Goal: Task Accomplishment & Management: Complete application form

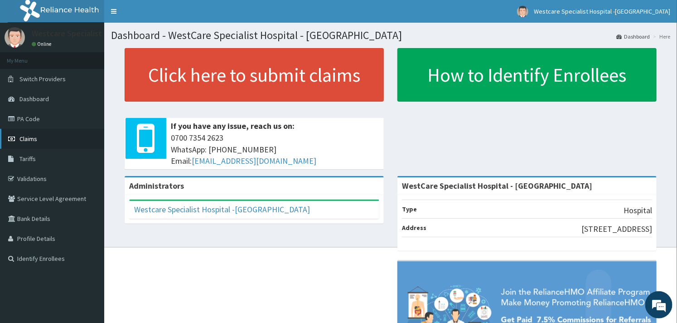
click at [40, 143] on link "Claims" at bounding box center [52, 139] width 104 height 20
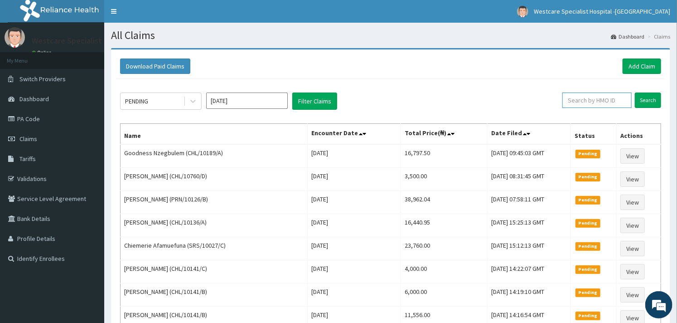
click at [603, 103] on input "text" at bounding box center [596, 99] width 69 height 15
type input "c"
type input "CHL/10548/D"
click at [641, 102] on input "Search" at bounding box center [648, 99] width 26 height 15
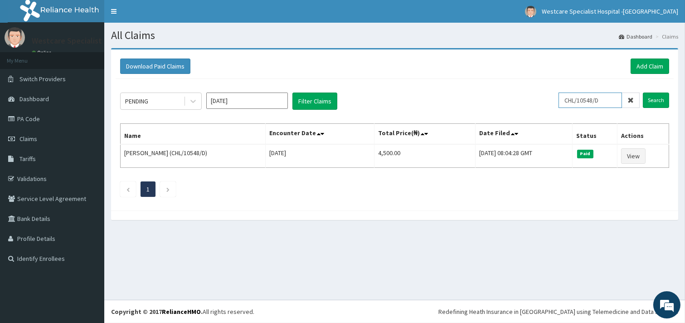
click at [575, 102] on input "CHL/10548/D" at bounding box center [589, 99] width 63 height 15
click at [643, 65] on link "Add Claim" at bounding box center [649, 65] width 39 height 15
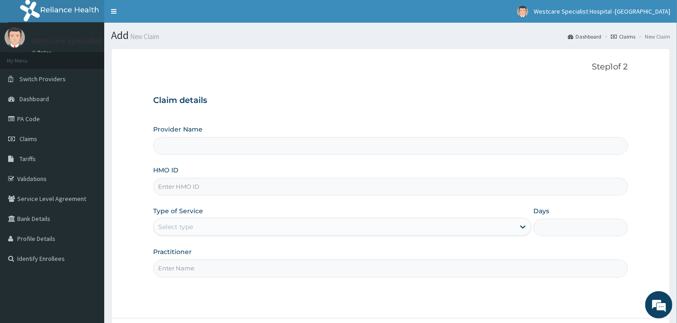
type input "WestCare Specialist Hospital - [GEOGRAPHIC_DATA]"
click at [216, 187] on input "HMO ID" at bounding box center [390, 187] width 475 height 18
paste input "CHL/10548/D"
type input "CHL/10548/D"
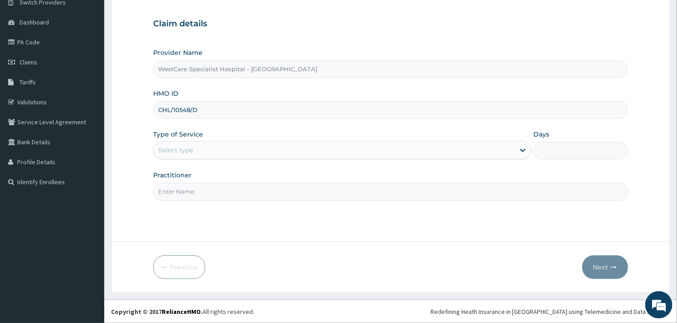
click at [368, 148] on div "Select type" at bounding box center [334, 150] width 361 height 15
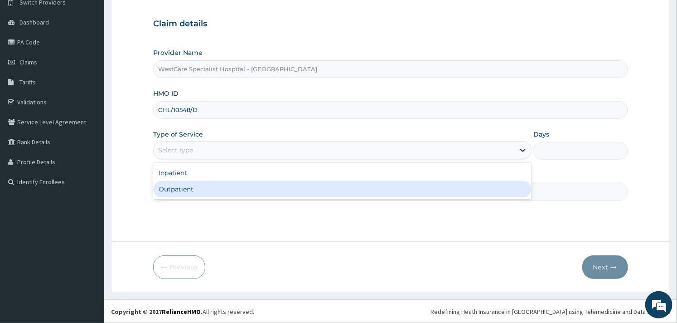
click at [271, 182] on div "Outpatient" at bounding box center [342, 189] width 378 height 16
type input "1"
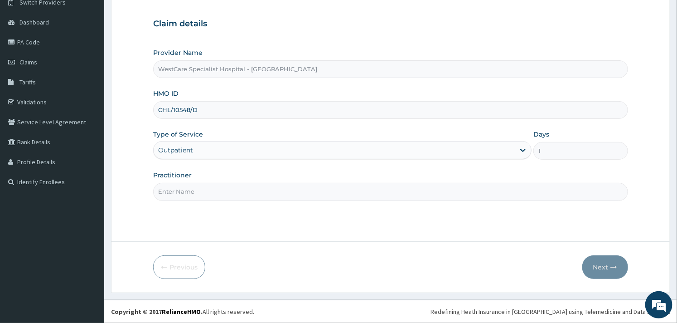
click at [271, 184] on input "Practitioner" at bounding box center [390, 192] width 475 height 18
type input "OBIDEYI"
click at [599, 266] on button "Next" at bounding box center [605, 267] width 46 height 24
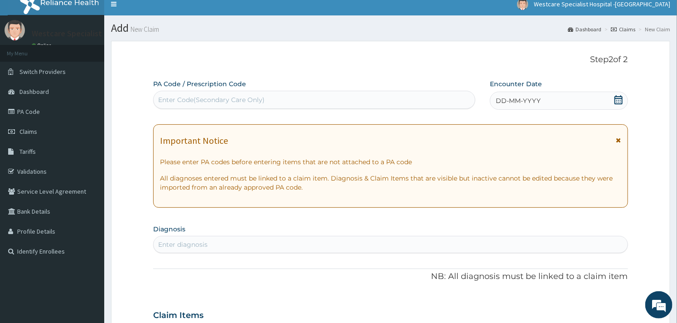
scroll to position [0, 0]
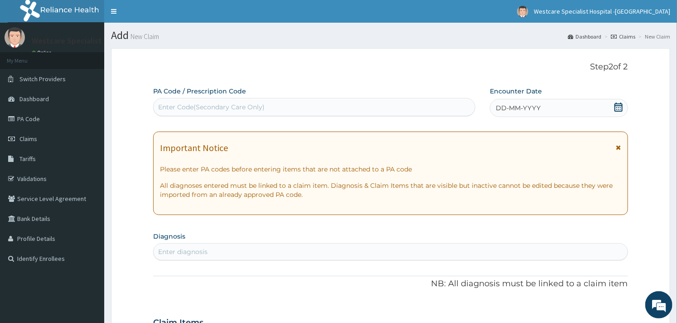
click at [261, 98] on div "Enter Code(Secondary Care Only)" at bounding box center [314, 107] width 322 height 18
paste input "PA/BDE79E"
type input "PA/BDE79E"
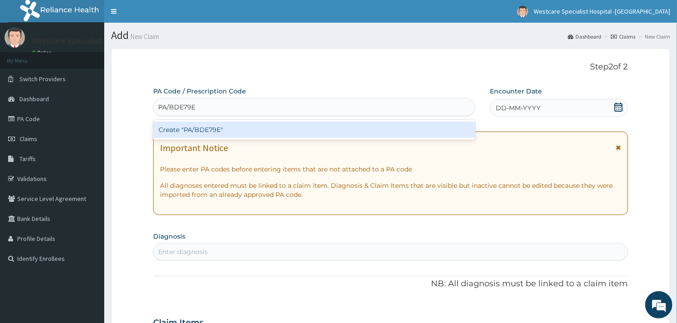
click at [255, 124] on div "Create "PA/BDE79E"" at bounding box center [314, 129] width 322 height 16
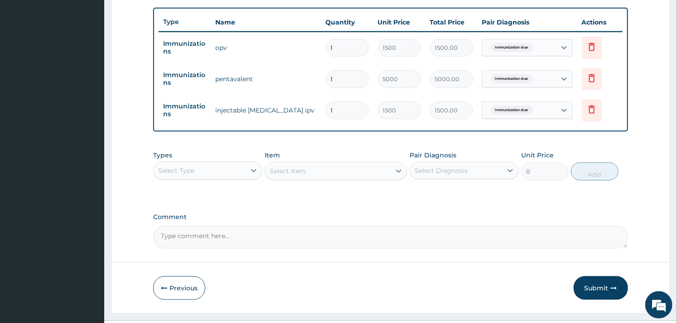
scroll to position [350, 0]
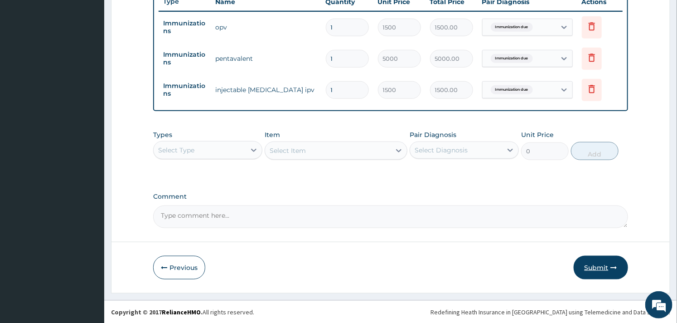
click at [597, 263] on button "Submit" at bounding box center [601, 268] width 54 height 24
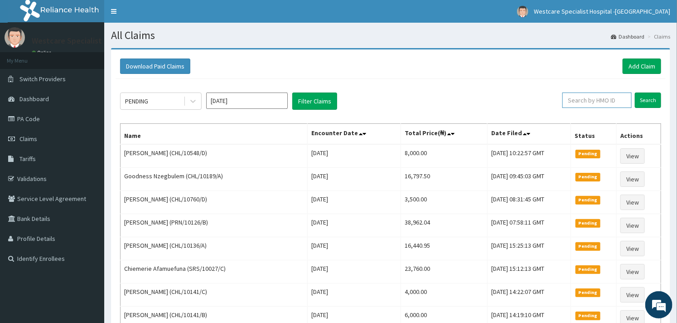
click at [573, 97] on input "text" at bounding box center [596, 99] width 69 height 15
click at [573, 97] on input "CHL/10548/B" at bounding box center [582, 99] width 63 height 15
type input "CHL/10548/B"
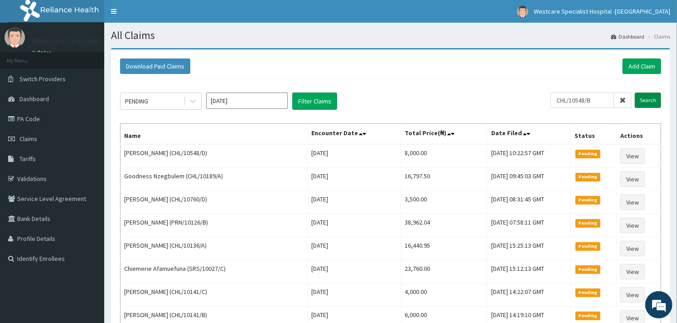
click at [654, 100] on input "Search" at bounding box center [648, 99] width 26 height 15
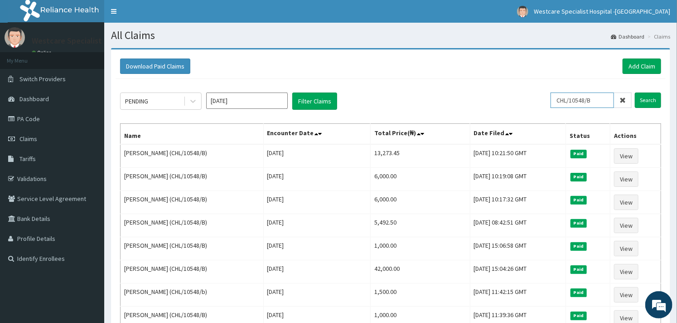
click at [564, 98] on input "CHL/10548/B" at bounding box center [582, 99] width 63 height 15
click at [602, 96] on input "CHL/10548/B" at bounding box center [582, 99] width 63 height 15
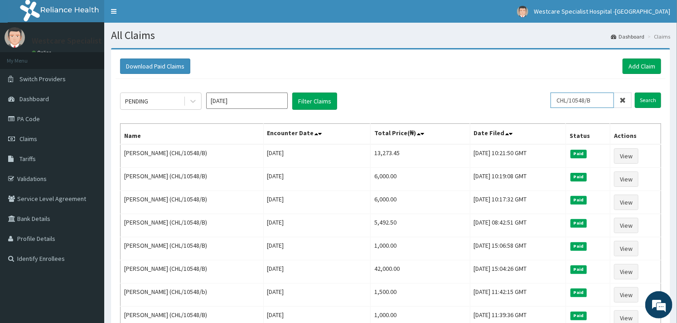
click at [602, 96] on input "CHL/10548/B" at bounding box center [582, 99] width 63 height 15
click at [602, 96] on input "text" at bounding box center [596, 99] width 69 height 15
type input "CHL/10548/B"
click at [569, 102] on input "CHL/10548/B" at bounding box center [582, 99] width 63 height 15
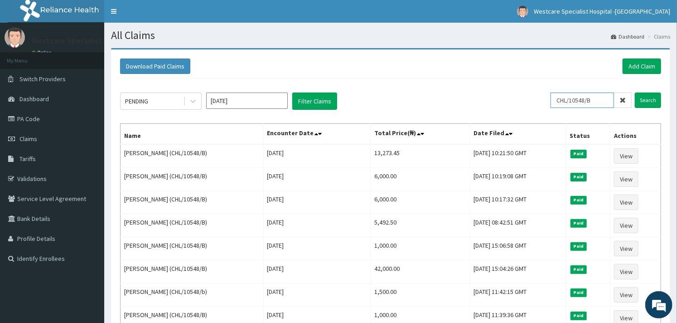
click at [569, 102] on input "CHL/10548/B" at bounding box center [582, 99] width 63 height 15
click at [659, 101] on input "Search" at bounding box center [648, 99] width 26 height 15
click at [589, 103] on input "CHL/10548/B" at bounding box center [582, 99] width 63 height 15
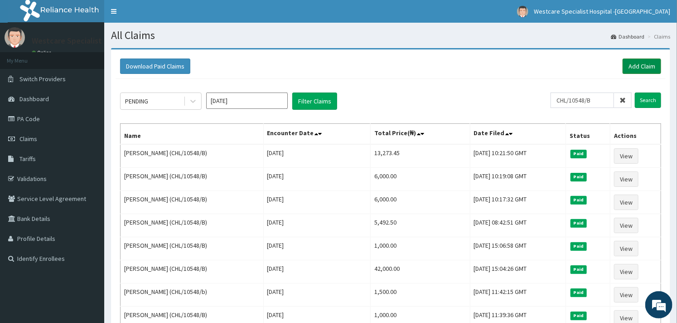
click at [635, 65] on link "Add Claim" at bounding box center [642, 65] width 39 height 15
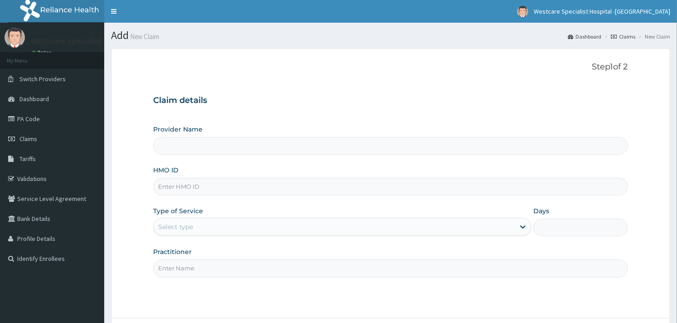
type input "WestCare Specialist Hospital - [GEOGRAPHIC_DATA]"
click at [250, 191] on input "HMO ID" at bounding box center [390, 187] width 475 height 18
paste input "CHL/10548/B"
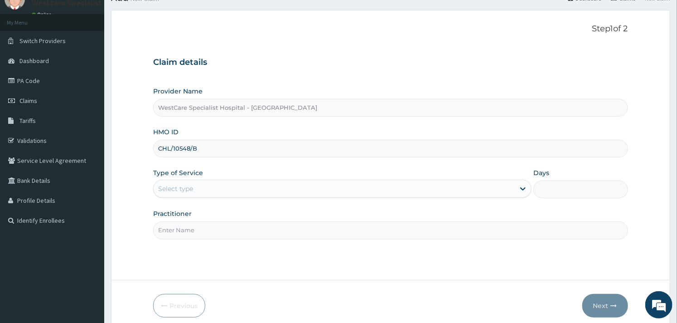
scroll to position [77, 0]
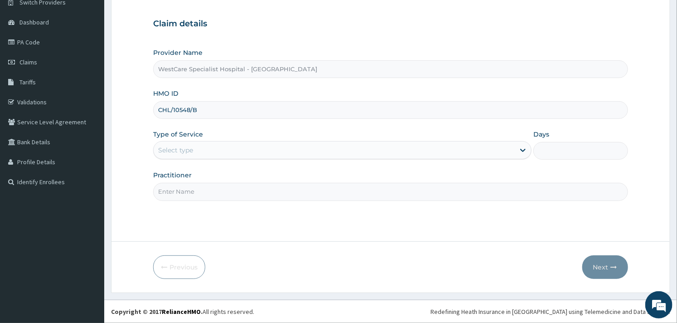
type input "CHL/10548/B"
click at [252, 150] on div "Select type" at bounding box center [334, 150] width 361 height 15
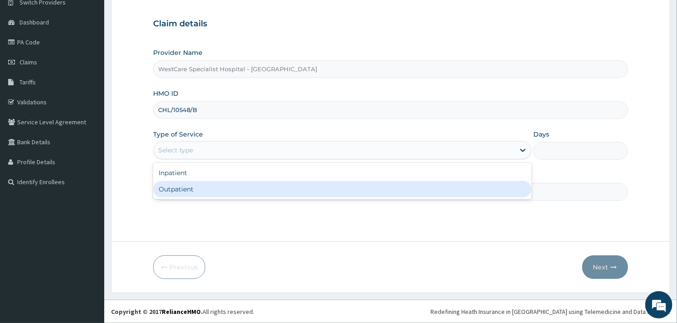
click at [222, 182] on div "Outpatient" at bounding box center [342, 189] width 378 height 16
type input "1"
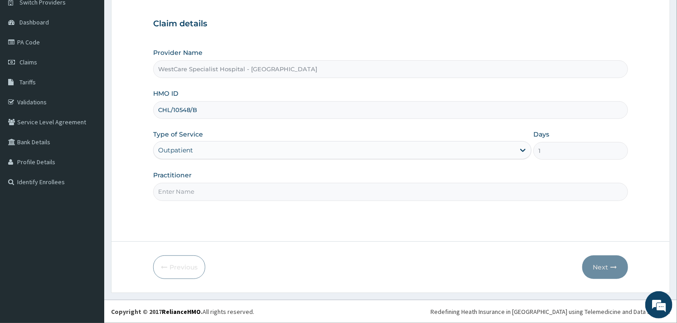
scroll to position [0, 0]
click at [330, 187] on input "Practitioner" at bounding box center [390, 192] width 475 height 18
type input "OBIDEYI"
click at [604, 264] on button "Next" at bounding box center [605, 267] width 46 height 24
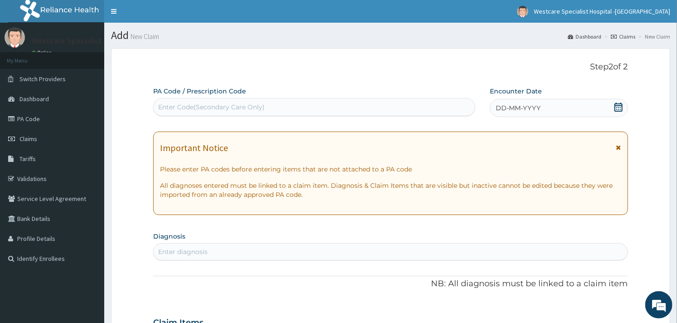
click at [614, 105] on icon at bounding box center [618, 106] width 9 height 9
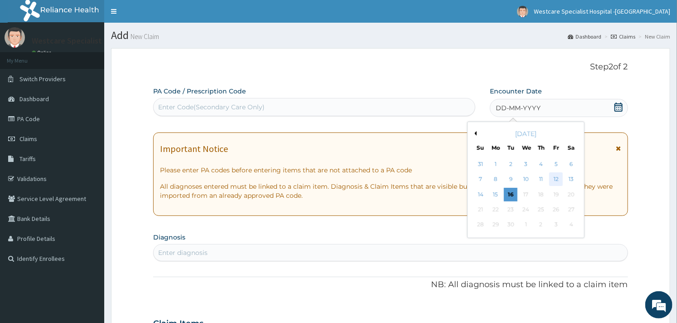
click at [558, 180] on div "12" at bounding box center [556, 180] width 14 height 14
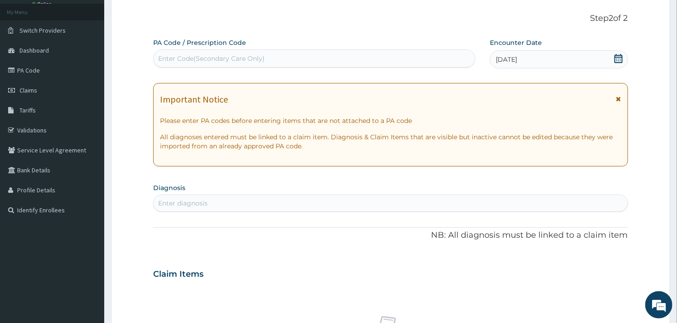
scroll to position [151, 0]
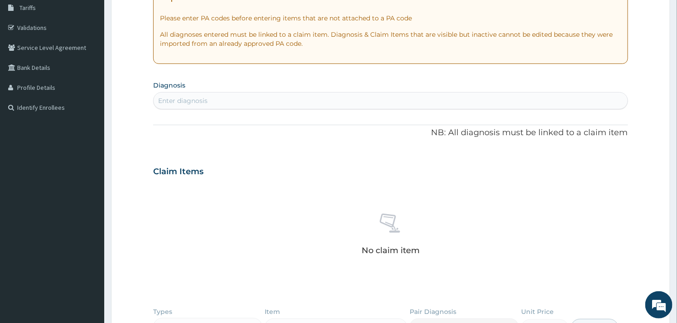
click at [276, 106] on div "Enter diagnosis" at bounding box center [391, 100] width 474 height 15
type input "MYALGIA"
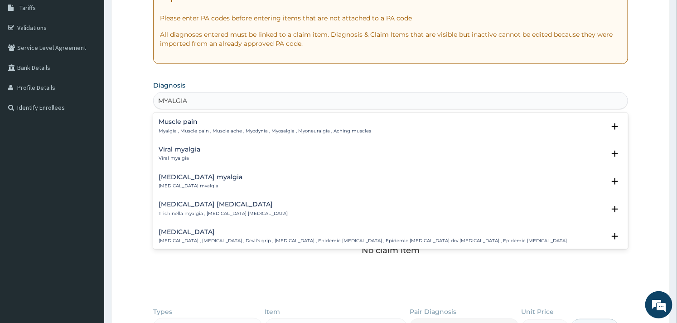
click at [184, 125] on h4 "Muscle pain" at bounding box center [265, 121] width 213 height 7
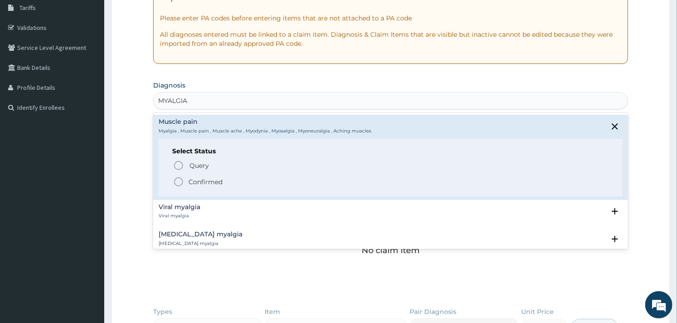
click at [179, 178] on icon "status option filled" at bounding box center [178, 181] width 11 height 11
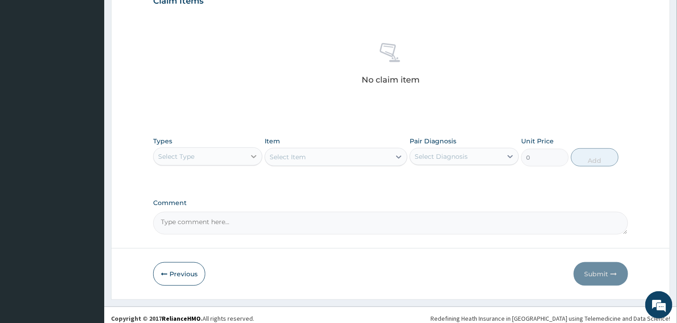
scroll to position [331, 0]
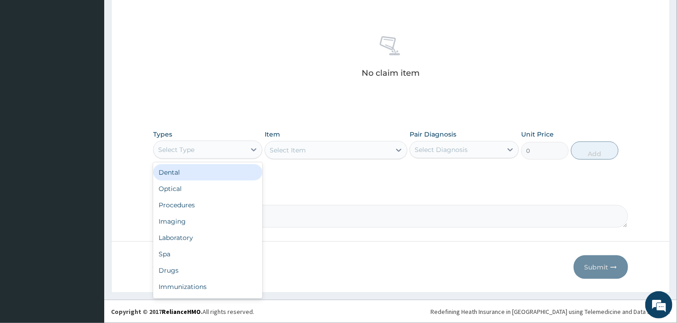
click at [243, 150] on div "Select Type" at bounding box center [200, 149] width 92 height 15
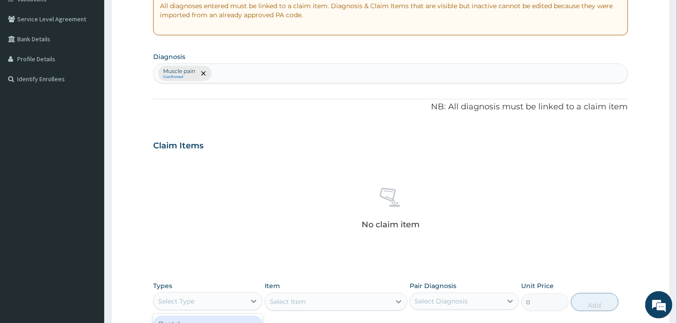
scroll to position [129, 0]
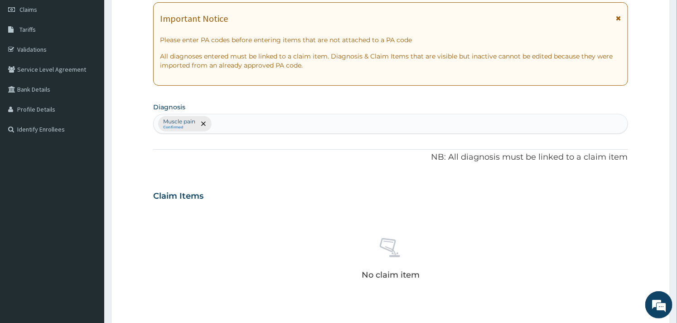
click at [246, 123] on div "Muscle pain Confirmed" at bounding box center [391, 123] width 474 height 19
type input "WOUND"
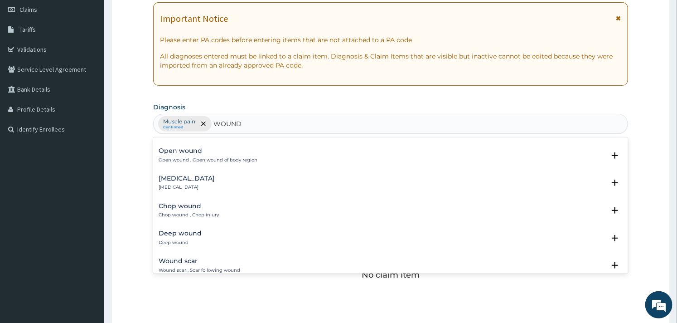
scroll to position [0, 0]
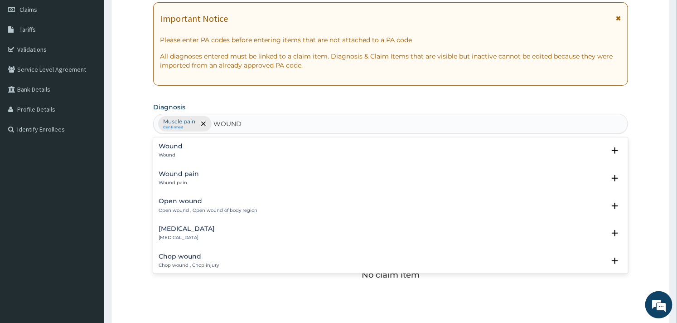
click at [177, 179] on div "Wound pain Wound pain" at bounding box center [179, 178] width 40 height 16
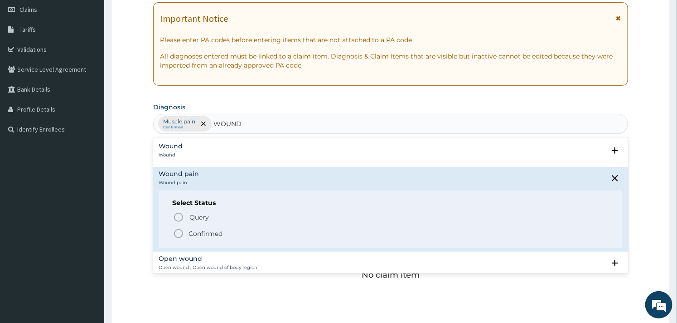
click at [179, 233] on icon "status option filled" at bounding box center [178, 233] width 11 height 11
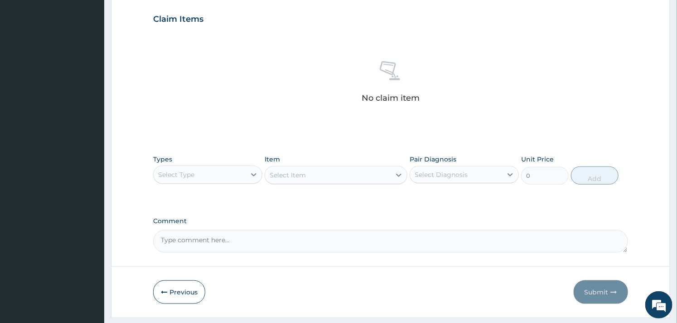
scroll to position [331, 0]
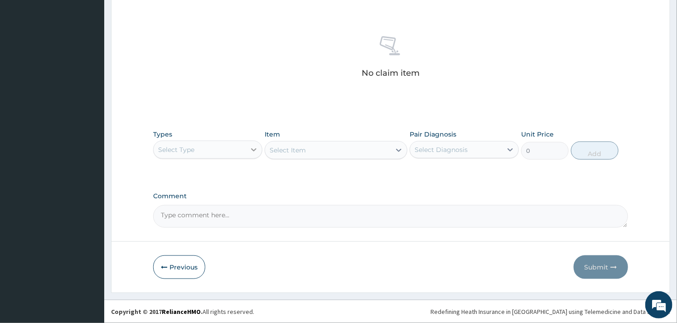
click at [249, 146] on icon at bounding box center [253, 149] width 9 height 9
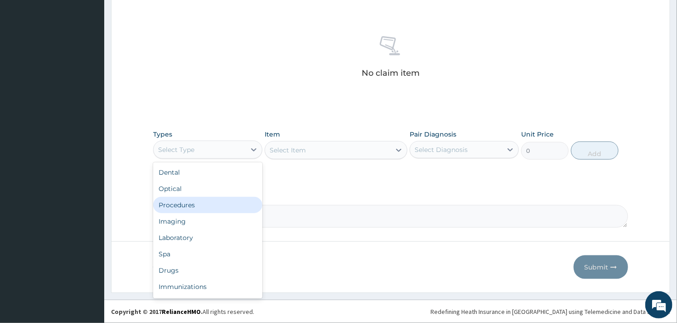
click at [214, 201] on div "Procedures" at bounding box center [207, 205] width 109 height 16
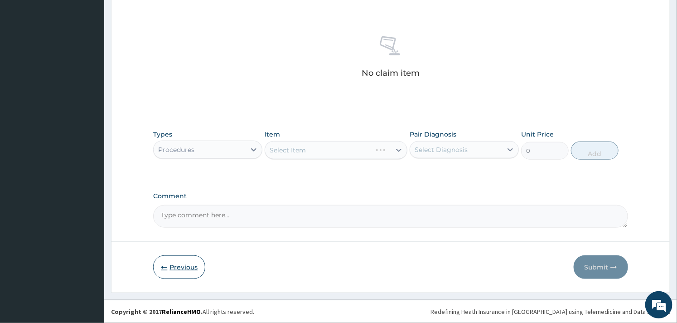
click at [175, 262] on button "Previous" at bounding box center [179, 267] width 52 height 24
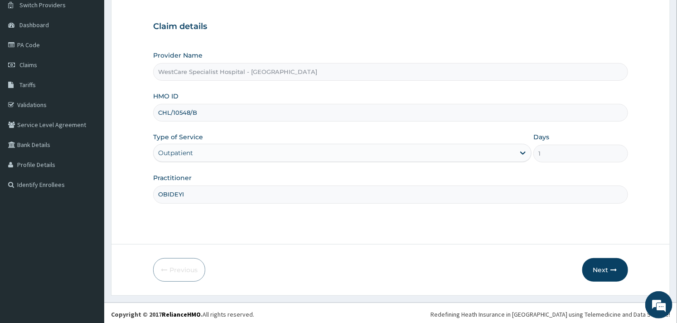
scroll to position [77, 0]
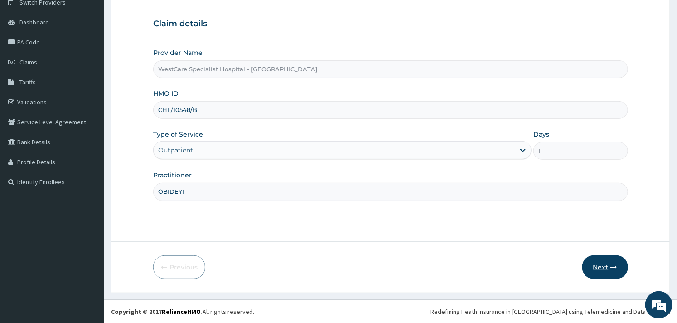
click at [600, 263] on button "Next" at bounding box center [605, 267] width 46 height 24
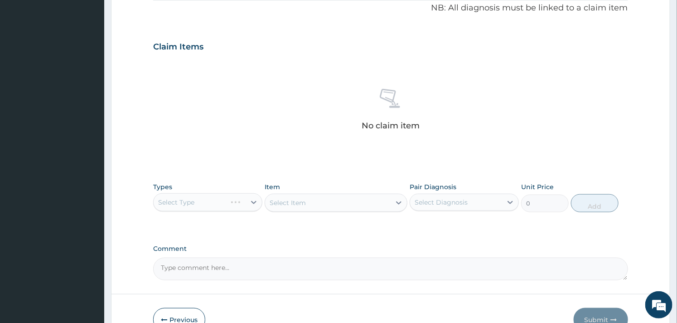
scroll to position [331, 0]
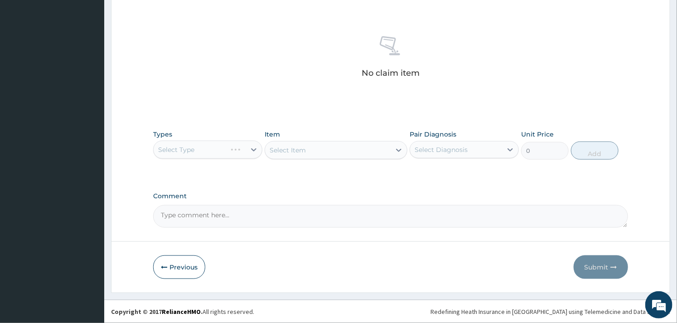
click at [252, 150] on div "Select Type" at bounding box center [207, 150] width 109 height 18
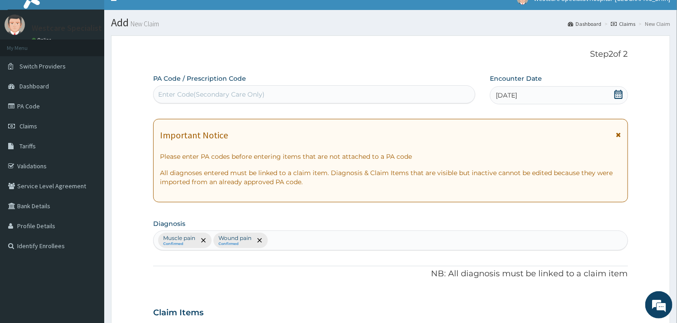
scroll to position [0, 0]
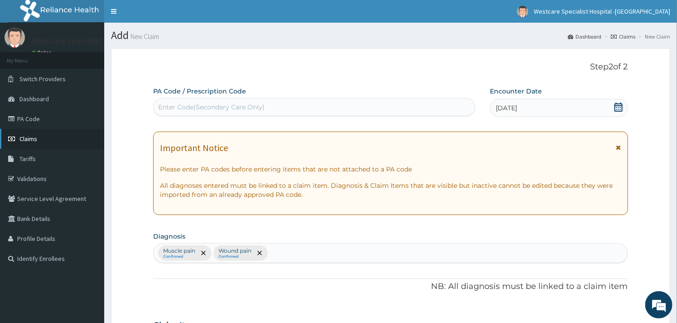
click at [26, 134] on link "Claims" at bounding box center [52, 139] width 104 height 20
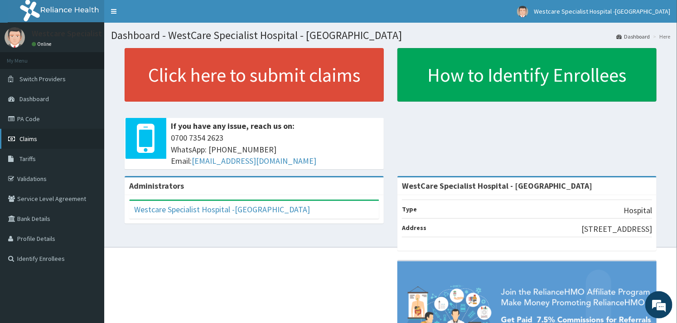
click at [35, 140] on span "Claims" at bounding box center [28, 139] width 18 height 8
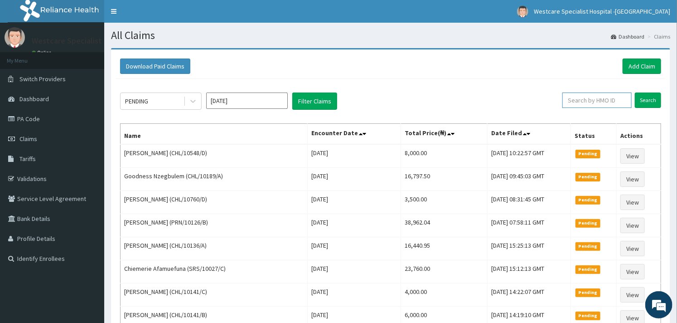
click at [570, 98] on input "text" at bounding box center [596, 99] width 69 height 15
click at [626, 66] on link "Add Claim" at bounding box center [642, 65] width 39 height 15
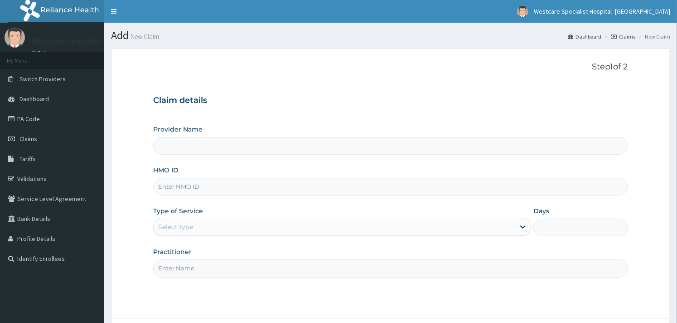
type input "WestCare Specialist Hospital - [GEOGRAPHIC_DATA]"
click at [180, 195] on input "HMO ID" at bounding box center [390, 187] width 475 height 18
type input "CHL/10548/B"
click at [228, 230] on div "Select type" at bounding box center [334, 226] width 361 height 15
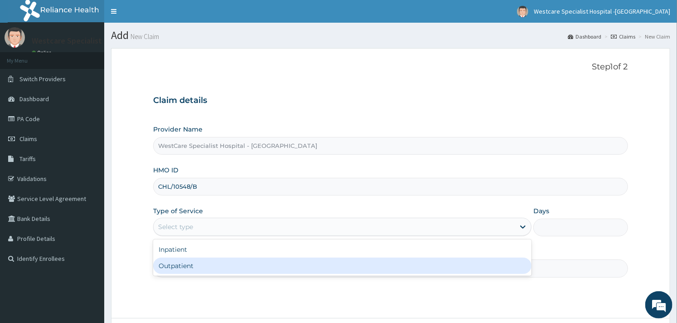
click at [202, 263] on div "Outpatient" at bounding box center [342, 265] width 378 height 16
type input "1"
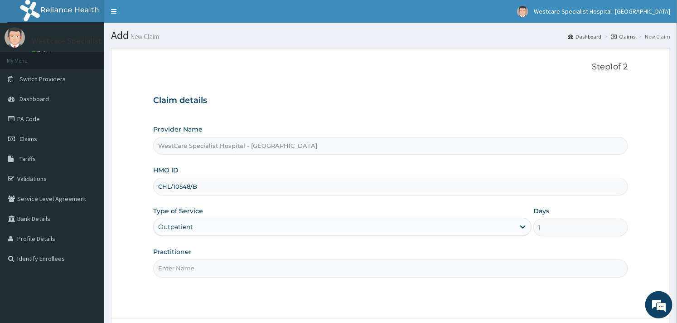
scroll to position [77, 0]
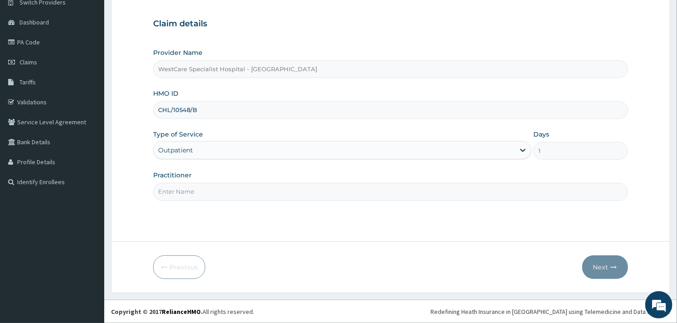
click at [327, 195] on input "Practitioner" at bounding box center [390, 192] width 475 height 18
type input "OBIDEYI"
click at [603, 267] on button "Next" at bounding box center [605, 267] width 46 height 24
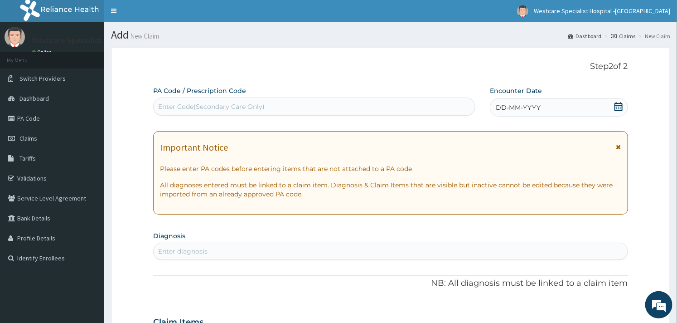
scroll to position [0, 0]
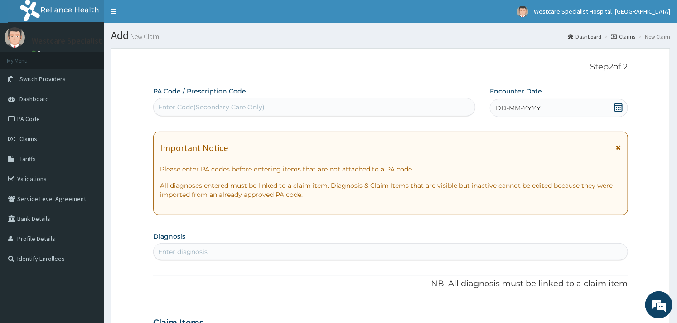
click at [620, 106] on icon at bounding box center [619, 106] width 8 height 9
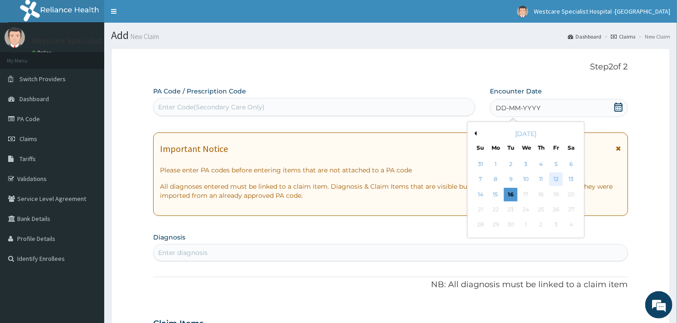
click at [556, 178] on div "12" at bounding box center [556, 180] width 14 height 14
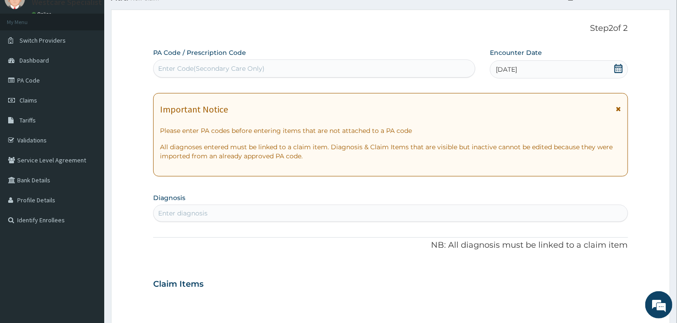
scroll to position [101, 0]
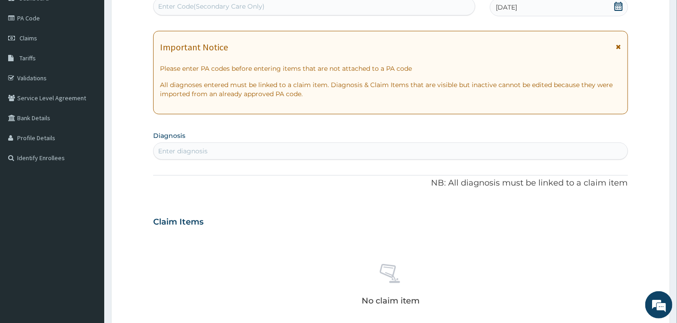
click at [270, 153] on div "Enter diagnosis" at bounding box center [391, 151] width 474 height 15
type input "WOUND"
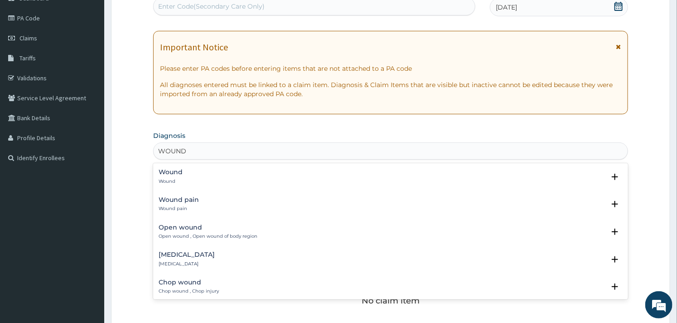
click at [177, 198] on h4 "Wound pain" at bounding box center [179, 199] width 40 height 7
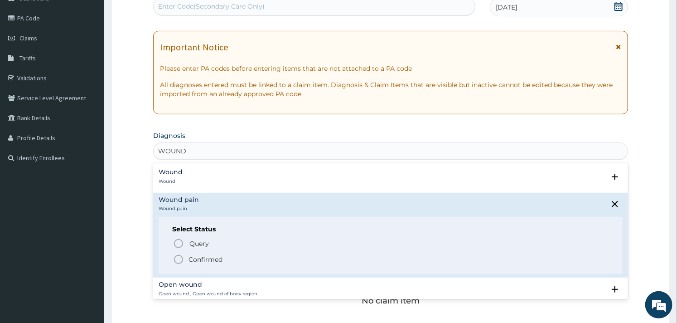
click at [182, 255] on icon "status option filled" at bounding box center [178, 259] width 11 height 11
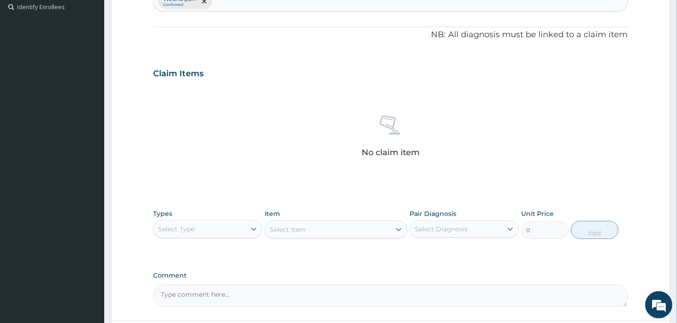
scroll to position [331, 0]
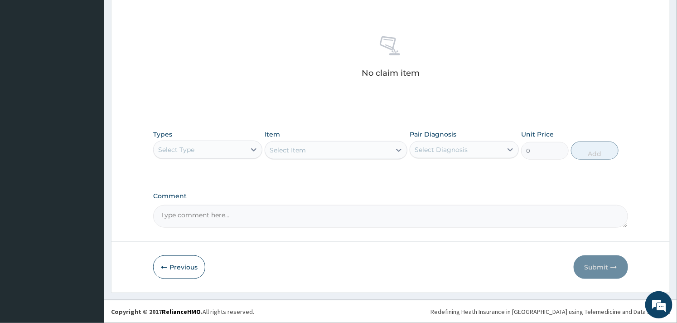
click at [237, 151] on div "Select Type" at bounding box center [200, 149] width 92 height 15
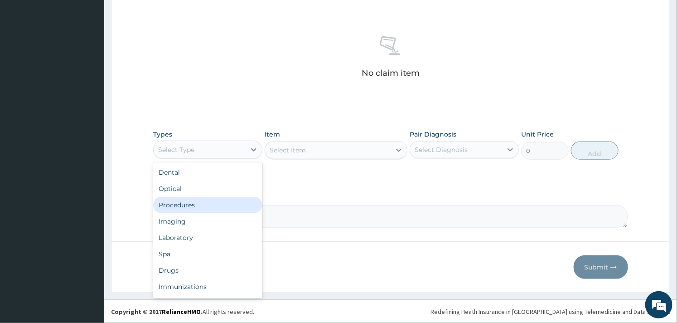
click at [200, 203] on div "Procedures" at bounding box center [207, 205] width 109 height 16
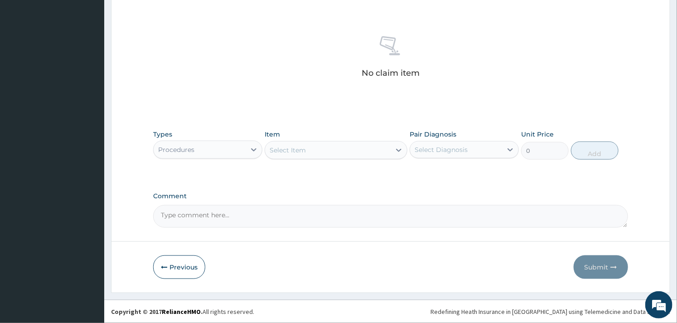
click at [310, 150] on div "Select Item" at bounding box center [327, 150] width 125 height 15
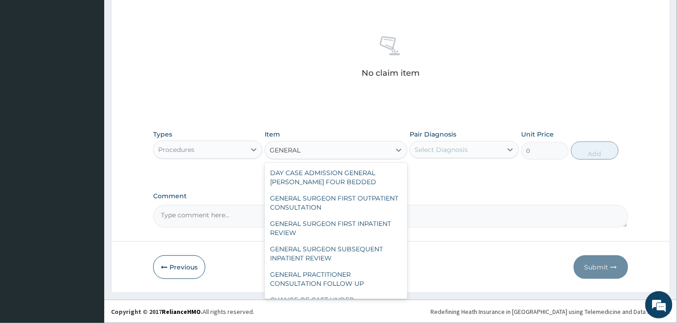
scroll to position [101, 0]
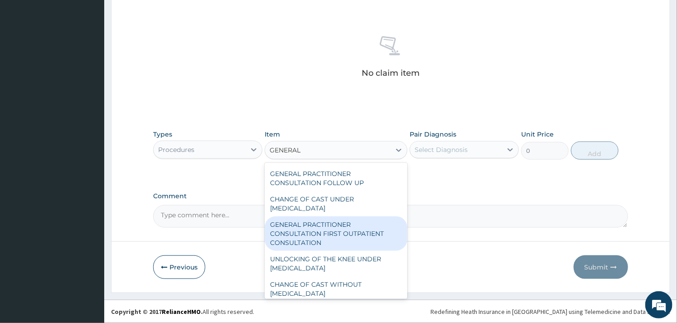
type input "GENERAL P"
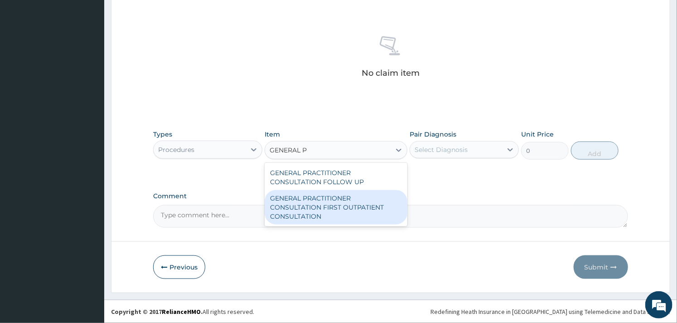
scroll to position [0, 0]
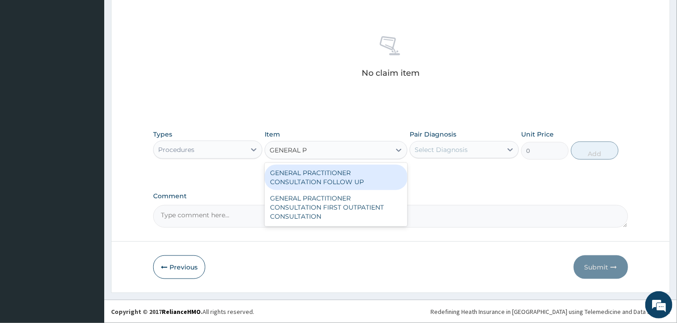
click at [341, 179] on div "GENERAL PRACTITIONER CONSULTATION FOLLOW UP" at bounding box center [336, 177] width 142 height 25
type input "2500"
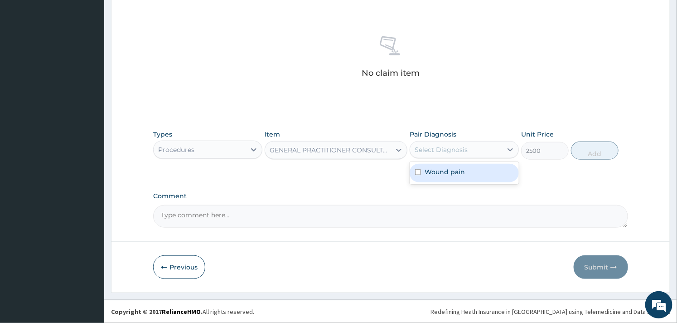
click at [440, 141] on div "Select Diagnosis" at bounding box center [464, 149] width 109 height 17
click at [425, 169] on label "Wound pain" at bounding box center [445, 171] width 40 height 9
checkbox input "true"
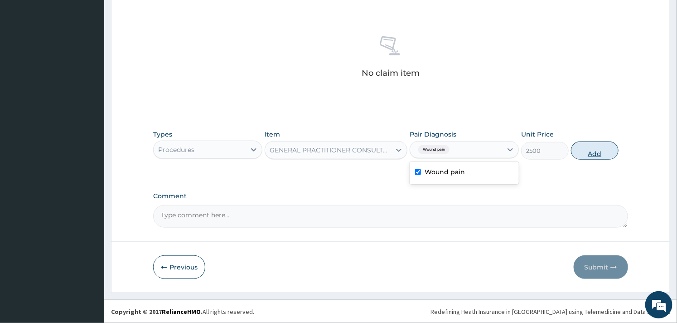
click at [582, 152] on button "Add" at bounding box center [595, 150] width 48 height 18
type input "0"
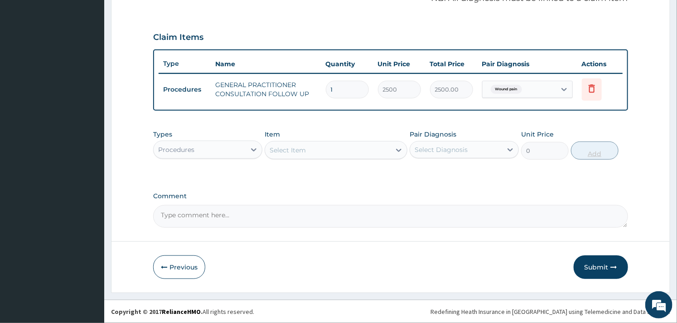
scroll to position [287, 0]
click at [232, 146] on div "Procedures" at bounding box center [200, 150] width 92 height 15
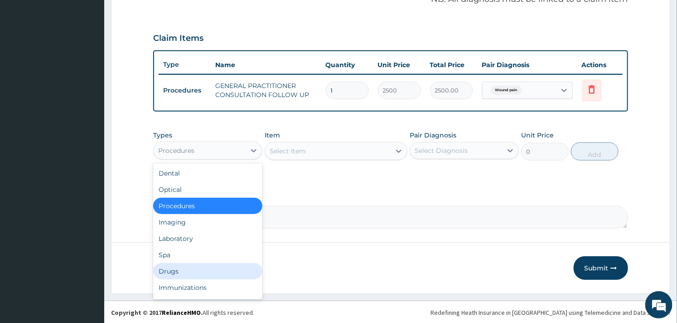
click at [175, 272] on div "Drugs" at bounding box center [207, 271] width 109 height 16
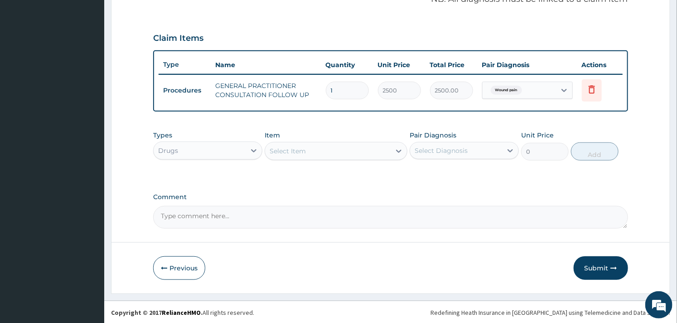
click at [326, 151] on div "Select Item" at bounding box center [327, 151] width 125 height 15
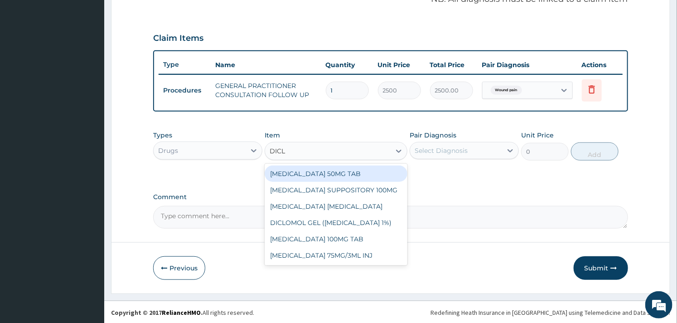
type input "DICLO"
click at [323, 178] on div "DICLOFENAC 50MG TAB" at bounding box center [336, 173] width 142 height 16
type input "52.5"
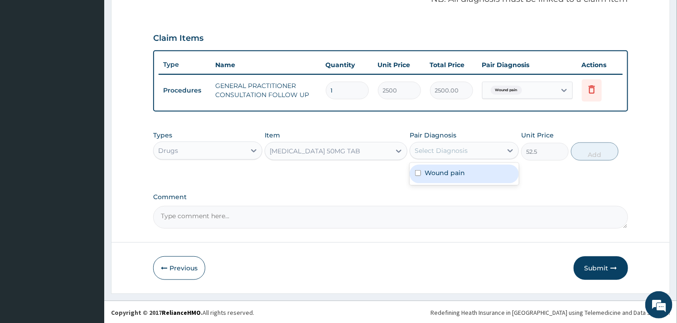
click at [440, 151] on div "Select Diagnosis" at bounding box center [441, 150] width 53 height 9
click at [429, 174] on label "Wound pain" at bounding box center [445, 172] width 40 height 9
checkbox input "true"
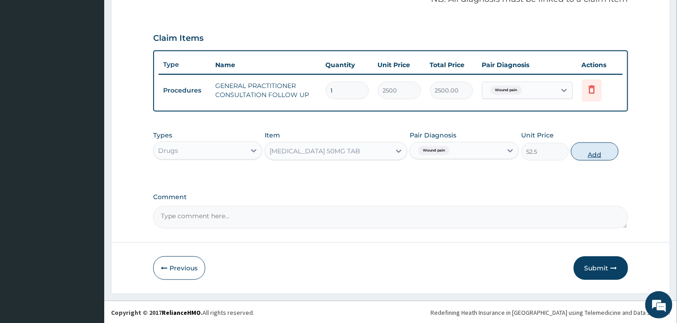
click at [591, 153] on button "Add" at bounding box center [595, 151] width 48 height 18
type input "0"
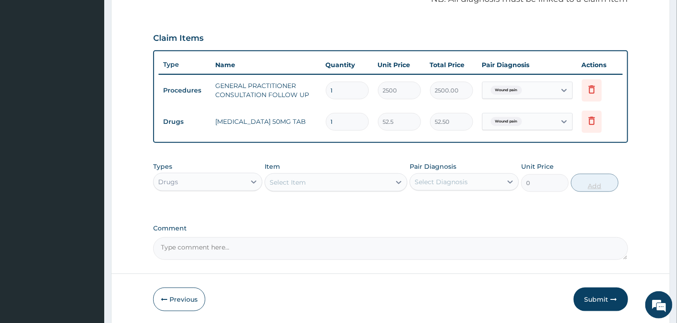
type input "10"
type input "525.00"
type input "10"
click at [343, 180] on div "Select Item" at bounding box center [327, 182] width 125 height 15
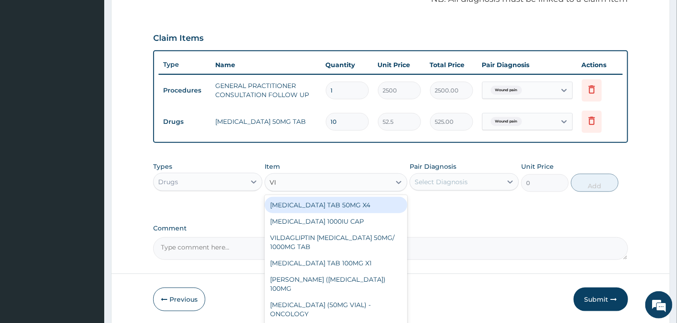
type input "VIT"
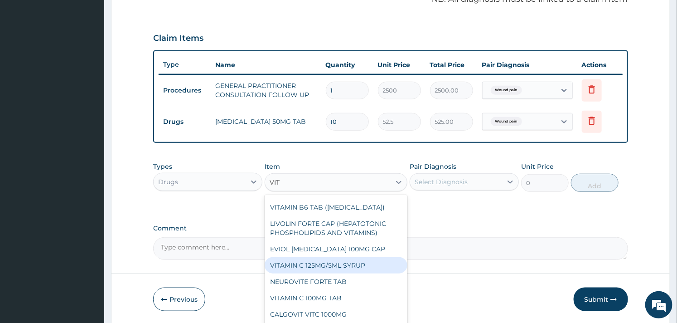
scroll to position [260, 0]
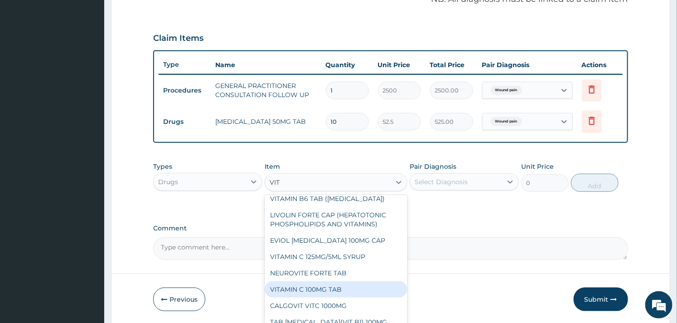
click at [327, 288] on div "VITAMIN C 100MG TAB" at bounding box center [336, 289] width 142 height 16
type input "31.5"
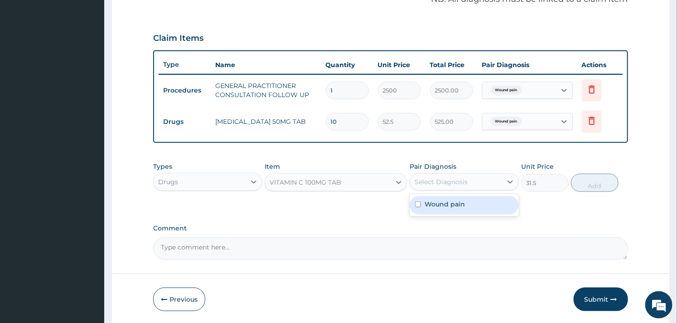
click at [441, 184] on div "Select Diagnosis" at bounding box center [441, 181] width 53 height 9
click at [418, 212] on div "Wound pain" at bounding box center [464, 205] width 109 height 19
checkbox input "true"
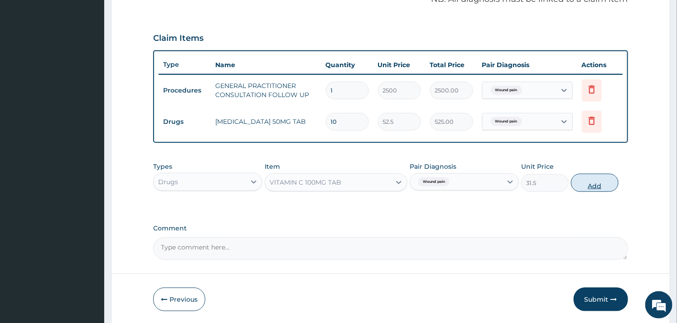
click at [599, 188] on button "Add" at bounding box center [595, 183] width 48 height 18
type input "0"
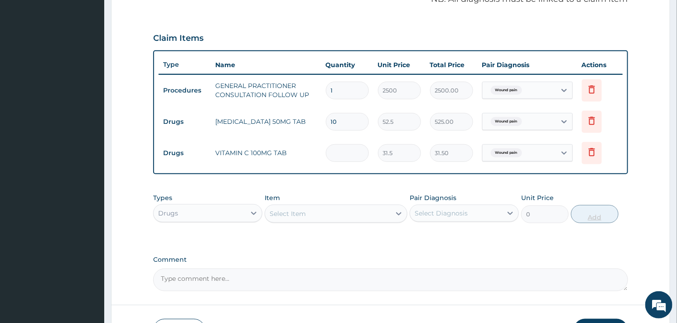
type input "0.00"
type input "2"
type input "63.00"
type input "21"
type input "661.50"
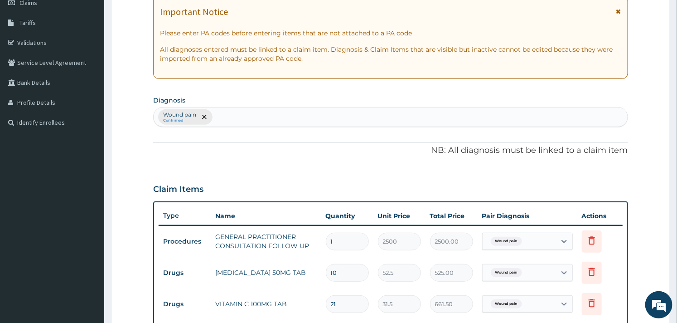
scroll to position [337, 0]
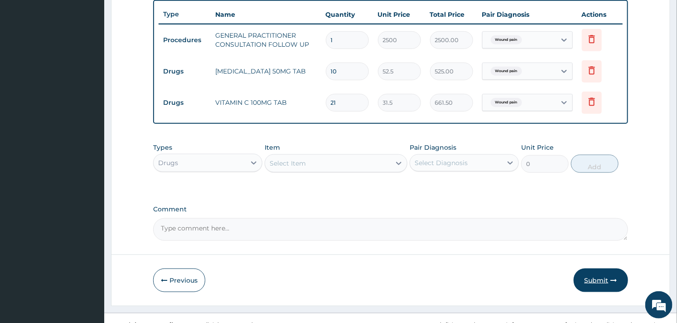
type input "21"
click at [585, 274] on button "Submit" at bounding box center [601, 280] width 54 height 24
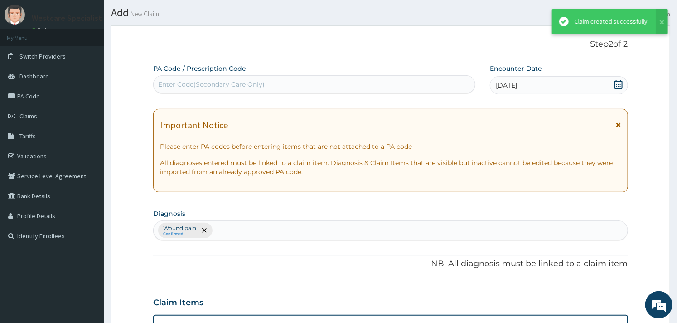
scroll to position [0, 0]
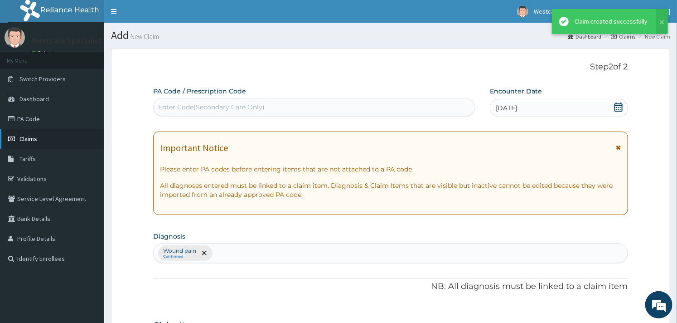
click at [43, 143] on link "Claims" at bounding box center [52, 139] width 104 height 20
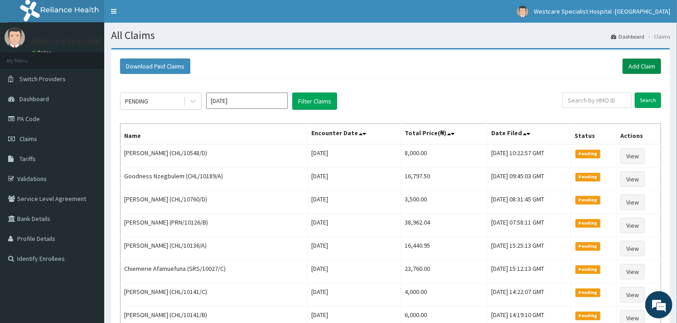
click at [649, 59] on link "Add Claim" at bounding box center [642, 65] width 39 height 15
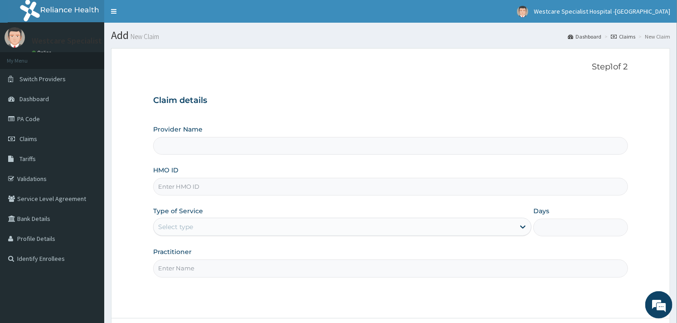
click at [201, 186] on input "HMO ID" at bounding box center [390, 187] width 475 height 18
type input "WestCare Specialist Hospital - [GEOGRAPHIC_DATA]"
click at [192, 188] on input "CHL/16270/B" at bounding box center [390, 187] width 475 height 18
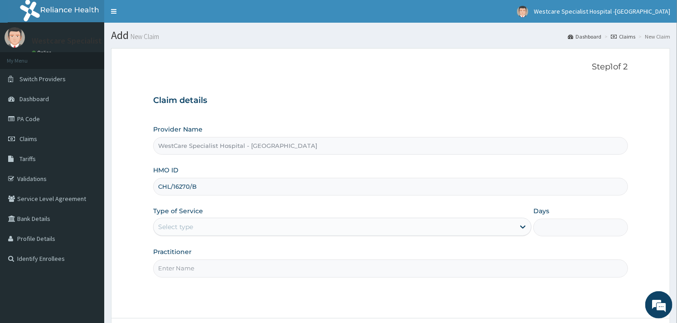
type input "CHL/16270/B"
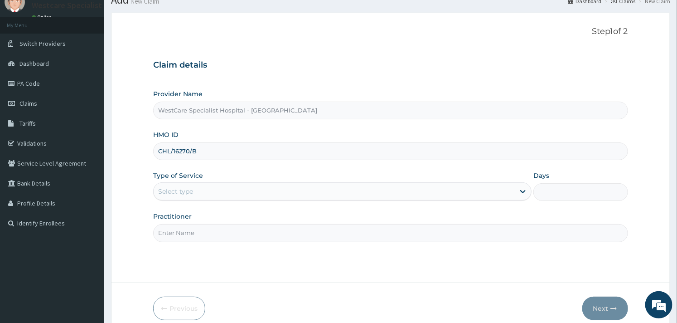
scroll to position [77, 0]
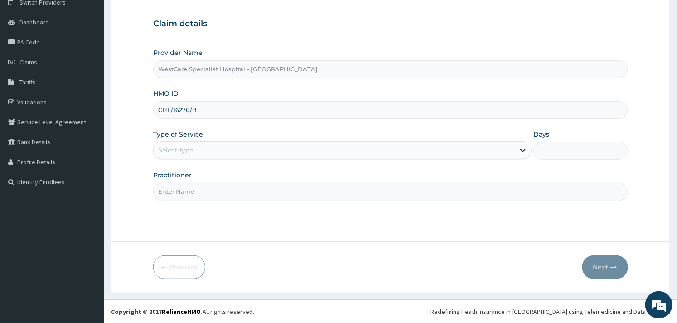
click at [357, 155] on div "Select type" at bounding box center [334, 150] width 361 height 15
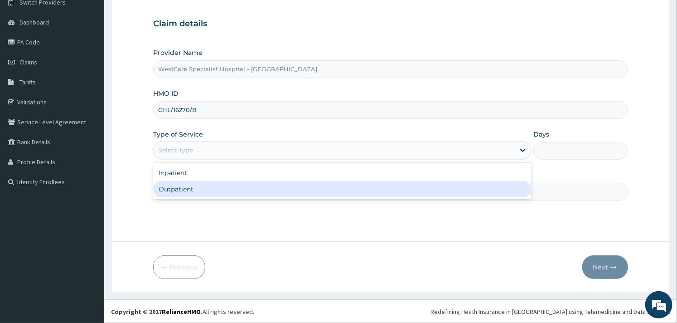
click at [313, 186] on div "Outpatient" at bounding box center [342, 189] width 378 height 16
type input "1"
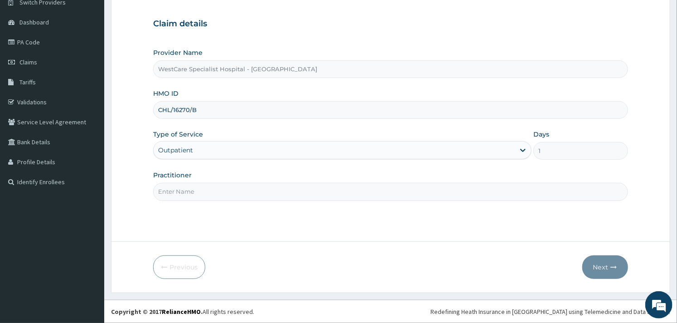
click at [298, 190] on input "Practitioner" at bounding box center [390, 192] width 475 height 18
type input "OBIDEYI"
click at [592, 263] on button "Next" at bounding box center [605, 267] width 46 height 24
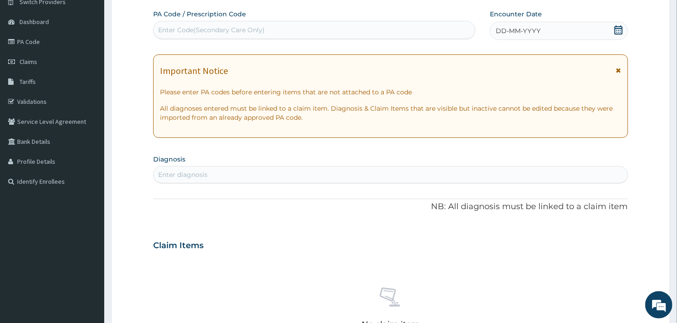
scroll to position [0, 0]
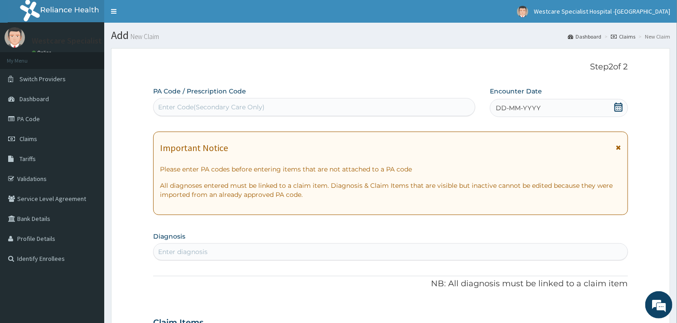
click at [220, 112] on div "Enter Code(Secondary Care Only)" at bounding box center [314, 107] width 321 height 15
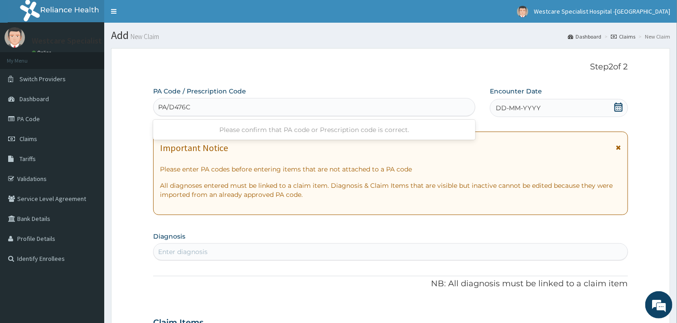
type input "PA/D476CD"
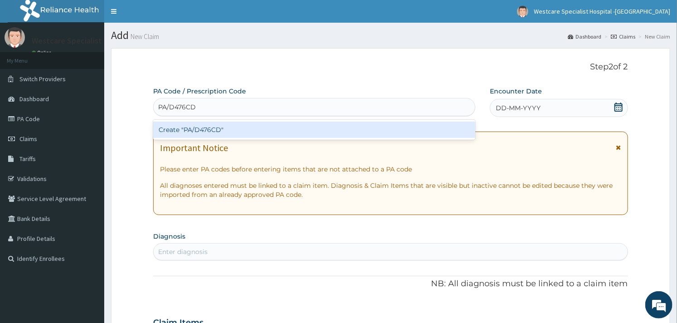
click at [216, 125] on div "Create "PA/D476CD"" at bounding box center [314, 129] width 322 height 16
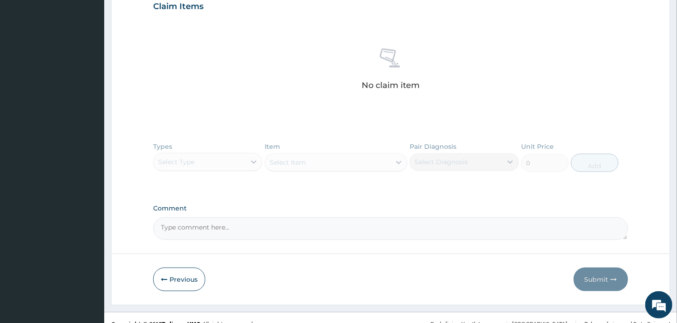
scroll to position [336, 0]
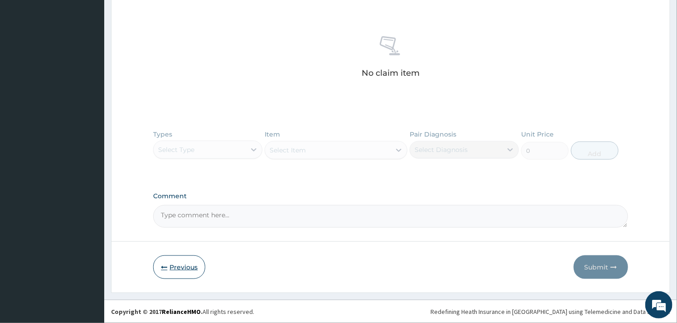
click at [186, 267] on button "Previous" at bounding box center [179, 267] width 52 height 24
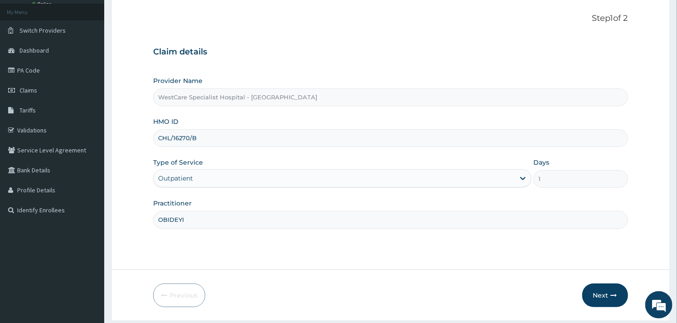
scroll to position [0, 0]
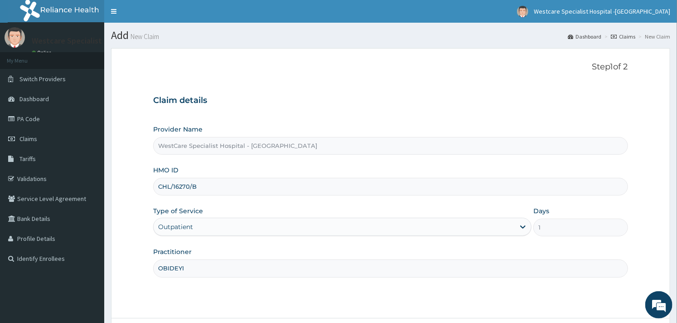
click at [172, 195] on input "CHL/16270/B" at bounding box center [390, 187] width 475 height 18
paste input "0"
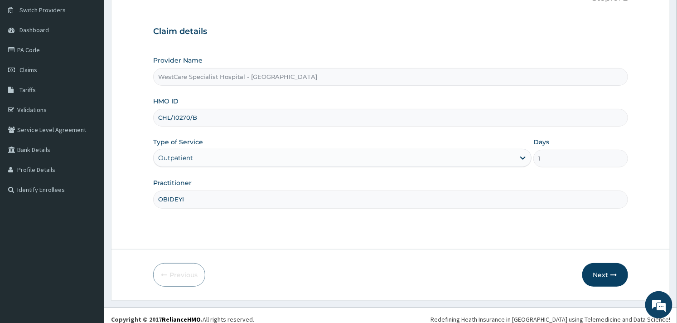
scroll to position [77, 0]
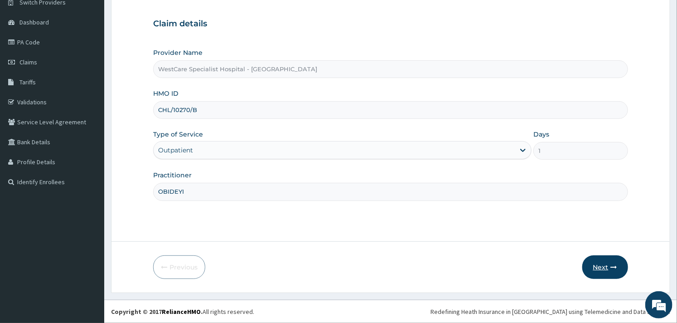
type input "CHL/10270/B"
click at [596, 270] on button "Next" at bounding box center [605, 267] width 46 height 24
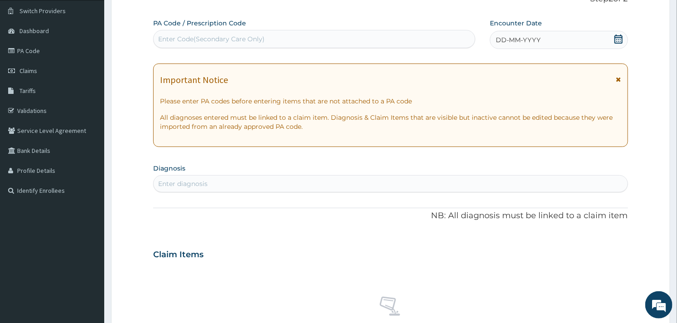
scroll to position [50, 0]
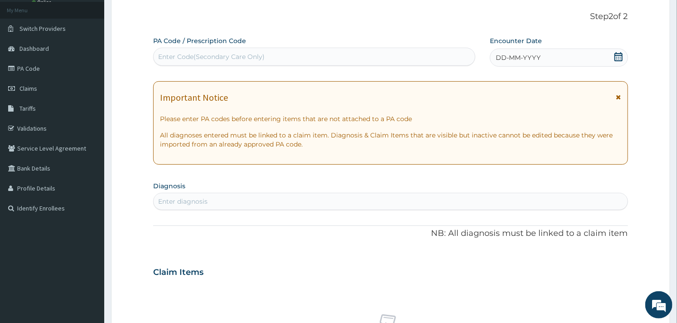
click at [213, 54] on div "Enter Code(Secondary Care Only)" at bounding box center [211, 56] width 107 height 9
paste input "PA/D476CD"
type input "PA/D476CD"
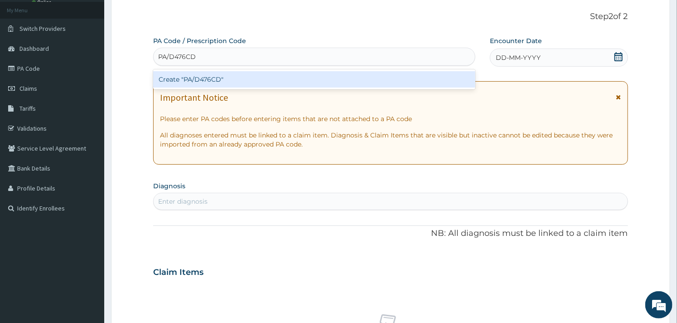
click at [219, 75] on div "Create "PA/D476CD"" at bounding box center [314, 79] width 322 height 16
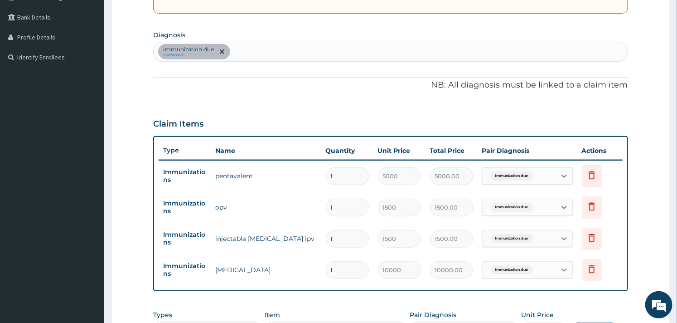
scroll to position [382, 0]
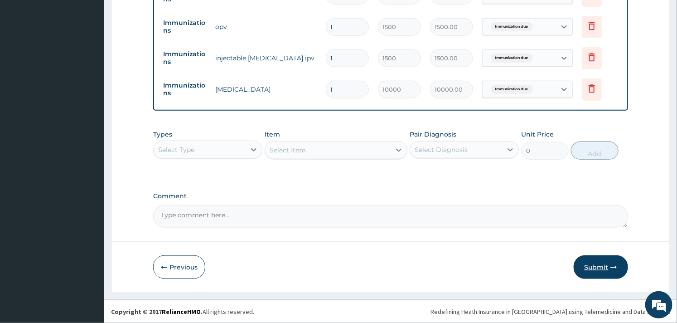
click at [594, 263] on button "Submit" at bounding box center [601, 267] width 54 height 24
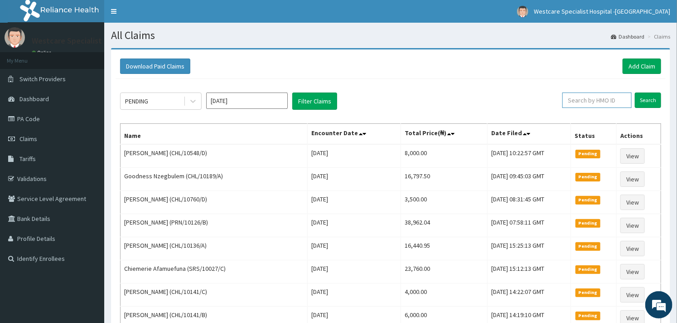
click at [594, 103] on input "text" at bounding box center [596, 99] width 69 height 15
paste input "CHL/16270/B"
type input "CHL/16270/B"
click at [649, 104] on input "Search" at bounding box center [648, 99] width 26 height 15
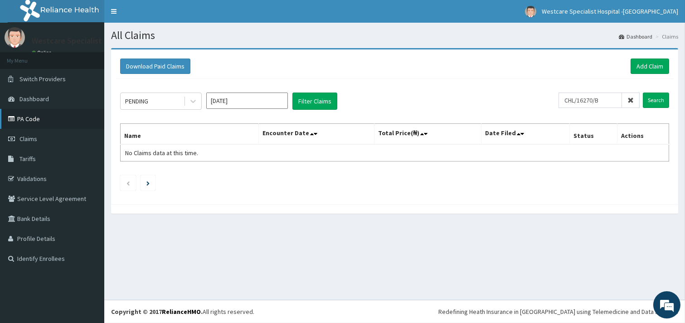
click at [25, 123] on link "PA Code" at bounding box center [52, 119] width 104 height 20
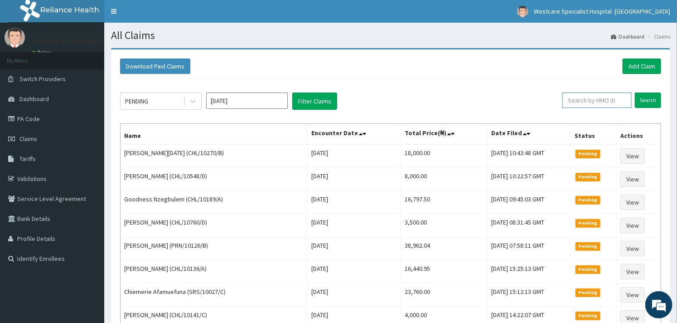
click at [579, 102] on input "text" at bounding box center [596, 99] width 69 height 15
paste input "CHL/10424/D"
type input "CHL/10424/D"
click at [647, 97] on input "Search" at bounding box center [648, 99] width 26 height 15
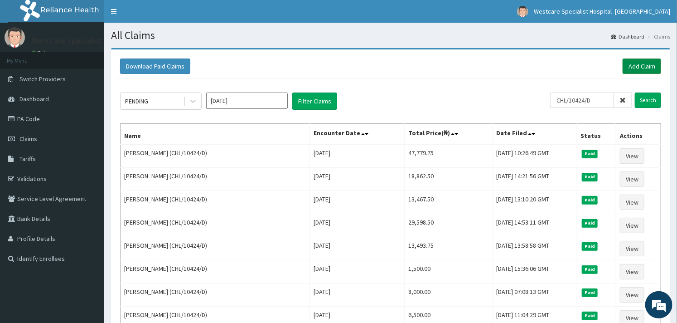
click at [638, 58] on link "Add Claim" at bounding box center [642, 65] width 39 height 15
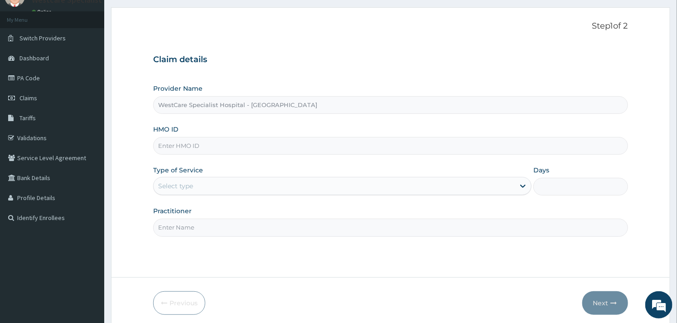
scroll to position [77, 0]
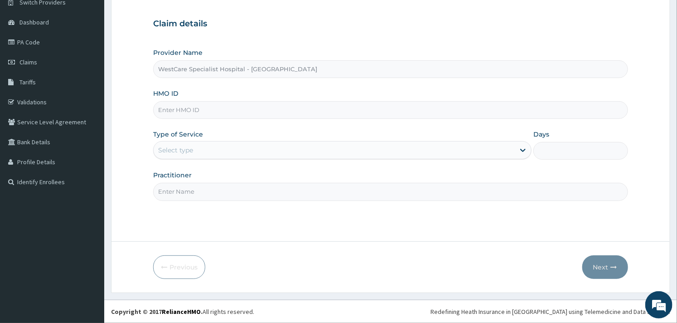
click at [205, 111] on input "HMO ID" at bounding box center [390, 110] width 475 height 18
paste input "CHL/10424/D"
type input "CHL/10424/D"
click at [250, 147] on div "Select type" at bounding box center [334, 150] width 361 height 15
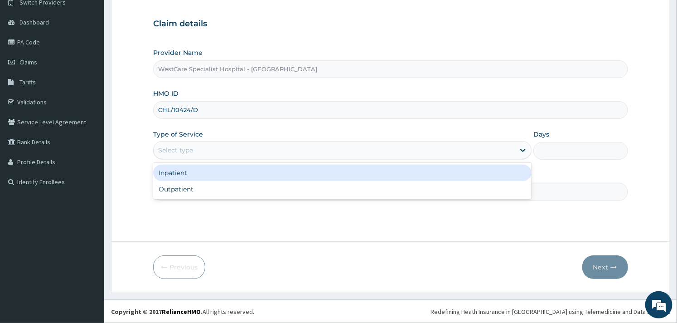
scroll to position [0, 0]
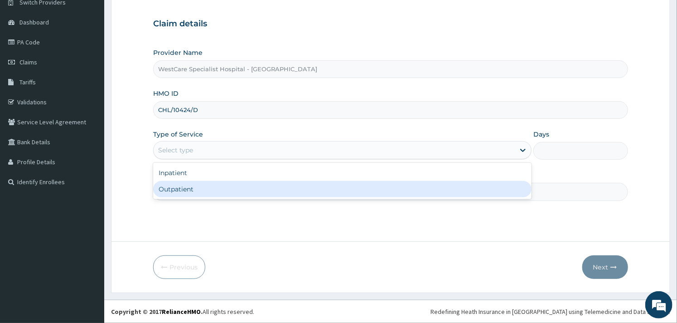
click at [223, 185] on div "Outpatient" at bounding box center [342, 189] width 378 height 16
type input "1"
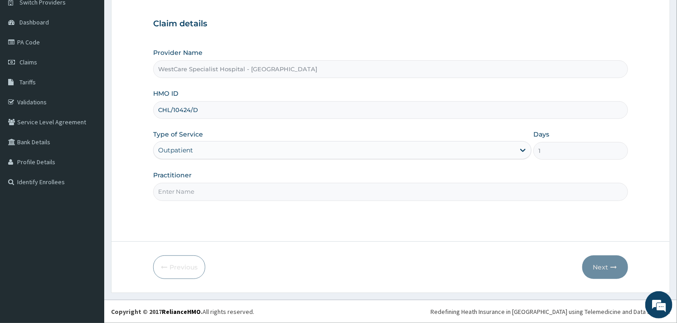
click at [201, 190] on input "Practitioner" at bounding box center [390, 192] width 475 height 18
type input "OBIDEYI"
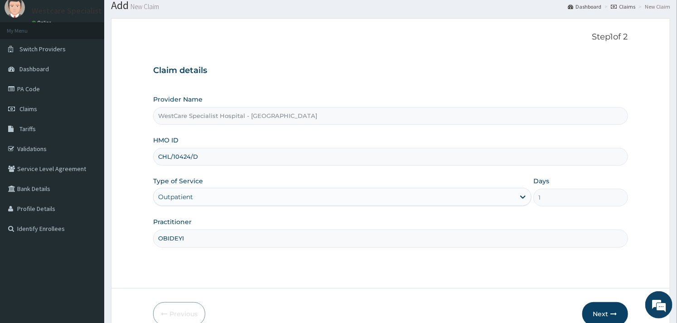
scroll to position [77, 0]
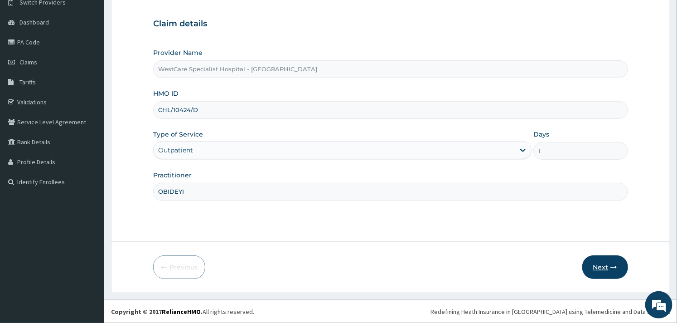
click at [606, 261] on button "Next" at bounding box center [605, 267] width 46 height 24
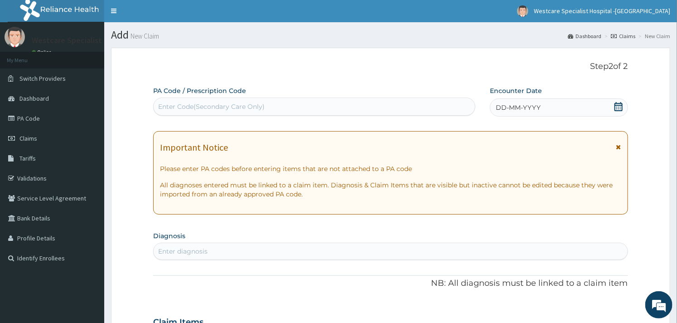
scroll to position [0, 0]
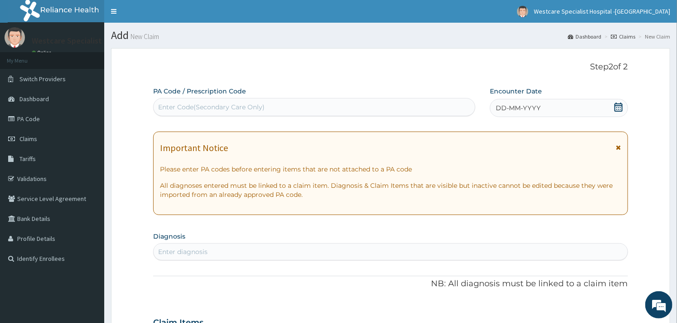
click at [211, 106] on div "Enter Code(Secondary Care Only)" at bounding box center [211, 106] width 107 height 9
paste input "PA/5198F1"
type input "PA/5198F1"
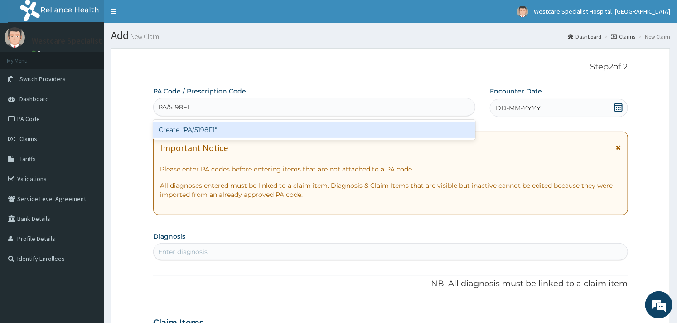
click at [223, 129] on div "Create "PA/5198F1"" at bounding box center [314, 129] width 322 height 16
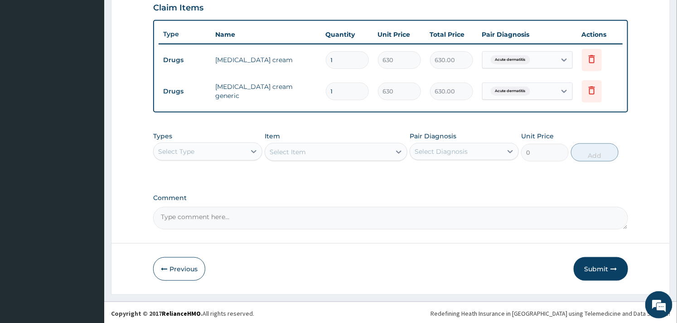
scroll to position [318, 0]
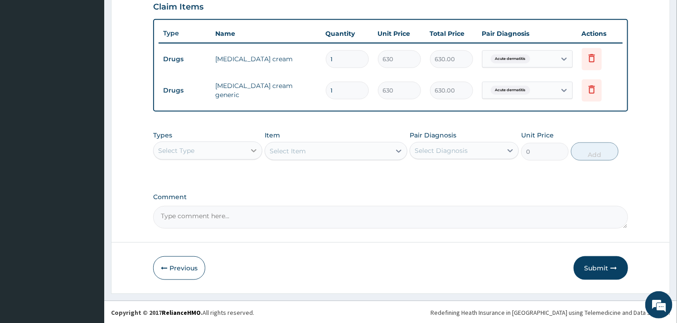
click at [256, 146] on icon at bounding box center [253, 150] width 9 height 9
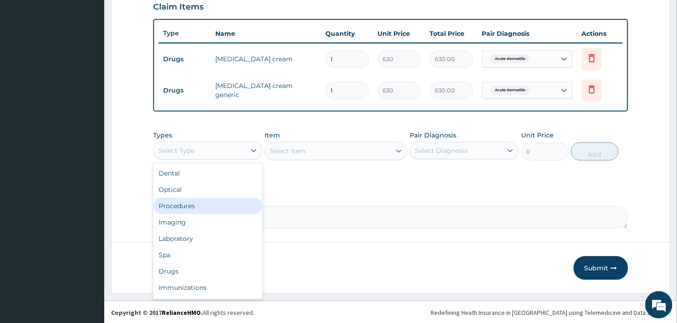
click at [203, 203] on div "Procedures" at bounding box center [207, 206] width 109 height 16
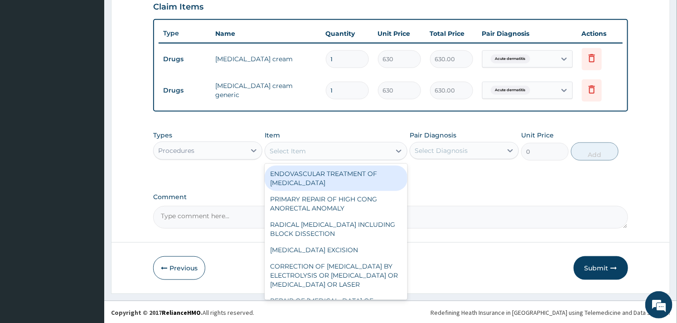
click at [337, 154] on div "Select Item" at bounding box center [327, 151] width 125 height 15
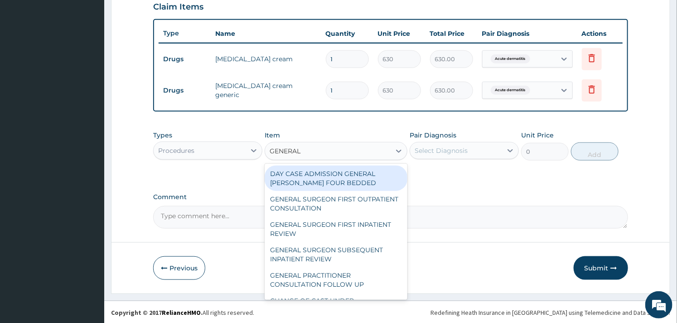
type input "GENERAL P"
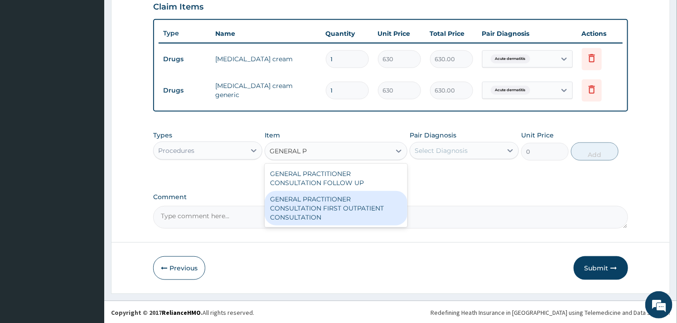
click at [325, 208] on div "GENERAL PRACTITIONER CONSULTATION FIRST OUTPATIENT CONSULTATION" at bounding box center [336, 208] width 142 height 34
type input "3000"
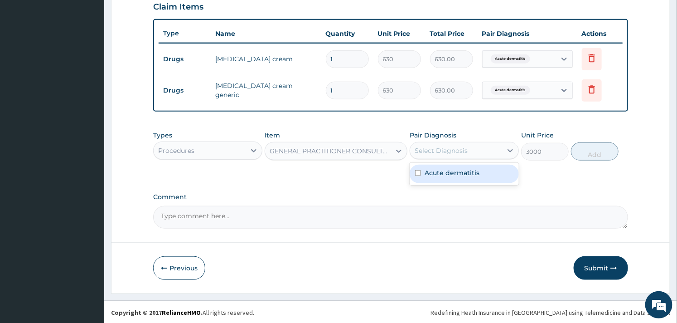
click at [422, 154] on div "Select Diagnosis" at bounding box center [441, 150] width 53 height 9
click at [421, 171] on input "checkbox" at bounding box center [418, 173] width 6 height 6
checkbox input "true"
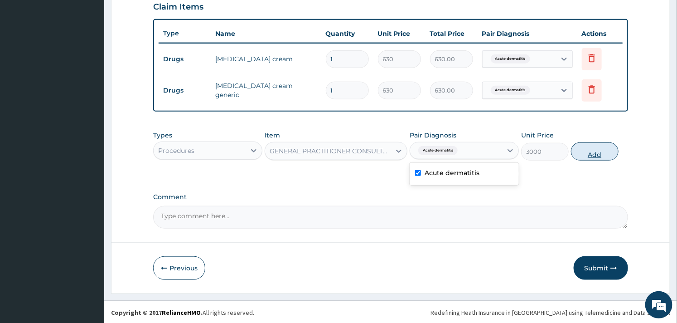
click at [609, 146] on button "Add" at bounding box center [595, 151] width 48 height 18
type input "0"
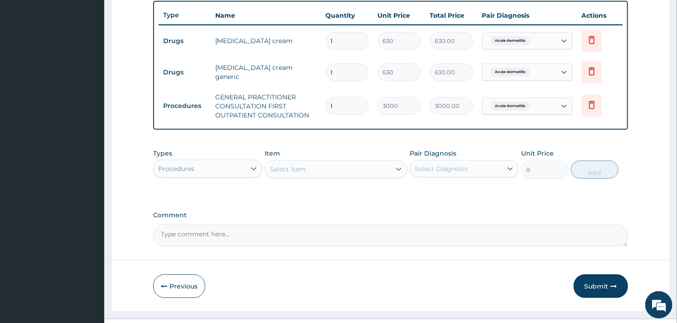
scroll to position [354, 0]
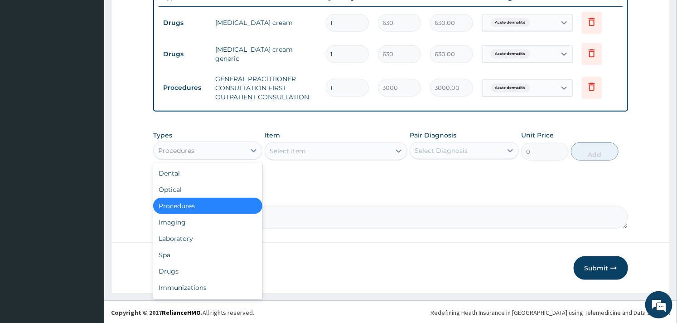
click at [231, 147] on div "Procedures" at bounding box center [200, 150] width 92 height 15
click at [175, 266] on div "Drugs" at bounding box center [207, 271] width 109 height 16
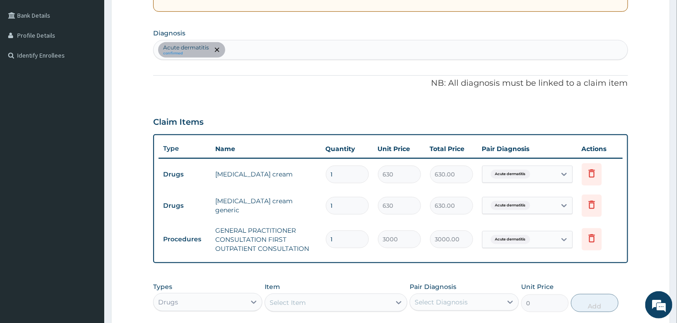
scroll to position [254, 0]
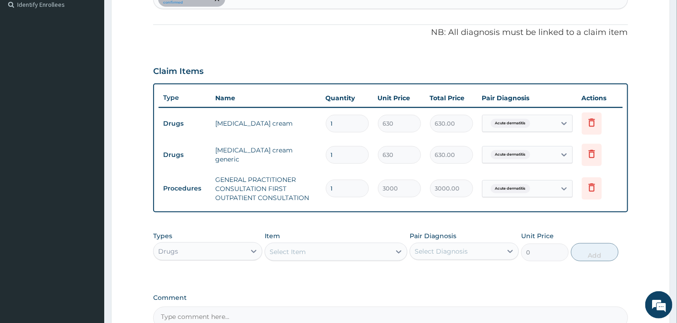
click at [302, 248] on div "Select Item" at bounding box center [288, 251] width 36 height 9
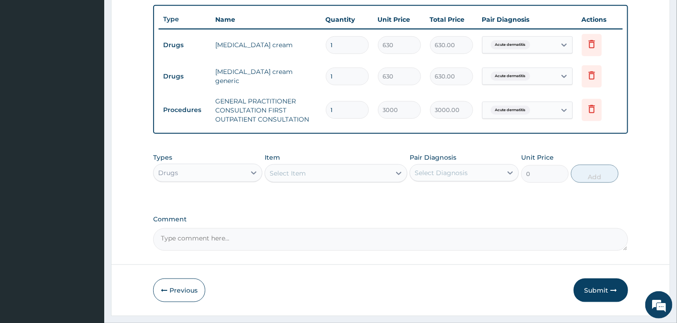
scroll to position [354, 0]
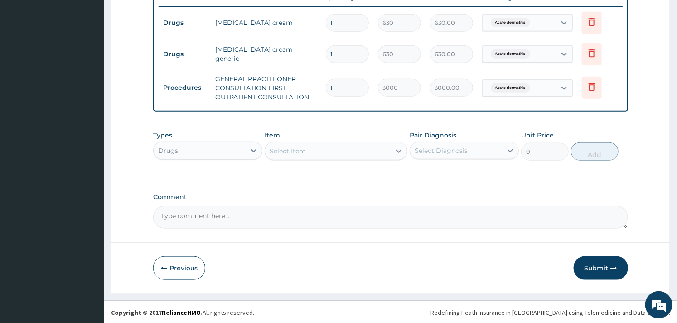
click at [295, 151] on div "Select Item" at bounding box center [288, 150] width 36 height 9
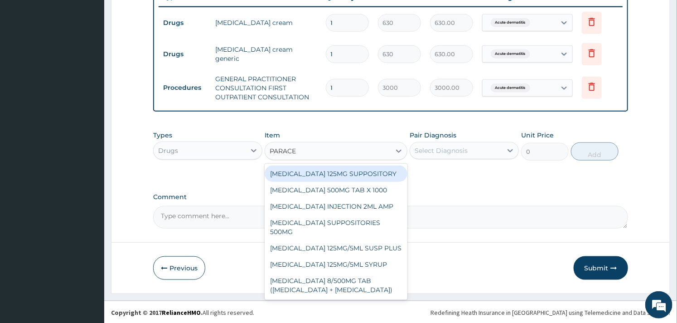
type input "PARACET"
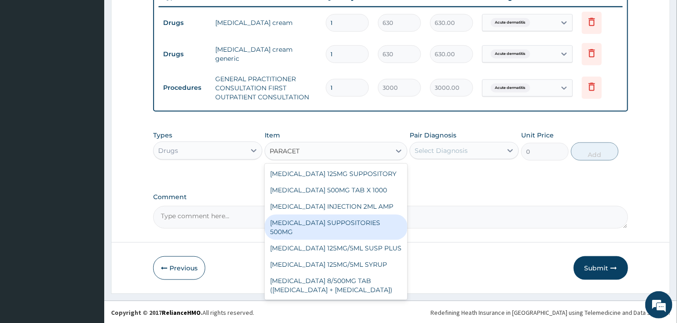
scroll to position [50, 0]
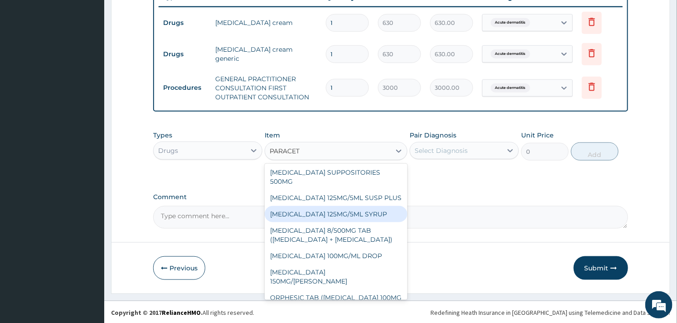
click at [347, 222] on div "PARACETAMOL 125MG/5ML SYRUP" at bounding box center [336, 214] width 142 height 16
type input "525"
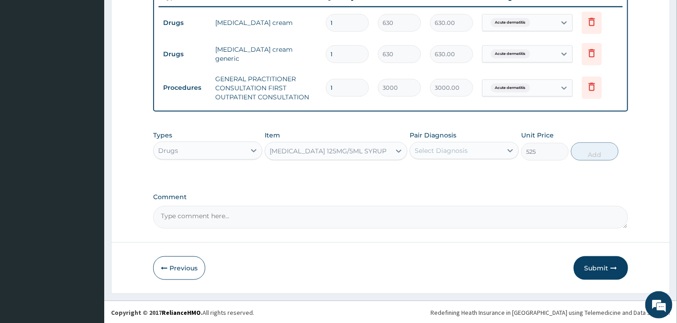
click at [449, 150] on div "Select Diagnosis" at bounding box center [441, 150] width 53 height 9
click at [423, 173] on div "Acute dermatitis" at bounding box center [464, 174] width 109 height 19
checkbox input "true"
click at [587, 153] on button "Add" at bounding box center [595, 151] width 48 height 18
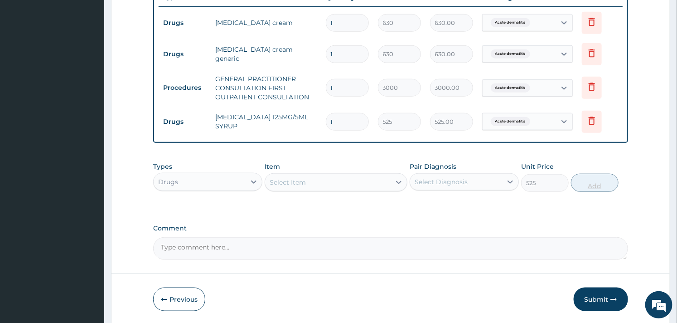
type input "0"
click at [296, 181] on div "Select Item" at bounding box center [288, 182] width 36 height 9
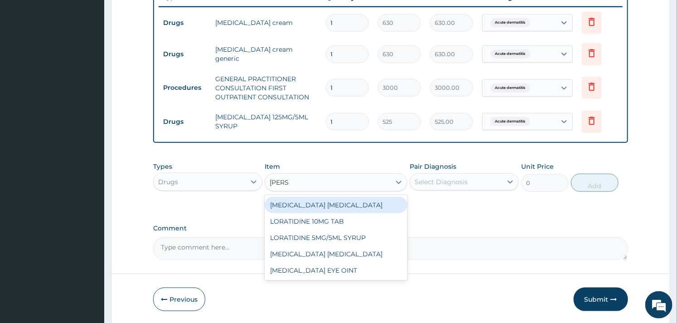
type input "LORAT"
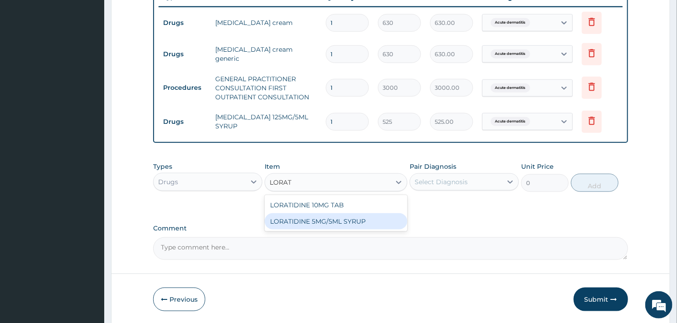
click at [316, 220] on div "LORATIDINE 5MG/5ML SYRUP" at bounding box center [336, 221] width 142 height 16
type input "630"
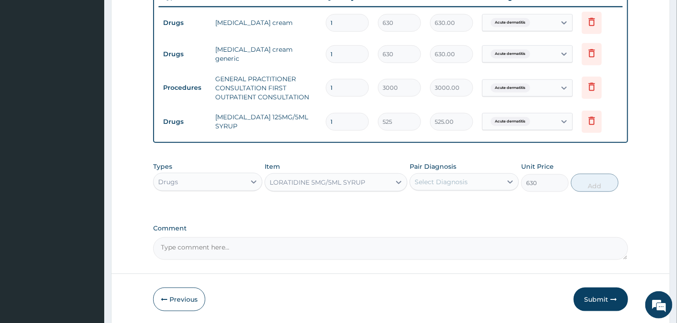
click at [446, 181] on div "Select Diagnosis" at bounding box center [441, 181] width 53 height 9
click at [422, 209] on div "Acute dermatitis" at bounding box center [464, 205] width 109 height 19
checkbox input "true"
click at [582, 185] on button "Add" at bounding box center [595, 183] width 48 height 18
type input "0"
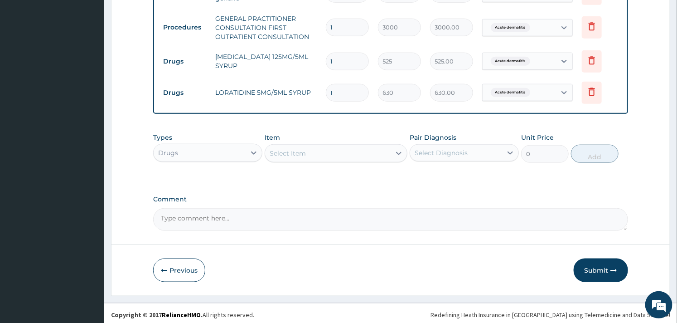
scroll to position [418, 0]
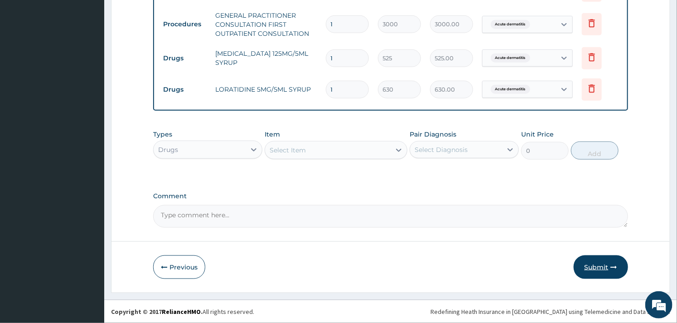
click at [586, 264] on button "Submit" at bounding box center [601, 267] width 54 height 24
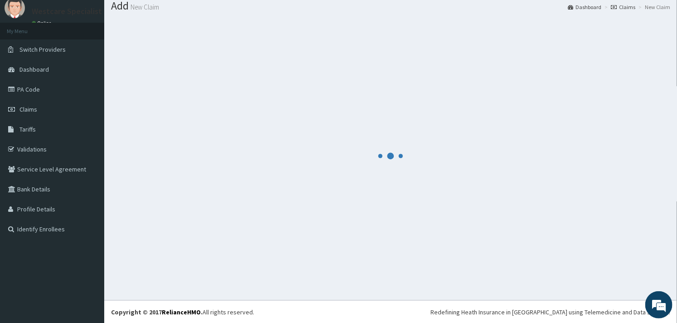
scroll to position [0, 0]
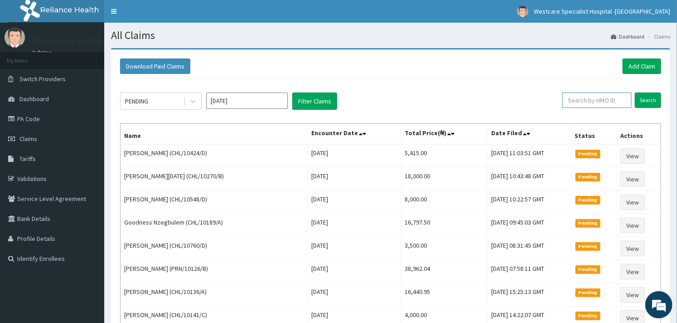
click at [581, 99] on input "text" at bounding box center [596, 99] width 69 height 15
click at [580, 102] on input "text" at bounding box center [596, 99] width 69 height 15
paste input "DJP/10012/B"
type input "DJP/10012/B"
click at [646, 105] on input "Search" at bounding box center [648, 99] width 26 height 15
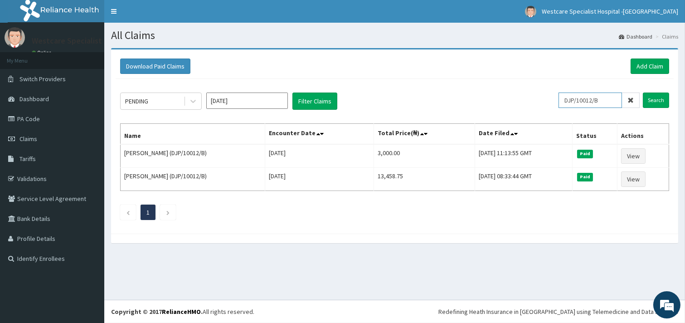
click at [594, 98] on input "DJP/10012/B" at bounding box center [589, 99] width 63 height 15
click at [642, 67] on link "Add Claim" at bounding box center [649, 65] width 39 height 15
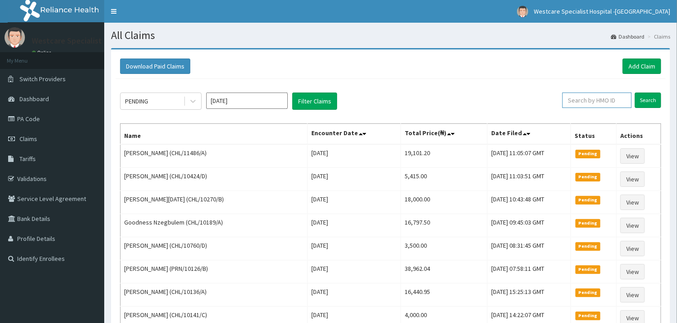
click at [569, 100] on input "text" at bounding box center [596, 99] width 69 height 15
click at [569, 100] on input "CHL/11486/A" at bounding box center [582, 99] width 63 height 15
type input "CHL/11486/A"
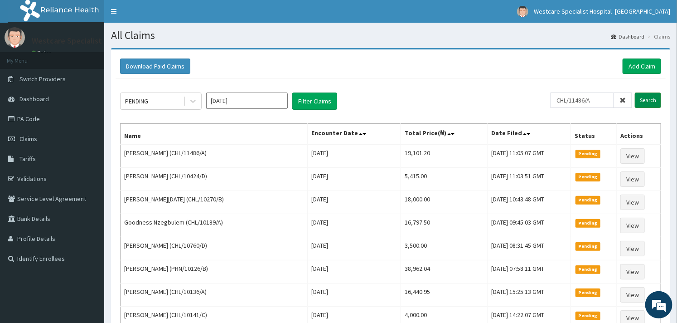
click at [645, 97] on input "Search" at bounding box center [648, 99] width 26 height 15
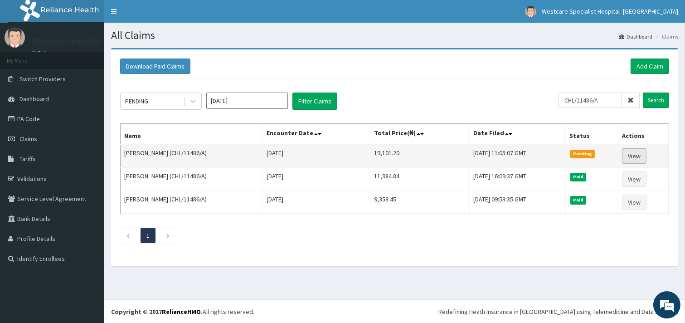
click at [636, 157] on link "View" at bounding box center [634, 155] width 24 height 15
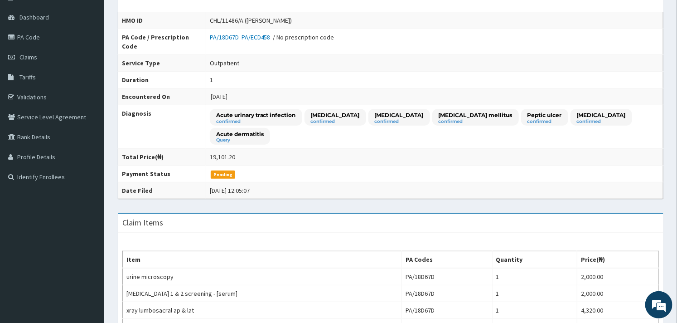
scroll to position [57, 0]
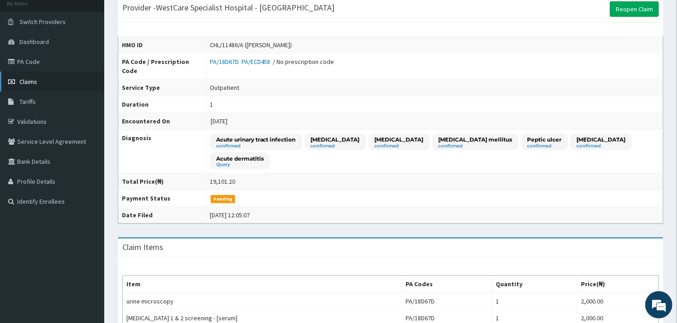
click at [19, 79] on span "Claims" at bounding box center [28, 82] width 18 height 8
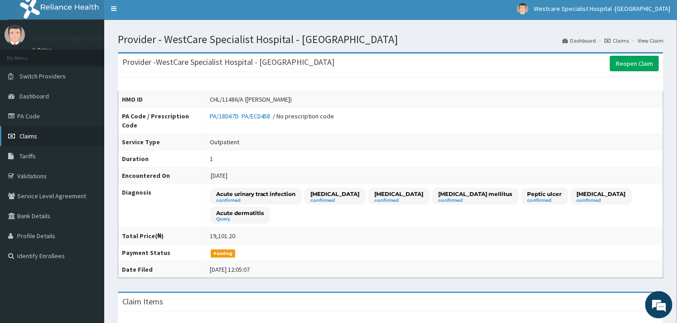
scroll to position [0, 0]
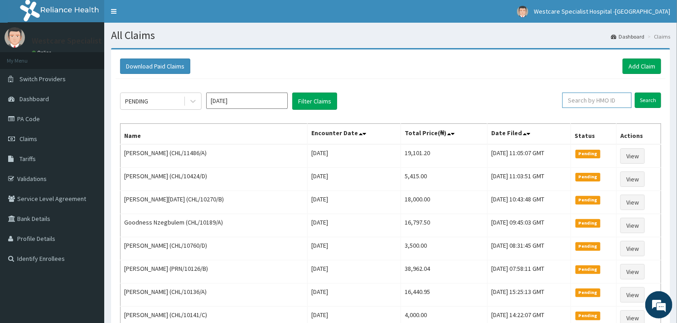
click at [572, 103] on input "text" at bounding box center [596, 99] width 69 height 15
paste input "VTE/10054/A"
type input "VTE/10054/A"
click at [649, 103] on input "Search" at bounding box center [648, 99] width 26 height 15
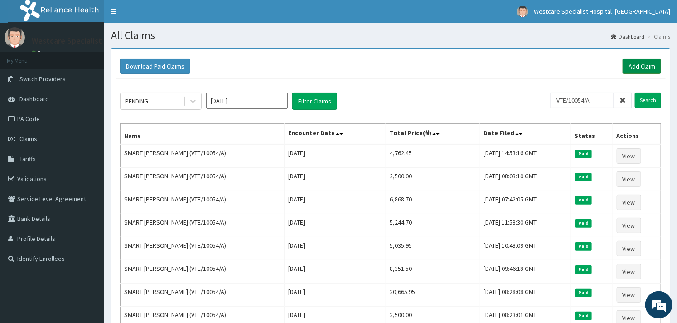
click at [630, 62] on link "Add Claim" at bounding box center [642, 65] width 39 height 15
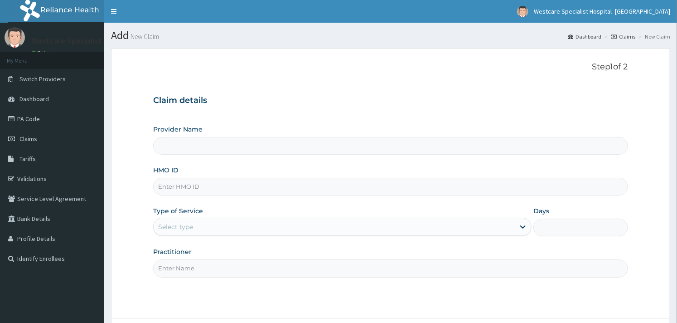
scroll to position [50, 0]
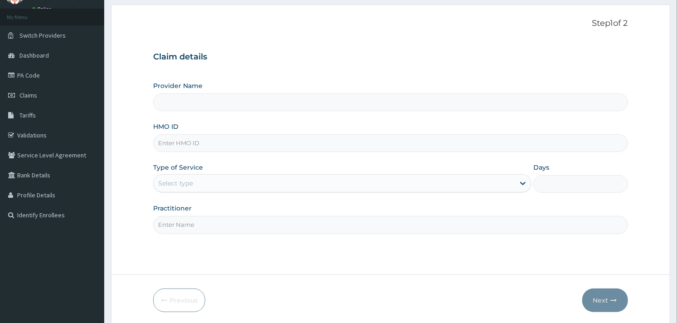
type input "WestCare Specialist Hospital - [GEOGRAPHIC_DATA]"
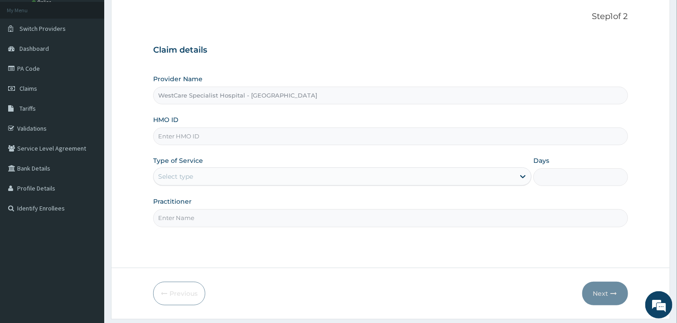
click at [229, 135] on input "HMO ID" at bounding box center [390, 136] width 475 height 18
paste input "VTE/10054/A"
type input "VTE/10054/A"
click at [220, 171] on div "Select type" at bounding box center [334, 176] width 361 height 15
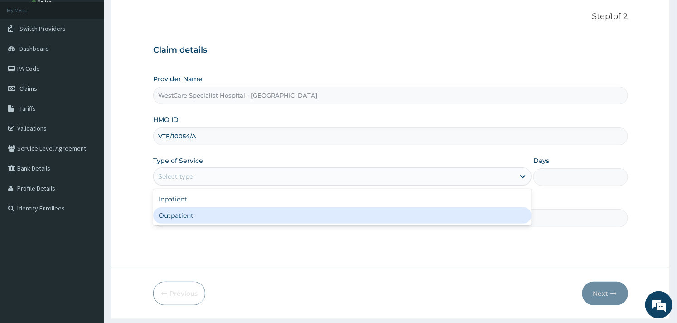
click at [218, 213] on div "Outpatient" at bounding box center [342, 215] width 378 height 16
type input "1"
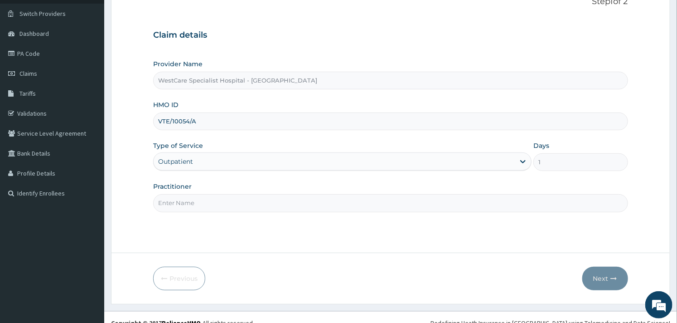
scroll to position [77, 0]
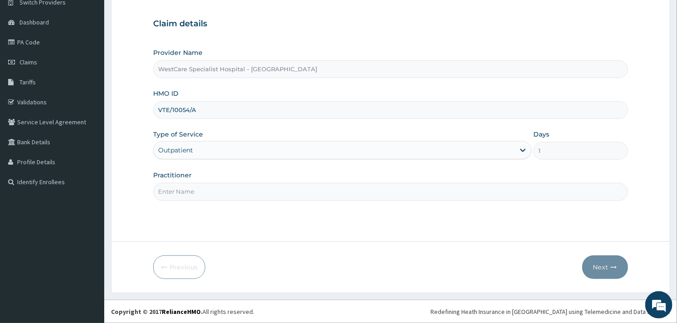
drag, startPoint x: 340, startPoint y: 191, endPoint x: 313, endPoint y: 201, distance: 28.5
click at [340, 191] on input "Practitioner" at bounding box center [390, 192] width 475 height 18
type input "OBIDEYI"
click at [605, 262] on button "Next" at bounding box center [605, 267] width 46 height 24
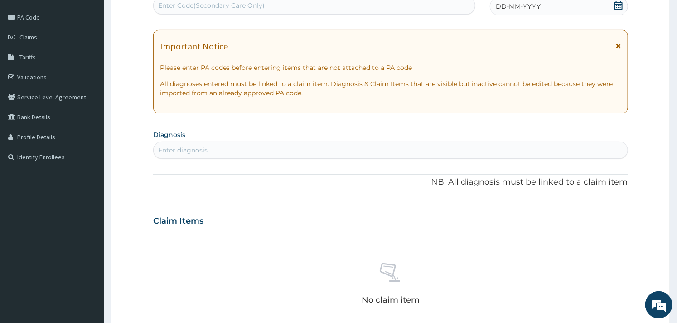
scroll to position [0, 0]
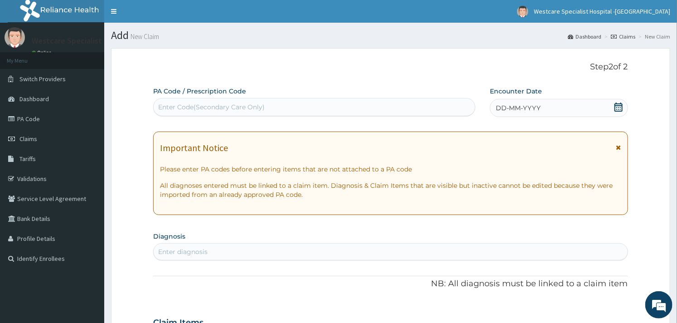
click at [615, 102] on icon at bounding box center [618, 106] width 9 height 9
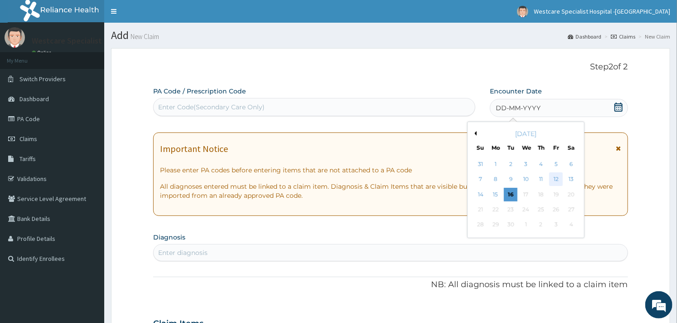
click at [553, 174] on div "12" at bounding box center [556, 180] width 14 height 14
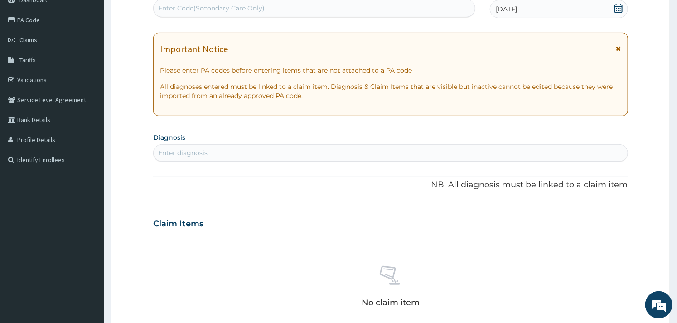
scroll to position [101, 0]
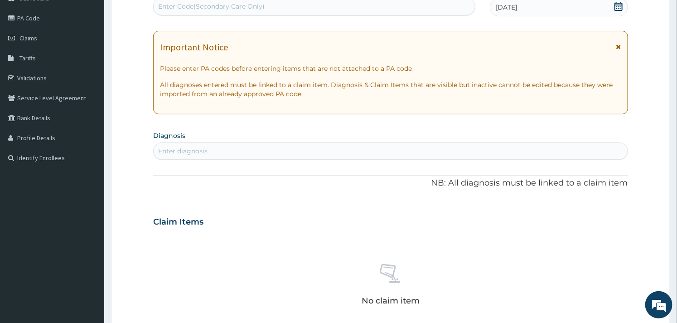
click at [305, 157] on div "Enter diagnosis" at bounding box center [391, 151] width 474 height 15
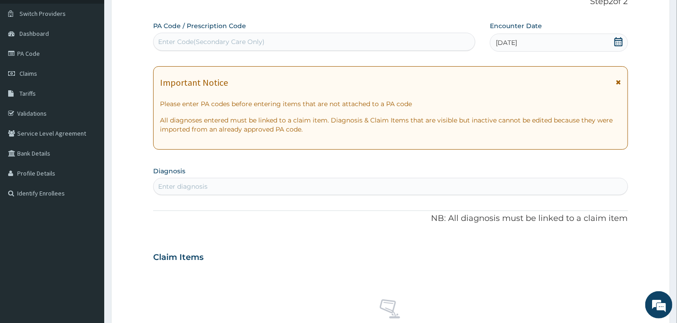
scroll to position [151, 0]
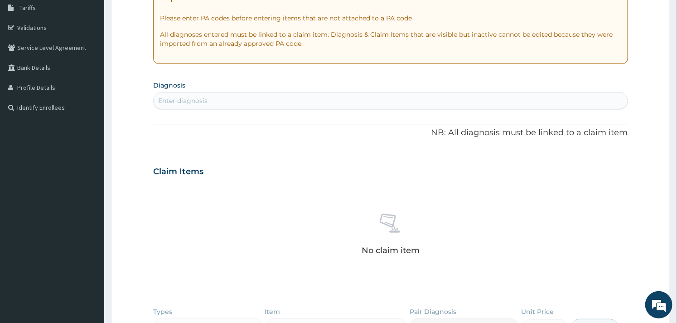
click at [246, 105] on div "Enter diagnosis" at bounding box center [391, 100] width 474 height 15
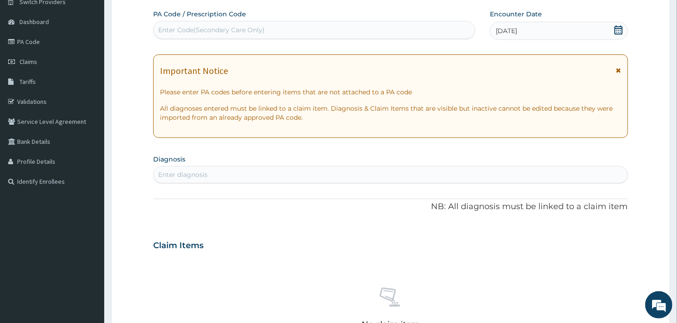
scroll to position [76, 0]
click at [203, 34] on div "Enter Code(Secondary Care Only)" at bounding box center [211, 30] width 107 height 9
paste input "PA/9AAA32"
type input "PA/9AAA32"
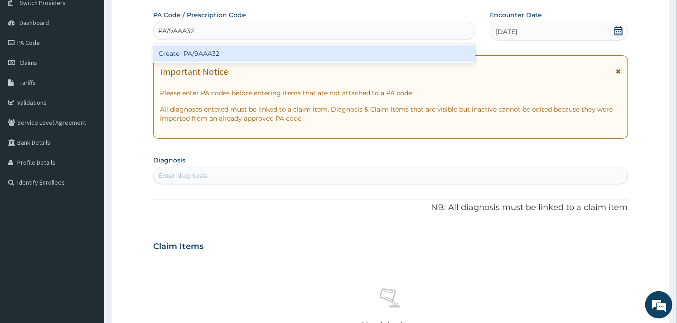
click at [208, 53] on div "Create "PA/9AAA32"" at bounding box center [314, 53] width 322 height 16
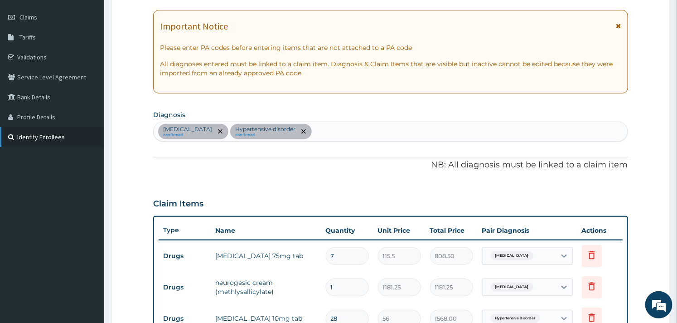
scroll to position [108, 0]
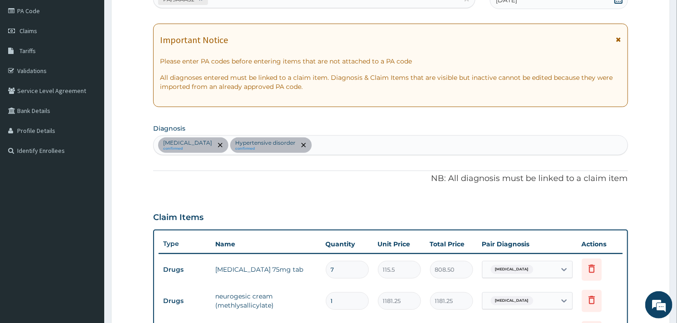
click at [335, 146] on div "Lumbar spondylosis confirmed Hypertensive disorder confirmed" at bounding box center [391, 145] width 474 height 19
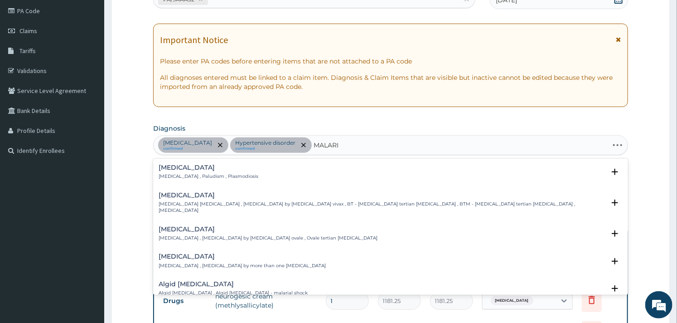
type input "MALARIA"
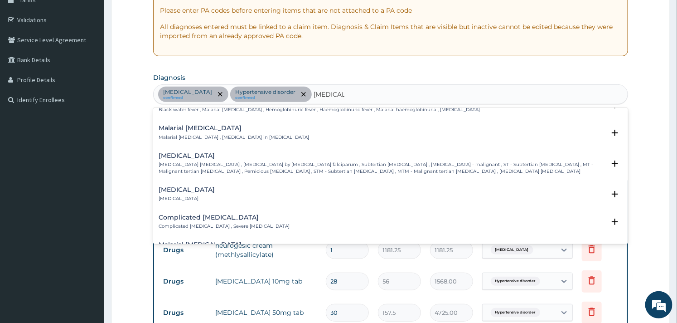
scroll to position [402, 0]
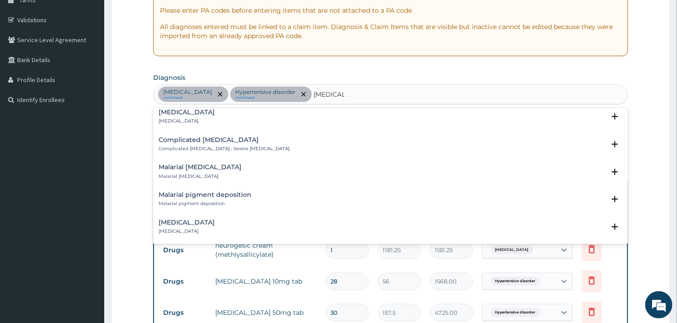
click at [189, 133] on div "Complicated malaria Complicated malaria , Severe malaria Select Status Query Qu…" at bounding box center [390, 147] width 475 height 28
click at [184, 145] on p "Complicated malaria , Severe malaria" at bounding box center [224, 148] width 131 height 6
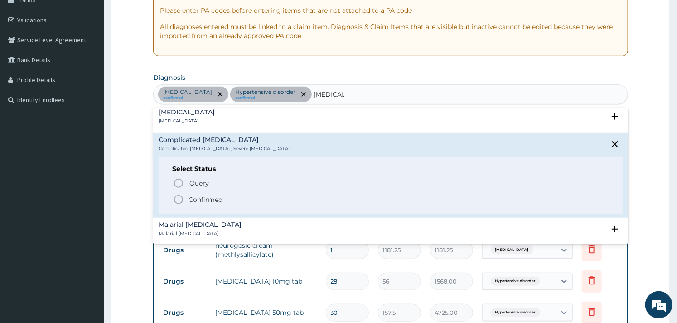
click at [174, 194] on icon "status option filled" at bounding box center [178, 199] width 11 height 11
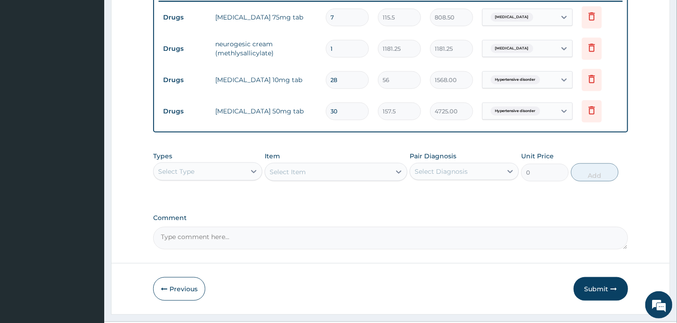
scroll to position [382, 0]
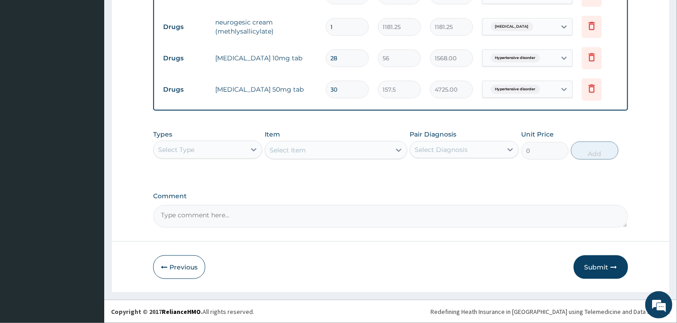
click at [243, 151] on div "Select Type" at bounding box center [200, 149] width 92 height 15
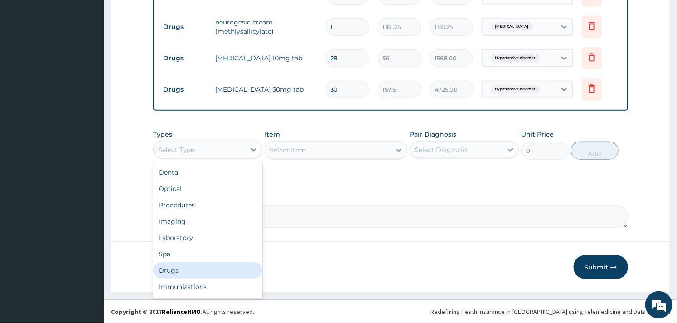
click at [175, 264] on div "Drugs" at bounding box center [207, 270] width 109 height 16
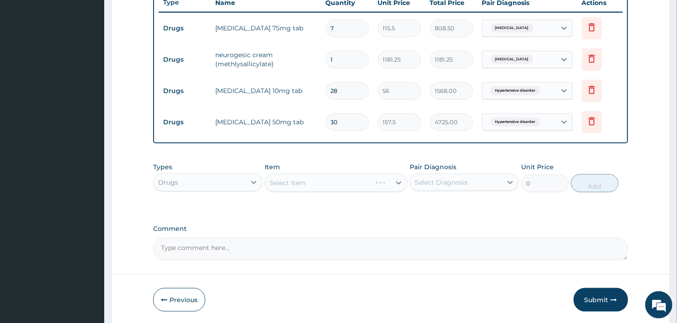
scroll to position [331, 0]
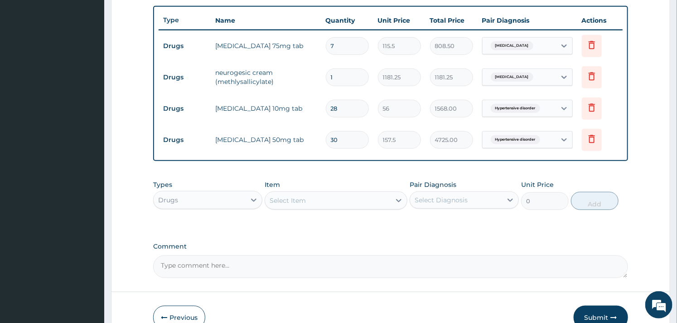
click at [329, 202] on div "Select Item" at bounding box center [327, 200] width 125 height 15
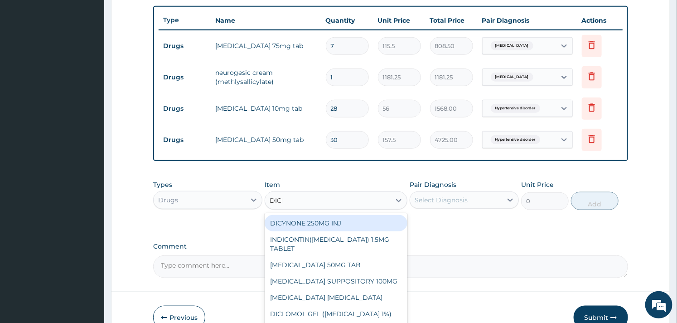
type input "DICLO"
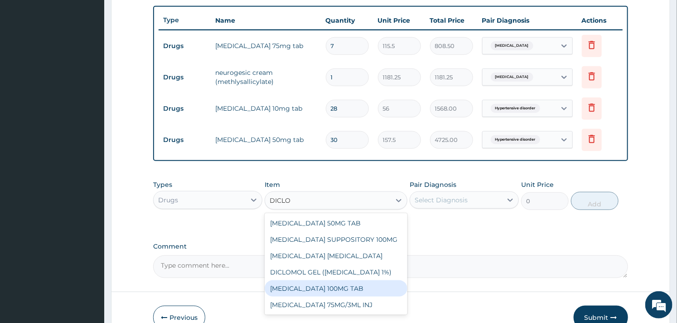
click at [326, 286] on div "[MEDICAL_DATA] 100MG TAB" at bounding box center [336, 288] width 142 height 16
type input "63"
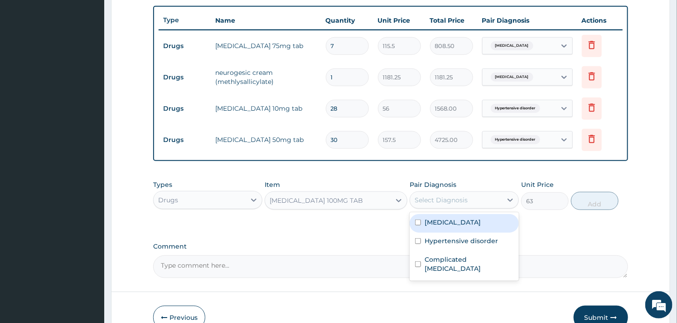
click at [442, 201] on div "Select Diagnosis" at bounding box center [441, 199] width 53 height 9
click at [425, 229] on div "Lumbar spondylosis" at bounding box center [464, 223] width 109 height 19
checkbox input "true"
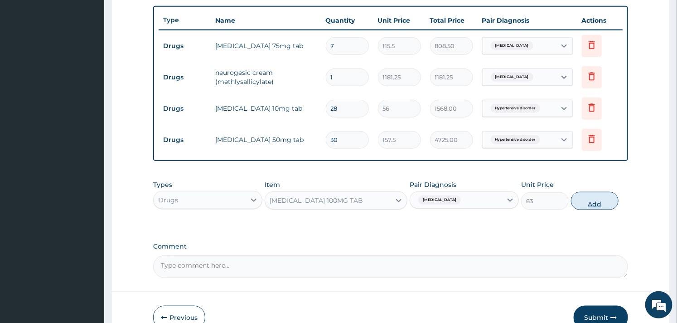
click at [603, 200] on button "Add" at bounding box center [595, 201] width 48 height 18
type input "0"
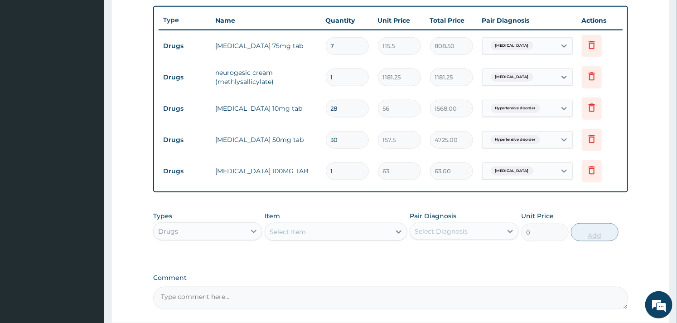
type input "10"
type input "630.00"
type input "10"
click at [354, 241] on div "Item Select Item" at bounding box center [336, 226] width 142 height 30
click at [338, 230] on div "Select Item" at bounding box center [327, 231] width 125 height 15
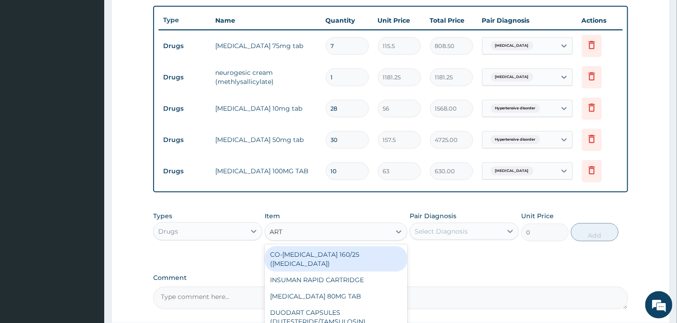
type input "ARTE"
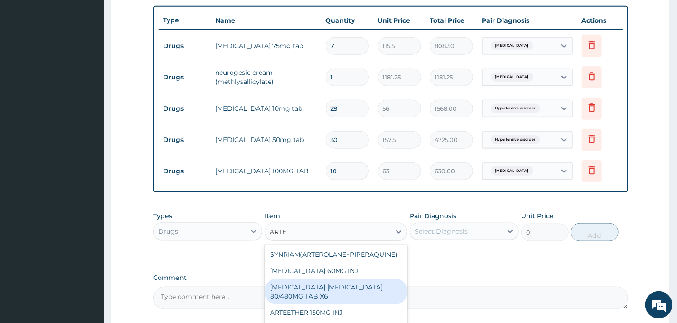
click at [323, 287] on div "[MEDICAL_DATA] [MEDICAL_DATA] 80/480MG TAB X6" at bounding box center [336, 291] width 142 height 25
type input "262.5"
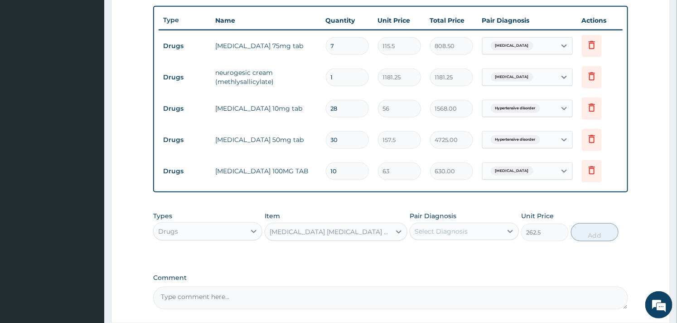
click at [441, 228] on div "Select Diagnosis" at bounding box center [441, 231] width 53 height 9
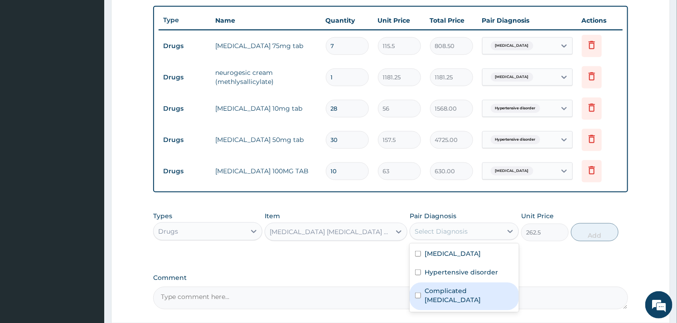
click at [419, 286] on div "Complicated malaria" at bounding box center [464, 296] width 109 height 28
checkbox input "true"
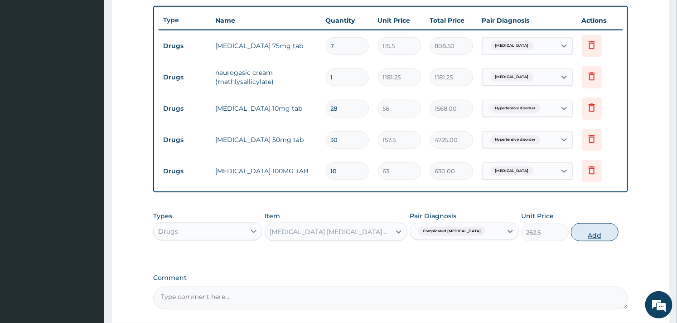
click at [582, 232] on button "Add" at bounding box center [595, 232] width 48 height 18
type input "0"
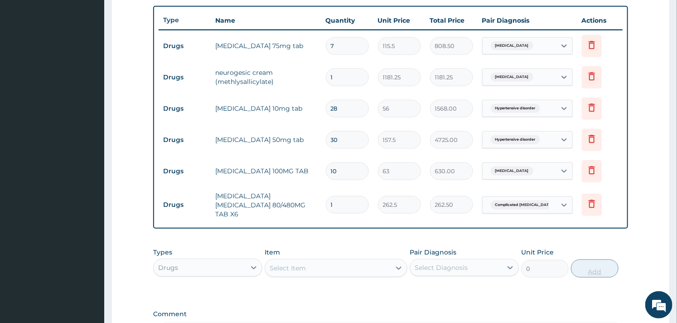
type input "0.00"
type input "6"
type input "1575.00"
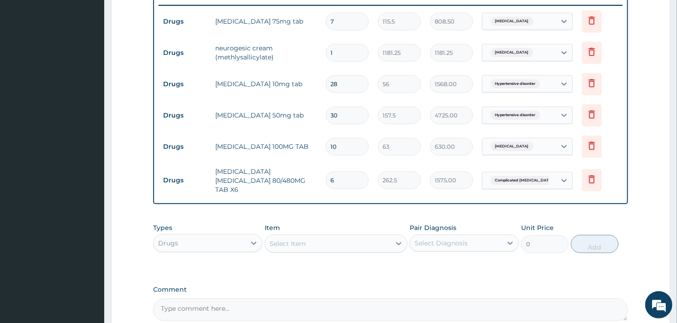
scroll to position [432, 0]
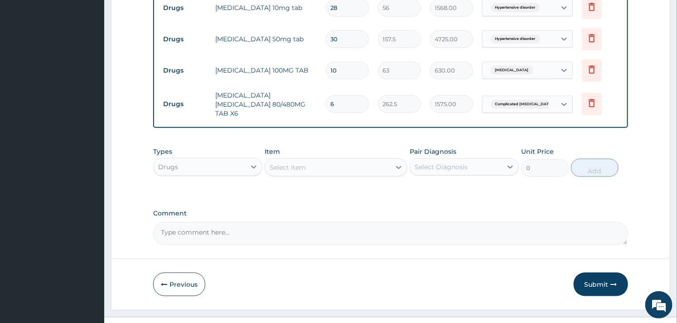
type input "6"
click at [245, 160] on div "Drugs" at bounding box center [200, 167] width 92 height 15
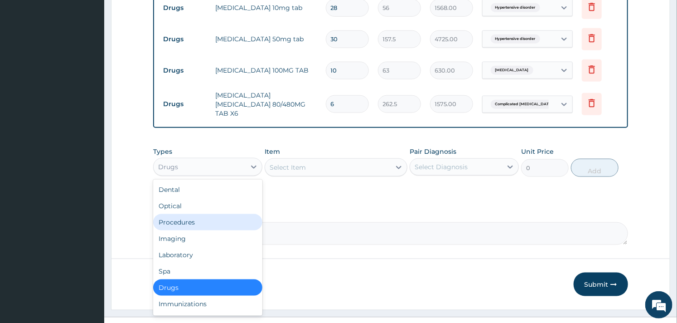
click at [193, 220] on div "Procedures" at bounding box center [207, 222] width 109 height 16
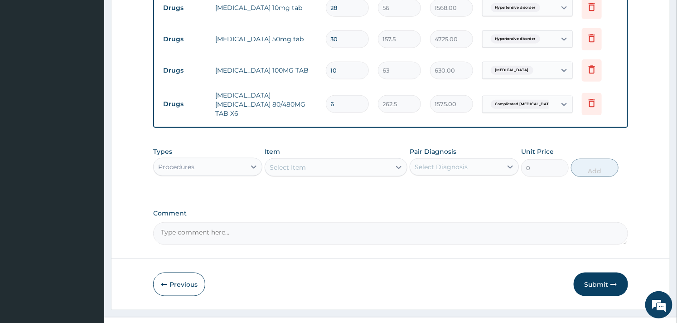
click at [327, 161] on div "Select Item" at bounding box center [327, 167] width 125 height 15
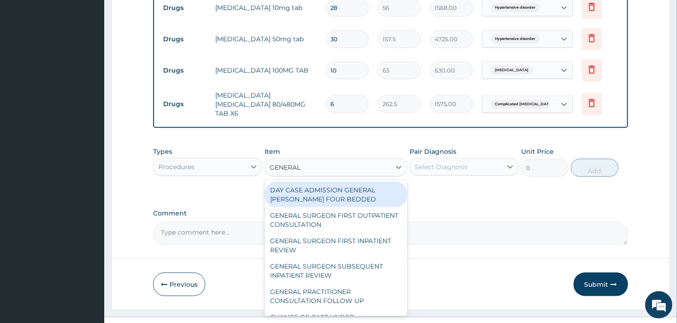
type input "GENERAL P"
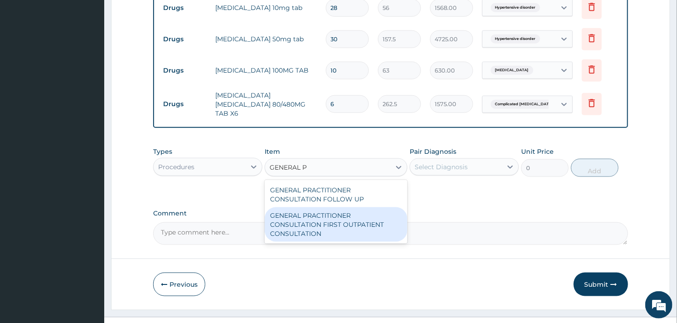
click at [325, 218] on div "GENERAL PRACTITIONER CONSULTATION FIRST OUTPATIENT CONSULTATION" at bounding box center [336, 224] width 142 height 34
type input "3000"
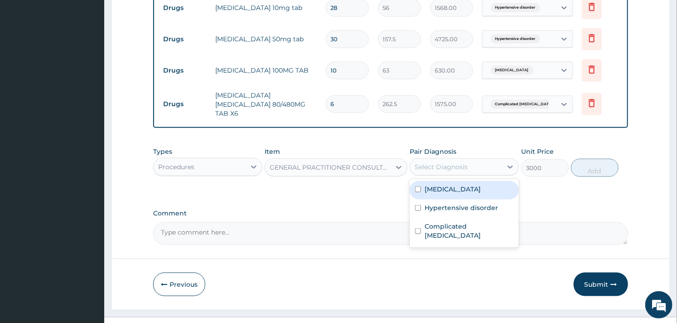
click at [462, 160] on div "Select Diagnosis" at bounding box center [456, 167] width 92 height 15
click at [448, 184] on label "Lumbar spondylosis" at bounding box center [453, 188] width 56 height 9
checkbox input "true"
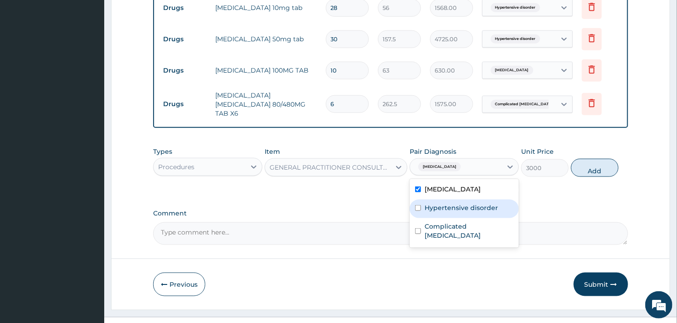
click at [436, 203] on label "Hypertensive disorder" at bounding box center [461, 207] width 73 height 9
checkbox input "true"
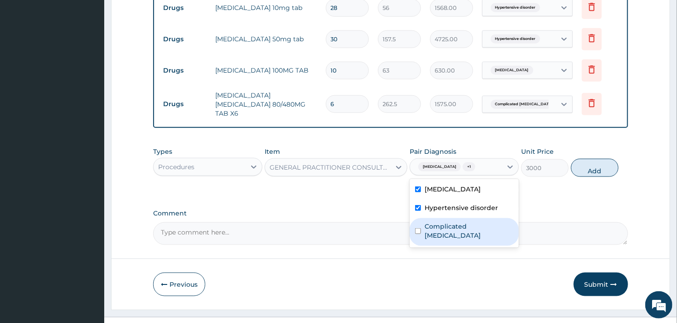
click at [430, 222] on label "Complicated malaria" at bounding box center [469, 231] width 89 height 18
checkbox input "true"
click at [590, 162] on button "Add" at bounding box center [595, 168] width 48 height 18
type input "0"
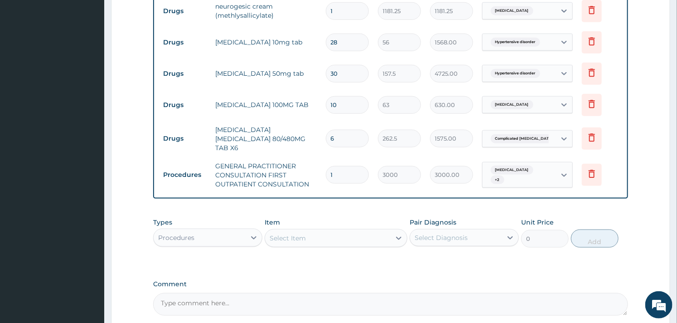
scroll to position [481, 0]
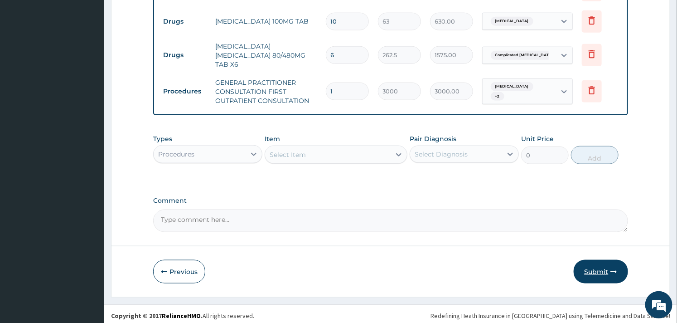
click at [612, 269] on icon "button" at bounding box center [614, 271] width 6 height 6
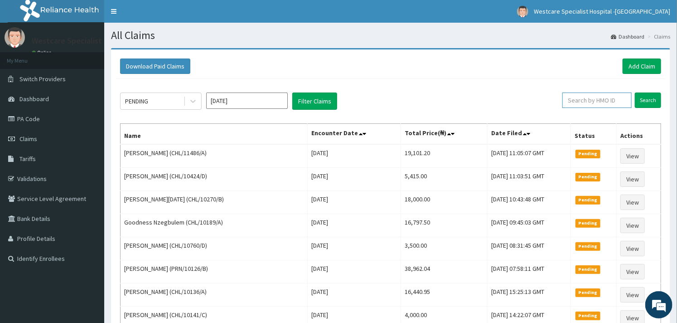
click at [582, 102] on input "text" at bounding box center [596, 99] width 69 height 15
type input "DJP/10012/B"
click at [637, 94] on input "Search" at bounding box center [648, 99] width 26 height 15
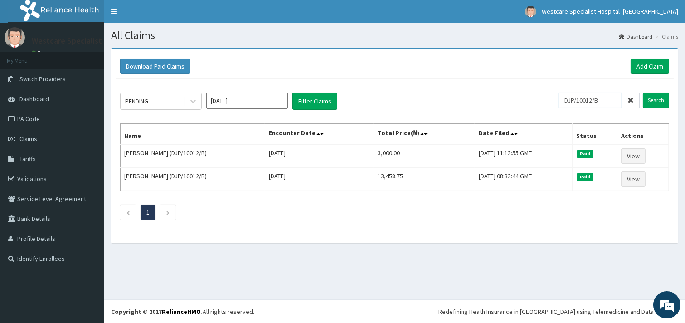
click at [601, 101] on input "DJP/10012/B" at bounding box center [589, 99] width 63 height 15
type input "c"
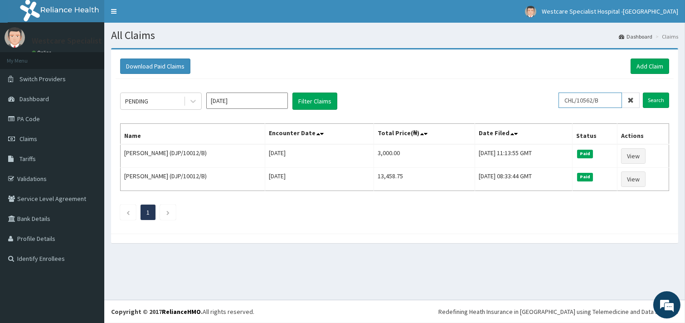
click at [601, 101] on input "CHL/10562/B" at bounding box center [589, 99] width 63 height 15
type input "CHL/10562/B"
click at [658, 102] on input "Search" at bounding box center [656, 99] width 26 height 15
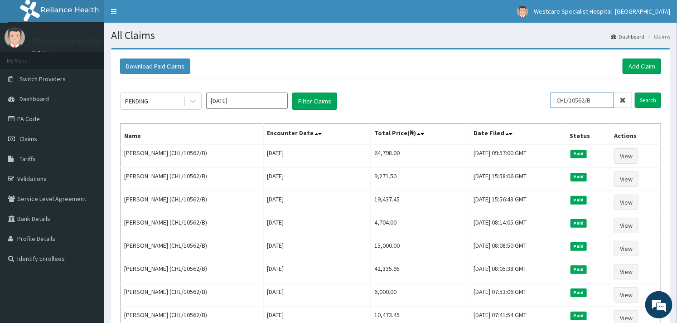
click at [582, 100] on input "CHL/10562/B" at bounding box center [582, 99] width 63 height 15
click at [640, 69] on link "Add Claim" at bounding box center [642, 65] width 39 height 15
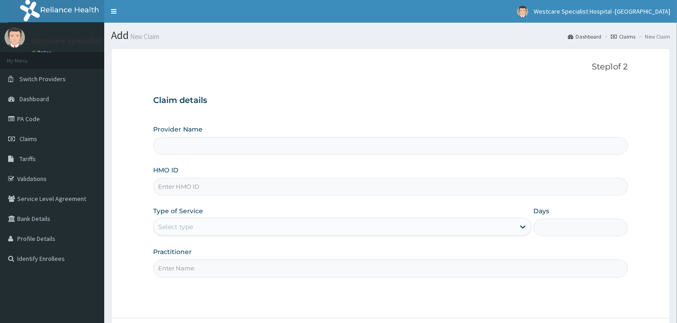
type input "WestCare Specialist Hospital - [GEOGRAPHIC_DATA]"
click at [300, 188] on input "HMO ID" at bounding box center [390, 187] width 475 height 18
paste input "DJP/10012/B"
type input "DJP/10012/B"
click at [302, 234] on div "Select type" at bounding box center [334, 226] width 361 height 15
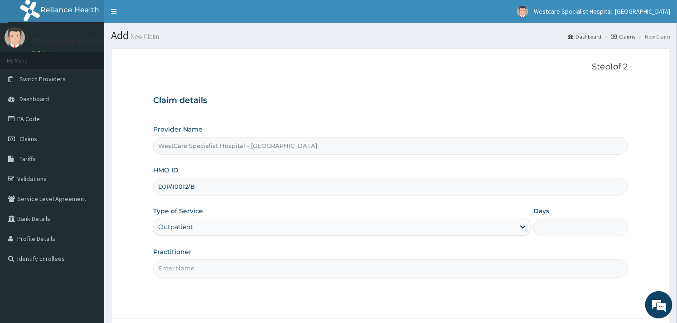
type input "1"
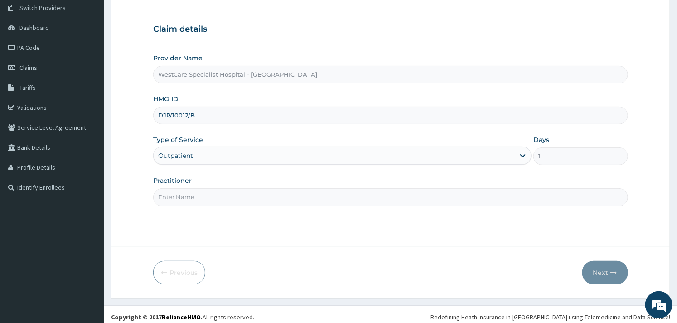
scroll to position [77, 0]
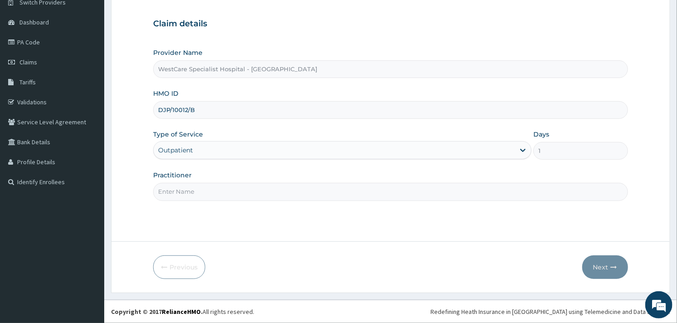
click at [199, 193] on input "Practitioner" at bounding box center [390, 192] width 475 height 18
type input "OBIDEYI"
click at [599, 265] on button "Next" at bounding box center [605, 267] width 46 height 24
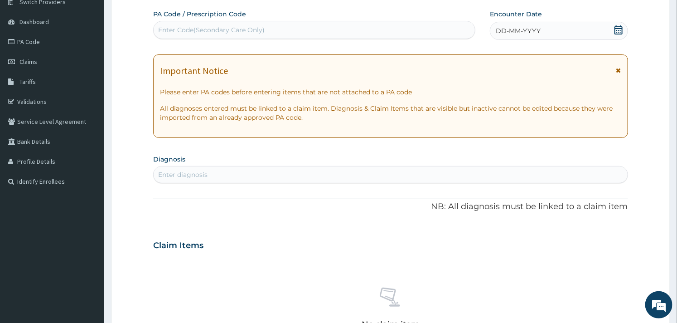
scroll to position [0, 0]
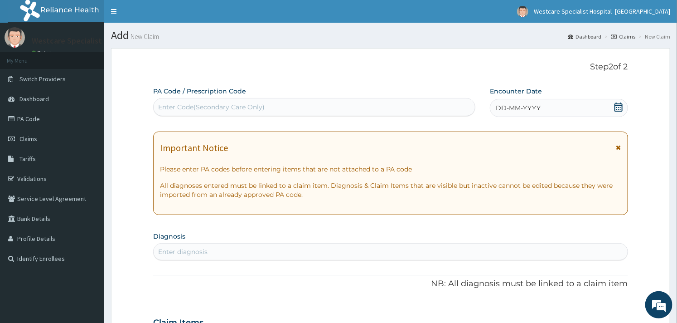
click at [188, 107] on div "Enter Code(Secondary Care Only)" at bounding box center [211, 106] width 107 height 9
paste input "PA/E00649"
type input "PA/E00649"
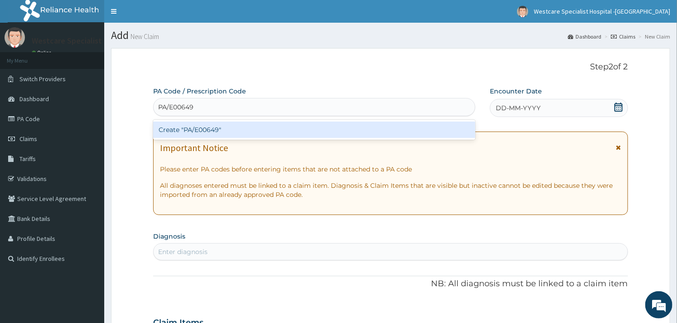
click at [199, 124] on div "Create "PA/E00649"" at bounding box center [314, 129] width 322 height 16
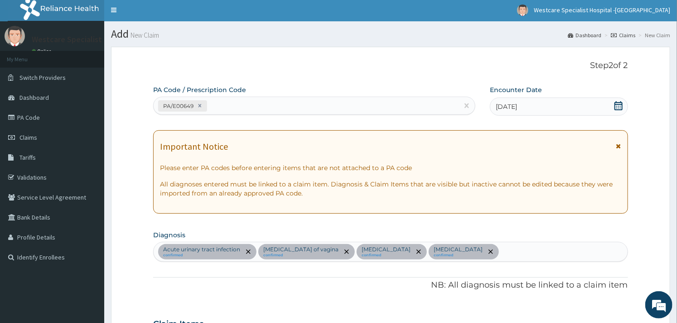
scroll to position [1, 0]
click at [229, 110] on div "PA/E00649" at bounding box center [306, 106] width 305 height 15
paste input "PA/845ECB"
type input "PA/845ECB"
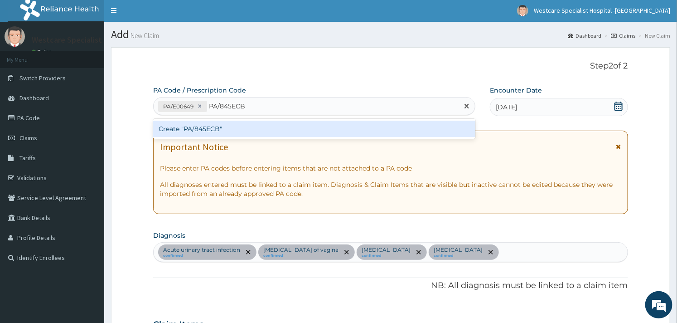
click at [222, 125] on div "Create "PA/845ECB"" at bounding box center [314, 129] width 322 height 16
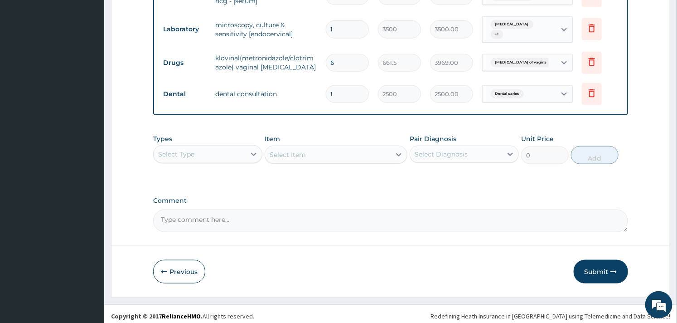
scroll to position [417, 0]
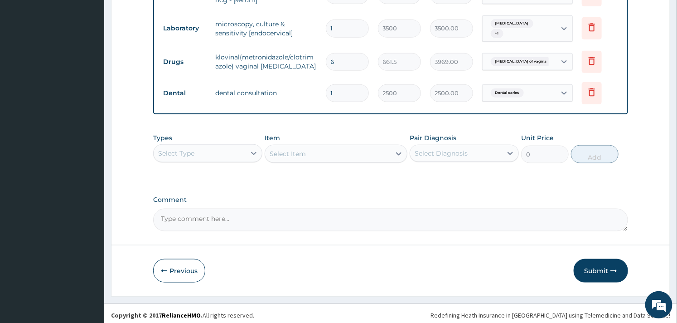
click at [240, 146] on div "Select Type" at bounding box center [200, 153] width 92 height 15
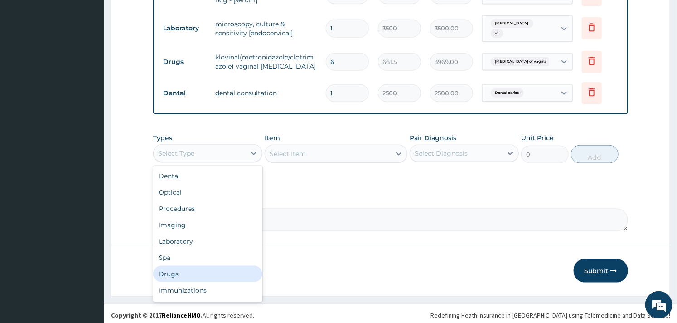
click at [169, 266] on div "Drugs" at bounding box center [207, 274] width 109 height 16
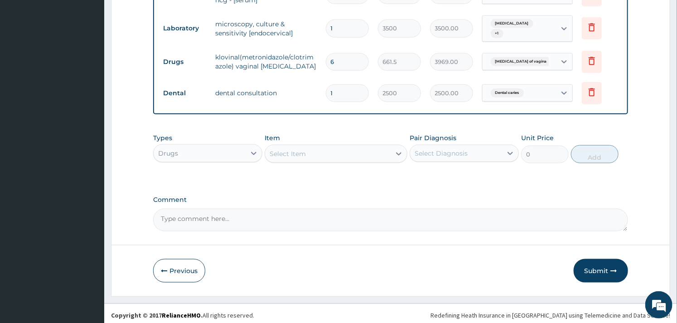
click at [323, 158] on div "Select Item" at bounding box center [336, 154] width 142 height 18
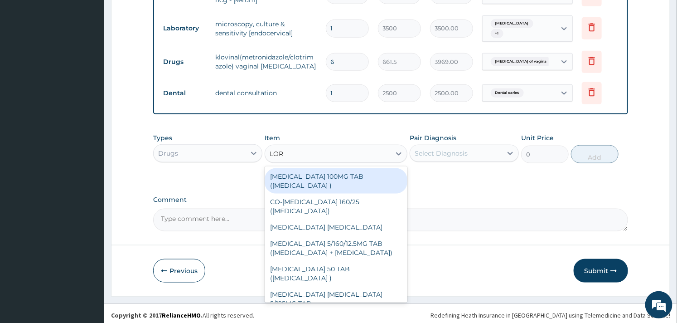
type input "[PERSON_NAME]"
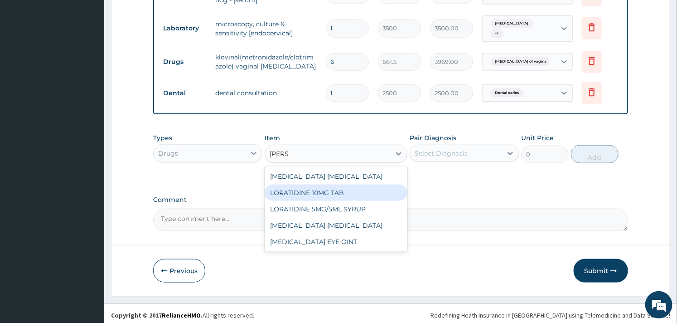
click at [354, 186] on div "LORATIDINE 10MG TAB" at bounding box center [336, 192] width 142 height 16
type input "52.5"
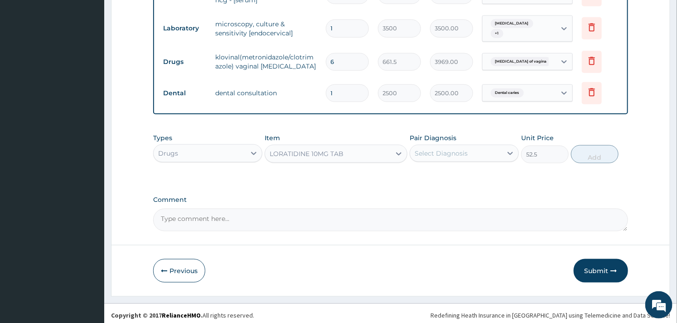
click at [449, 155] on div "Select Diagnosis" at bounding box center [456, 153] width 92 height 15
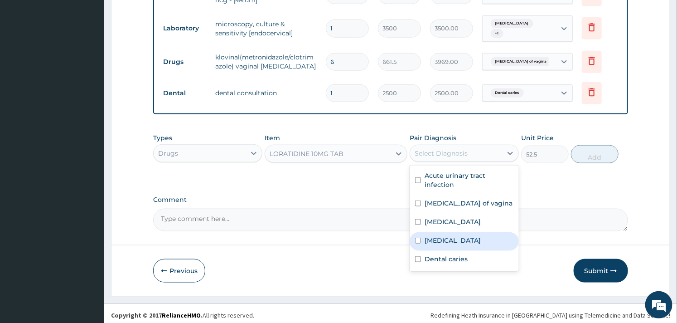
click at [425, 236] on label "[MEDICAL_DATA]" at bounding box center [453, 240] width 56 height 9
checkbox input "true"
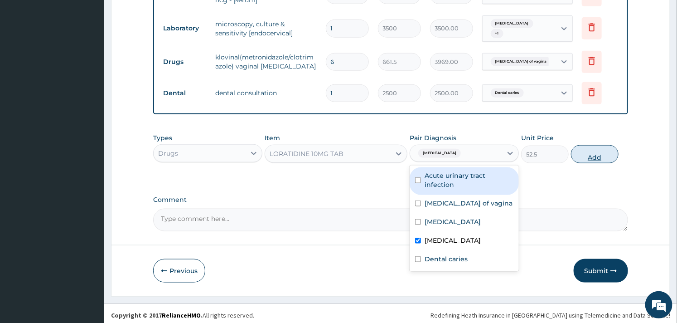
click at [601, 157] on button "Add" at bounding box center [595, 154] width 48 height 18
type input "0"
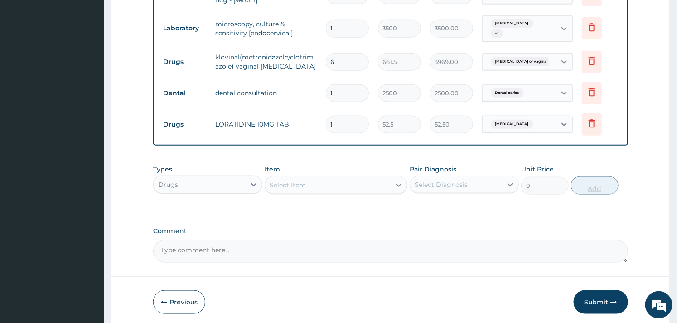
type input "10"
type input "525.00"
type input "10"
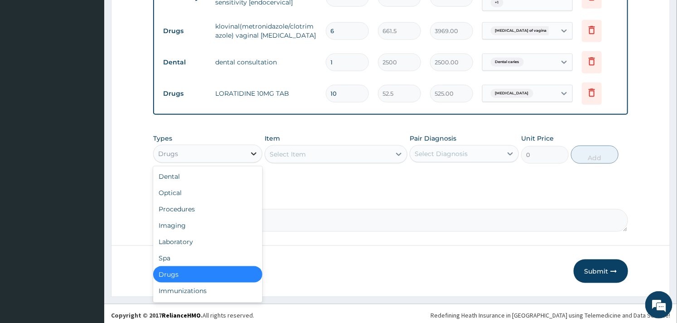
click at [250, 152] on icon at bounding box center [253, 153] width 9 height 9
click at [211, 201] on div "Procedures" at bounding box center [207, 209] width 109 height 16
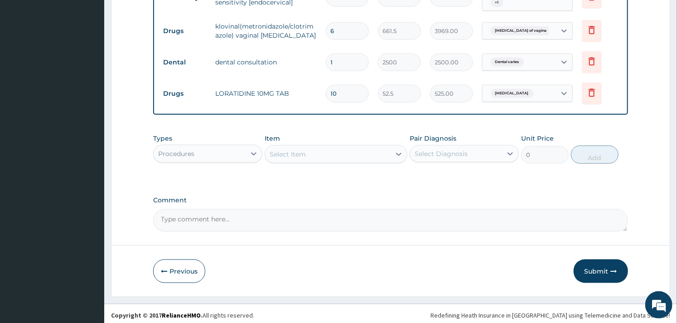
click at [308, 150] on div "Select Item" at bounding box center [327, 154] width 125 height 15
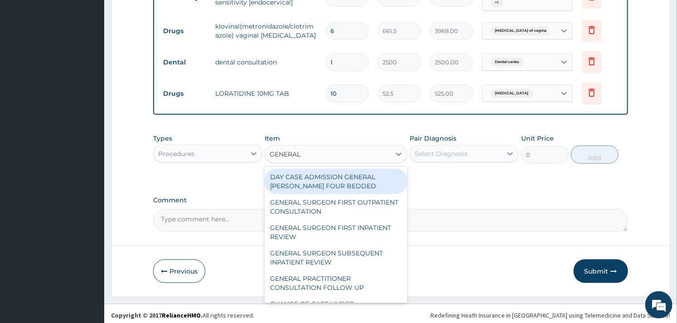
type input "GENERAL P"
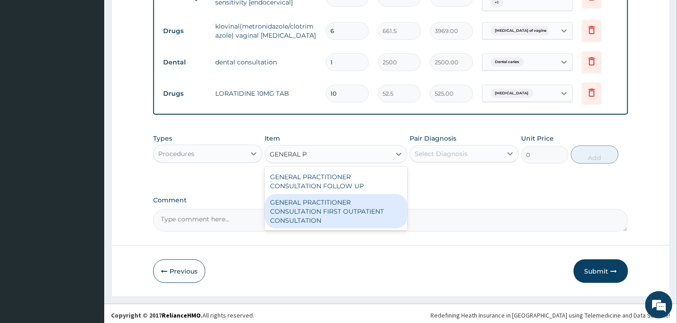
click at [308, 200] on div "GENERAL PRACTITIONER CONSULTATION FIRST OUTPATIENT CONSULTATION" at bounding box center [336, 211] width 142 height 34
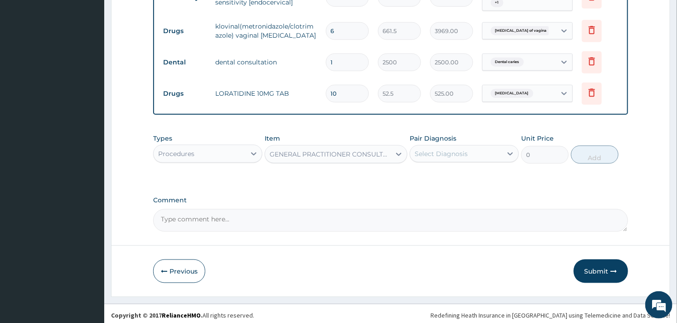
type input "3000"
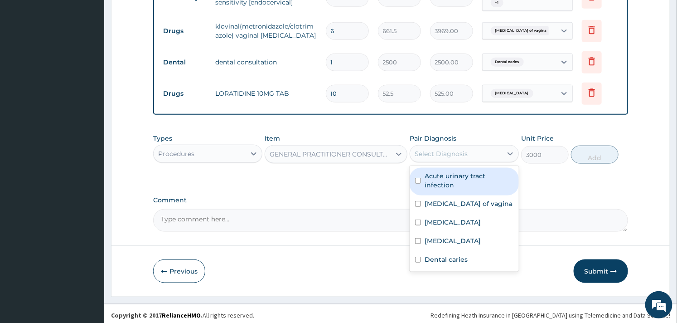
click at [439, 149] on div "Select Diagnosis" at bounding box center [441, 153] width 53 height 9
click at [422, 172] on div "Acute urinary tract infection" at bounding box center [464, 182] width 109 height 28
checkbox input "true"
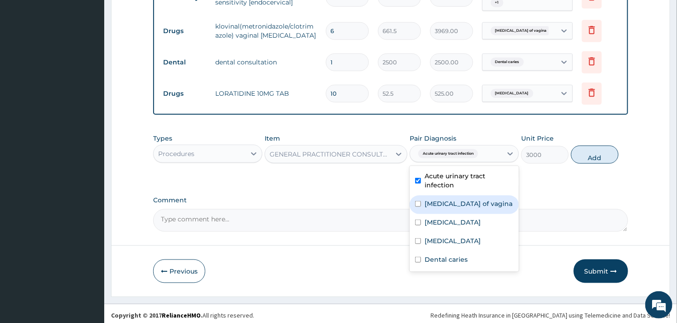
click at [419, 196] on div "[MEDICAL_DATA] of vagina" at bounding box center [464, 204] width 109 height 19
checkbox input "true"
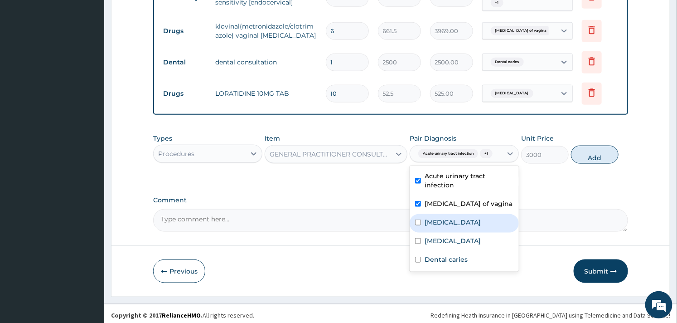
click at [425, 227] on label "[MEDICAL_DATA]" at bounding box center [453, 222] width 56 height 9
checkbox input "true"
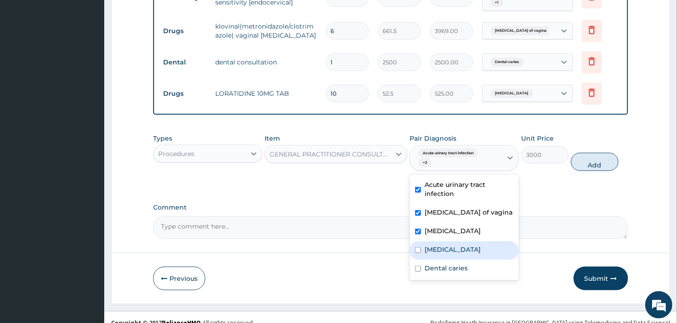
click at [423, 242] on div "[MEDICAL_DATA]" at bounding box center [464, 250] width 109 height 19
checkbox input "true"
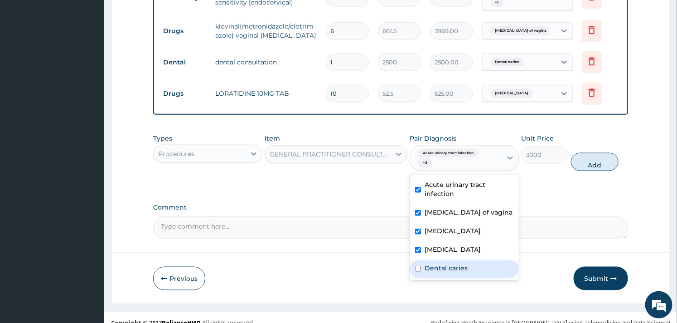
click at [414, 261] on div "Dental caries" at bounding box center [464, 269] width 109 height 19
checkbox input "true"
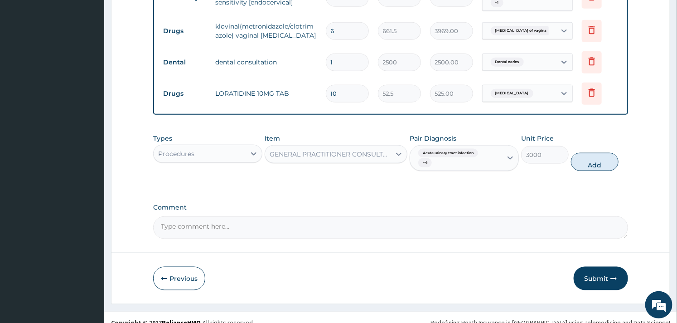
click at [373, 211] on div "Comment" at bounding box center [390, 221] width 475 height 35
click at [596, 160] on button "Add" at bounding box center [595, 162] width 48 height 18
type input "0"
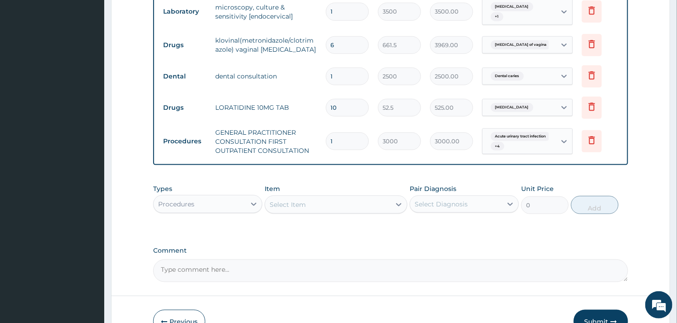
scroll to position [484, 0]
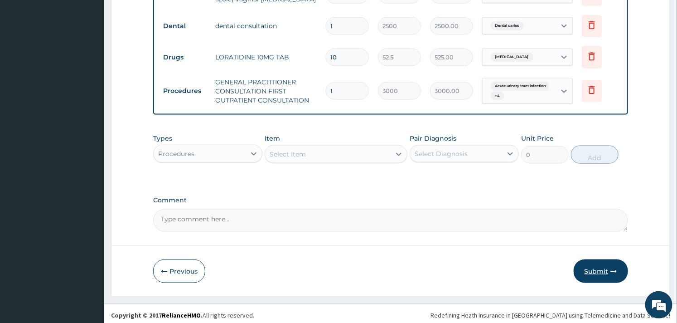
click at [590, 266] on button "Submit" at bounding box center [601, 271] width 54 height 24
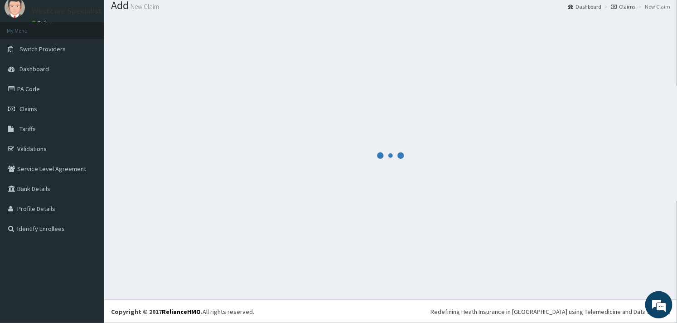
scroll to position [29, 0]
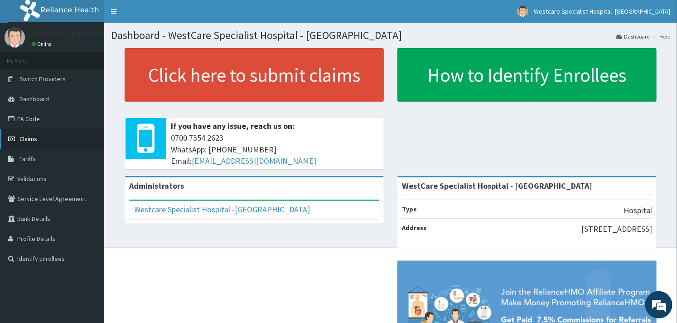
click at [30, 143] on link "Claims" at bounding box center [52, 139] width 104 height 20
click at [34, 141] on span "Claims" at bounding box center [28, 139] width 18 height 8
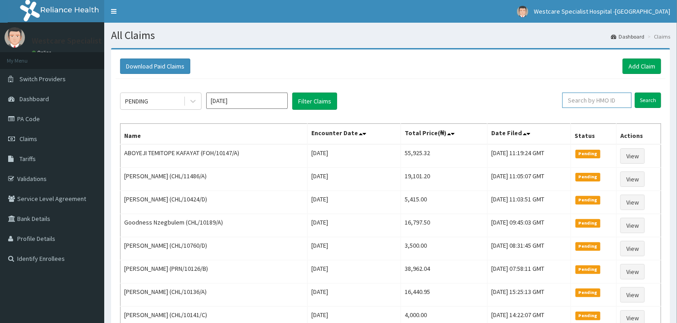
click at [598, 102] on input "text" at bounding box center [596, 99] width 69 height 15
click at [598, 102] on input "CHL/10225/B" at bounding box center [582, 99] width 63 height 15
click at [597, 102] on input "CHL/10225/B" at bounding box center [582, 99] width 63 height 15
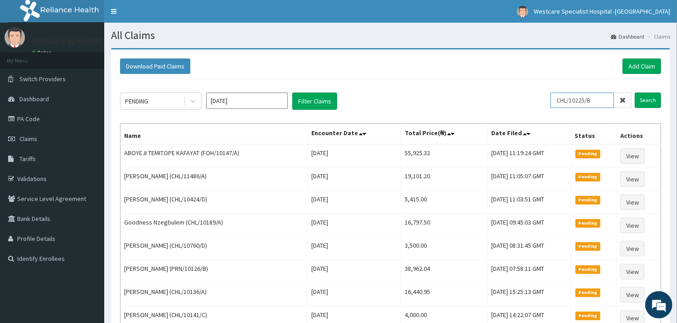
click at [597, 102] on input "CHL/10225/B" at bounding box center [582, 99] width 63 height 15
click at [644, 98] on input "Search" at bounding box center [648, 99] width 26 height 15
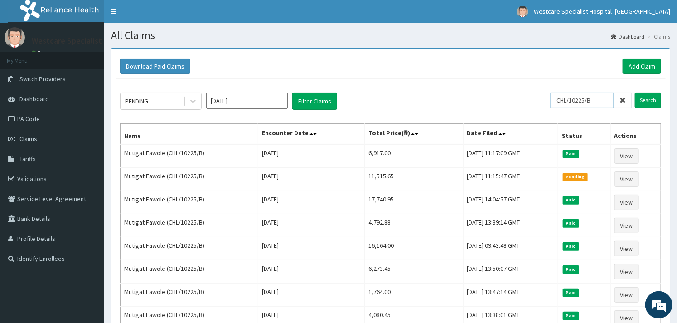
click at [562, 104] on input "CHL/10225/B" at bounding box center [582, 99] width 63 height 15
paste input "ITE/10049/A"
type input "ITE/10049/A"
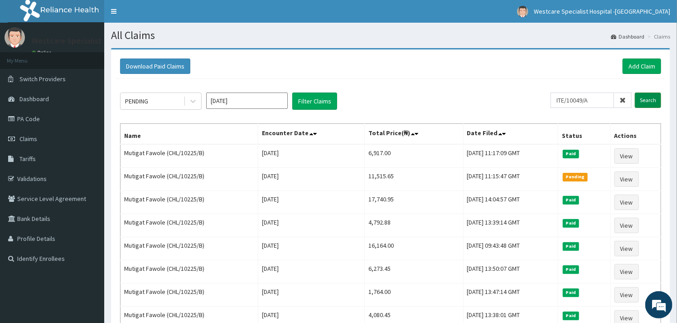
click at [651, 105] on input "Search" at bounding box center [648, 99] width 26 height 15
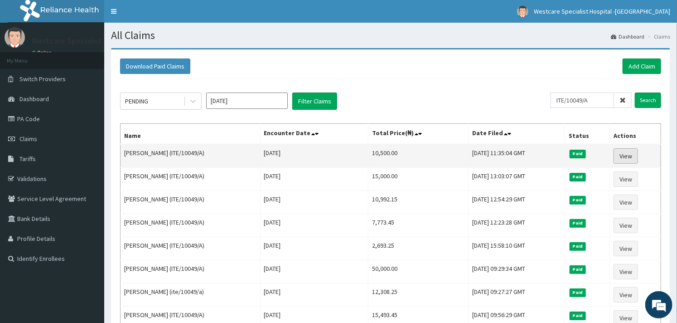
click at [630, 155] on link "View" at bounding box center [626, 155] width 24 height 15
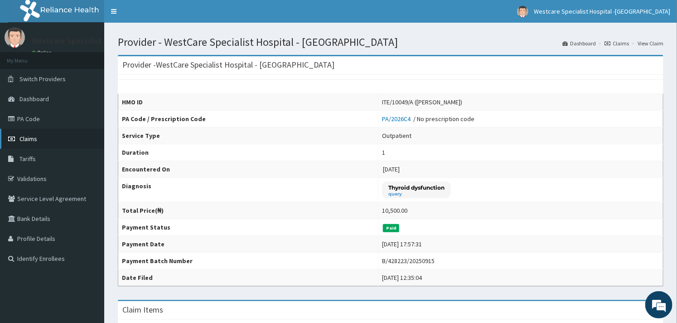
click at [37, 141] on link "Claims" at bounding box center [52, 139] width 104 height 20
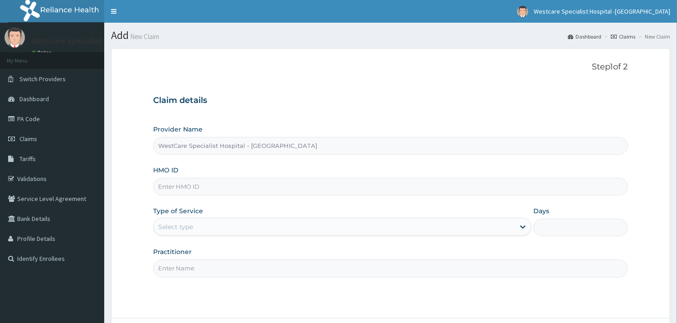
click at [201, 187] on input "HMO ID" at bounding box center [390, 187] width 475 height 18
paste input "CHL/10562/B"
type input "CHL/10562/B"
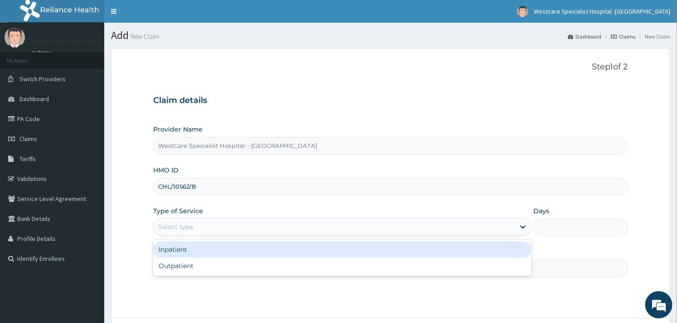
click at [282, 227] on div "Select type" at bounding box center [334, 226] width 361 height 15
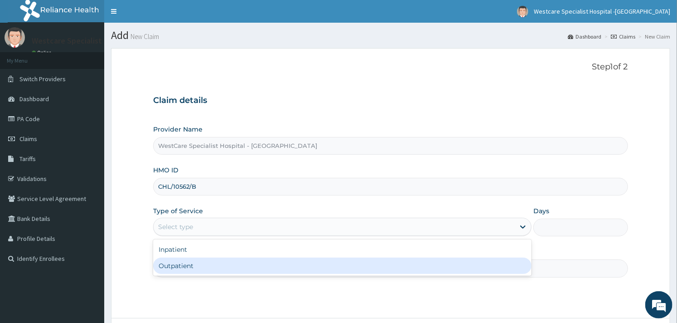
click at [224, 263] on div "Outpatient" at bounding box center [342, 265] width 378 height 16
type input "1"
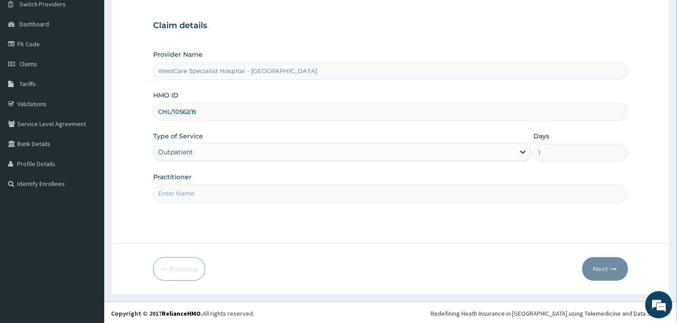
scroll to position [77, 0]
drag, startPoint x: 220, startPoint y: 189, endPoint x: 229, endPoint y: 201, distance: 14.9
click at [220, 189] on input "Practitioner" at bounding box center [390, 192] width 475 height 18
type input "OBIDEYI"
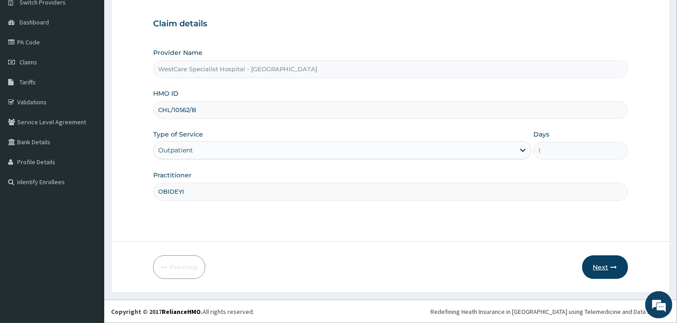
click at [595, 265] on button "Next" at bounding box center [605, 267] width 46 height 24
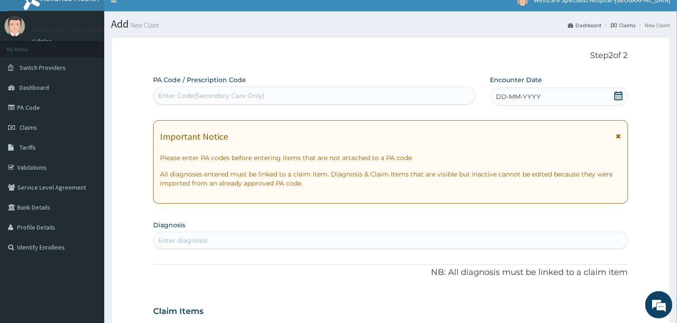
scroll to position [0, 0]
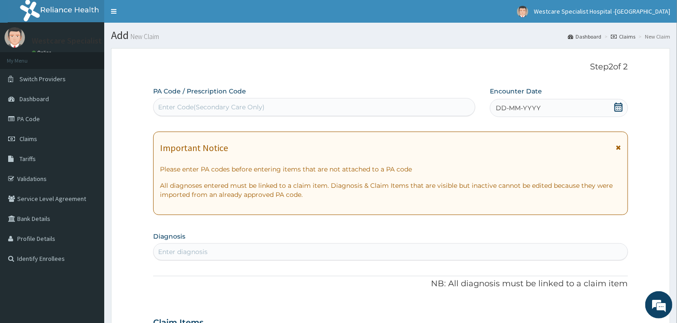
click at [213, 109] on div "Enter Code(Secondary Care Only)" at bounding box center [211, 106] width 107 height 9
paste input "PA/A1CE70"
type input "PA/A1CE70"
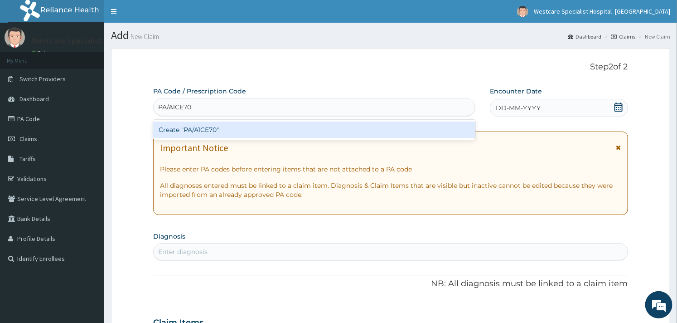
click at [213, 125] on div "Create "PA/A1CE70"" at bounding box center [314, 129] width 322 height 16
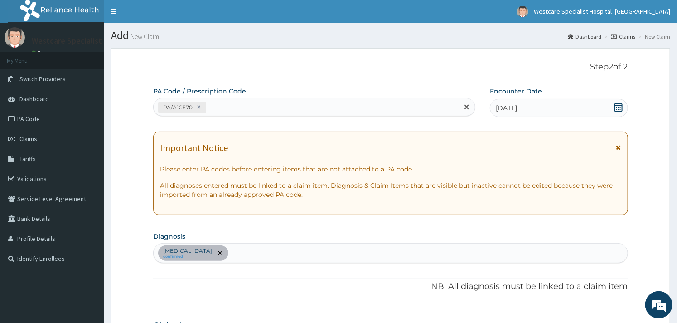
click at [241, 104] on div "PA/A1CE70" at bounding box center [306, 107] width 305 height 15
paste input "PA/4D642C"
type input "PA/4D642C"
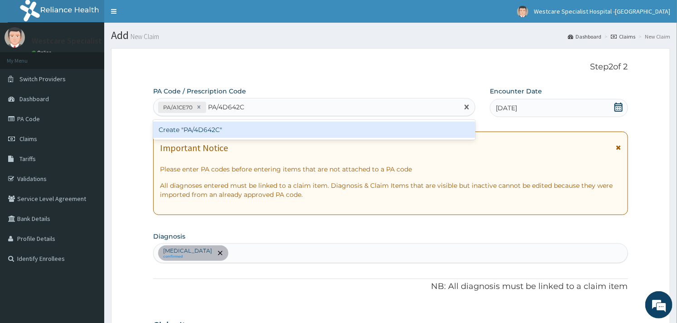
click at [223, 132] on div "Create "PA/4D642C"" at bounding box center [314, 129] width 322 height 16
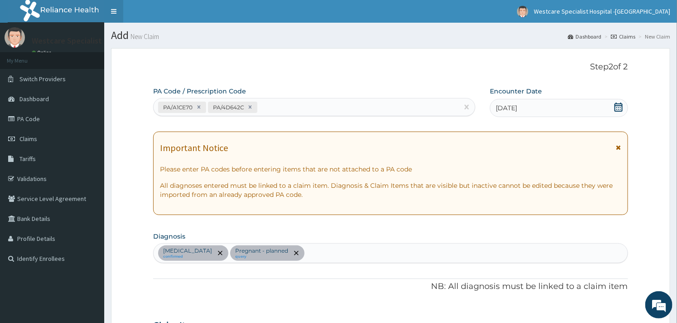
scroll to position [215, 0]
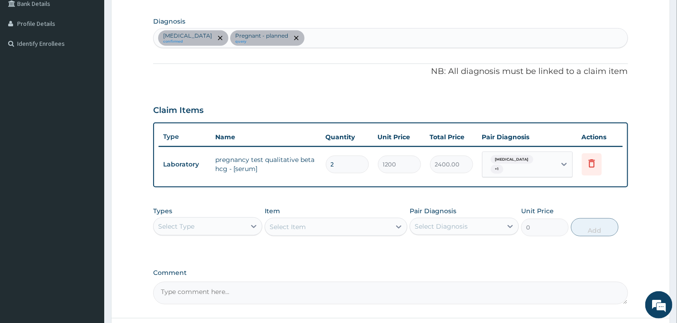
click at [345, 156] on input "2" at bounding box center [347, 164] width 43 height 18
type input "0.00"
type input "1"
type input "1200.00"
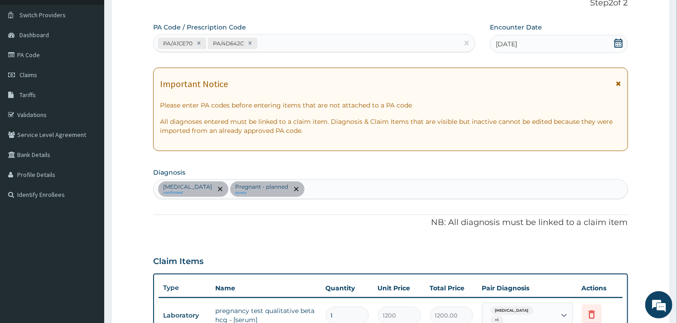
scroll to position [14, 0]
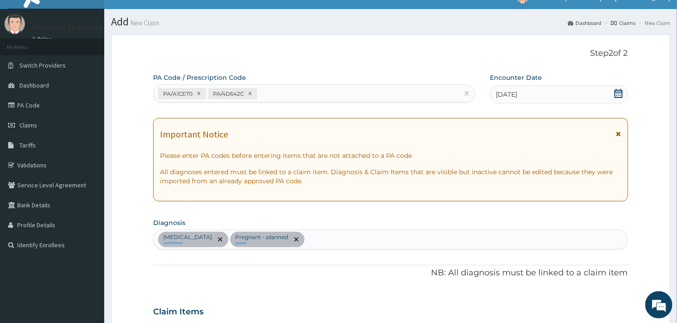
type input "1"
click at [281, 97] on div "PA/A1CE70 PA/4D642C" at bounding box center [306, 93] width 305 height 15
paste input "PA/C0ACFB"
type input "PA/C0ACFB"
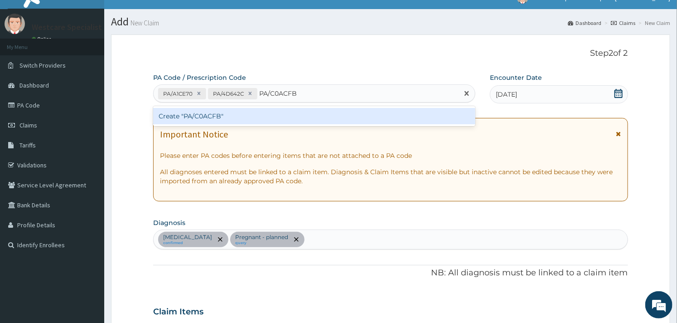
click at [238, 114] on div "Create "PA/C0ACFB"" at bounding box center [314, 116] width 322 height 16
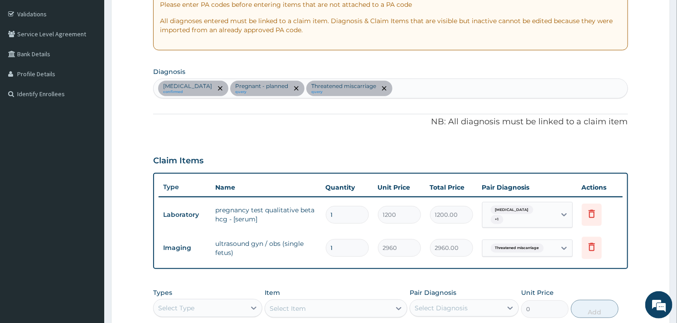
scroll to position [114, 0]
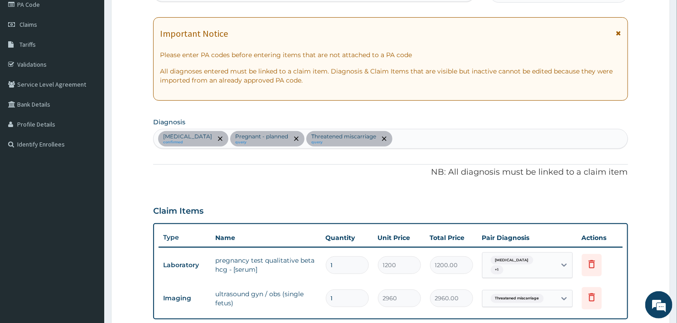
click at [395, 137] on div "Amenorrhea confirmed Pregnant - planned query Threatened miscarriage query" at bounding box center [391, 138] width 474 height 19
type input "MALARIA"
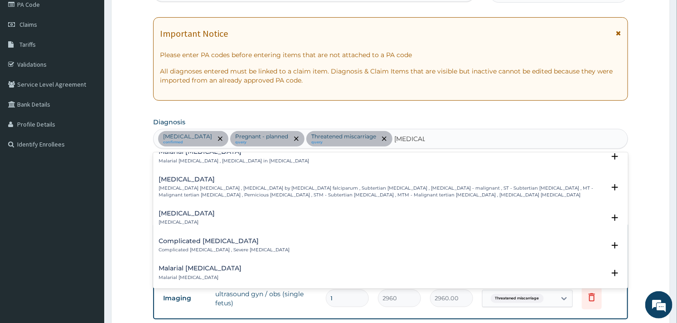
scroll to position [402, 0]
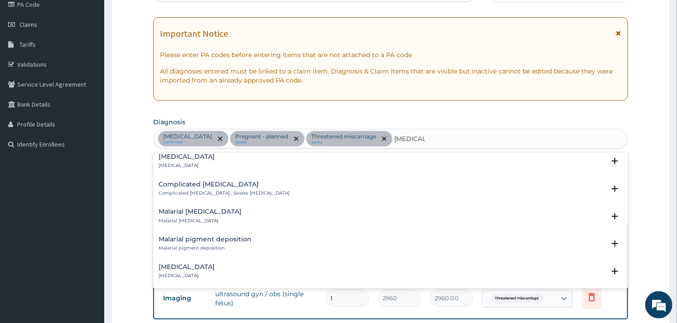
click at [172, 190] on p "Complicated malaria , Severe malaria" at bounding box center [224, 193] width 131 height 6
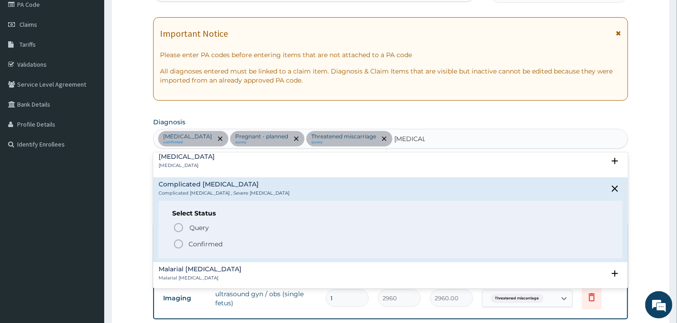
click at [175, 240] on circle "status option filled" at bounding box center [178, 244] width 8 height 8
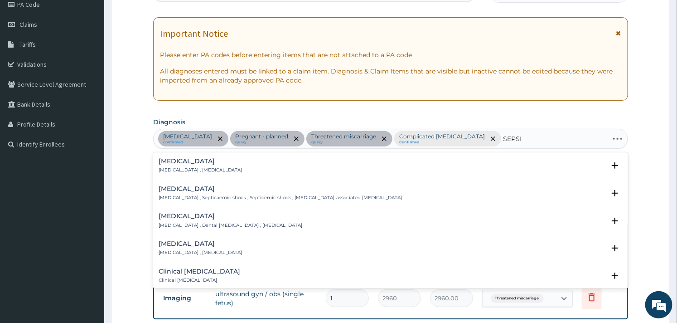
type input "SEPSIS"
click at [187, 164] on h4 "Sepsis" at bounding box center [200, 161] width 83 height 7
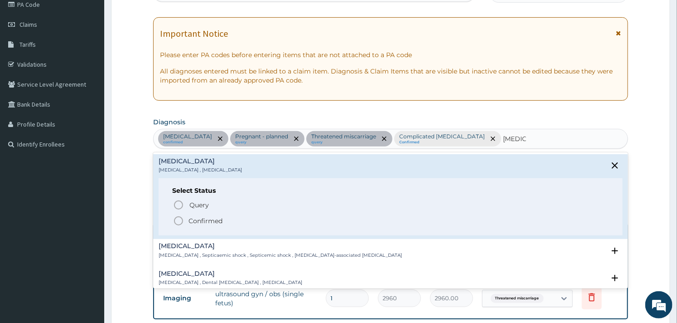
click at [173, 219] on icon "status option filled" at bounding box center [178, 220] width 11 height 11
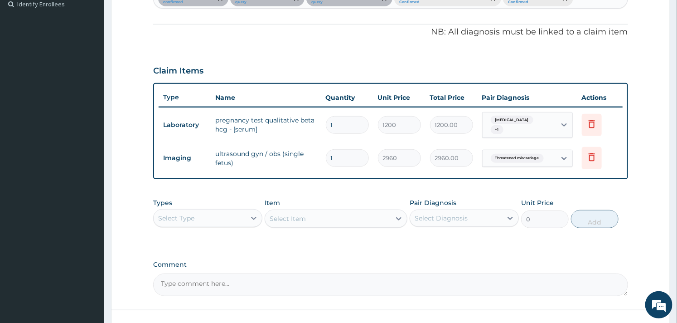
scroll to position [265, 0]
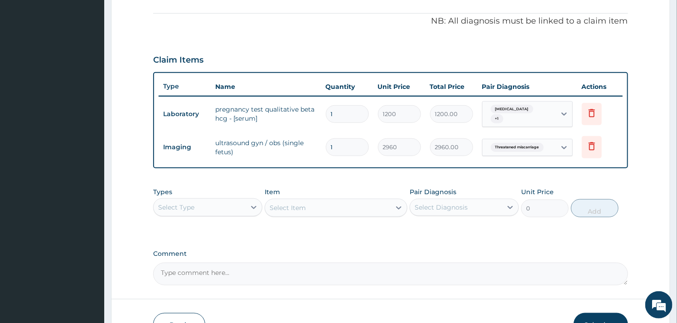
click at [239, 200] on div "Select Type" at bounding box center [200, 207] width 92 height 15
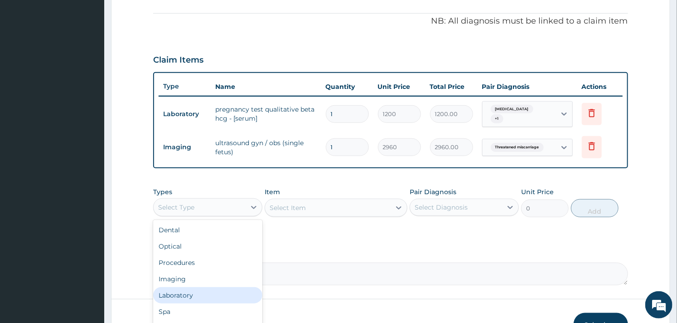
click at [188, 287] on div "Laboratory" at bounding box center [207, 295] width 109 height 16
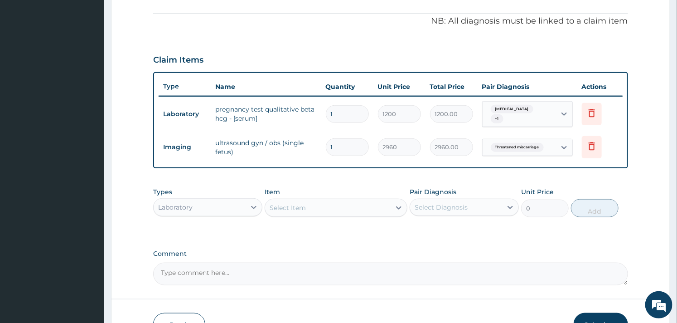
click at [308, 206] on div "Select Item" at bounding box center [327, 207] width 125 height 15
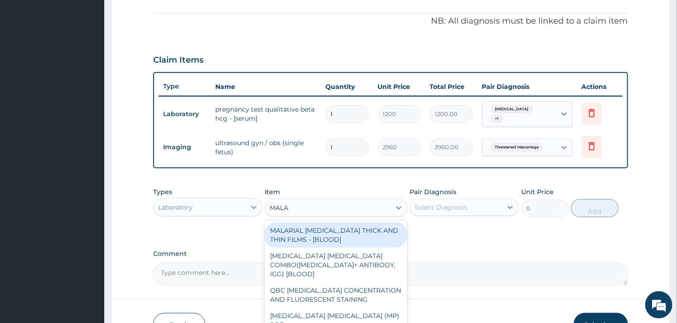
type input "MALAR"
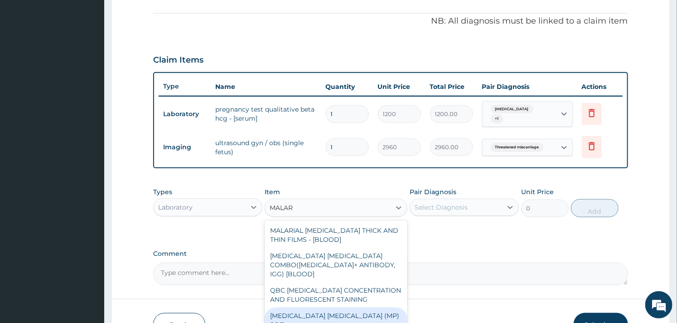
click at [343, 307] on div "MALARIA PARASITE (MP) RDT" at bounding box center [336, 319] width 142 height 25
click at [383, 300] on form "Step 2 of 2 PA Code / Prescription Code PA/A1CE70 PA/4D642C PA/C0ACFB Encounter…" at bounding box center [390, 66] width 559 height 567
type input "1500"
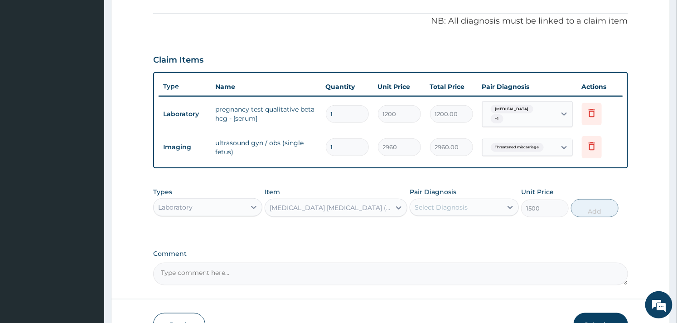
click at [488, 227] on div "Types Laboratory Item MALARIA PARASITE (MP) RDT Pair Diagnosis Select Diagnosis…" at bounding box center [390, 209] width 475 height 53
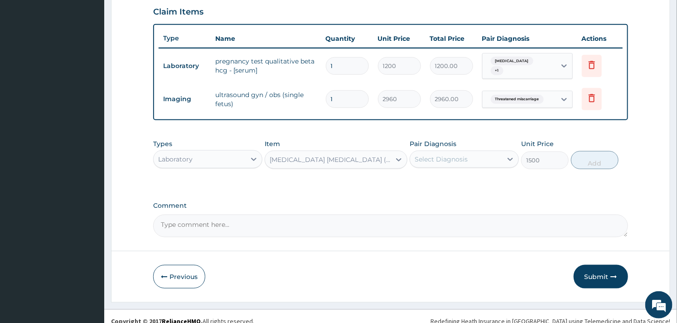
scroll to position [318, 0]
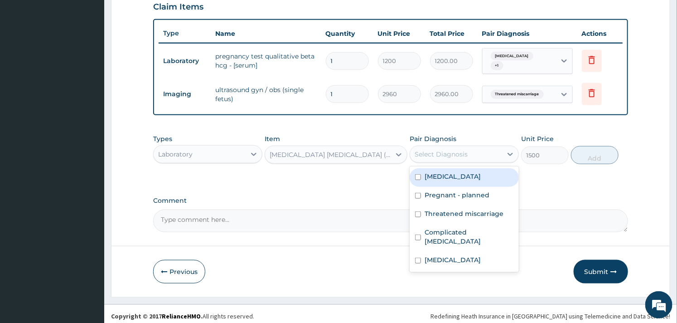
click at [467, 151] on div "Select Diagnosis" at bounding box center [456, 154] width 92 height 15
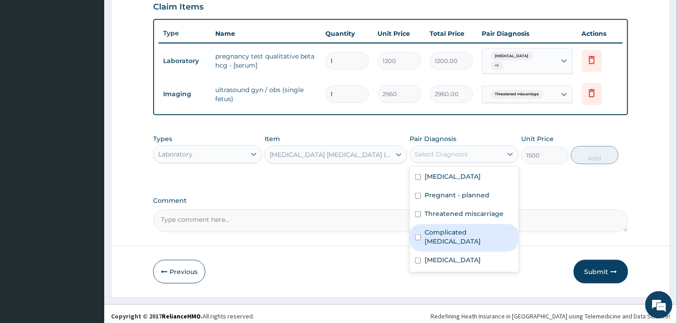
click at [425, 228] on label "Complicated malaria" at bounding box center [469, 237] width 89 height 18
checkbox input "true"
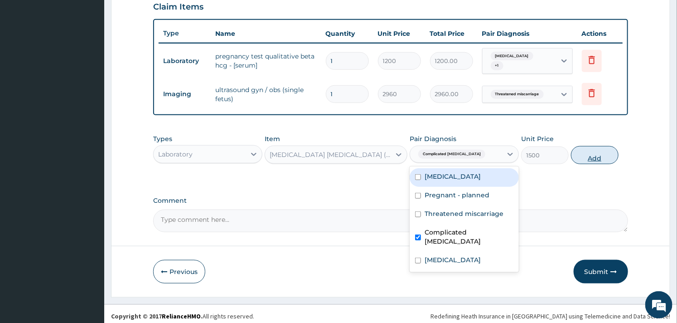
click at [581, 149] on button "Add" at bounding box center [595, 155] width 48 height 18
type input "0"
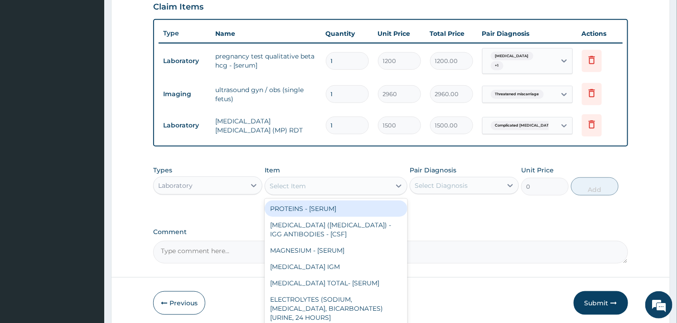
click at [299, 183] on div "Select Item" at bounding box center [288, 185] width 36 height 9
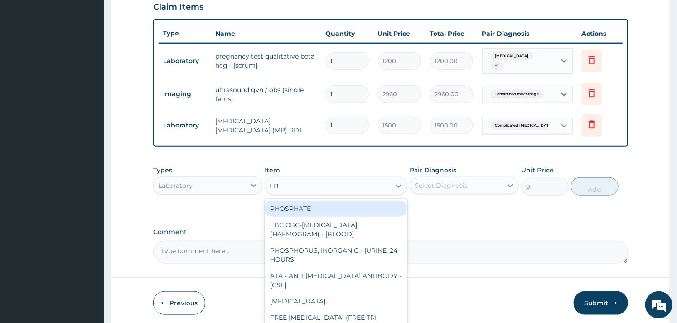
type input "FBC"
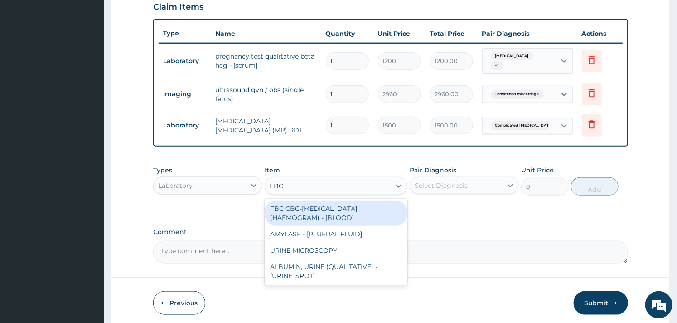
click at [310, 210] on div "FBC CBC-COMPLETE BLOOD COUNT (HAEMOGRAM) - [BLOOD]" at bounding box center [336, 212] width 142 height 25
type input "3000"
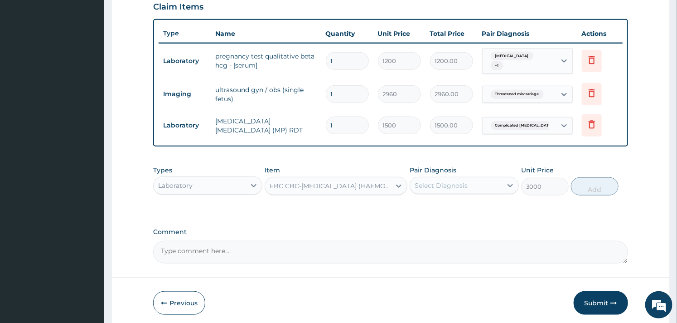
click at [451, 182] on div "Select Diagnosis" at bounding box center [441, 185] width 53 height 9
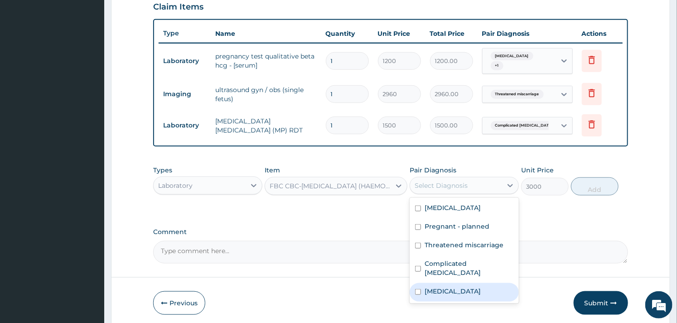
click at [420, 289] on input "checkbox" at bounding box center [418, 292] width 6 height 6
checkbox input "true"
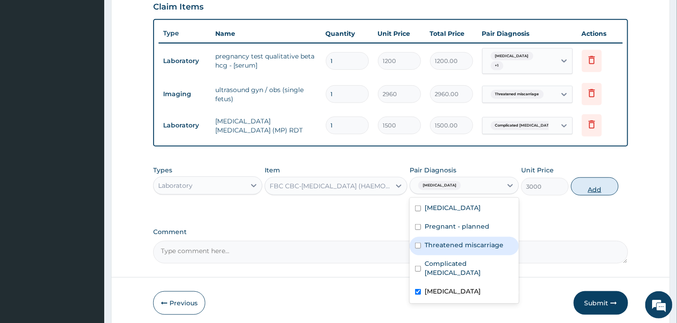
click at [592, 180] on button "Add" at bounding box center [595, 186] width 48 height 18
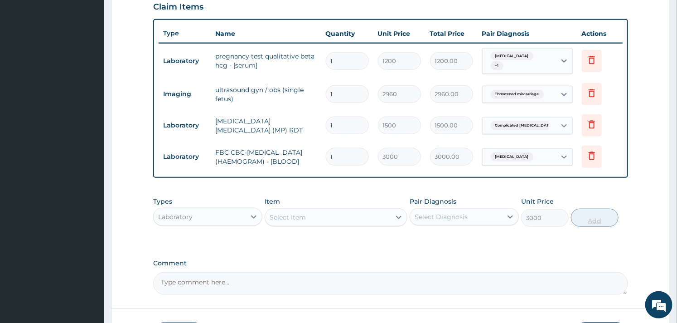
type input "0"
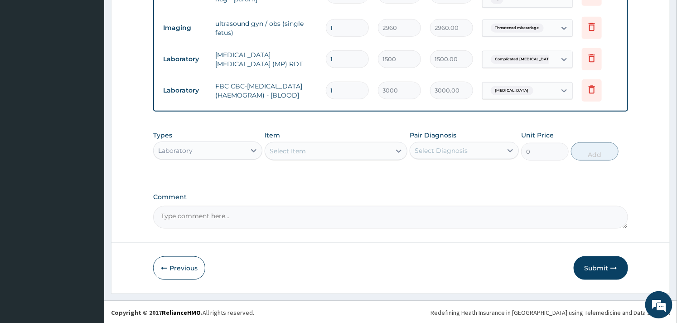
scroll to position [386, 0]
click at [252, 152] on icon at bounding box center [253, 149] width 9 height 9
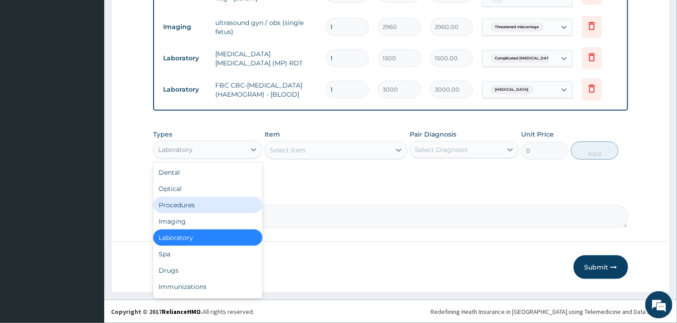
click at [216, 211] on div "Procedures" at bounding box center [207, 205] width 109 height 16
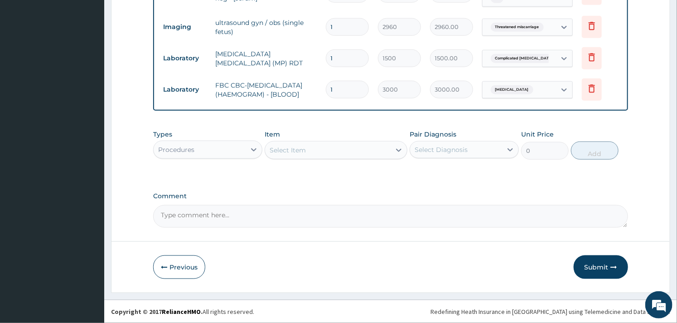
click at [311, 148] on div "Select Item" at bounding box center [327, 150] width 125 height 15
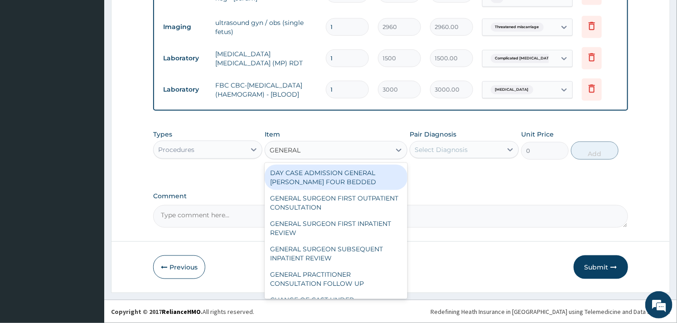
type input "GENERAL P"
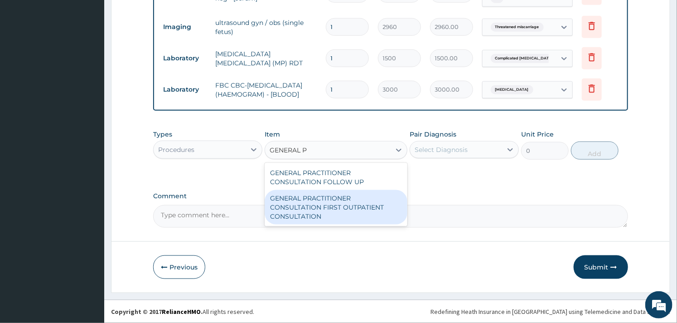
click at [315, 204] on div "GENERAL PRACTITIONER CONSULTATION FIRST OUTPATIENT CONSULTATION" at bounding box center [336, 207] width 142 height 34
type input "3000"
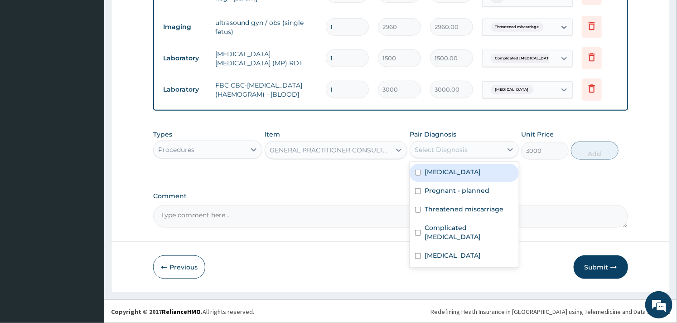
click at [441, 152] on div "Select Diagnosis" at bounding box center [441, 149] width 53 height 9
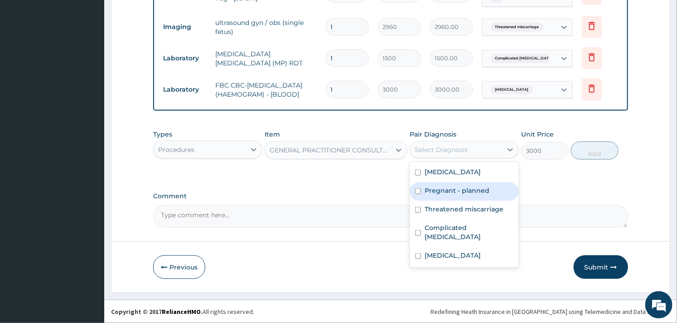
click at [428, 191] on label "Pregnant - planned" at bounding box center [457, 190] width 65 height 9
checkbox input "true"
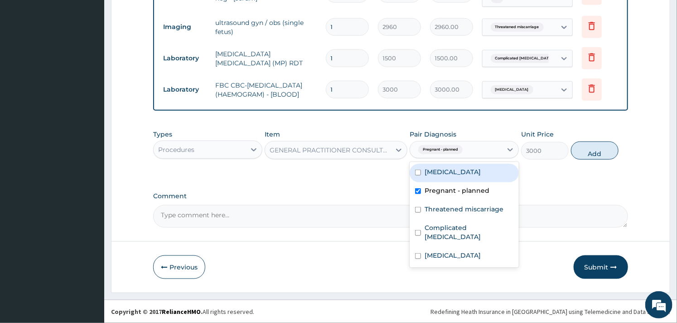
click at [429, 176] on label "Amenorrhea" at bounding box center [453, 171] width 56 height 9
checkbox input "true"
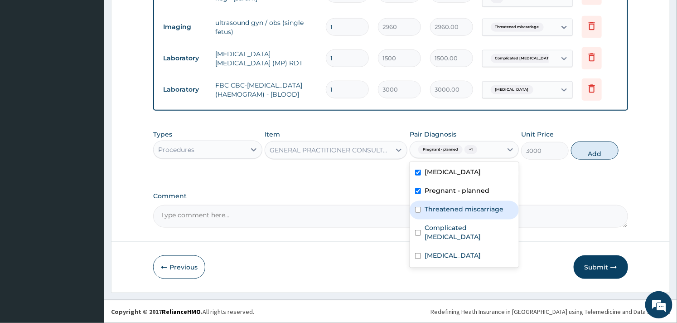
click at [422, 211] on div "Threatened miscarriage" at bounding box center [464, 210] width 109 height 19
checkbox input "true"
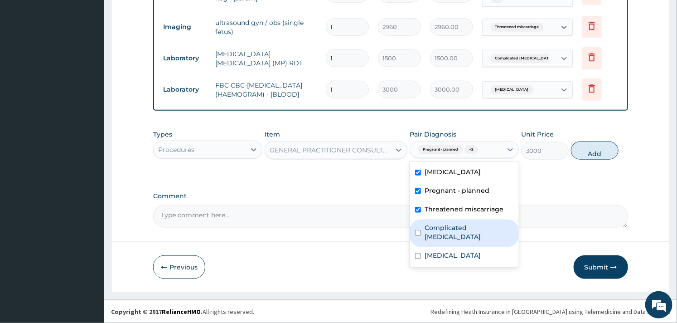
click at [416, 230] on input "checkbox" at bounding box center [418, 233] width 6 height 6
checkbox input "true"
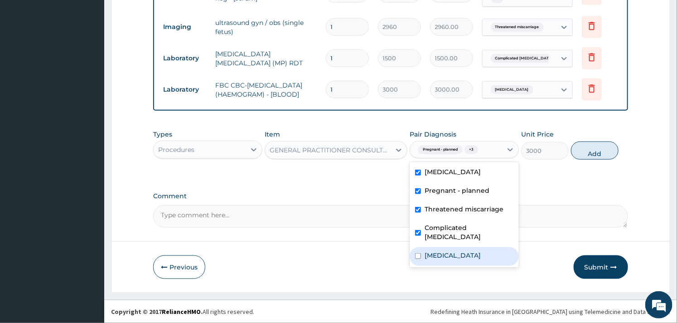
click at [413, 247] on div "[MEDICAL_DATA]" at bounding box center [464, 256] width 109 height 19
checkbox input "true"
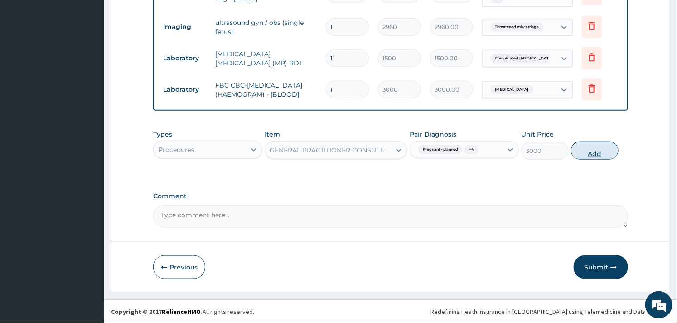
click at [587, 145] on button "Add" at bounding box center [595, 150] width 48 height 18
type input "0"
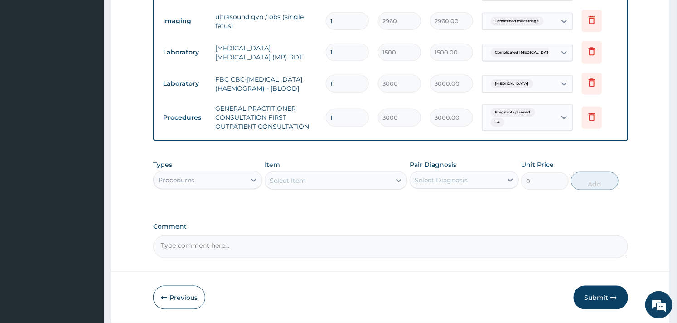
scroll to position [422, 0]
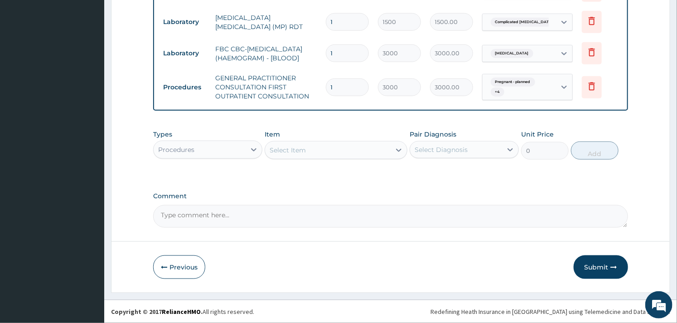
click at [241, 156] on div "Procedures" at bounding box center [200, 149] width 92 height 15
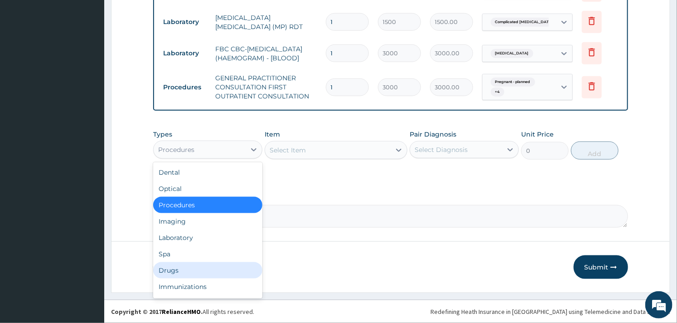
click at [174, 268] on div "Drugs" at bounding box center [207, 270] width 109 height 16
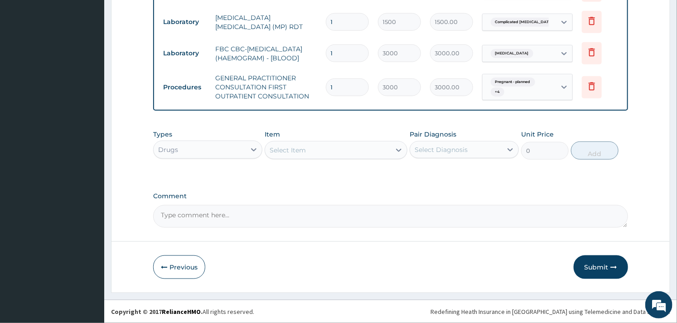
click at [304, 147] on div "Select Item" at bounding box center [288, 149] width 36 height 9
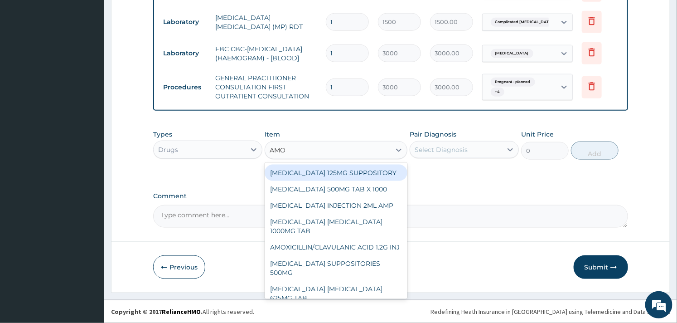
type input "AMOX"
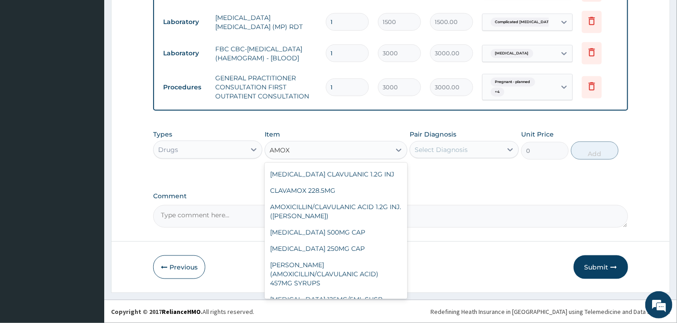
scroll to position [8, 0]
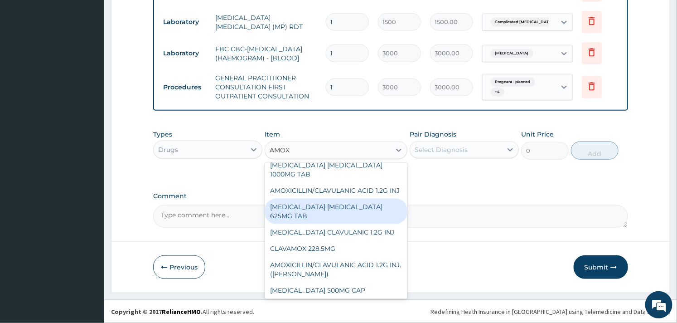
click at [332, 224] on div "AMOXICILLIN CLAVULANIC ACID 625MG TAB" at bounding box center [336, 211] width 142 height 25
type input "140.6250305175781"
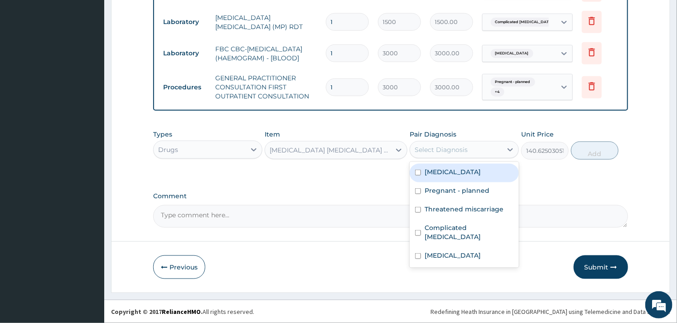
click at [445, 142] on div "Select Diagnosis" at bounding box center [456, 149] width 92 height 15
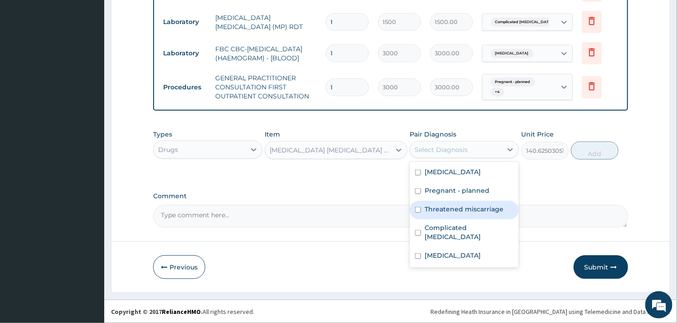
click at [423, 201] on div "Threatened miscarriage" at bounding box center [464, 210] width 109 height 19
checkbox input "true"
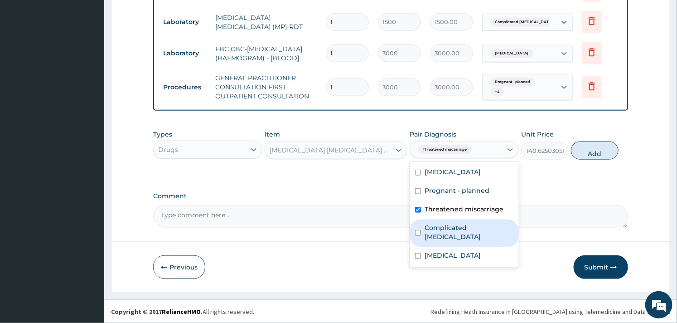
click at [420, 234] on div "Complicated malaria" at bounding box center [464, 233] width 109 height 28
checkbox input "true"
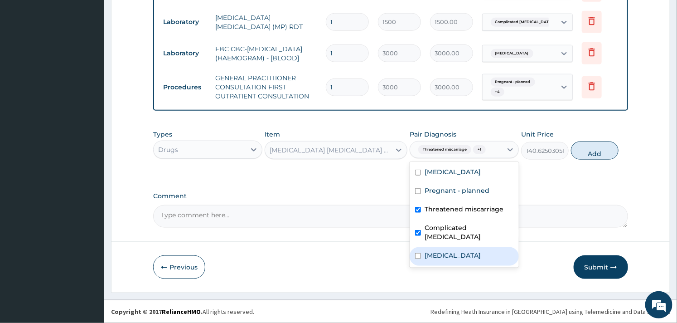
click at [421, 247] on div "Sepsis" at bounding box center [464, 256] width 109 height 19
checkbox input "true"
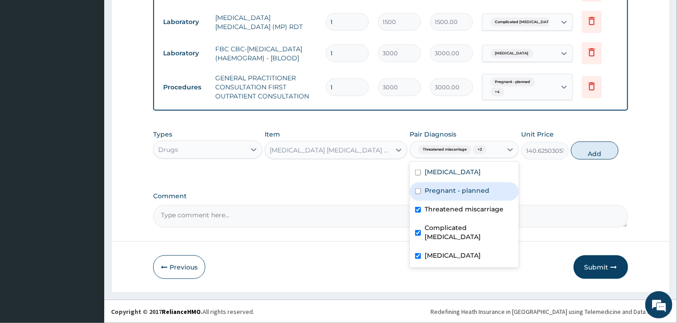
click at [422, 192] on div "Pregnant - planned" at bounding box center [464, 191] width 109 height 19
checkbox input "true"
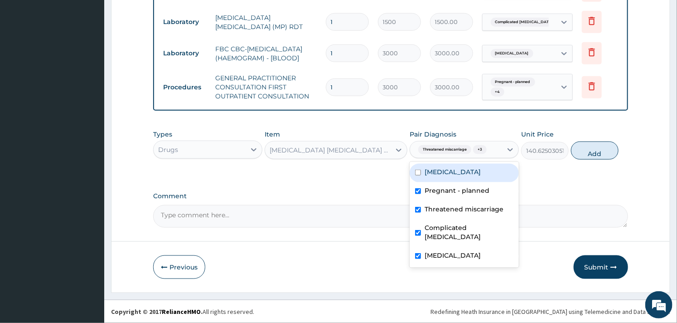
click at [421, 174] on input "checkbox" at bounding box center [418, 173] width 6 height 6
checkbox input "true"
click at [576, 156] on button "Add" at bounding box center [595, 150] width 48 height 18
type input "0"
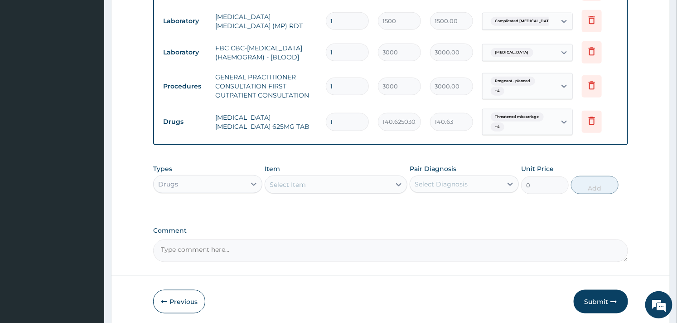
type input "14"
type input "1968.75"
type input "14"
click at [320, 184] on div "Select Item" at bounding box center [327, 184] width 125 height 15
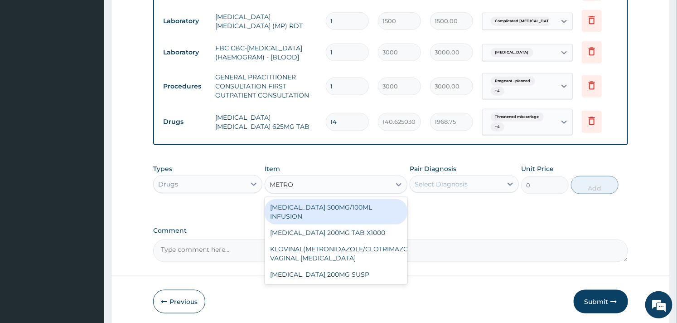
type input "METRON"
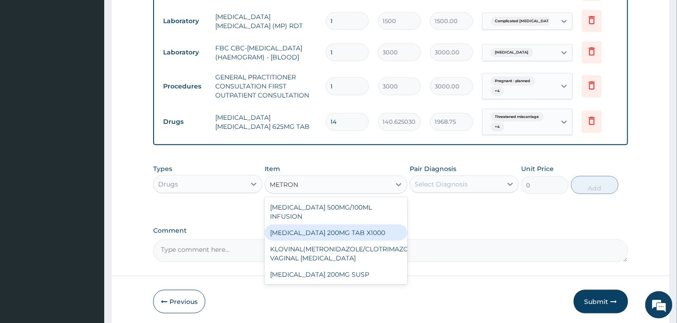
click at [331, 228] on div "METRONIDAZOLE 200MG TAB X1000" at bounding box center [336, 232] width 142 height 16
type input "52.5"
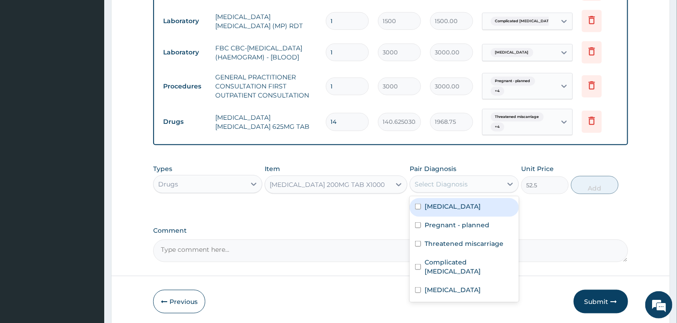
click at [423, 186] on div "Select Diagnosis" at bounding box center [441, 183] width 53 height 9
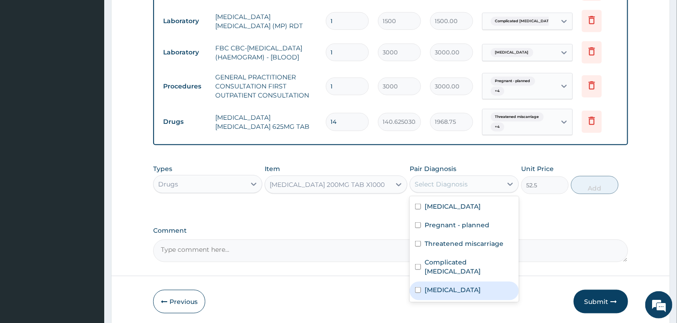
click at [424, 281] on div "Sepsis" at bounding box center [464, 290] width 109 height 19
checkbox input "true"
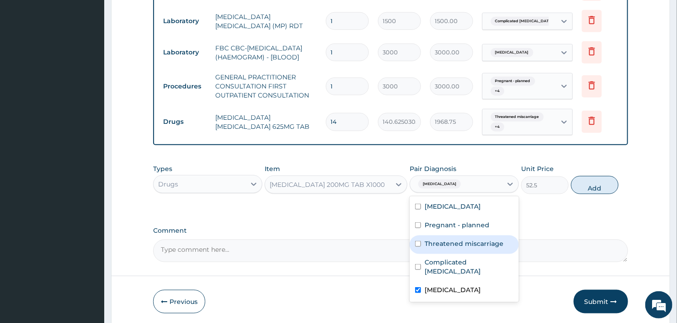
click at [419, 247] on input "checkbox" at bounding box center [418, 244] width 6 height 6
checkbox input "true"
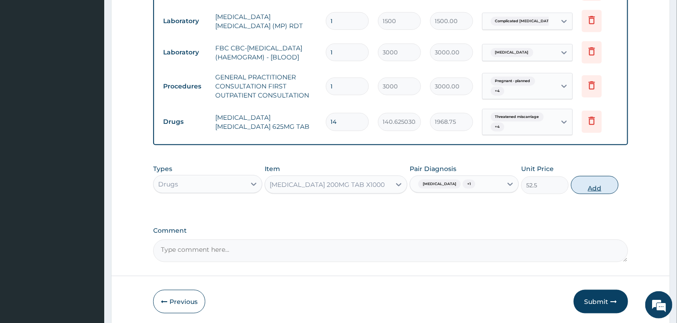
click at [588, 183] on button "Add" at bounding box center [595, 185] width 48 height 18
type input "0"
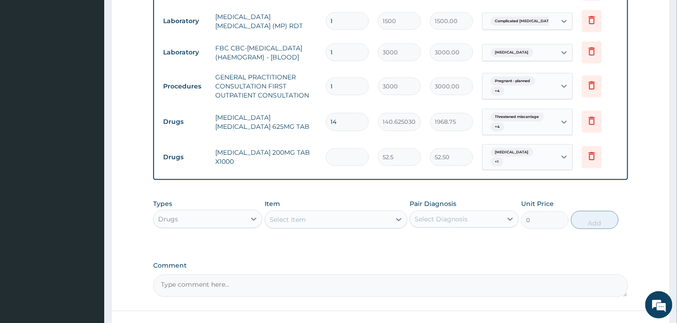
type input "0.00"
type input "3"
type input "157.50"
type input "30"
type input "1575.00"
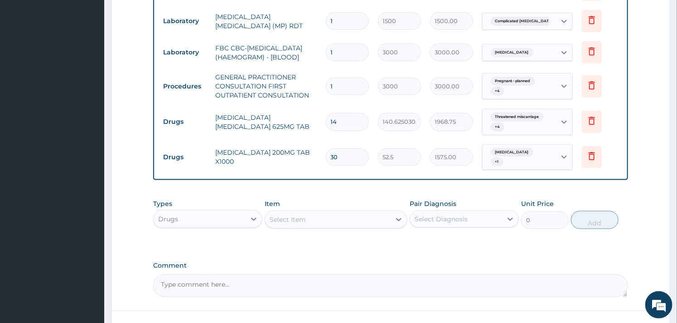
scroll to position [473, 0]
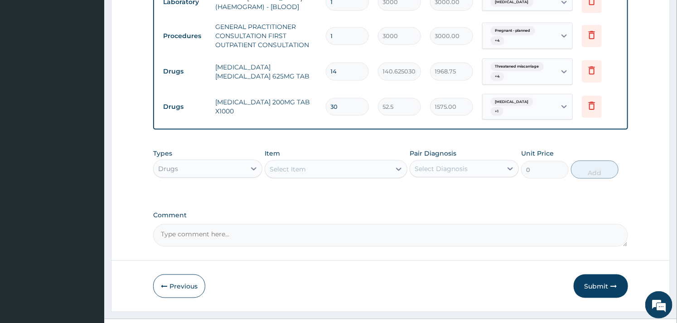
type input "30"
click at [294, 162] on div "Select Item" at bounding box center [327, 169] width 125 height 15
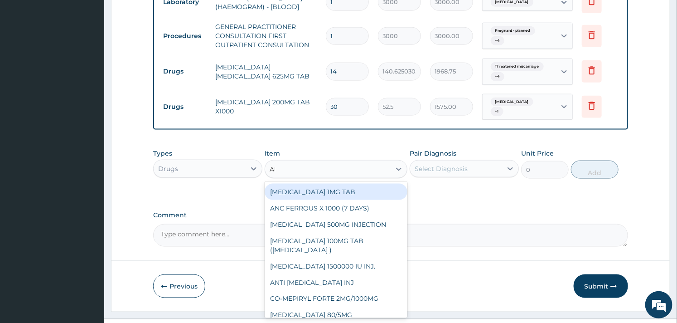
type input "ART"
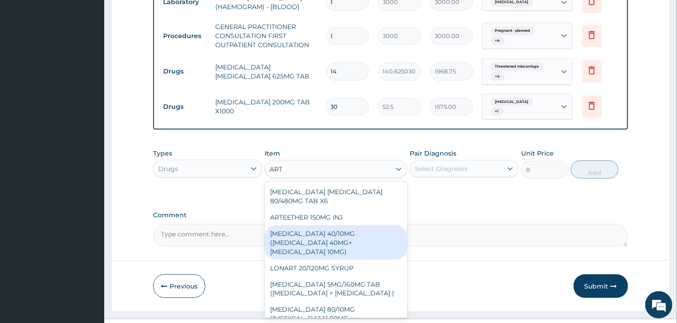
scroll to position [302, 0]
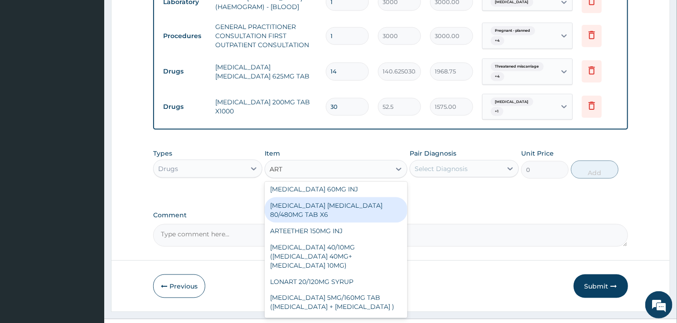
click at [313, 223] on div "ARTEMETHER LUMEFANTRINE 80/480MG TAB X6" at bounding box center [336, 209] width 142 height 25
type input "262.5"
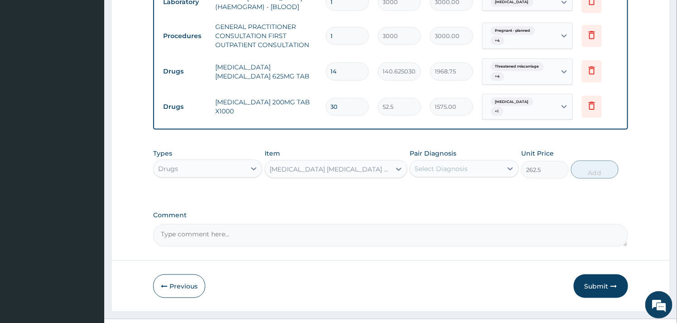
click at [454, 164] on div "Select Diagnosis" at bounding box center [441, 168] width 53 height 9
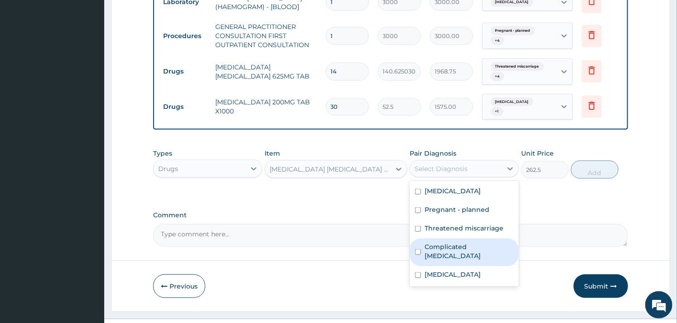
click at [421, 240] on div "Complicated malaria" at bounding box center [464, 252] width 109 height 28
checkbox input "true"
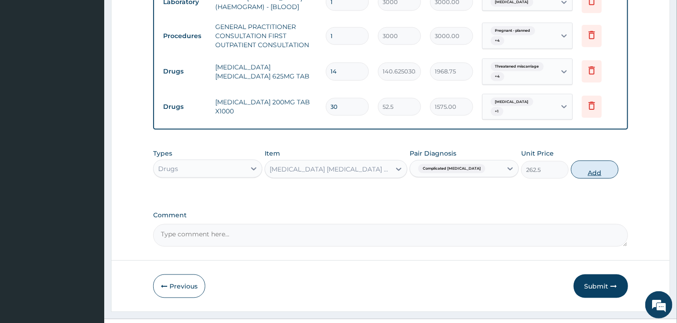
click at [597, 174] on button "Add" at bounding box center [595, 169] width 48 height 18
type input "0"
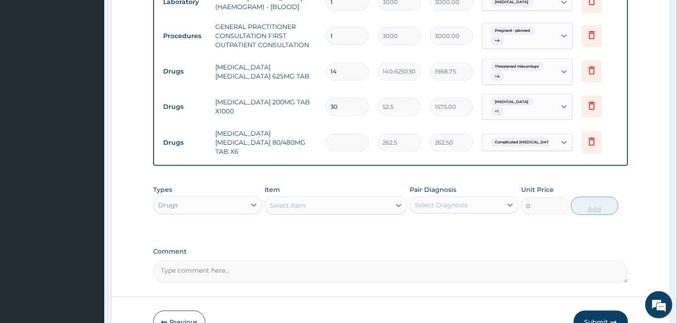
type input "0.00"
type input "6"
type input "1575.00"
type input "6"
click at [317, 200] on div "Select Item" at bounding box center [327, 205] width 125 height 15
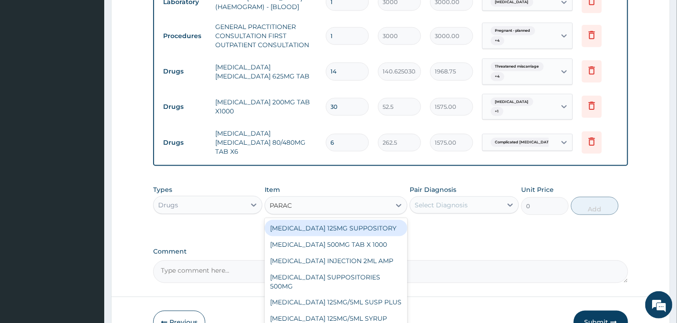
type input "PARACE"
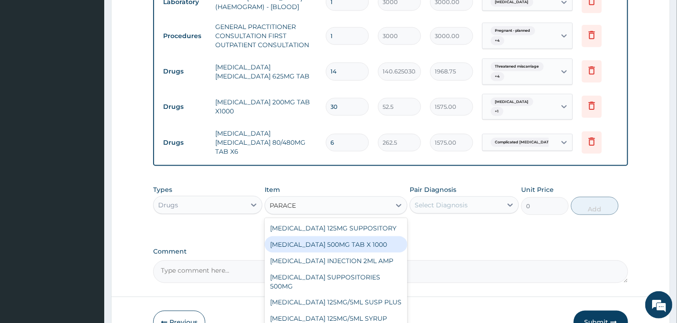
click at [341, 242] on div "PARACETAMOL 500MG TAB X 1000" at bounding box center [336, 244] width 142 height 16
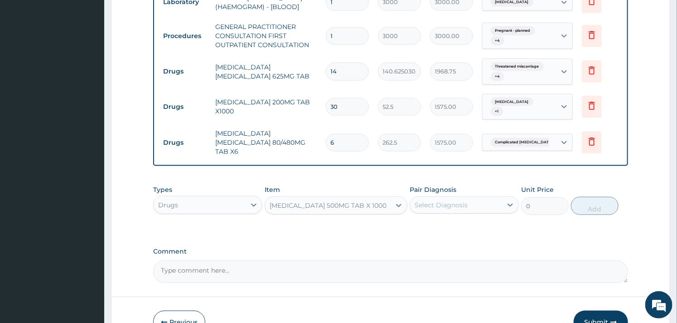
type input "11.02499961853027"
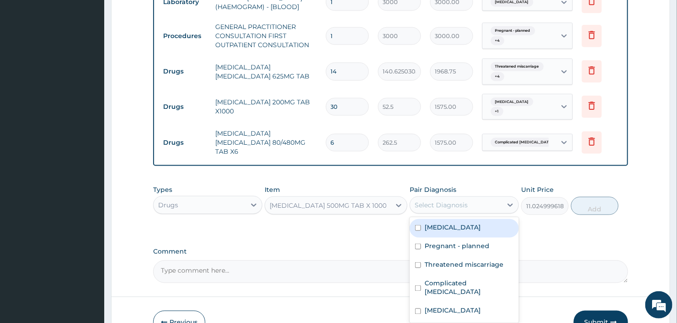
click at [451, 200] on div "Select Diagnosis" at bounding box center [441, 204] width 53 height 9
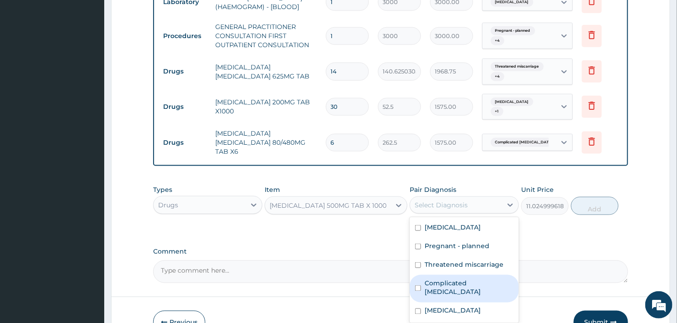
click at [418, 279] on div "Complicated malaria" at bounding box center [464, 289] width 109 height 28
checkbox input "true"
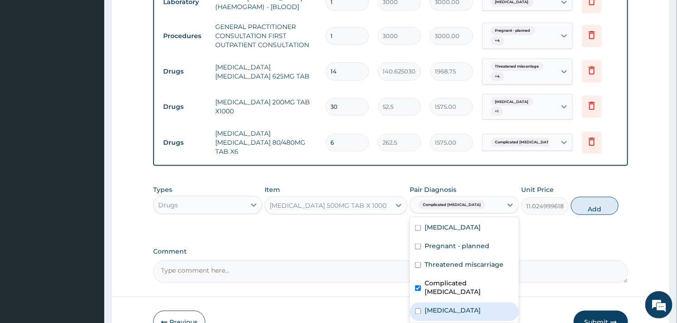
click at [417, 308] on input "checkbox" at bounding box center [418, 311] width 6 height 6
checkbox input "true"
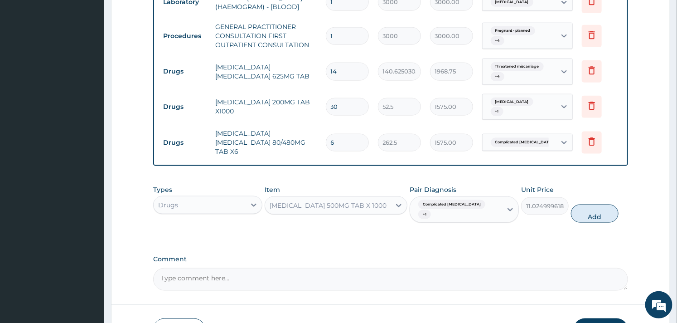
click at [595, 204] on button "Add" at bounding box center [595, 213] width 48 height 18
type input "0"
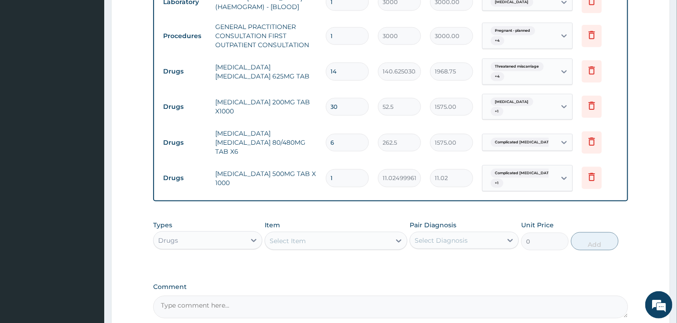
type input "18"
type input "198.45"
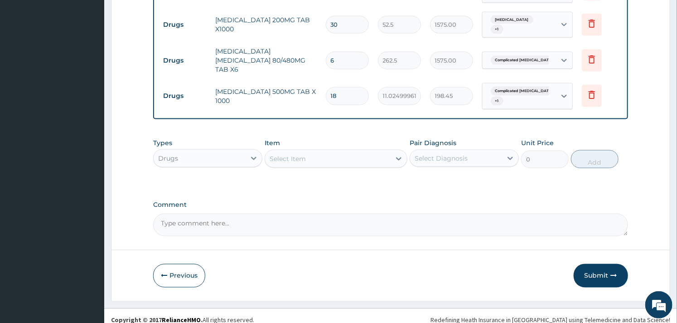
scroll to position [556, 0]
type input "18"
click at [585, 263] on button "Submit" at bounding box center [601, 275] width 54 height 24
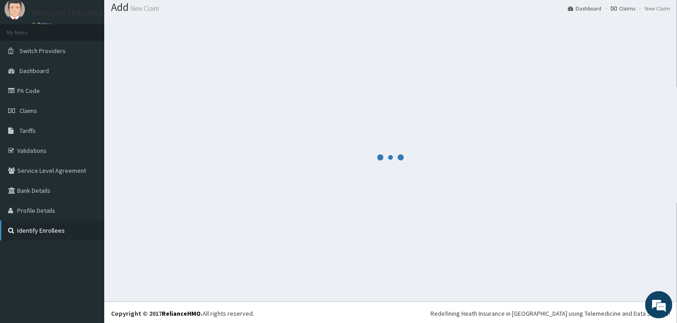
scroll to position [0, 0]
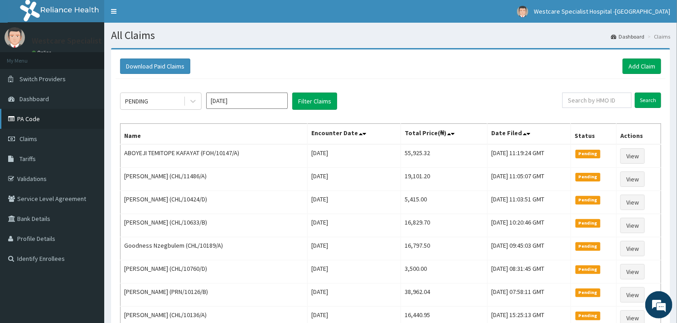
click at [43, 126] on link "PA Code" at bounding box center [52, 119] width 104 height 20
click at [586, 106] on input "text" at bounding box center [596, 99] width 69 height 15
paste input "EXO/10003/A"
type input "EXO/10003/A"
click at [646, 94] on input "Search" at bounding box center [648, 99] width 26 height 15
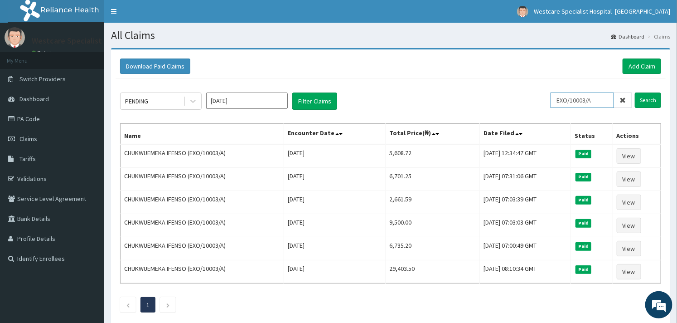
click at [574, 107] on input "EXO/10003/A" at bounding box center [582, 99] width 63 height 15
type input "CHL/10836/D"
click at [647, 100] on input "Search" at bounding box center [648, 99] width 26 height 15
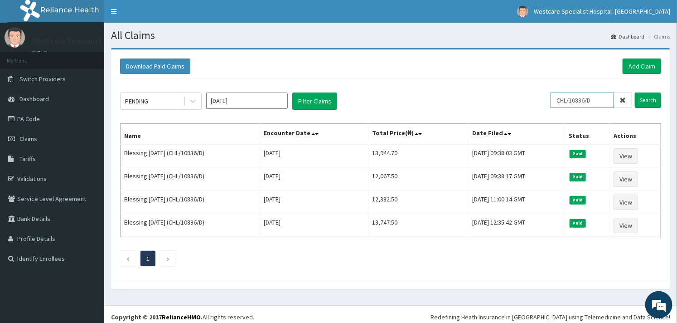
click at [563, 102] on input "CHL/10836/D" at bounding box center [582, 99] width 63 height 15
click at [643, 62] on link "Add Claim" at bounding box center [642, 65] width 39 height 15
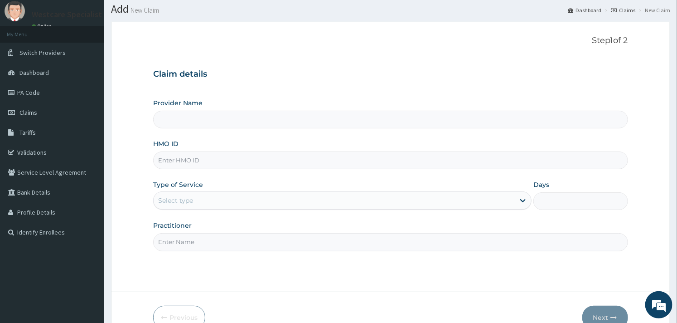
type input "WestCare Specialist Hospital - [GEOGRAPHIC_DATA]"
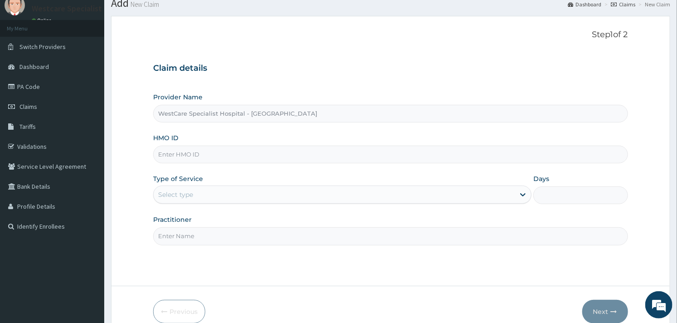
scroll to position [50, 0]
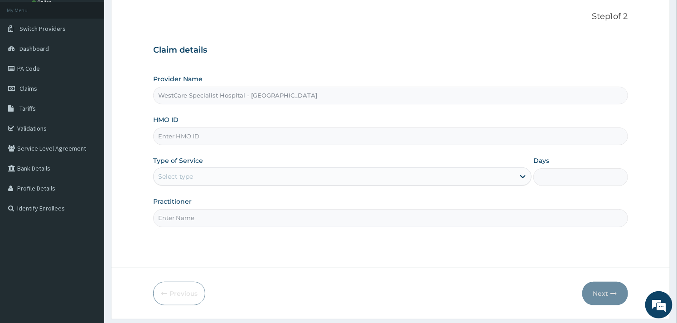
click at [212, 133] on input "HMO ID" at bounding box center [390, 136] width 475 height 18
paste input "CHL/10836/D"
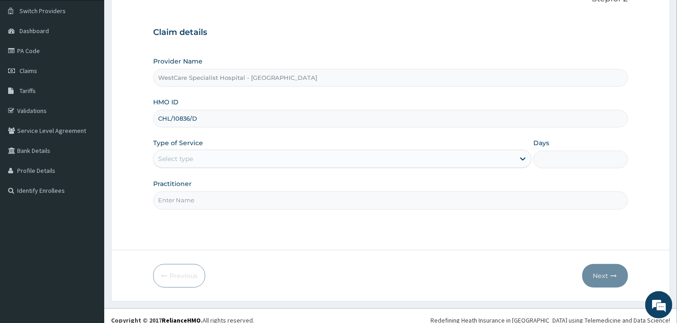
scroll to position [77, 0]
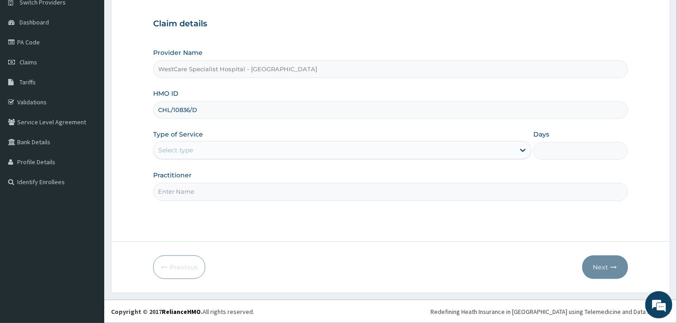
type input "CHL/10836/D"
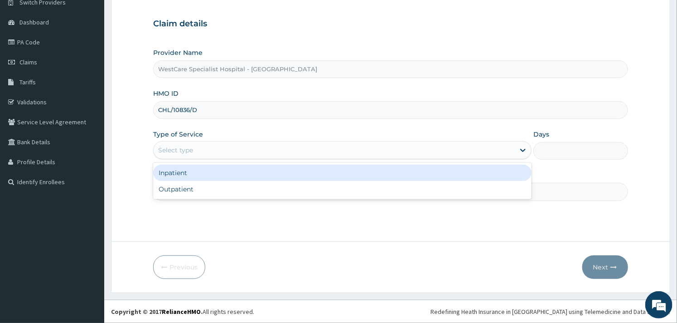
click at [229, 152] on div "Select type" at bounding box center [334, 150] width 361 height 15
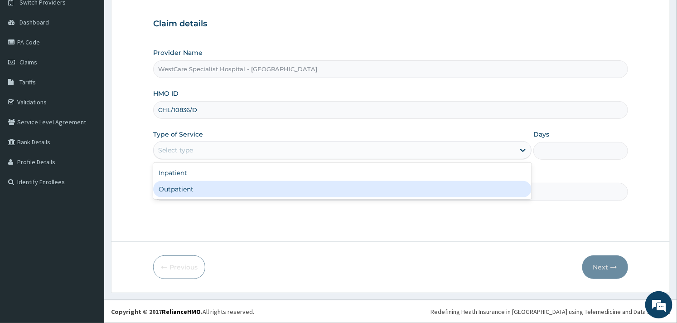
click at [203, 185] on div "Outpatient" at bounding box center [342, 189] width 378 height 16
type input "1"
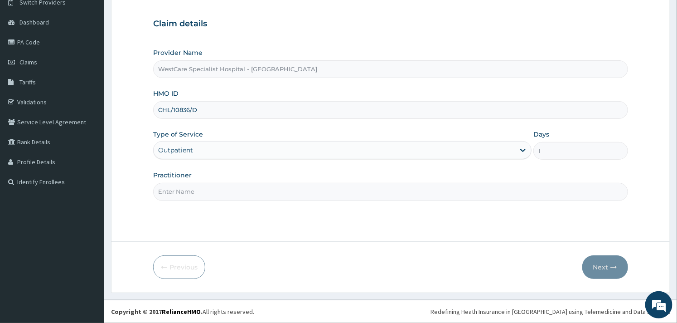
click at [219, 189] on input "Practitioner" at bounding box center [390, 192] width 475 height 18
type input "OBIDEYI"
click at [608, 267] on button "Next" at bounding box center [605, 267] width 46 height 24
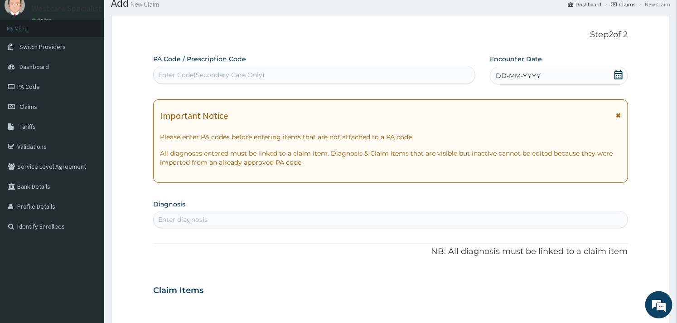
scroll to position [0, 0]
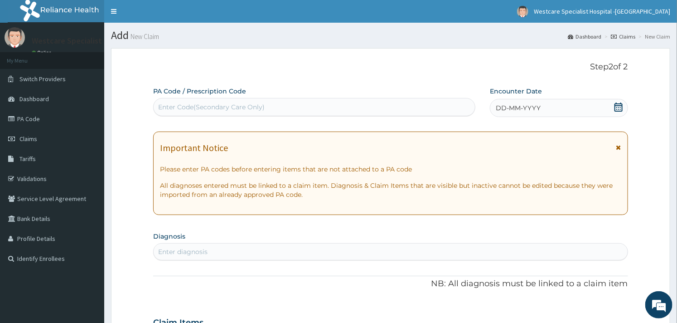
click at [230, 114] on div "Enter Code(Secondary Care Only)" at bounding box center [314, 107] width 321 height 15
paste input "PA/A4DE10"
type input "PA/A4DE10"
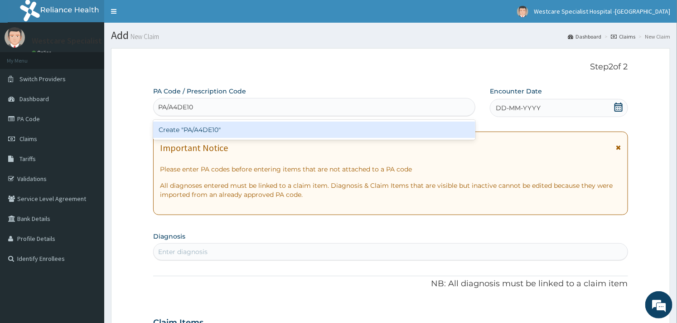
click at [213, 132] on div "Create "PA/A4DE10"" at bounding box center [314, 129] width 322 height 16
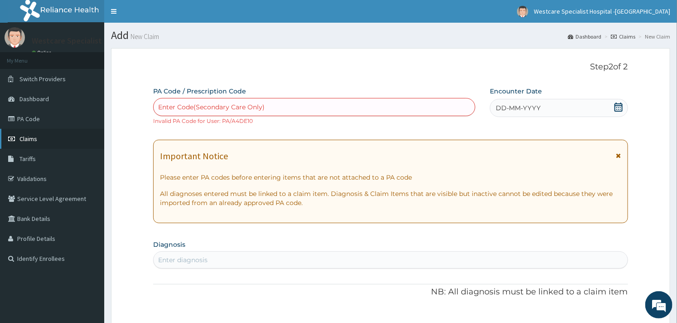
click at [20, 144] on link "Claims" at bounding box center [52, 139] width 104 height 20
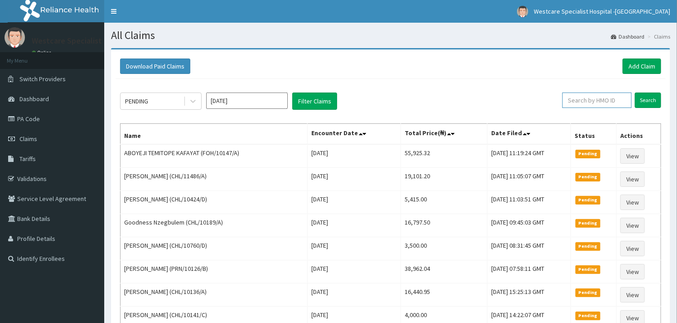
click at [573, 102] on input "text" at bounding box center [596, 99] width 69 height 15
paste input "CHL/10836/D"
type input "CHL/10836/D"
click at [645, 100] on input "Search" at bounding box center [648, 99] width 26 height 15
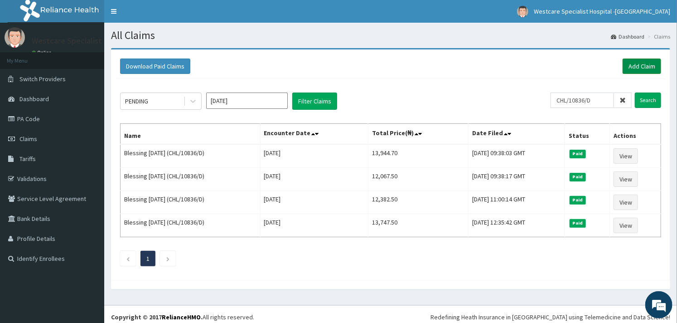
click at [640, 69] on link "Add Claim" at bounding box center [642, 65] width 39 height 15
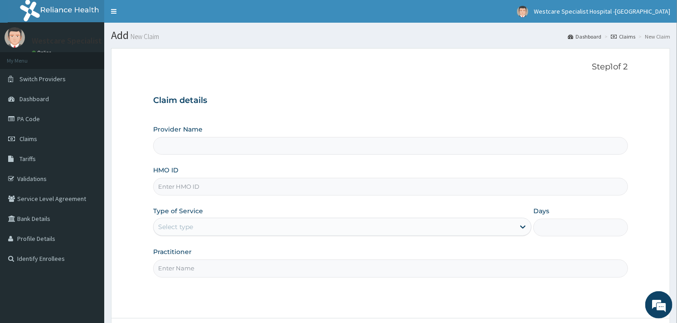
type input "WestCare Specialist Hospital - [GEOGRAPHIC_DATA]"
click at [193, 183] on input "HMO ID" at bounding box center [390, 187] width 475 height 18
paste input "CHL/10836/D"
type input "CHL/10836/D"
click at [228, 230] on div "Select type" at bounding box center [334, 226] width 361 height 15
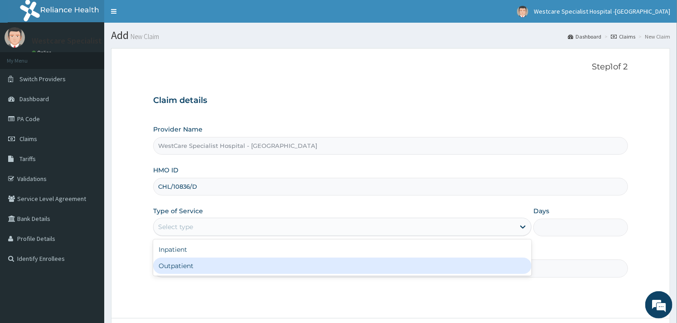
click at [202, 259] on div "Outpatient" at bounding box center [342, 265] width 378 height 16
type input "1"
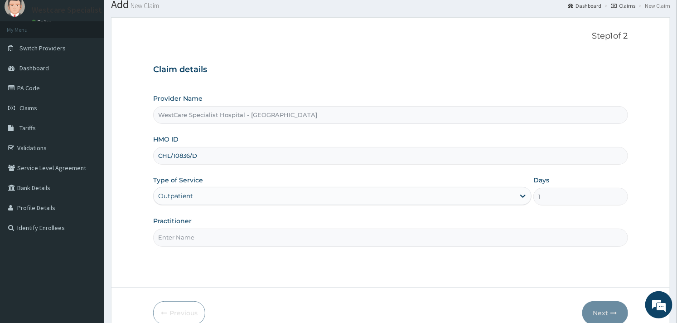
scroll to position [77, 0]
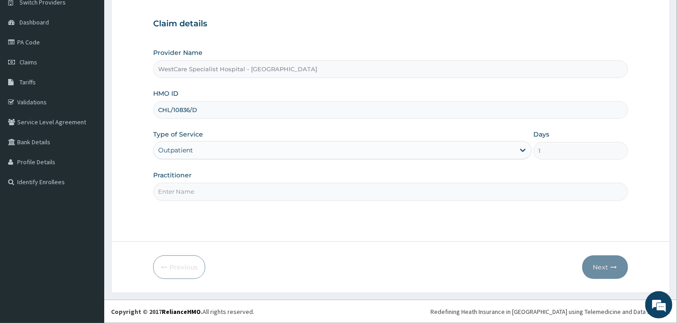
click at [242, 190] on input "Practitioner" at bounding box center [390, 192] width 475 height 18
type input "OBIDEYI"
click at [606, 267] on button "Next" at bounding box center [605, 267] width 46 height 24
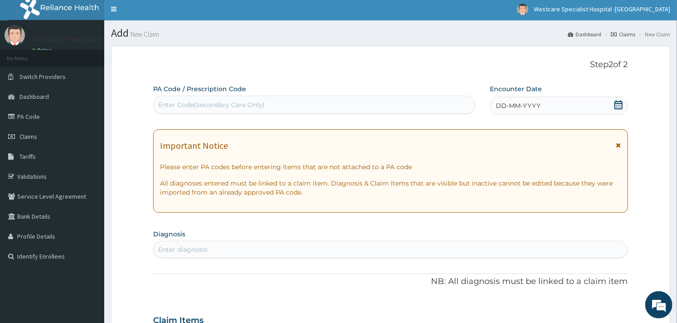
scroll to position [0, 0]
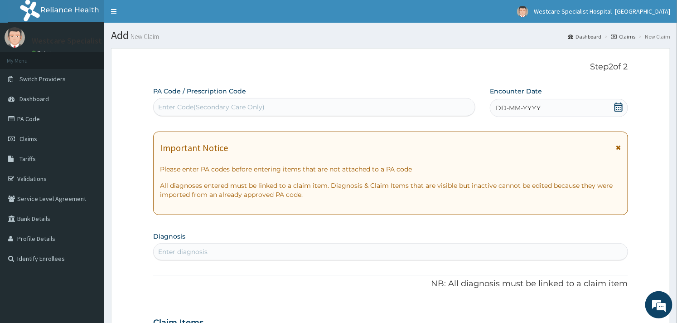
click at [167, 106] on div "Enter Code(Secondary Care Only)" at bounding box center [211, 106] width 107 height 9
paste input "PA/4218FE"
type input "PA/4218FE"
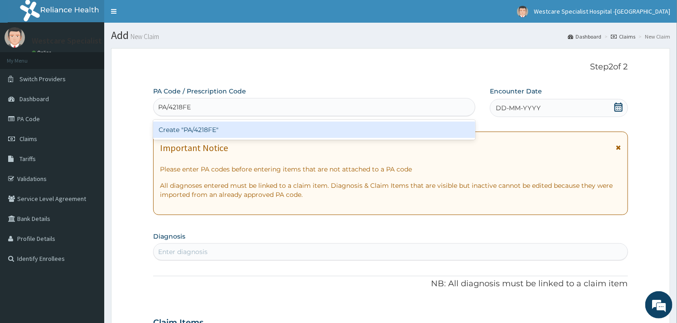
click at [186, 126] on div "Create "PA/4218FE"" at bounding box center [314, 129] width 322 height 16
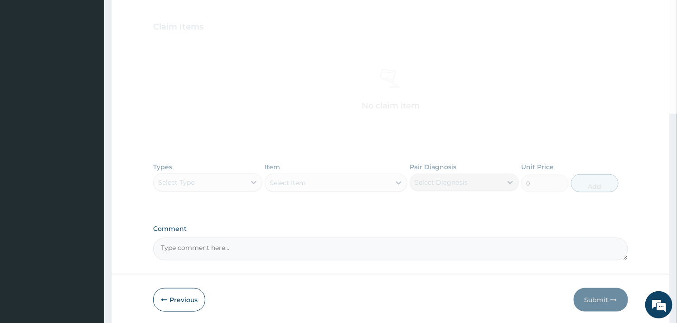
scroll to position [278, 0]
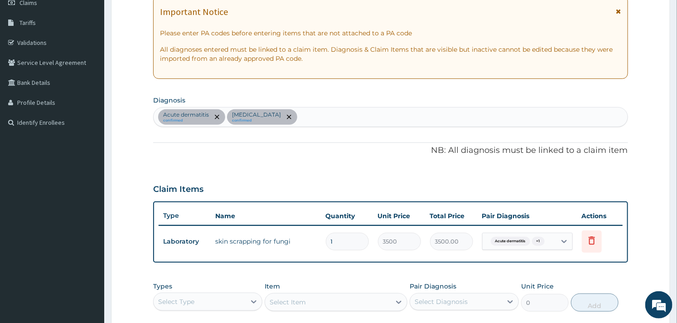
scroll to position [35, 0]
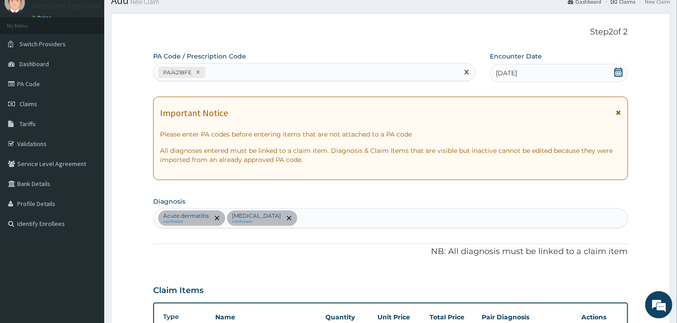
click at [236, 73] on div "PA/4218FE" at bounding box center [306, 72] width 305 height 15
paste input "PA/A4DE10"
type input "PA/A4DE10"
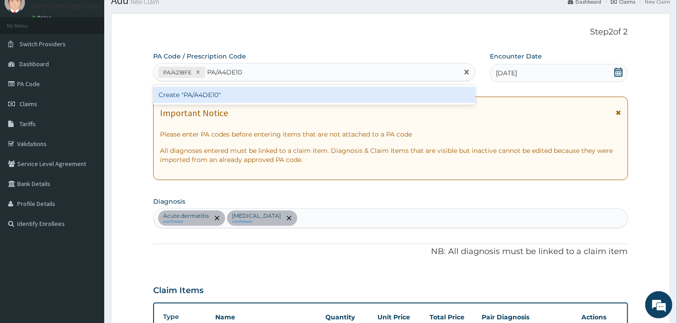
click at [215, 92] on div "Create "PA/A4DE10"" at bounding box center [314, 95] width 322 height 16
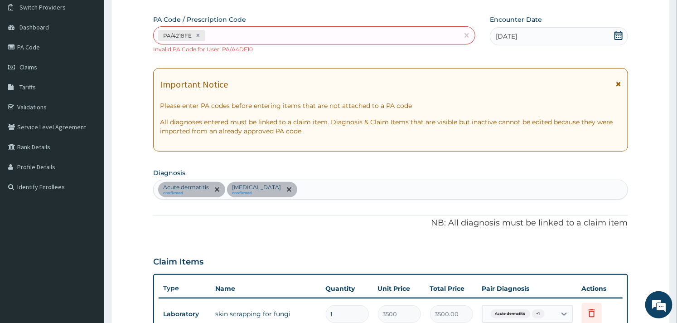
scroll to position [43, 0]
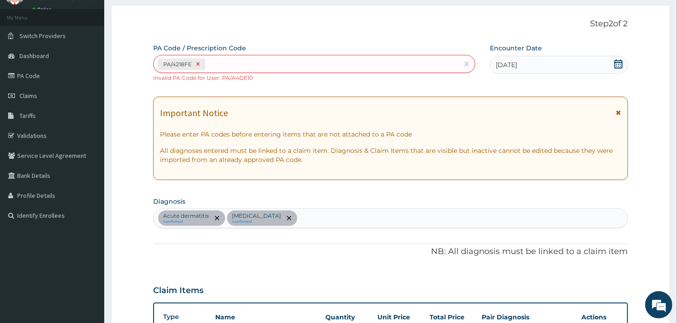
click at [198, 62] on icon at bounding box center [198, 64] width 6 height 6
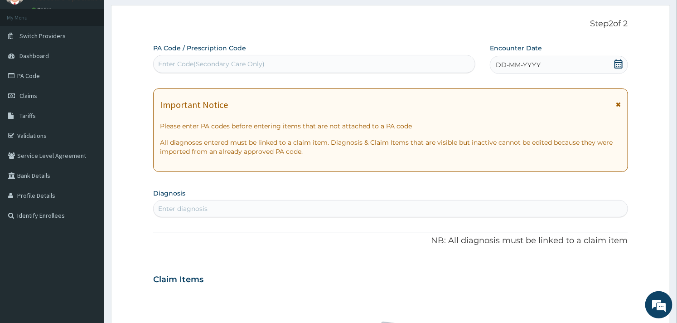
click at [621, 59] on icon at bounding box center [618, 63] width 9 height 9
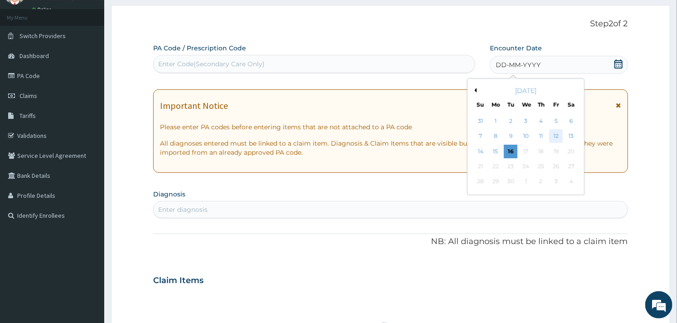
click at [558, 134] on div "12" at bounding box center [556, 137] width 14 height 14
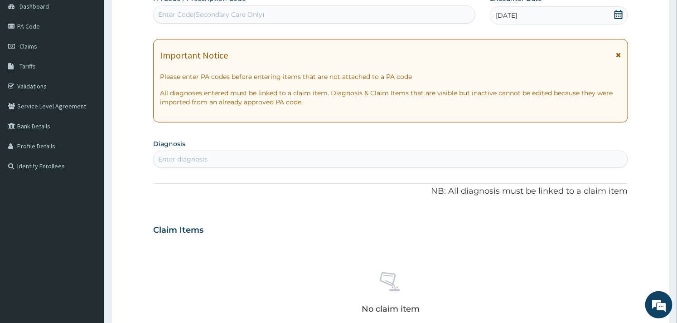
scroll to position [144, 0]
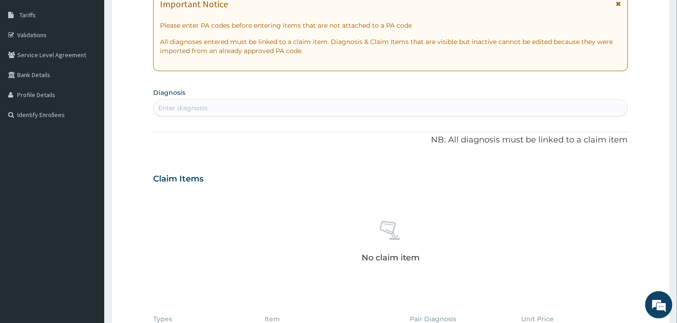
click at [218, 110] on div "Enter diagnosis" at bounding box center [391, 108] width 474 height 15
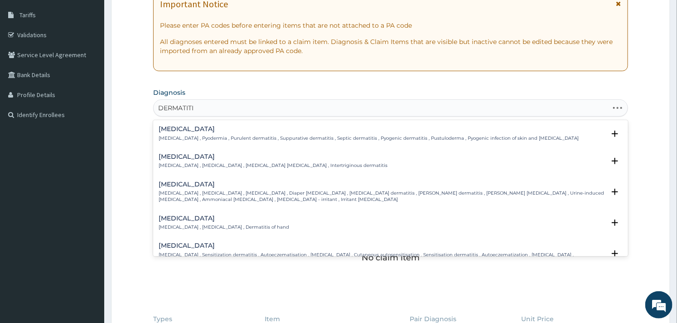
type input "DERMATITIS"
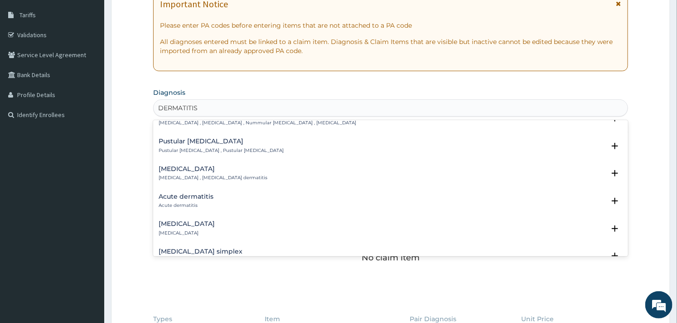
scroll to position [402, 0]
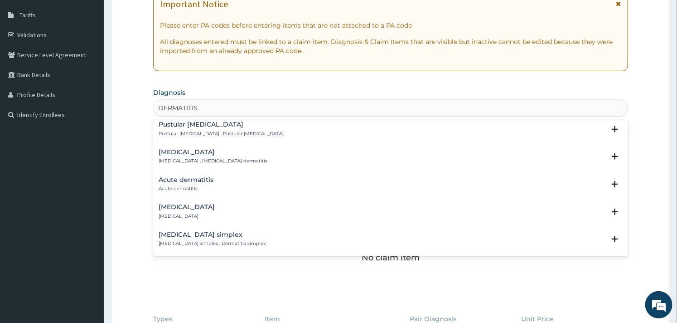
click at [198, 177] on h4 "Acute dermatitis" at bounding box center [186, 179] width 55 height 7
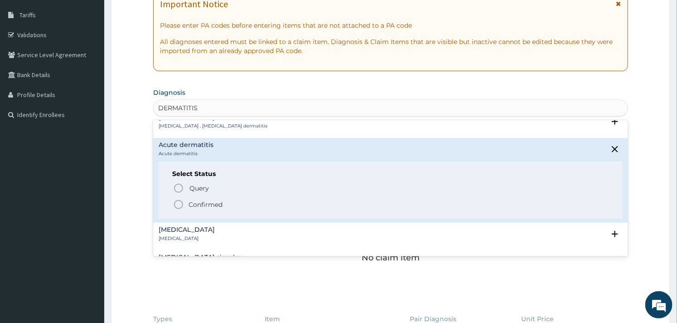
scroll to position [453, 0]
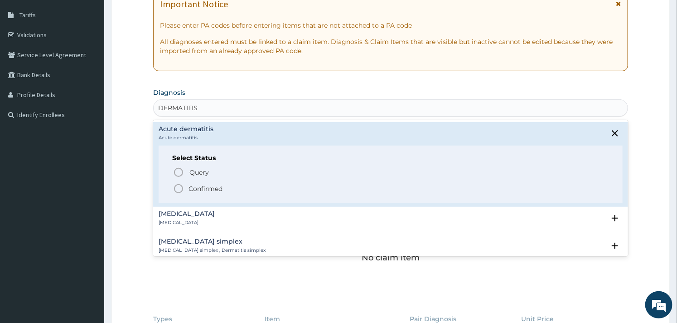
click at [180, 189] on icon "status option filled" at bounding box center [178, 188] width 11 height 11
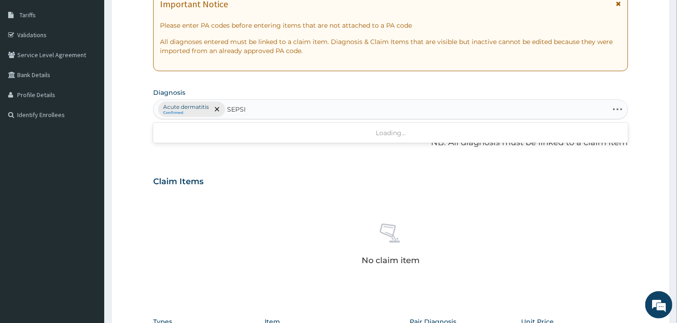
type input "SEPSIS"
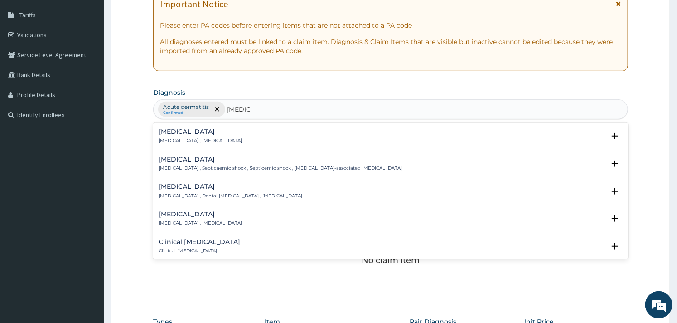
click at [174, 136] on div "Sepsis Systemic infection , Sepsis" at bounding box center [200, 136] width 83 height 16
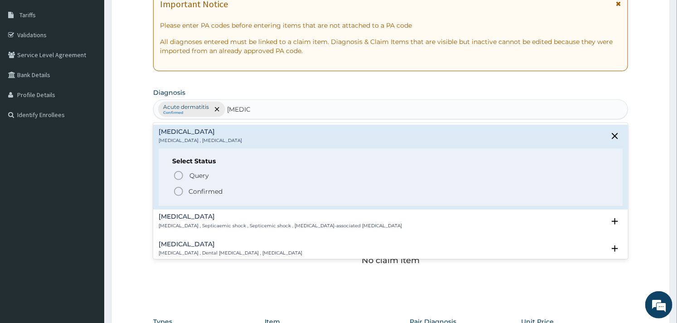
click at [181, 192] on icon "status option filled" at bounding box center [178, 191] width 11 height 11
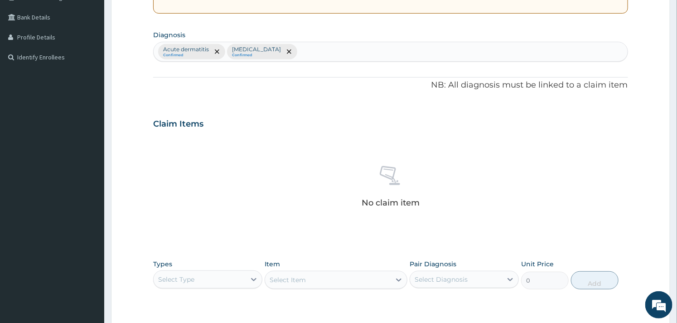
scroll to position [331, 0]
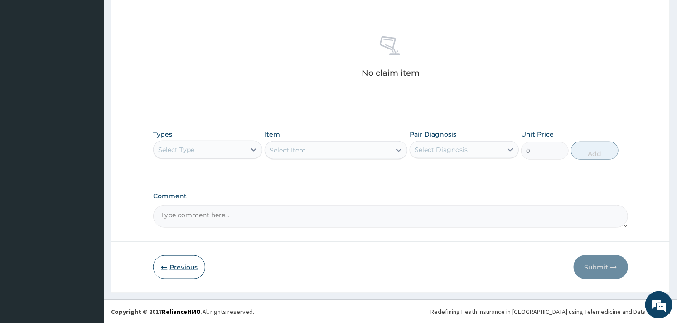
click at [182, 275] on button "Previous" at bounding box center [179, 267] width 52 height 24
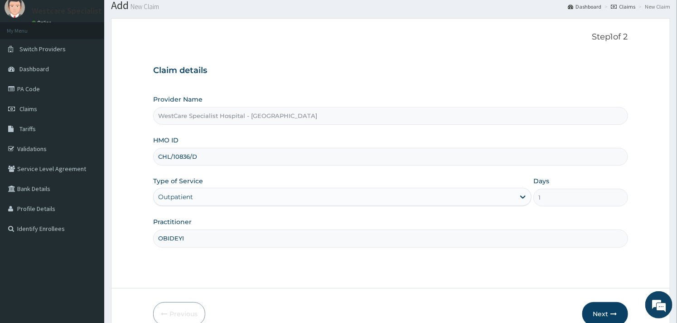
scroll to position [77, 0]
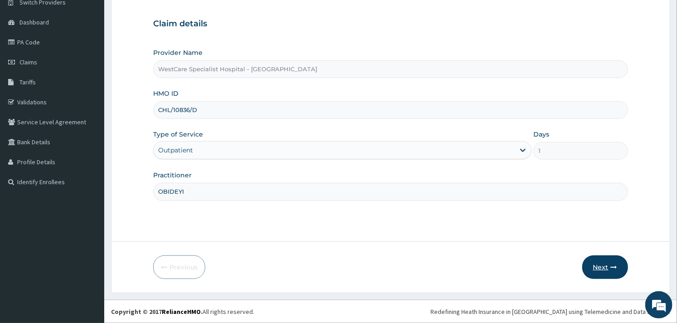
click at [596, 257] on button "Next" at bounding box center [605, 267] width 46 height 24
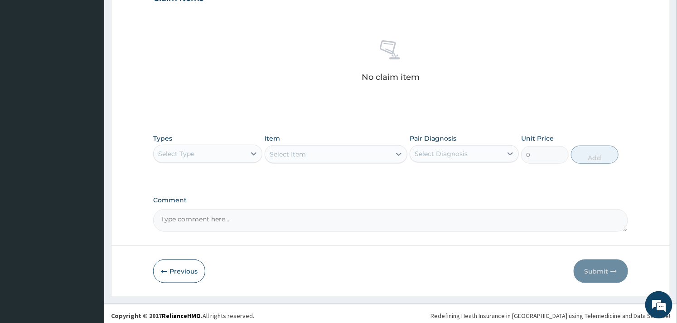
scroll to position [331, 0]
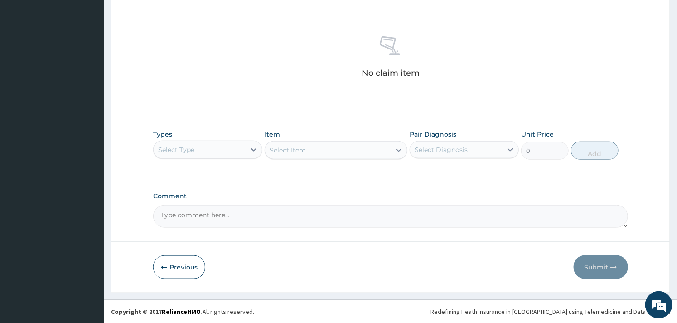
click at [246, 147] on div "Select Type" at bounding box center [200, 149] width 92 height 15
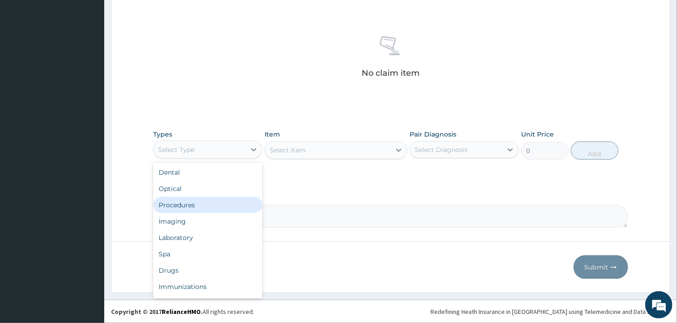
click at [207, 197] on div "Procedures" at bounding box center [207, 205] width 109 height 16
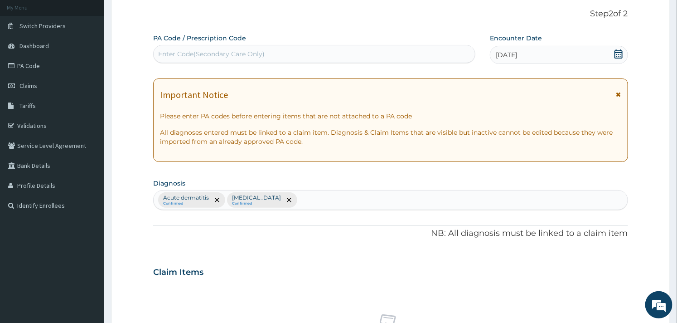
scroll to position [50, 0]
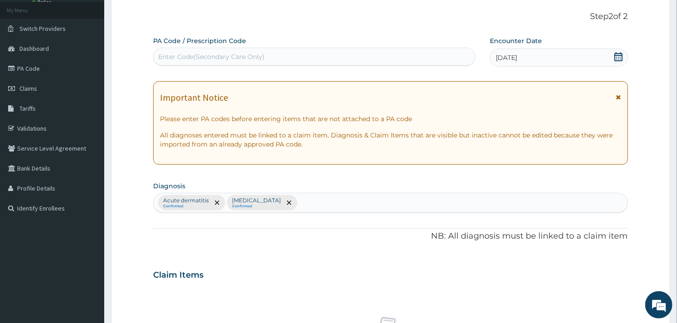
click at [207, 59] on div "Enter Code(Secondary Care Only)" at bounding box center [211, 56] width 107 height 9
paste input "PA/4218FE"
type input "PA/4218FE"
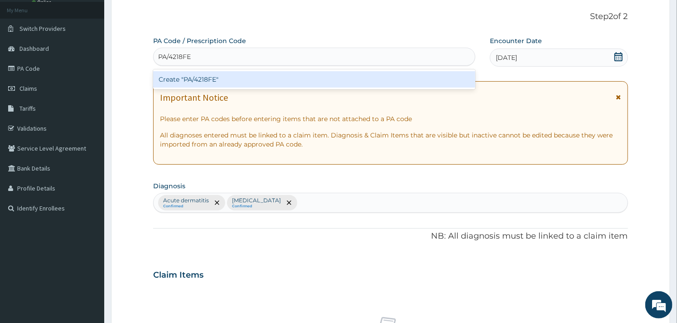
click at [204, 71] on div "Create "PA/4218FE"" at bounding box center [314, 79] width 322 height 16
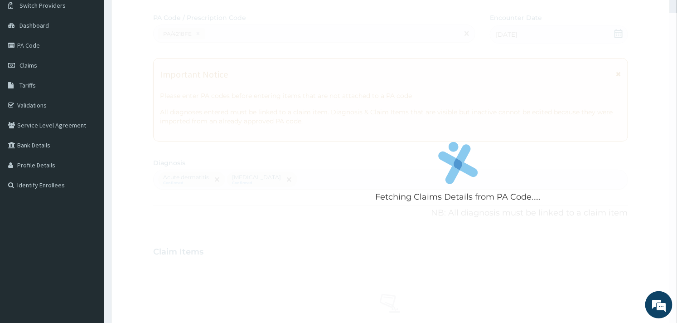
scroll to position [0, 0]
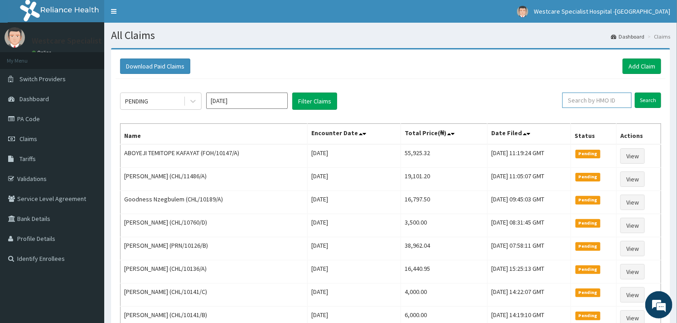
click at [592, 97] on input "text" at bounding box center [596, 99] width 69 height 15
paste input "EXO/10003/A"
type input "EXO/10003/A"
click at [641, 97] on input "Search" at bounding box center [648, 99] width 26 height 15
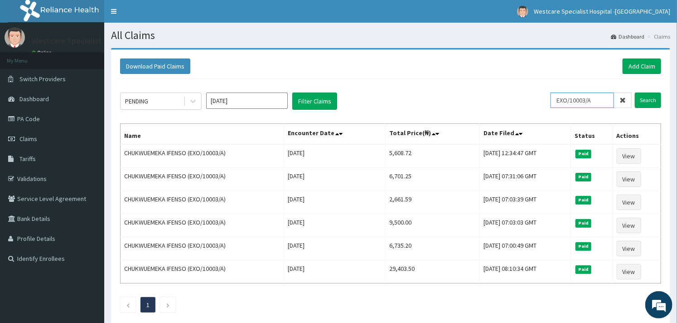
click at [559, 97] on input "EXO/10003/A" at bounding box center [582, 99] width 63 height 15
click at [644, 97] on input "Search" at bounding box center [648, 99] width 26 height 15
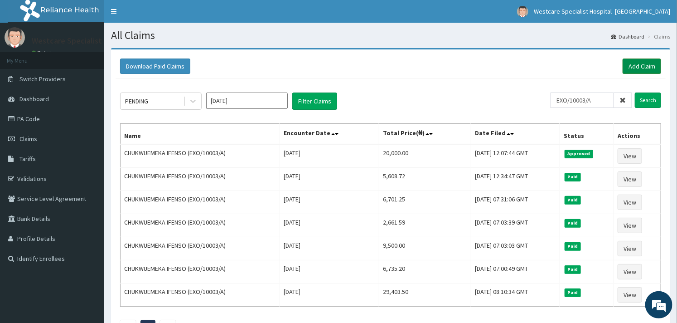
click at [626, 67] on link "Add Claim" at bounding box center [642, 65] width 39 height 15
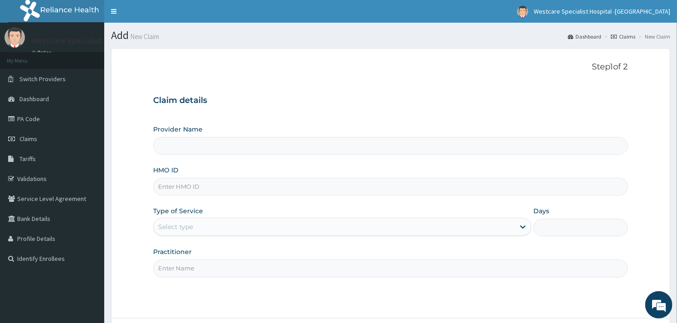
type input "WestCare Specialist Hospital - [GEOGRAPHIC_DATA]"
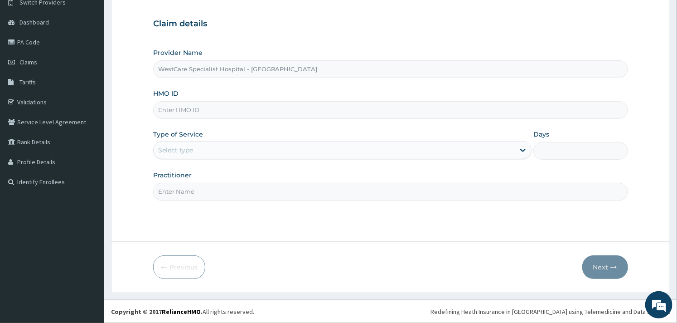
click at [204, 116] on input "HMO ID" at bounding box center [390, 110] width 475 height 18
paste input "EXO/10003/A"
type input "EXO/10003/A"
click at [233, 134] on div "Type of Service Select type" at bounding box center [342, 145] width 378 height 30
click at [255, 150] on div "Select type" at bounding box center [334, 150] width 361 height 15
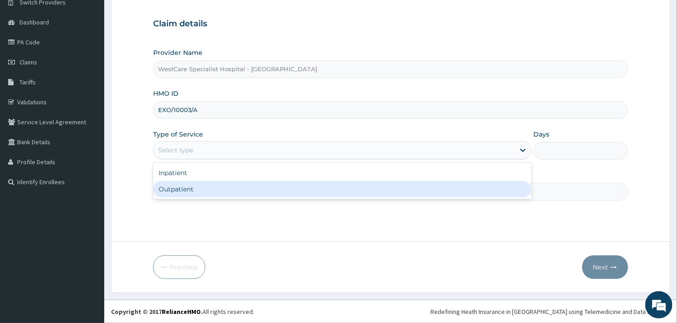
click at [228, 184] on div "Outpatient" at bounding box center [342, 189] width 378 height 16
type input "1"
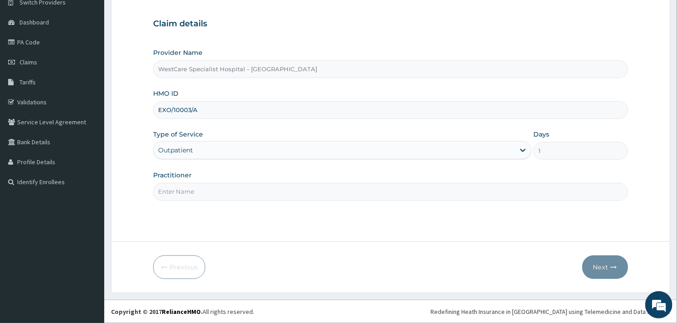
click at [215, 189] on input "Practitioner" at bounding box center [390, 192] width 475 height 18
type input "OBIDEYI"
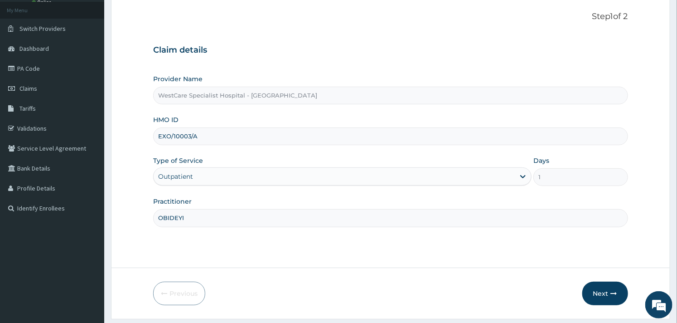
scroll to position [77, 0]
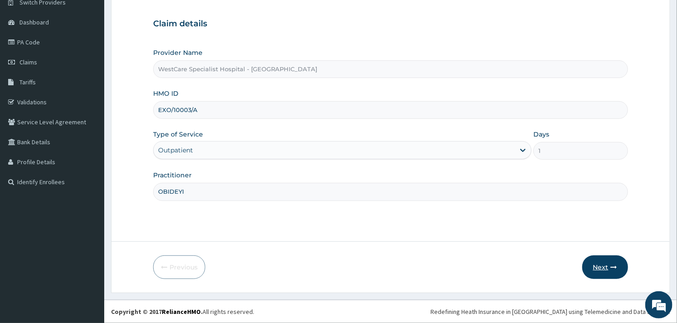
click at [589, 263] on button "Next" at bounding box center [605, 267] width 46 height 24
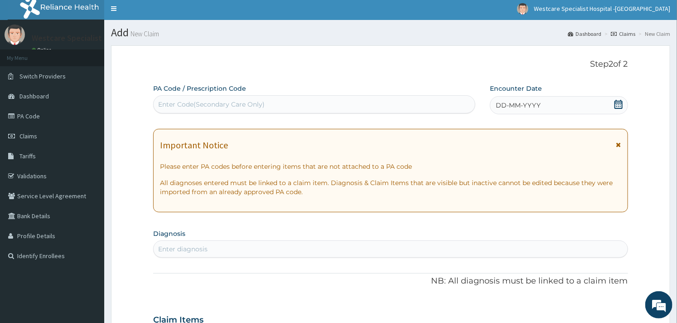
scroll to position [0, 0]
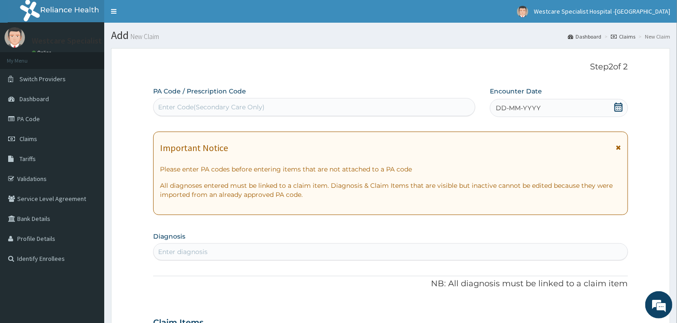
click at [247, 105] on div "Enter Code(Secondary Care Only)" at bounding box center [211, 106] width 107 height 9
paste input "PA/A4DE10"
type input "PA/A4DE10"
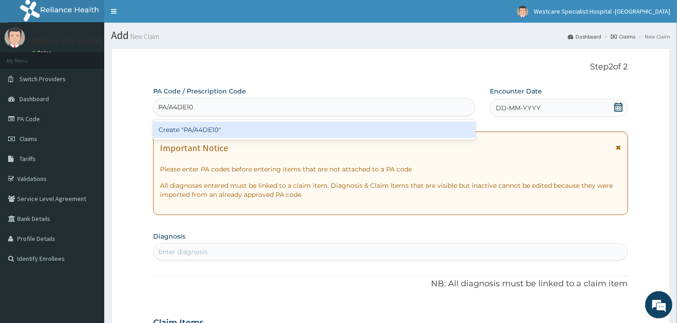
click at [234, 127] on div "Create "PA/A4DE10"" at bounding box center [314, 129] width 322 height 16
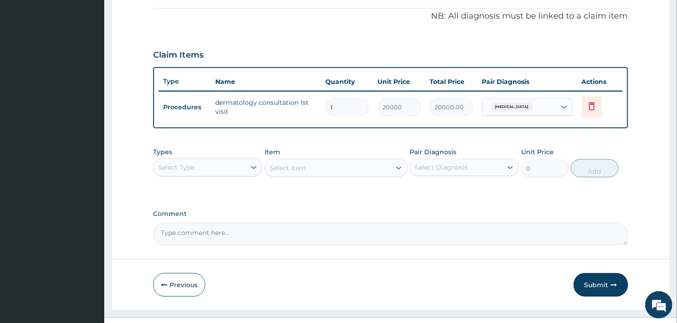
scroll to position [287, 0]
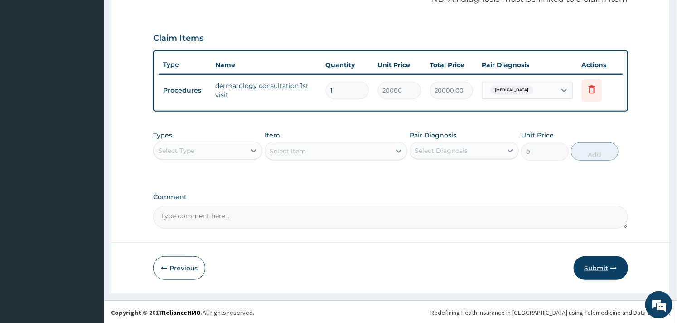
click at [591, 270] on button "Submit" at bounding box center [601, 268] width 54 height 24
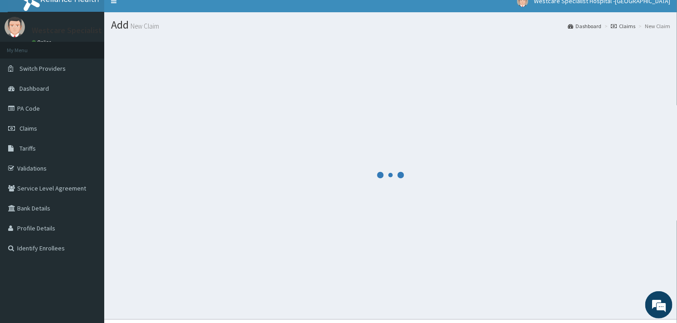
scroll to position [0, 0]
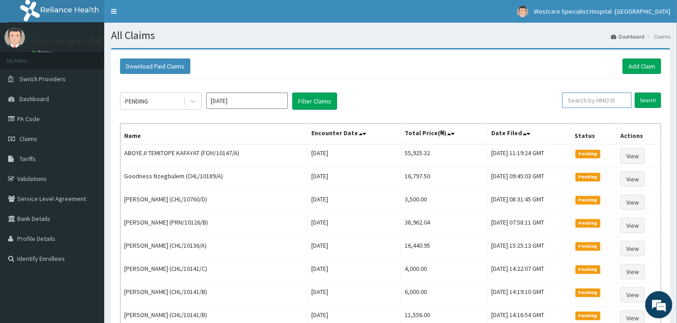
click at [582, 96] on input "text" at bounding box center [596, 99] width 69 height 15
paste input "EXO/10003/A"
type input "EXO/10003/A"
click at [649, 102] on input "Search" at bounding box center [648, 99] width 26 height 15
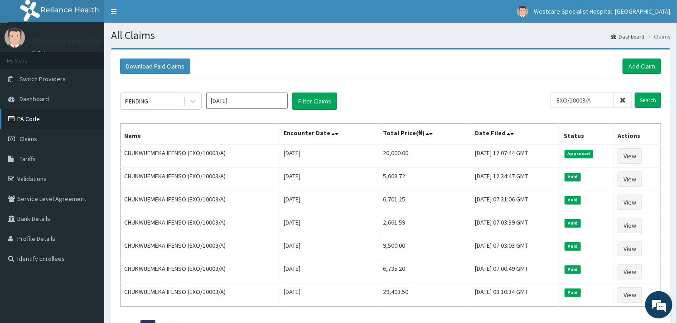
click at [34, 121] on link "PA Code" at bounding box center [52, 119] width 104 height 20
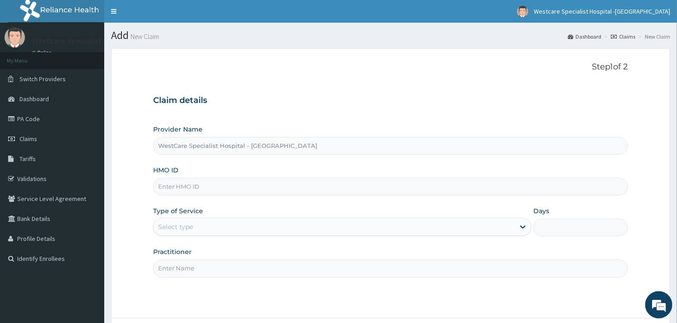
click at [187, 186] on input "HMO ID" at bounding box center [390, 187] width 475 height 18
paste input "EXO/10003/A"
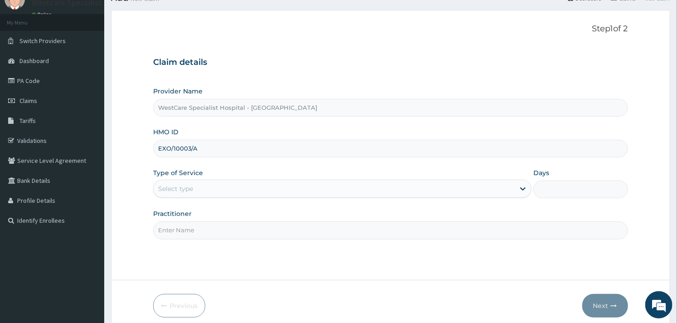
scroll to position [77, 0]
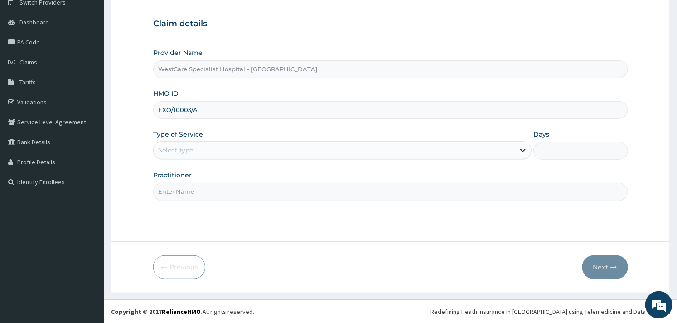
type input "EXO/10003/A"
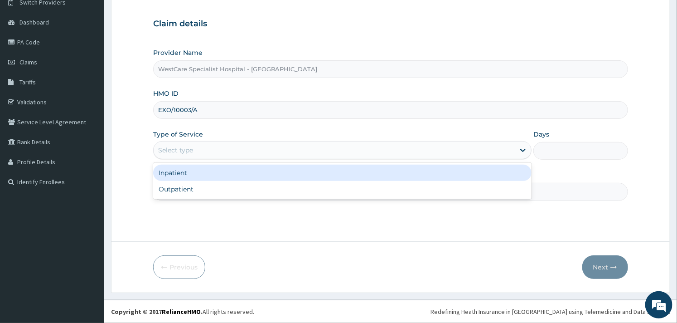
click at [241, 148] on div "Select type" at bounding box center [334, 150] width 361 height 15
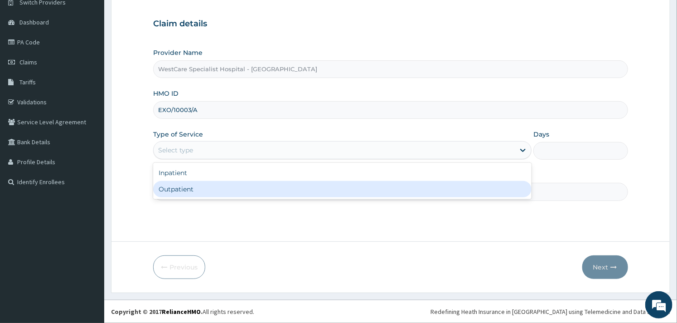
click at [212, 182] on div "Outpatient" at bounding box center [342, 189] width 378 height 16
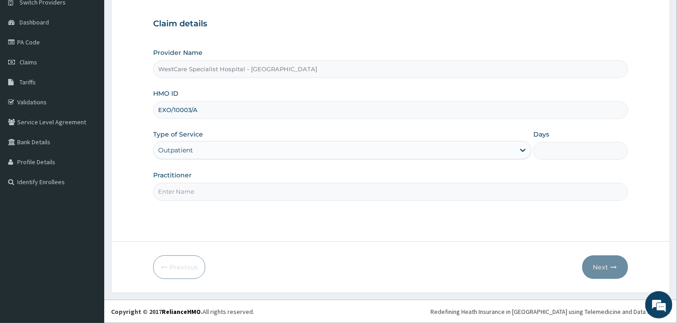
type input "1"
click at [246, 192] on input "Practitioner" at bounding box center [390, 192] width 475 height 18
type input "OBIDEYI"
click at [600, 270] on button "Next" at bounding box center [605, 267] width 46 height 24
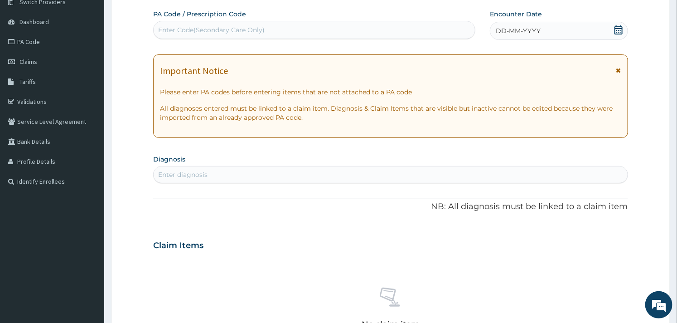
scroll to position [0, 0]
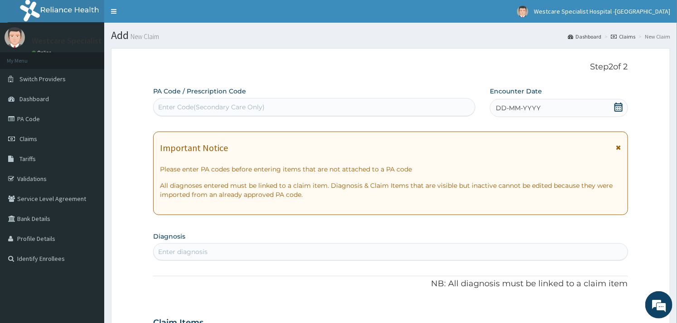
click at [623, 110] on div "DD-MM-YYYY" at bounding box center [559, 108] width 138 height 18
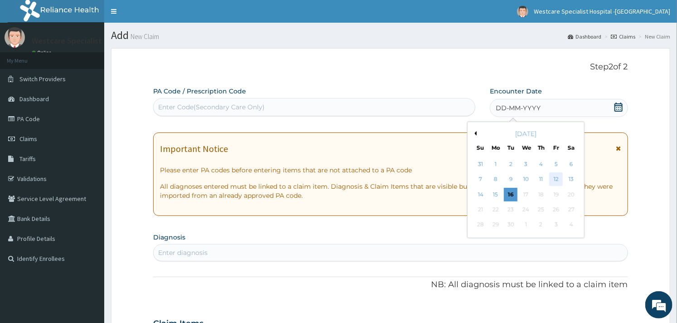
click at [552, 174] on div "12" at bounding box center [556, 180] width 14 height 14
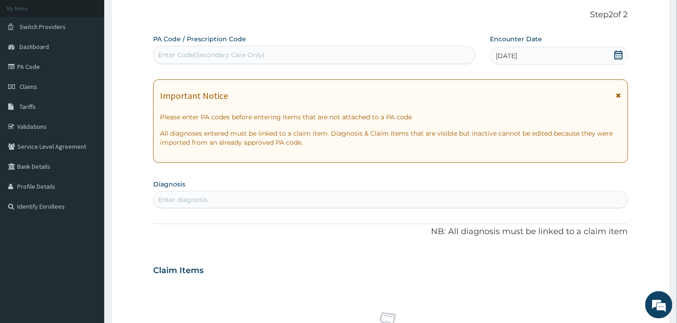
scroll to position [101, 0]
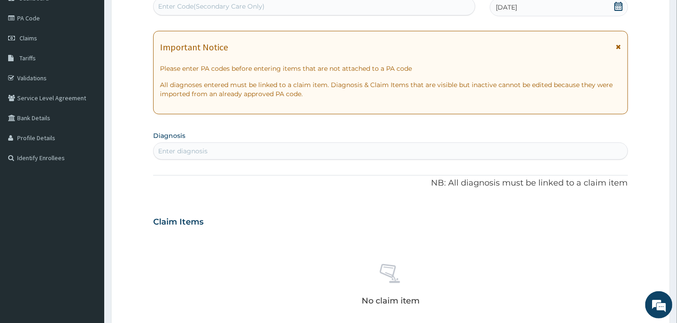
click at [304, 153] on div "Enter diagnosis" at bounding box center [391, 151] width 474 height 15
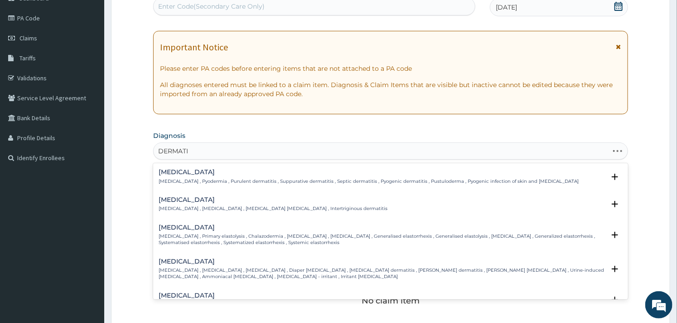
type input "DERMATIT"
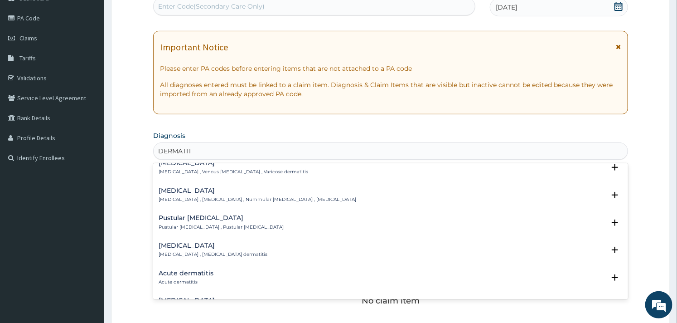
scroll to position [402, 0]
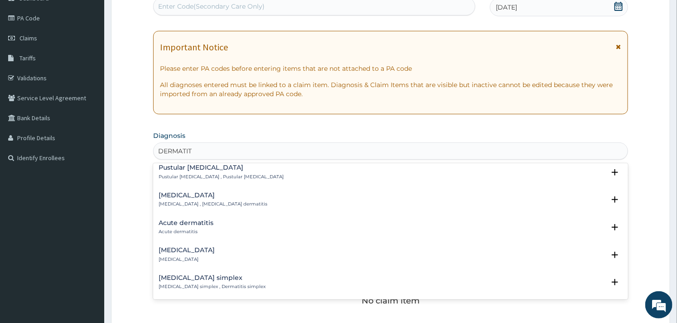
click at [205, 223] on h4 "Acute dermatitis" at bounding box center [186, 222] width 55 height 7
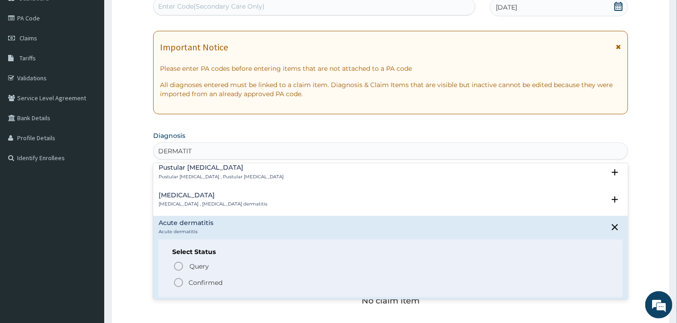
scroll to position [453, 0]
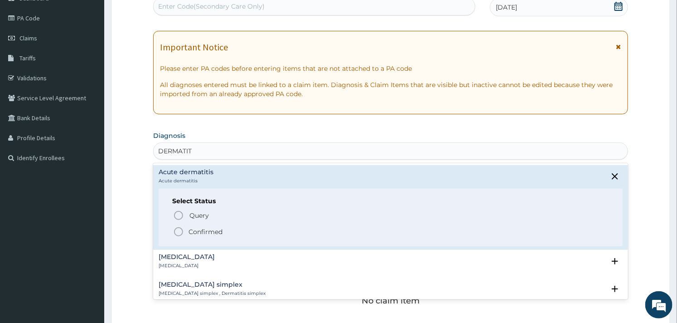
click at [175, 225] on div "Query Query covers suspected (?), Keep in view (kiv), Ruled out (r/o) Confirmed" at bounding box center [390, 223] width 436 height 28
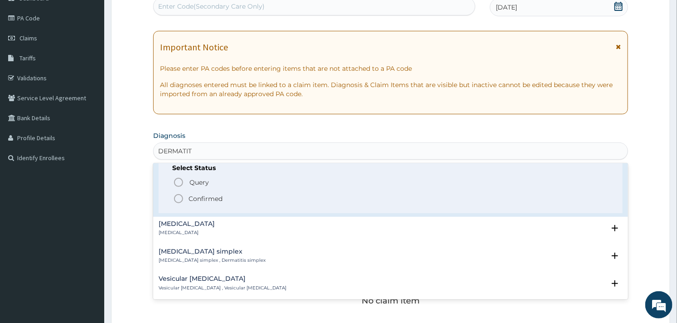
scroll to position [504, 0]
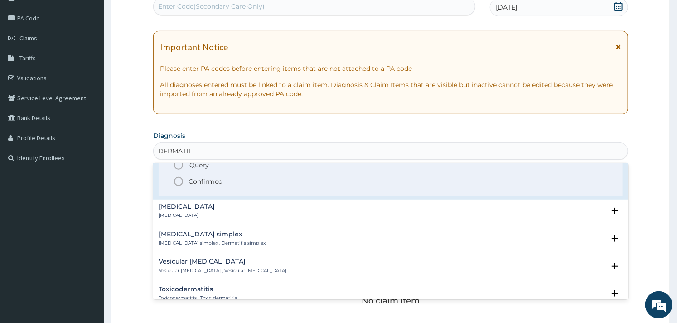
click at [180, 180] on icon "status option filled" at bounding box center [178, 181] width 11 height 11
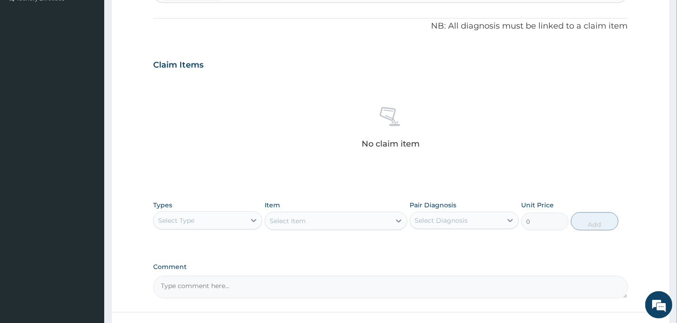
scroll to position [302, 0]
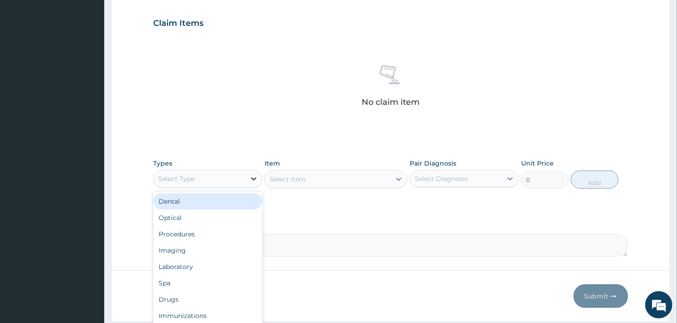
click at [248, 172] on div at bounding box center [254, 178] width 16 height 16
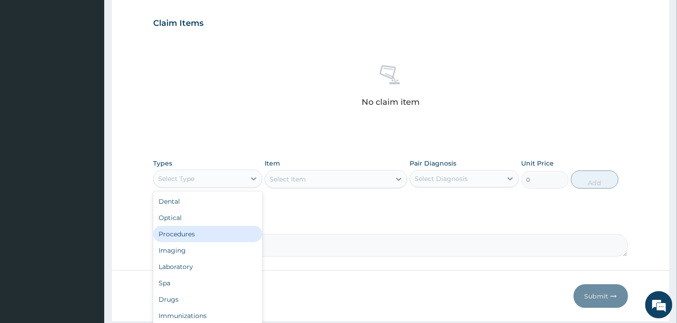
click at [194, 231] on div "Procedures" at bounding box center [207, 234] width 109 height 16
click at [247, 183] on div at bounding box center [254, 178] width 16 height 16
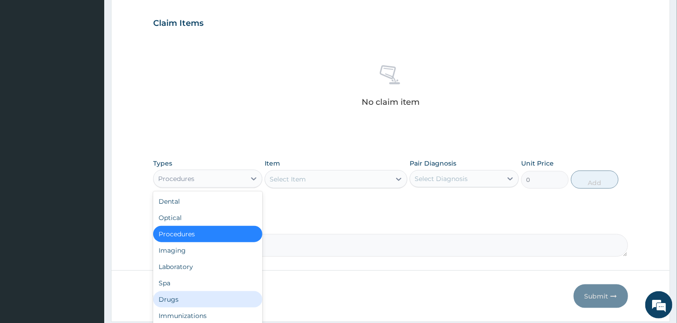
click at [171, 291] on div "Drugs" at bounding box center [207, 299] width 109 height 16
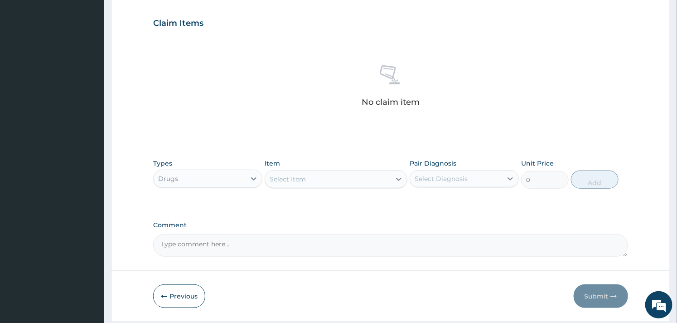
click at [331, 187] on div "Select Item" at bounding box center [336, 179] width 142 height 18
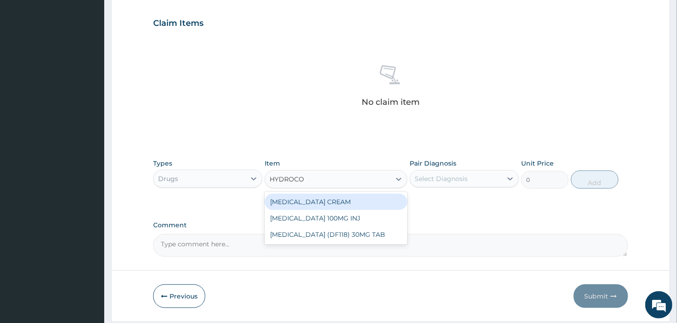
type input "HYDROCORT"
click at [330, 194] on div "HYDROCORTISONE CREAM" at bounding box center [336, 202] width 142 height 16
type input "630"
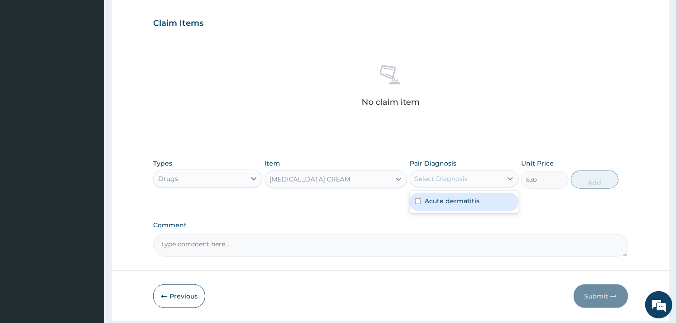
click at [436, 177] on div "Select Diagnosis" at bounding box center [441, 178] width 53 height 9
click at [433, 195] on div "Acute dermatitis" at bounding box center [464, 202] width 109 height 19
checkbox input "true"
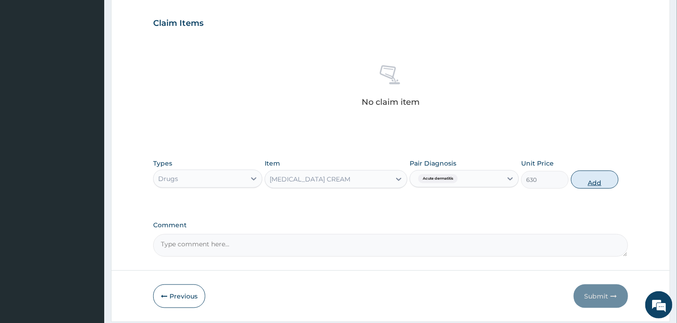
click at [590, 177] on button "Add" at bounding box center [595, 179] width 48 height 18
type input "0"
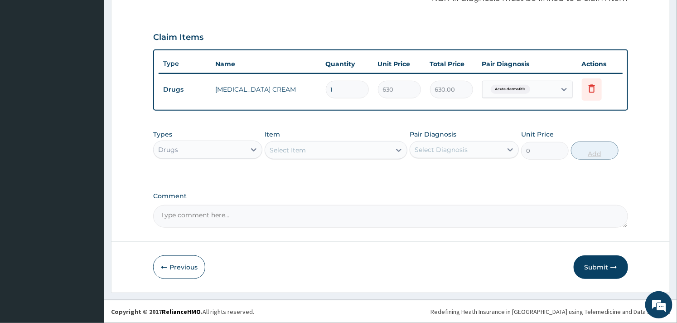
scroll to position [287, 0]
click at [288, 150] on div "Select Item" at bounding box center [288, 150] width 36 height 9
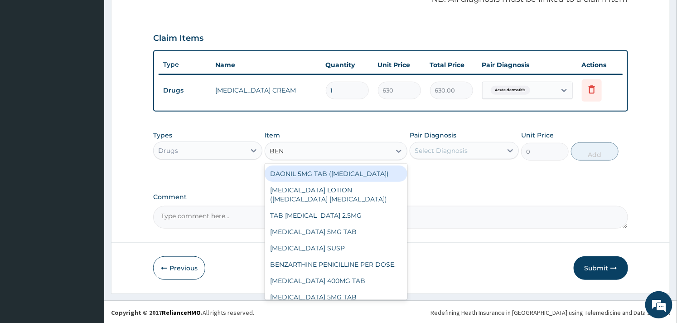
type input "BENZ"
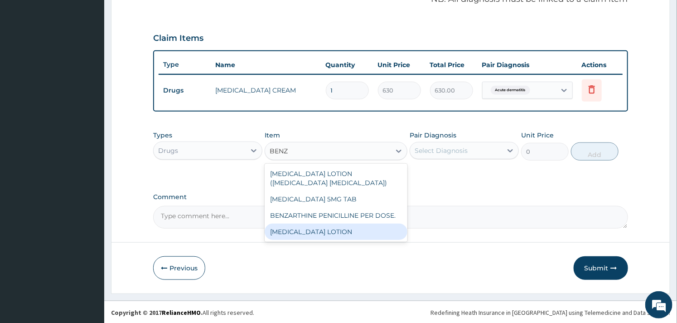
click at [307, 223] on div "BENZYL BENZOATE LOTION" at bounding box center [336, 231] width 142 height 16
type input "945"
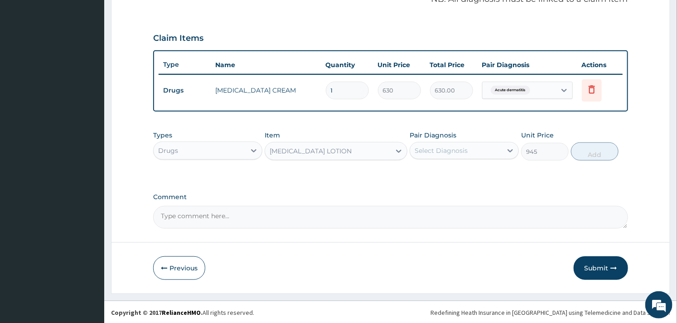
click at [456, 138] on label "Pair Diagnosis" at bounding box center [433, 135] width 47 height 9
click at [443, 150] on div "Select Diagnosis" at bounding box center [441, 150] width 53 height 9
click at [431, 176] on div "Acute dermatitis" at bounding box center [464, 174] width 109 height 19
checkbox input "true"
click at [595, 150] on button "Add" at bounding box center [595, 151] width 48 height 18
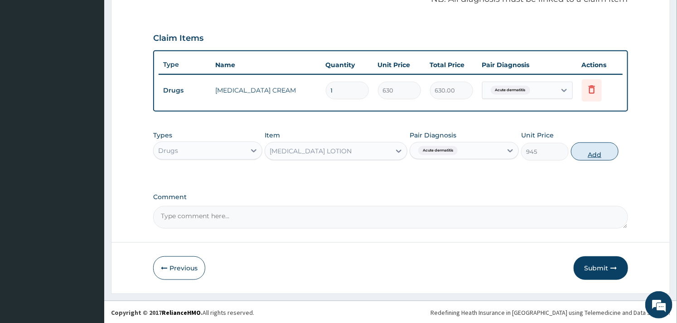
type input "0"
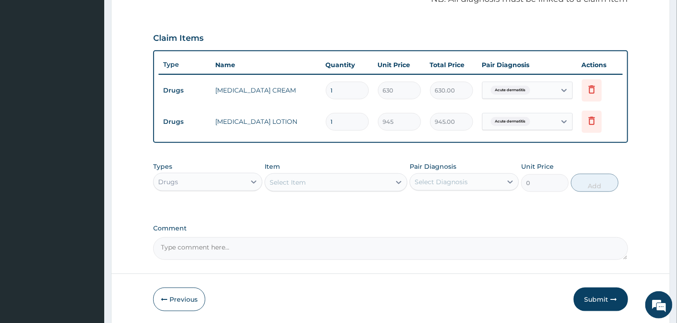
scroll to position [318, 0]
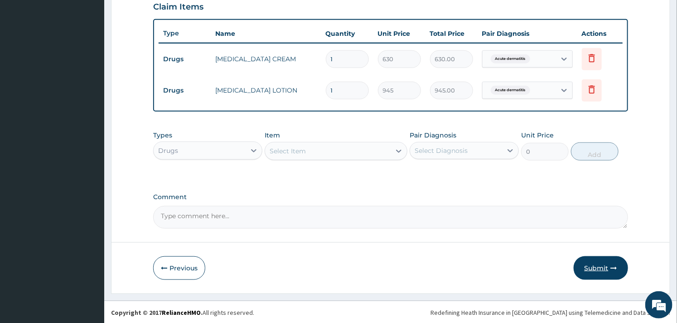
click at [588, 261] on button "Submit" at bounding box center [601, 268] width 54 height 24
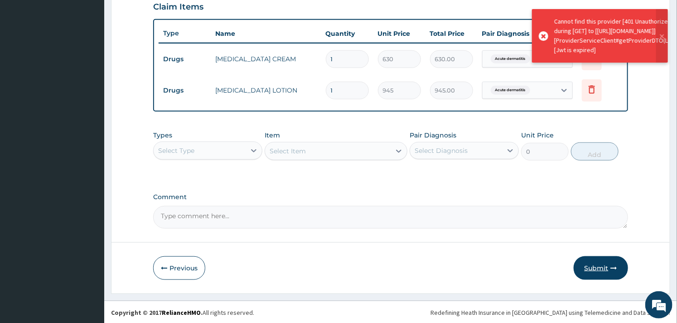
click at [590, 268] on button "Submit" at bounding box center [601, 268] width 54 height 24
click at [591, 263] on button "Submit" at bounding box center [601, 268] width 54 height 24
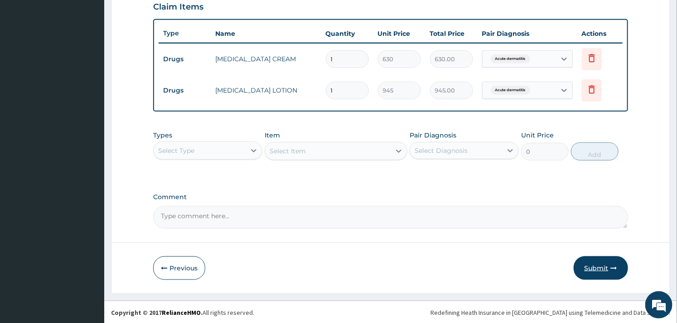
click at [593, 266] on button "Submit" at bounding box center [601, 268] width 54 height 24
click at [592, 265] on button "Submit" at bounding box center [601, 268] width 54 height 24
click at [593, 266] on button "Submit" at bounding box center [601, 268] width 54 height 24
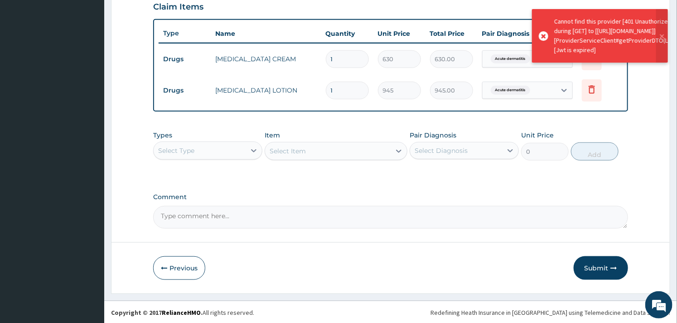
click at [593, 266] on button "Submit" at bounding box center [601, 268] width 54 height 24
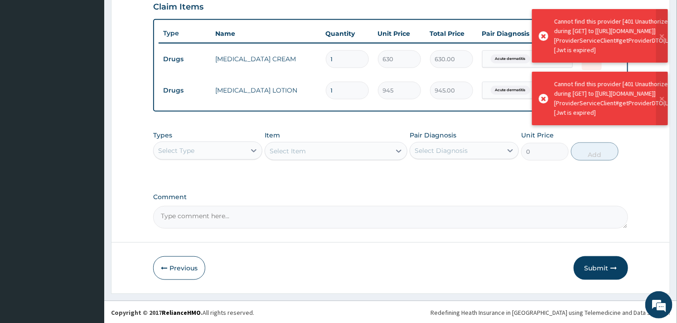
click at [593, 266] on button "Submit" at bounding box center [601, 268] width 54 height 24
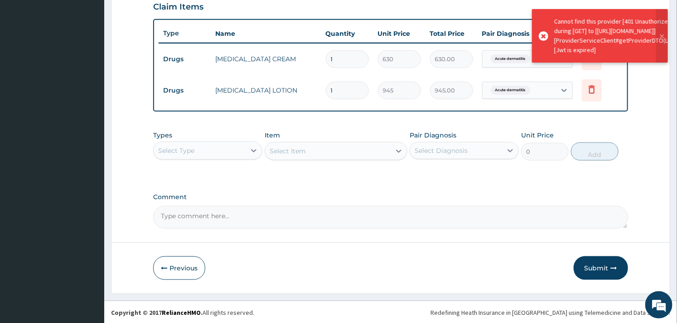
click at [593, 266] on button "Submit" at bounding box center [601, 268] width 54 height 24
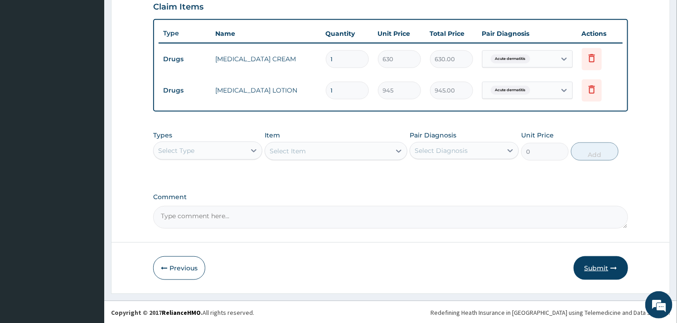
click at [595, 268] on button "Submit" at bounding box center [601, 268] width 54 height 24
click at [597, 264] on button "Submit" at bounding box center [601, 268] width 54 height 24
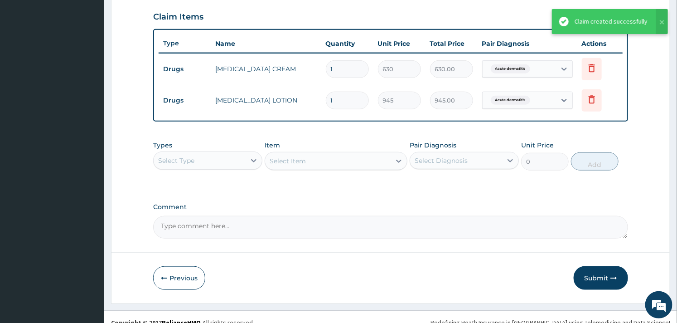
scroll to position [315, 0]
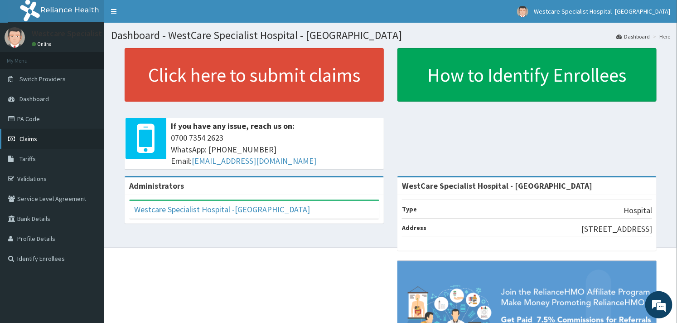
click at [34, 141] on span "Claims" at bounding box center [28, 139] width 18 height 8
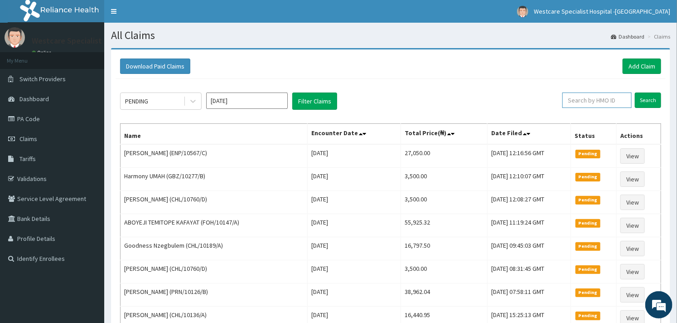
click at [592, 103] on input "text" at bounding box center [596, 99] width 69 height 15
click at [592, 103] on input "CHL/10836/D" at bounding box center [582, 99] width 63 height 15
type input "CHL/10836/D"
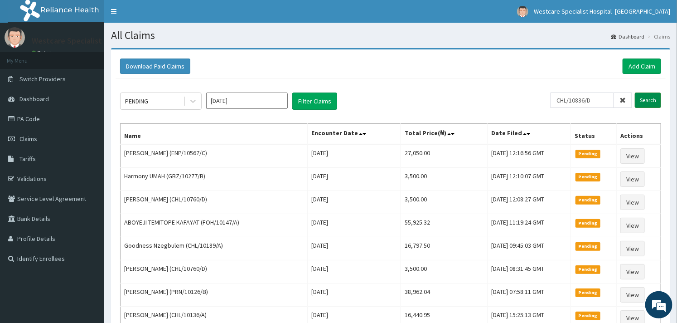
click at [645, 94] on input "Search" at bounding box center [648, 99] width 26 height 15
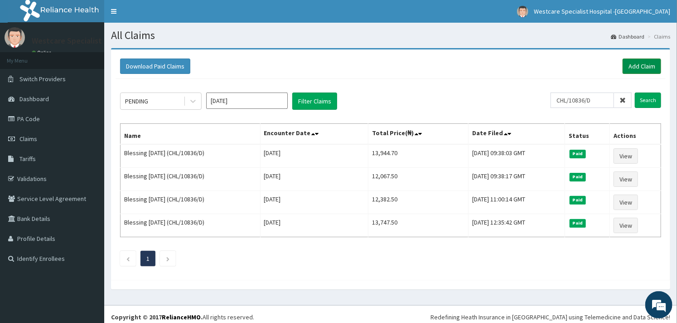
click at [630, 58] on link "Add Claim" at bounding box center [642, 65] width 39 height 15
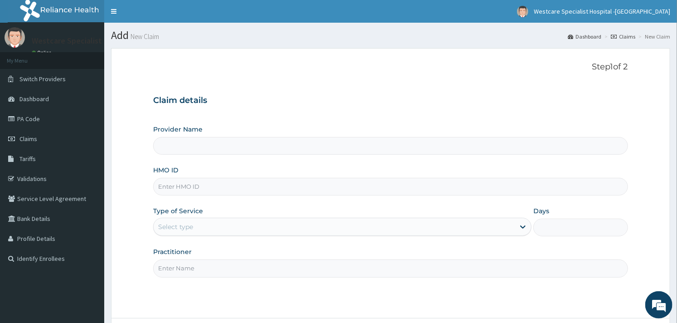
click at [215, 185] on input "HMO ID" at bounding box center [390, 187] width 475 height 18
type input "WestCare Specialist Hospital - [GEOGRAPHIC_DATA]"
paste input "CHL/10836/D"
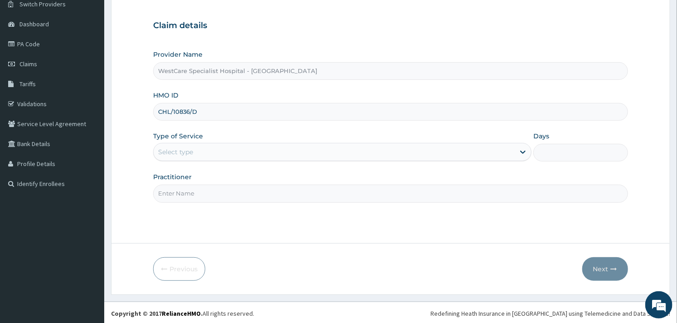
scroll to position [77, 0]
type input "CHL/10836/D"
click at [237, 144] on div "Select type" at bounding box center [334, 150] width 361 height 15
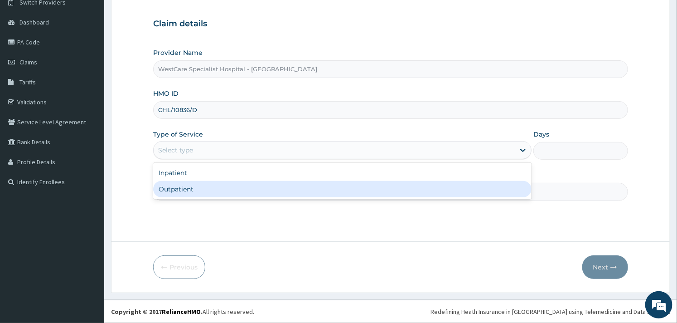
click at [192, 185] on div "Outpatient" at bounding box center [342, 189] width 378 height 16
type input "1"
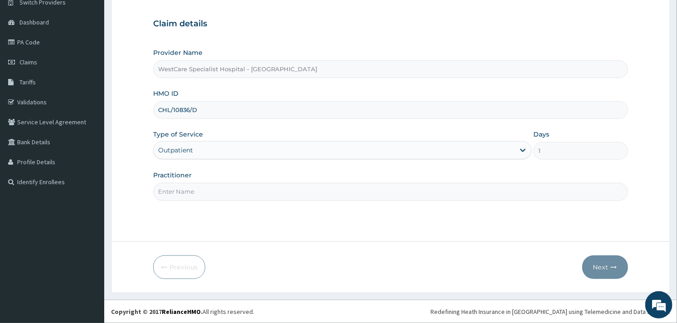
click at [211, 188] on input "Practitioner" at bounding box center [390, 192] width 475 height 18
type input "OBIDEYI"
click at [600, 266] on button "Next" at bounding box center [605, 267] width 46 height 24
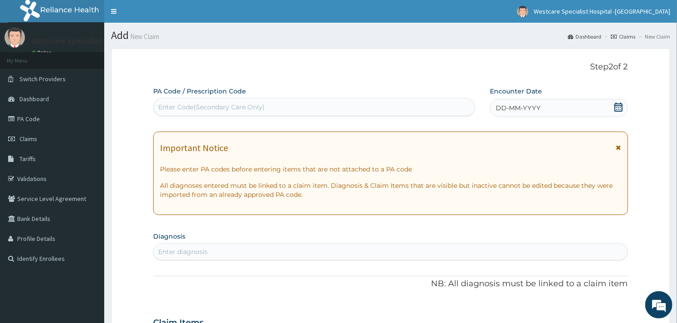
click at [189, 102] on div "Enter Code(Secondary Care Only)" at bounding box center [211, 106] width 107 height 9
paste input "PA/4218FE"
type input "PA/4218FE"
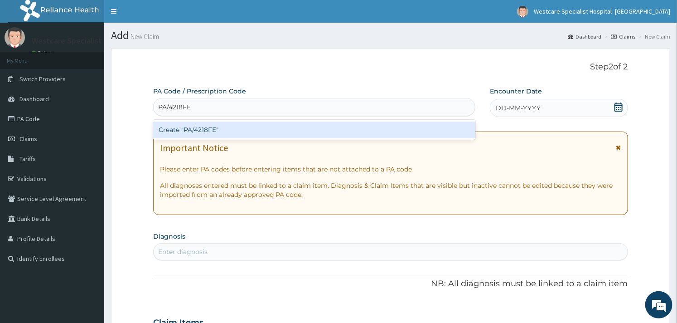
click at [192, 128] on div "Create "PA/4218FE"" at bounding box center [314, 129] width 322 height 16
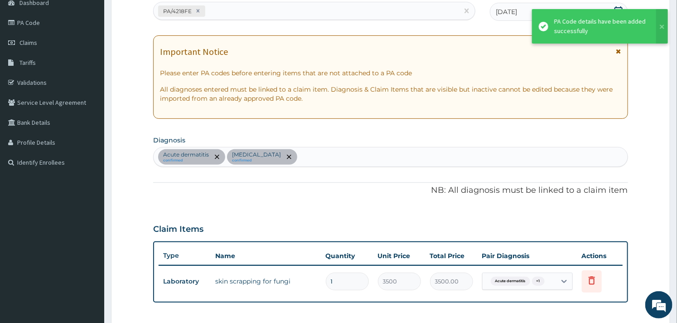
scroll to position [145, 0]
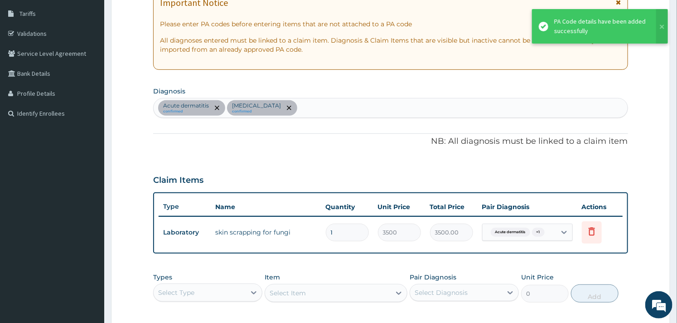
click at [328, 107] on div "Acute dermatitis confirmed Tinea corporis confirmed" at bounding box center [391, 107] width 474 height 19
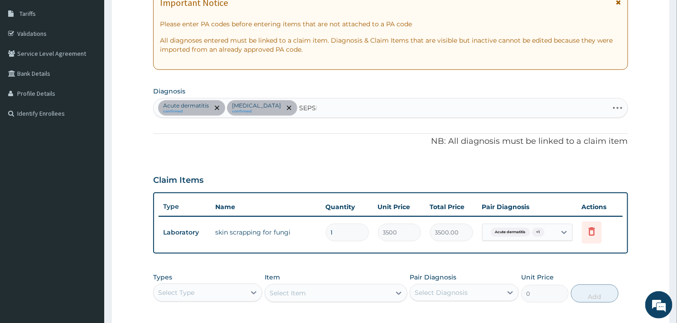
type input "SEPSIS"
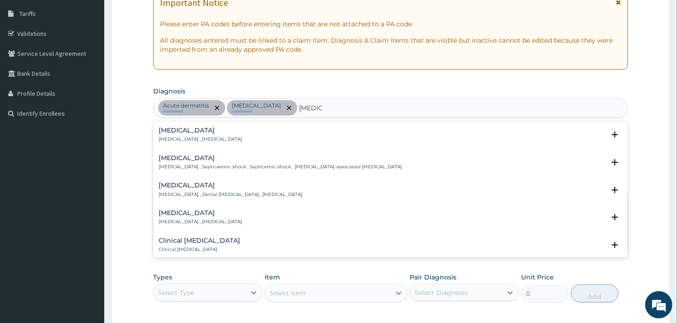
click at [192, 143] on div "Sepsis Systemic infection , Sepsis Select Status Query Query covers suspected (…" at bounding box center [391, 137] width 464 height 20
click at [183, 131] on h4 "Sepsis" at bounding box center [200, 130] width 83 height 7
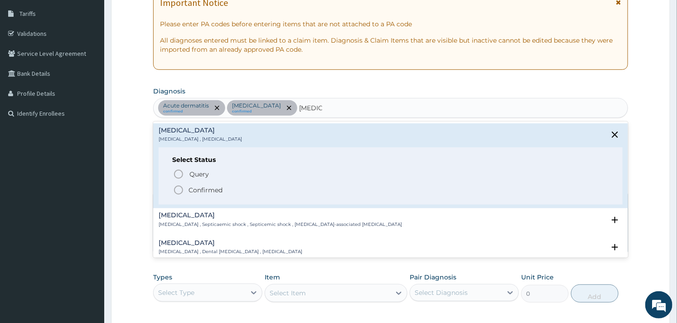
click at [177, 186] on circle "status option filled" at bounding box center [178, 190] width 8 height 8
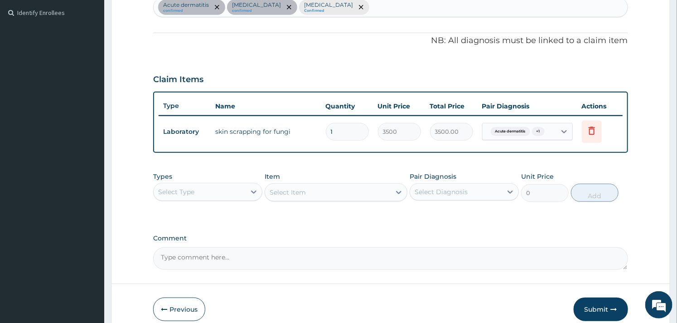
scroll to position [287, 0]
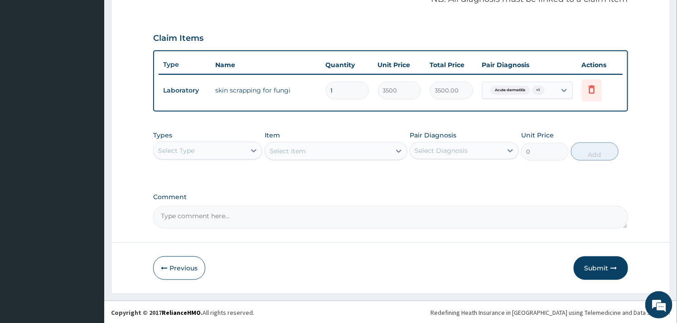
click at [238, 150] on div "Select Type" at bounding box center [200, 150] width 92 height 15
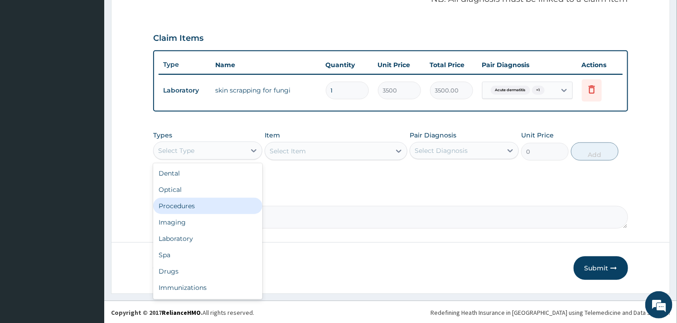
click at [212, 199] on div "Procedures" at bounding box center [207, 206] width 109 height 16
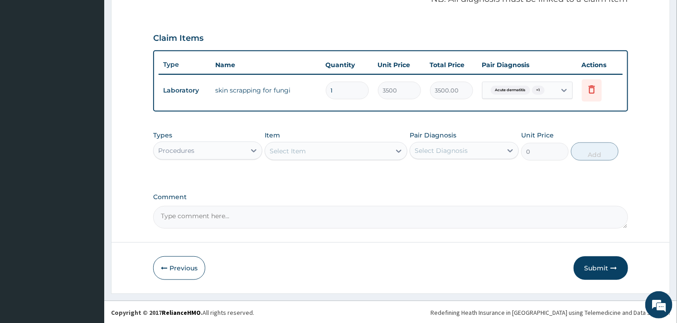
click at [315, 150] on div "Select Item" at bounding box center [327, 151] width 125 height 15
click at [305, 155] on div "Select Item" at bounding box center [327, 151] width 125 height 15
click at [301, 154] on div "Select Item" at bounding box center [288, 150] width 36 height 9
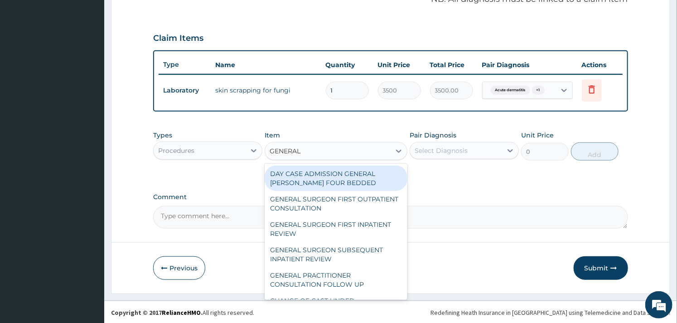
type input "GENERAL P"
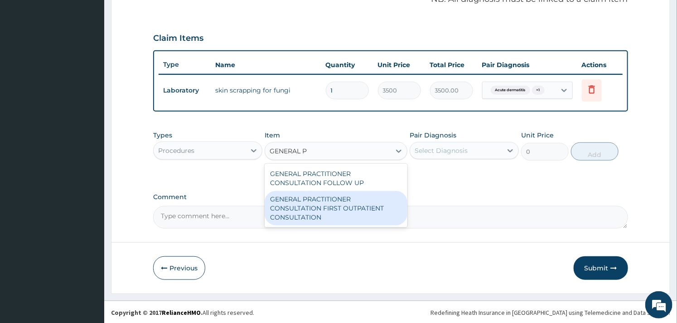
click at [300, 206] on div "GENERAL PRACTITIONER CONSULTATION FIRST OUTPATIENT CONSULTATION" at bounding box center [336, 208] width 142 height 34
type input "3000"
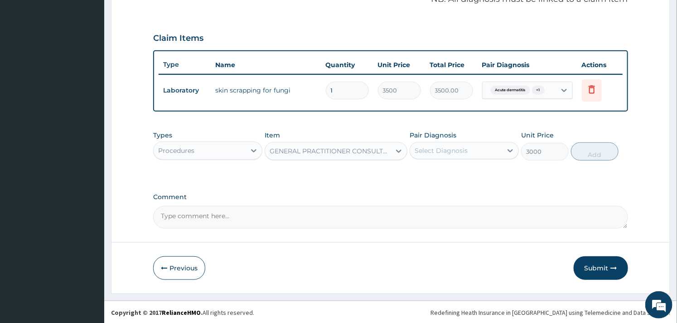
click at [451, 144] on div "Select Diagnosis" at bounding box center [456, 150] width 92 height 15
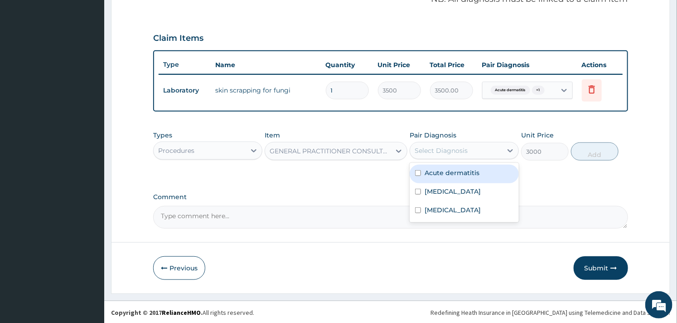
click at [432, 173] on label "Acute dermatitis" at bounding box center [452, 172] width 55 height 9
checkbox input "true"
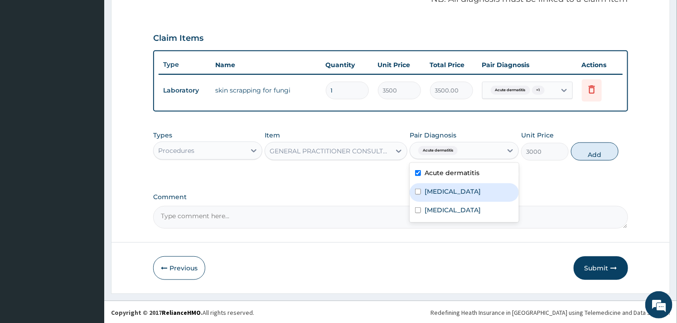
click at [423, 193] on div "Tinea corporis" at bounding box center [464, 192] width 109 height 19
checkbox input "true"
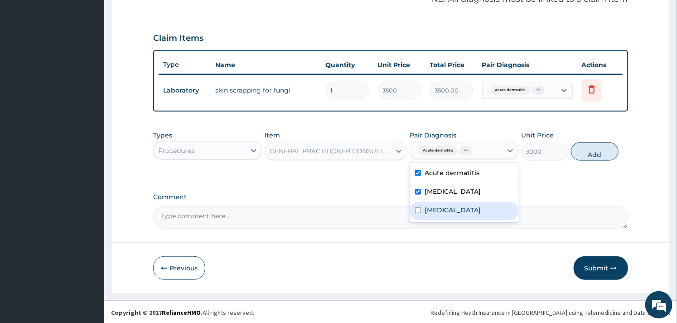
click at [431, 213] on label "Sepsis" at bounding box center [453, 209] width 56 height 9
checkbox input "true"
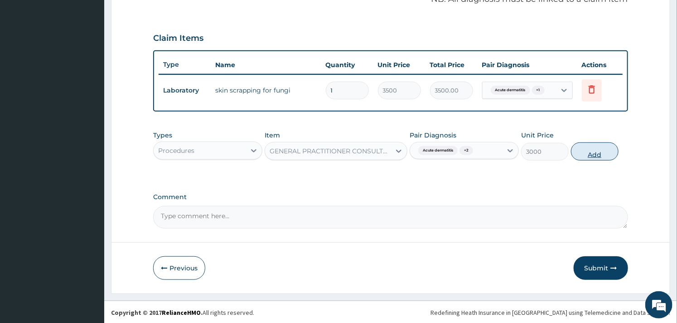
click at [588, 153] on button "Add" at bounding box center [595, 151] width 48 height 18
type input "0"
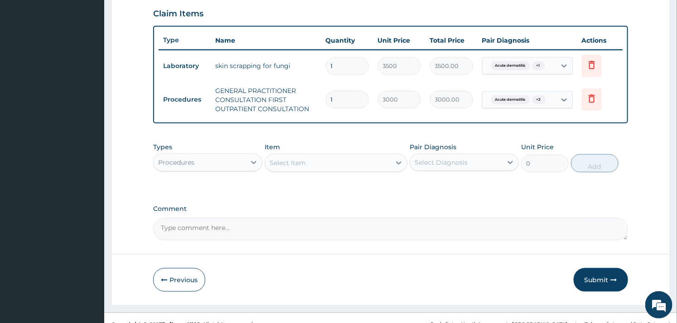
scroll to position [323, 0]
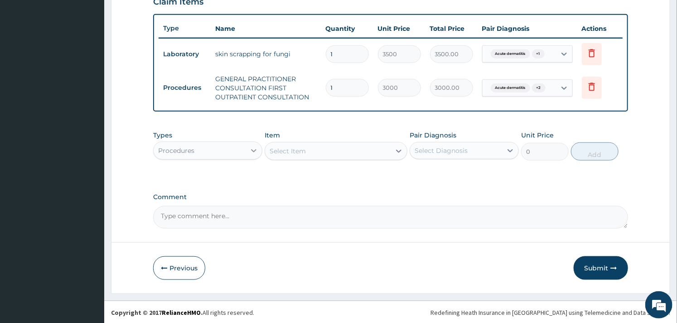
click at [250, 146] on icon at bounding box center [253, 150] width 9 height 9
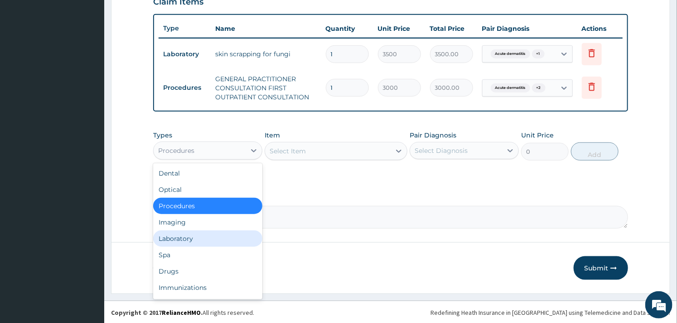
click at [190, 237] on div "Laboratory" at bounding box center [207, 238] width 109 height 16
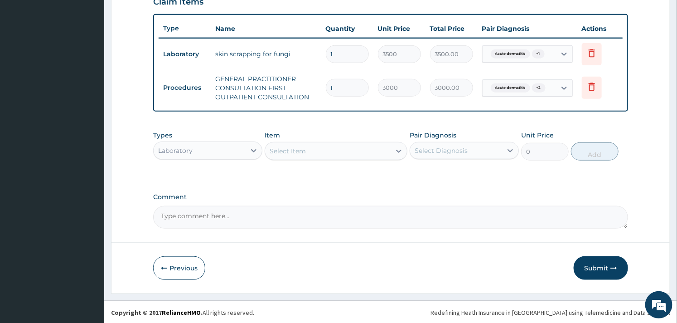
click at [334, 156] on div "Select Item" at bounding box center [327, 151] width 125 height 15
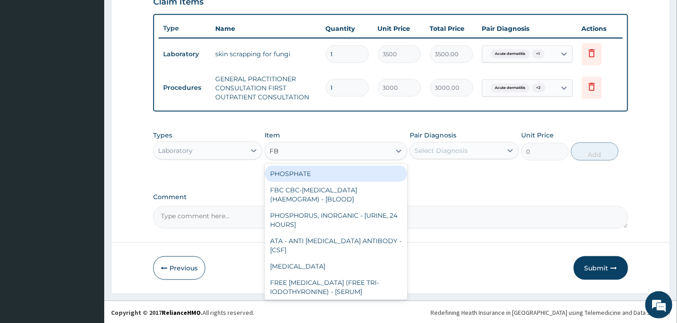
type input "FBC"
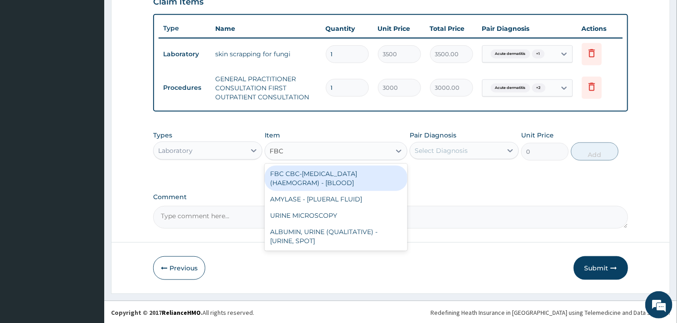
click at [320, 178] on div "FBC CBC-COMPLETE BLOOD COUNT (HAEMOGRAM) - [BLOOD]" at bounding box center [336, 177] width 142 height 25
type input "3000"
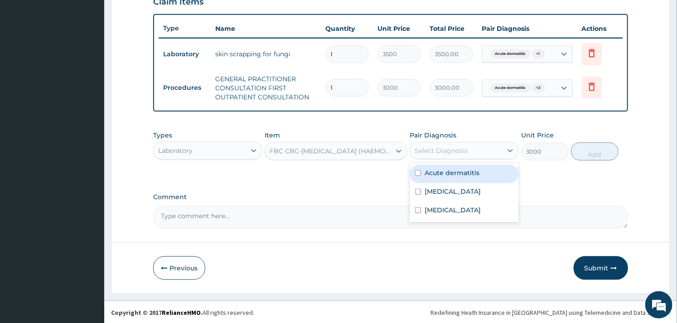
click at [437, 143] on div "Select Diagnosis" at bounding box center [456, 150] width 92 height 15
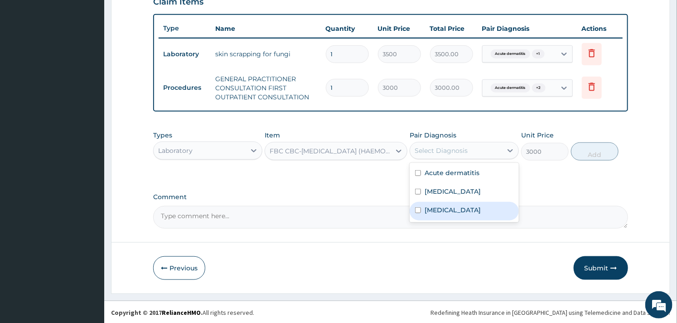
click at [419, 204] on div "Sepsis" at bounding box center [464, 211] width 109 height 19
checkbox input "true"
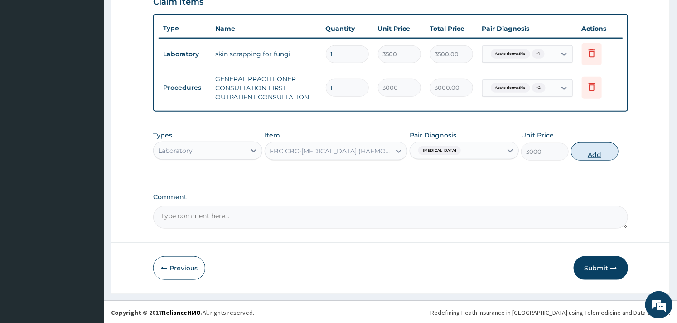
click at [587, 151] on button "Add" at bounding box center [595, 151] width 48 height 18
type input "0"
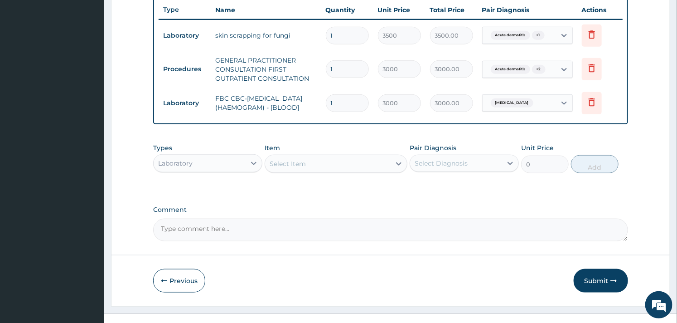
scroll to position [359, 0]
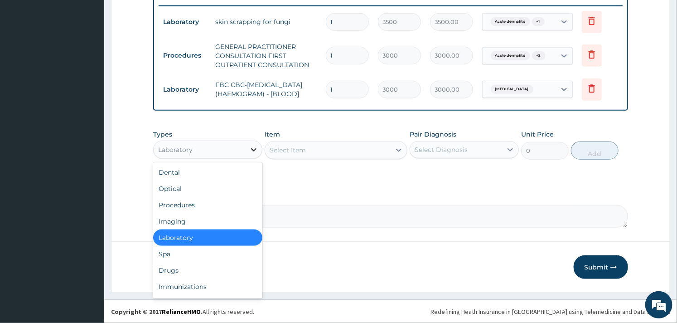
click at [248, 149] on div at bounding box center [254, 149] width 16 height 16
click at [183, 268] on div "Drugs" at bounding box center [207, 270] width 109 height 16
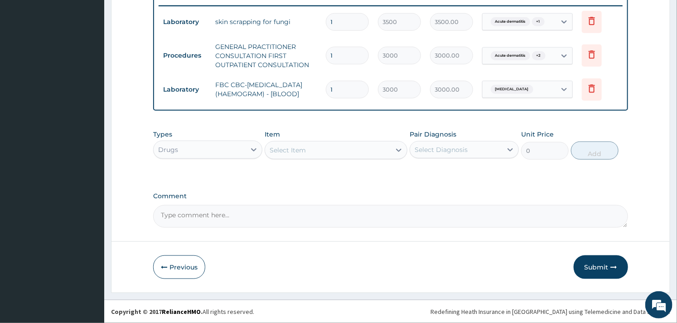
click at [267, 152] on div "Select Item" at bounding box center [327, 150] width 125 height 15
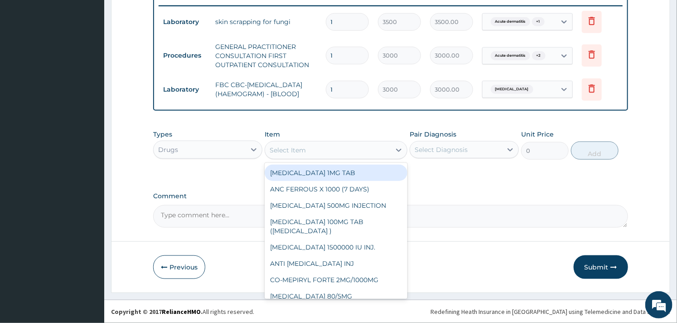
click at [279, 148] on div "Select Item" at bounding box center [288, 149] width 36 height 9
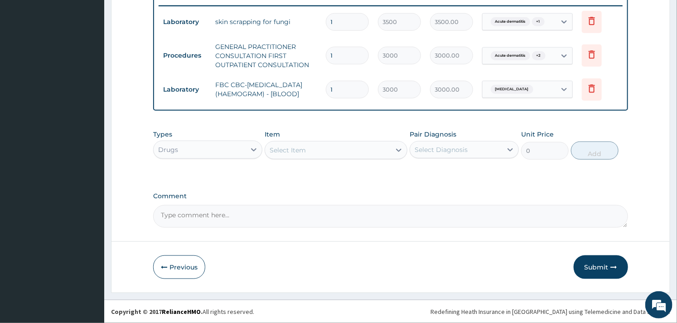
click at [279, 148] on div "Select Item" at bounding box center [288, 149] width 36 height 9
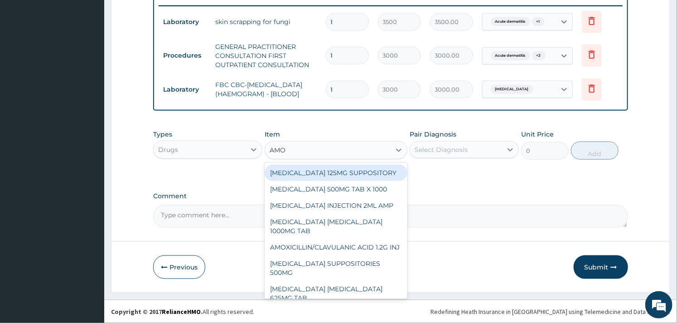
type input "AMOX"
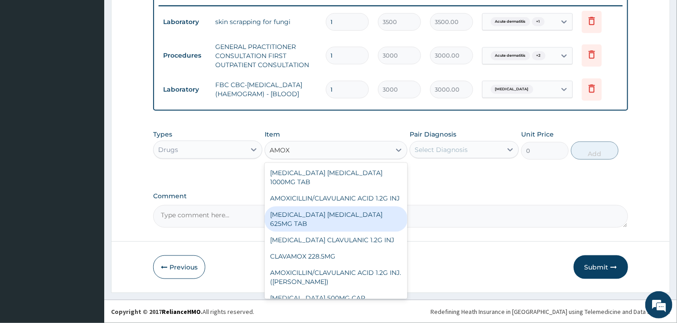
scroll to position [151, 0]
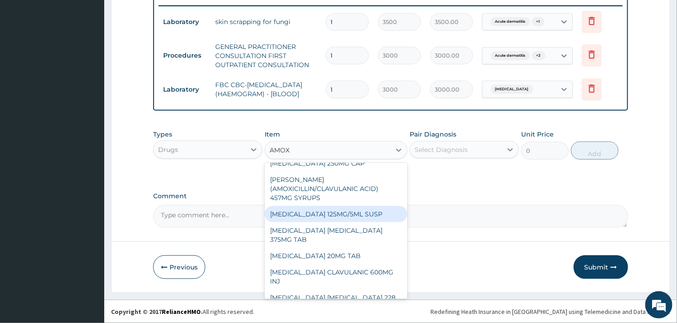
click at [338, 220] on div "AMOXICILLIN 125MG/5ML SUSP" at bounding box center [336, 214] width 142 height 16
type input "840"
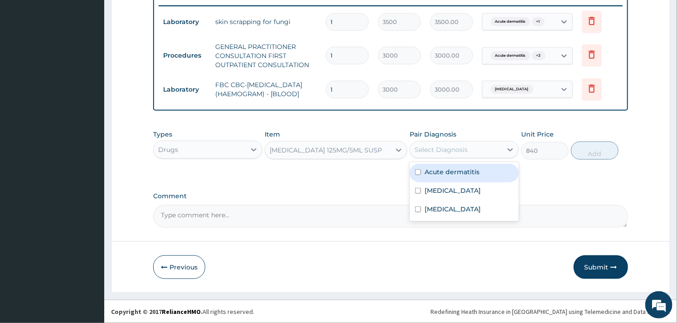
click at [489, 156] on div "Select Diagnosis" at bounding box center [456, 149] width 92 height 15
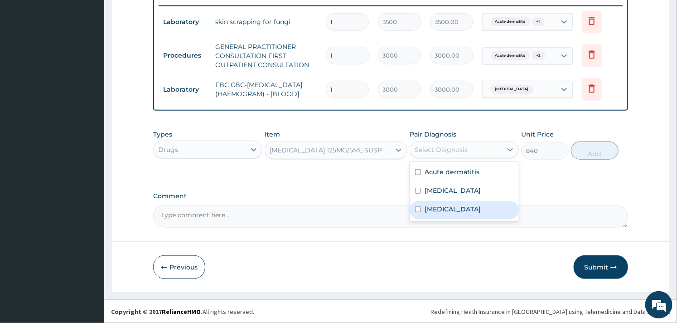
click at [419, 215] on div "Sepsis" at bounding box center [464, 210] width 109 height 19
checkbox input "true"
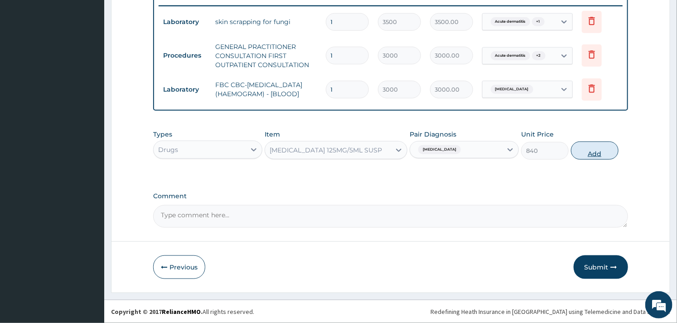
click at [582, 152] on button "Add" at bounding box center [595, 150] width 48 height 18
type input "0"
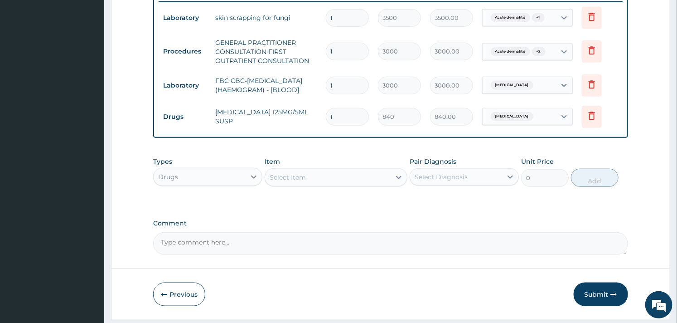
click at [351, 180] on div "Select Item" at bounding box center [327, 177] width 125 height 15
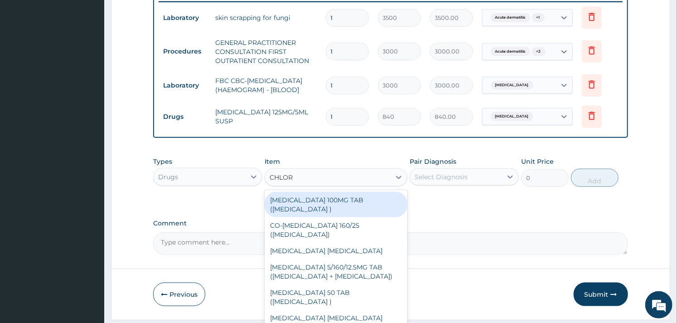
type input "CHLORP"
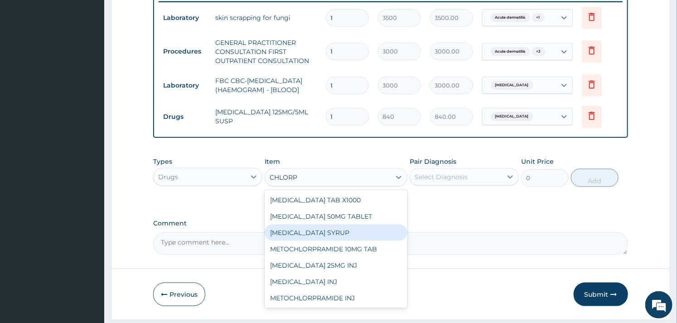
click at [363, 234] on div "[MEDICAL_DATA] SYRUP" at bounding box center [336, 232] width 142 height 16
type input "350"
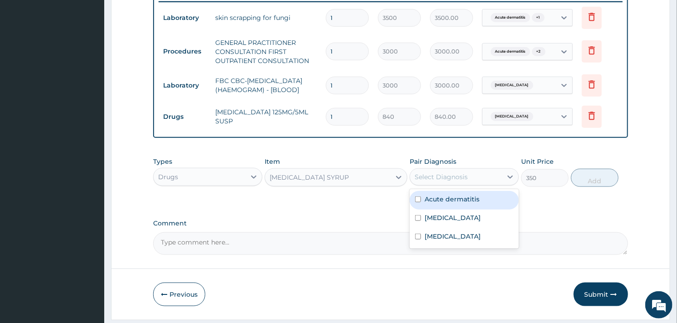
click at [447, 181] on div "Select Diagnosis" at bounding box center [441, 176] width 53 height 9
click at [426, 204] on label "Acute dermatitis" at bounding box center [452, 198] width 55 height 9
checkbox input "true"
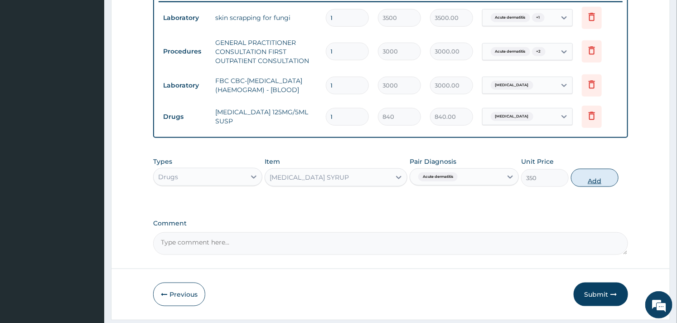
click at [589, 179] on button "Add" at bounding box center [595, 178] width 48 height 18
type input "0"
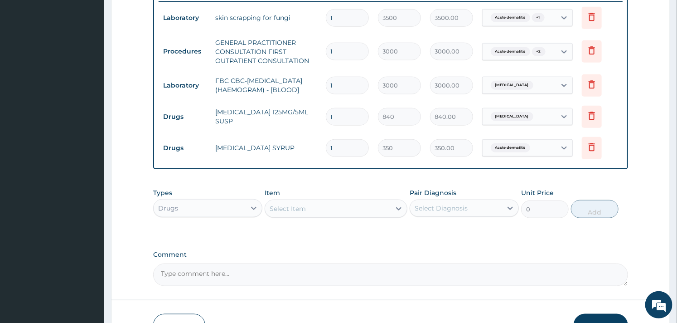
click at [329, 216] on div "Select Item" at bounding box center [327, 208] width 125 height 15
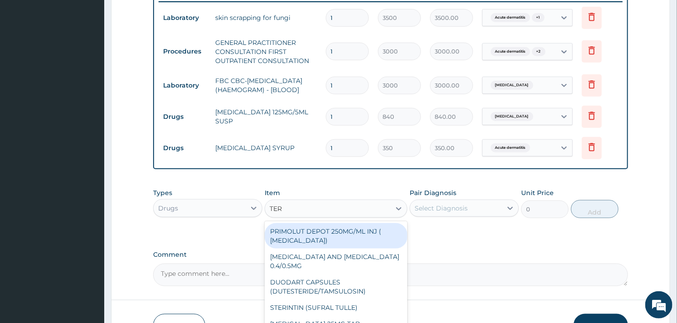
type input "TERB"
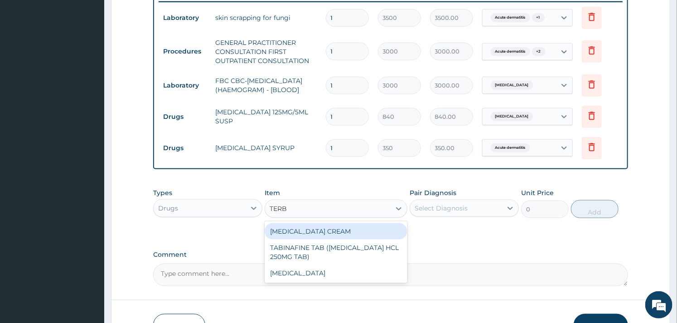
click at [330, 237] on div "[MEDICAL_DATA] CREAM" at bounding box center [336, 231] width 142 height 16
type input "2100"
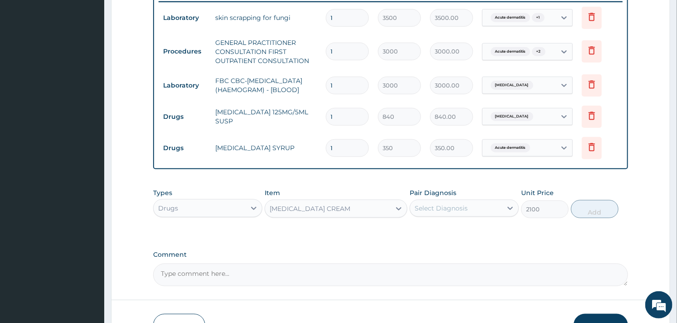
click at [427, 213] on div "Select Diagnosis" at bounding box center [441, 208] width 53 height 9
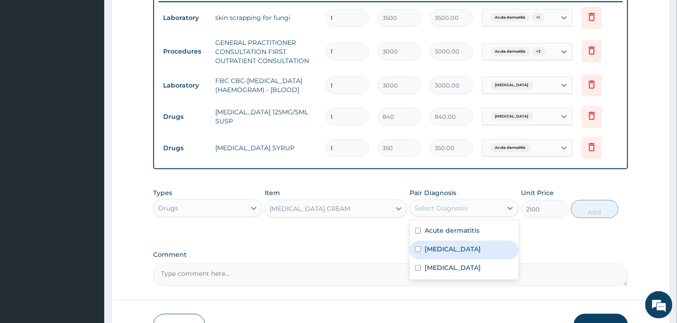
click at [419, 249] on div "Tinea corporis" at bounding box center [464, 250] width 109 height 19
checkbox input "true"
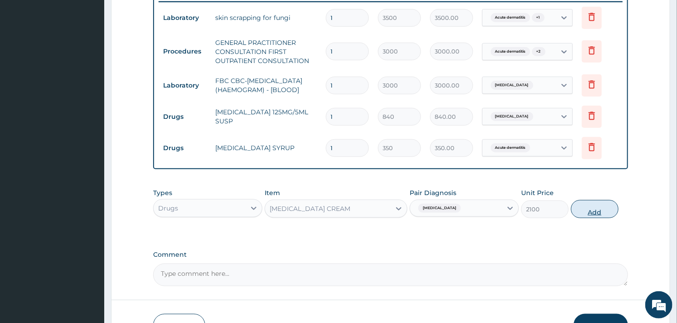
click at [597, 213] on button "Add" at bounding box center [595, 209] width 48 height 18
type input "0"
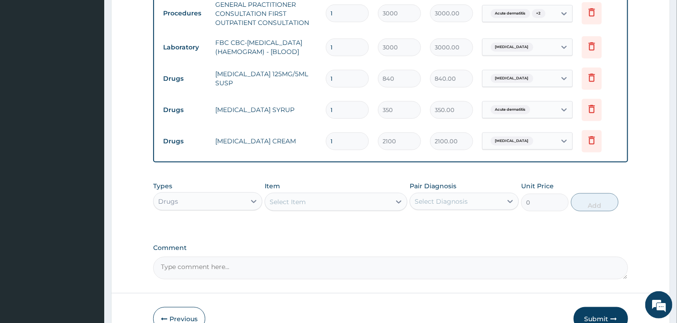
scroll to position [454, 0]
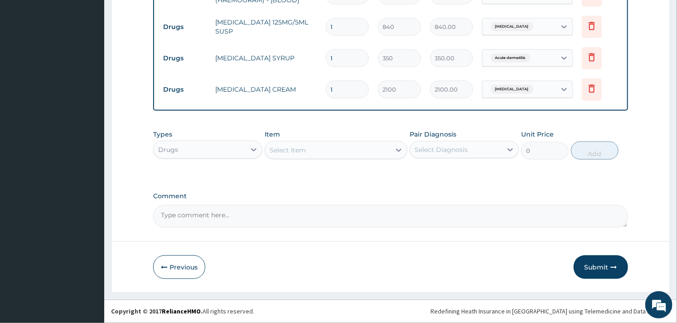
click at [323, 148] on div "Select Item" at bounding box center [327, 150] width 125 height 15
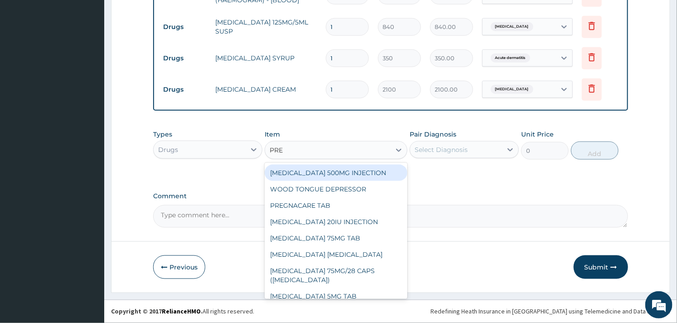
type input "PRED"
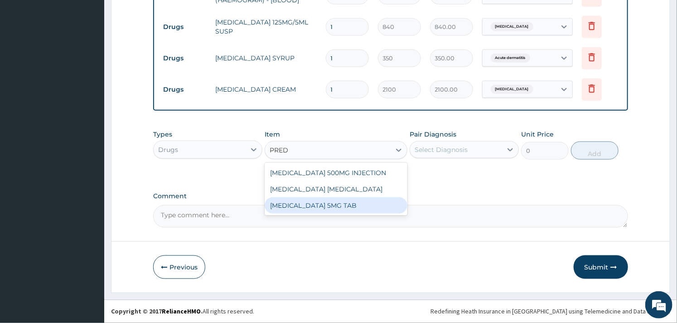
click at [330, 210] on div "PREDNISOLONE 5MG TAB" at bounding box center [336, 205] width 142 height 16
type input "52.5"
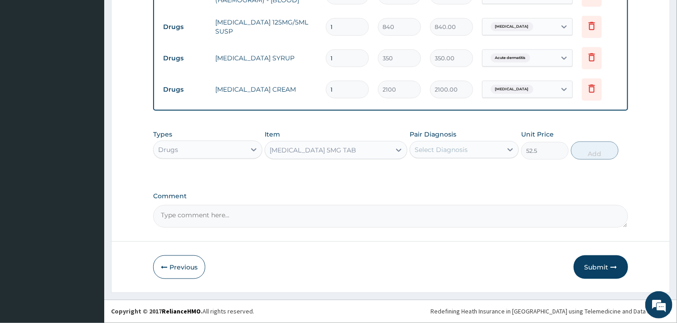
click at [448, 141] on div "Select Diagnosis" at bounding box center [464, 149] width 109 height 17
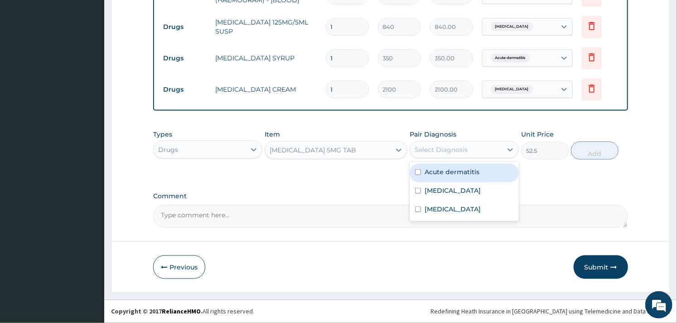
click at [417, 173] on input "checkbox" at bounding box center [418, 172] width 6 height 6
checkbox input "true"
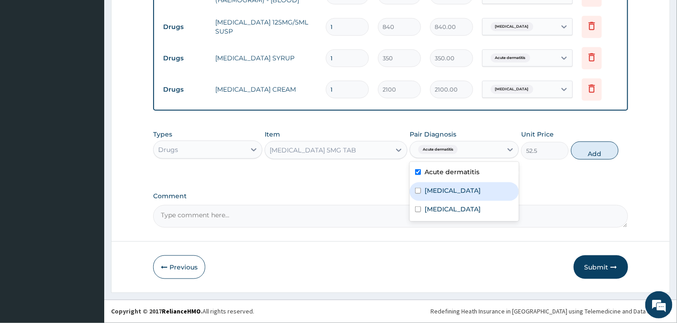
click at [413, 197] on div "Tinea corporis" at bounding box center [464, 191] width 109 height 19
checkbox input "true"
click at [586, 150] on button "Add" at bounding box center [595, 150] width 48 height 18
type input "0"
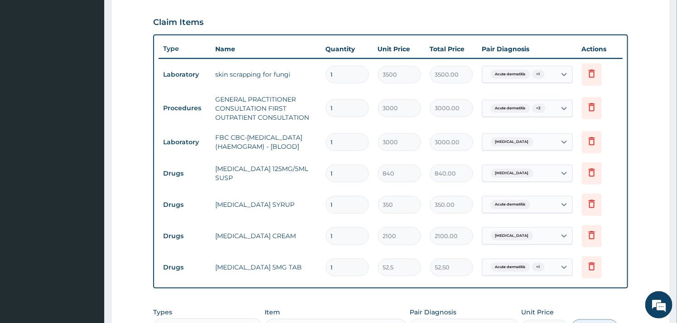
scroll to position [485, 0]
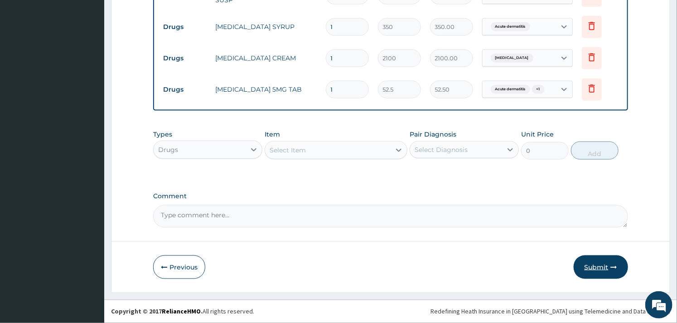
click at [605, 263] on button "Submit" at bounding box center [601, 267] width 54 height 24
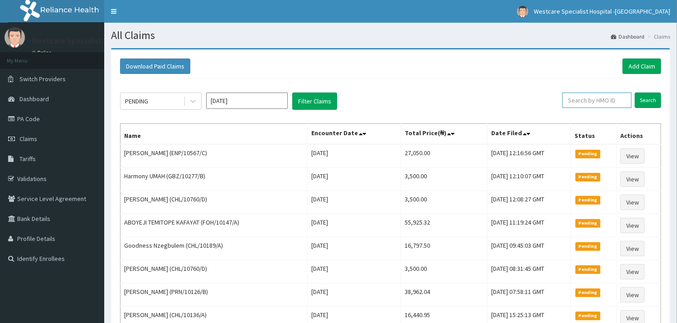
click at [579, 96] on input "text" at bounding box center [596, 99] width 69 height 15
paste input "CHL/10836/D"
type input "CHL/10836/D"
click at [650, 102] on input "Search" at bounding box center [648, 99] width 26 height 15
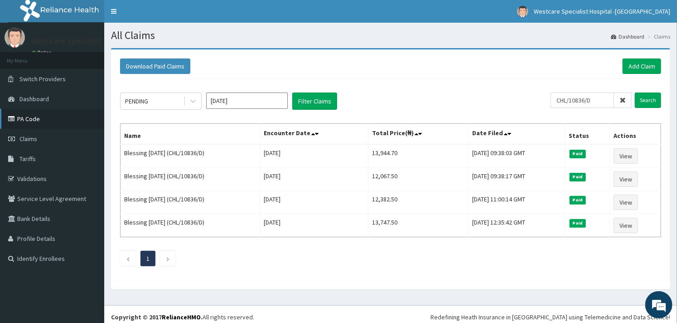
click at [33, 119] on link "PA Code" at bounding box center [52, 119] width 104 height 20
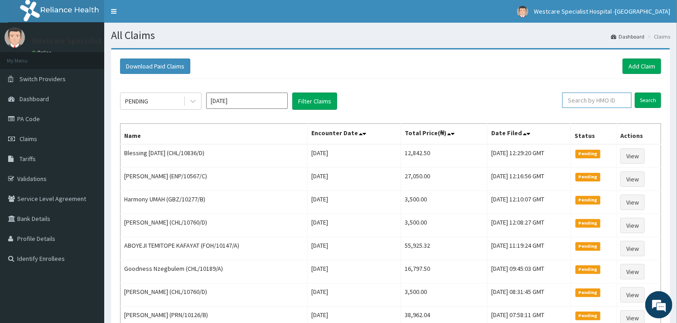
click at [588, 100] on input "text" at bounding box center [596, 99] width 69 height 15
click at [588, 100] on input "CHL/10424/D" at bounding box center [582, 99] width 63 height 15
type input "CHL/10424/D"
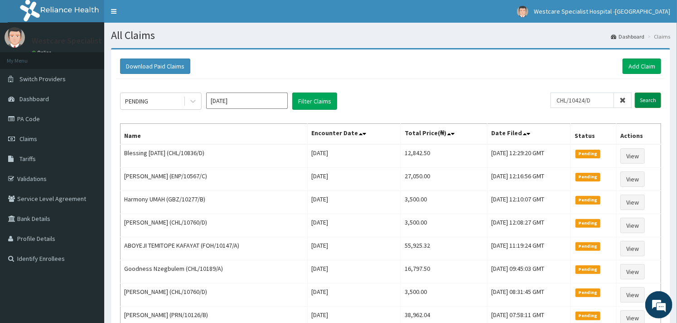
click at [656, 102] on input "Search" at bounding box center [648, 99] width 26 height 15
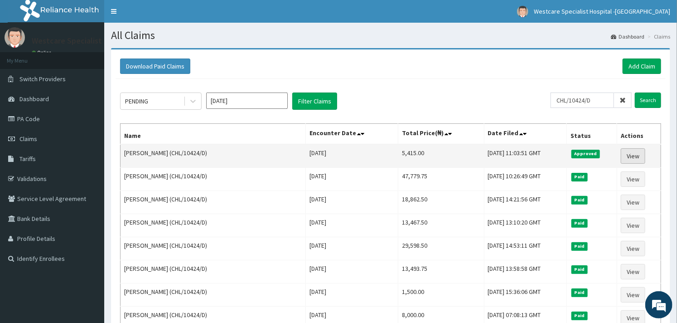
click at [632, 159] on link "View" at bounding box center [633, 155] width 24 height 15
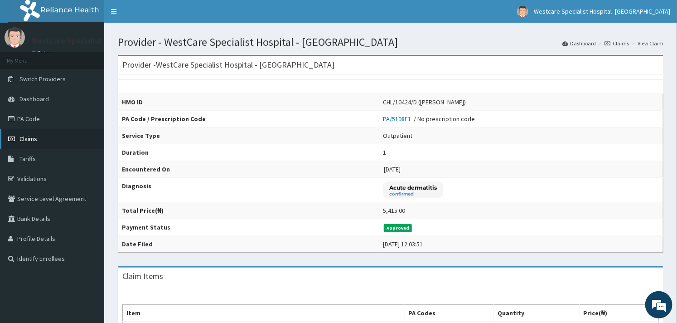
click at [32, 136] on span "Claims" at bounding box center [28, 139] width 18 height 8
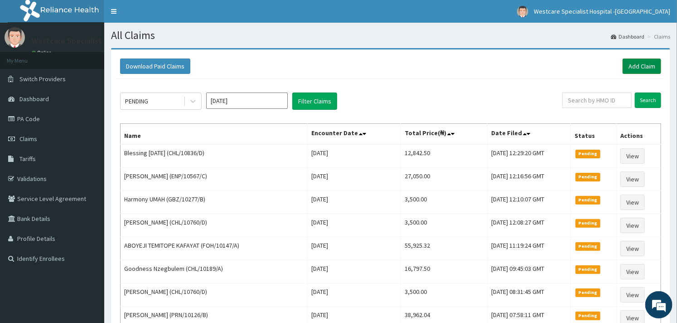
click at [637, 67] on link "Add Claim" at bounding box center [642, 65] width 39 height 15
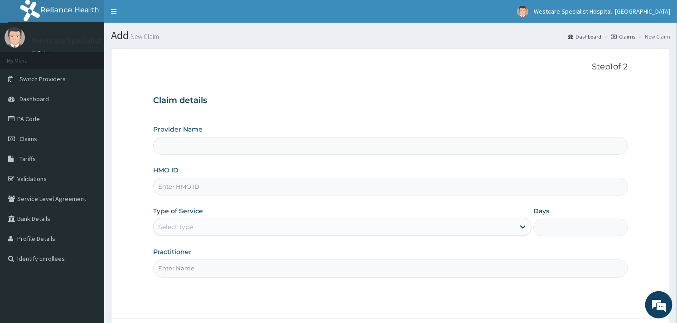
type input "WestCare Specialist Hospital - [GEOGRAPHIC_DATA]"
click at [192, 185] on input "HMO ID" at bounding box center [390, 187] width 475 height 18
paste input "CHL/10482/A"
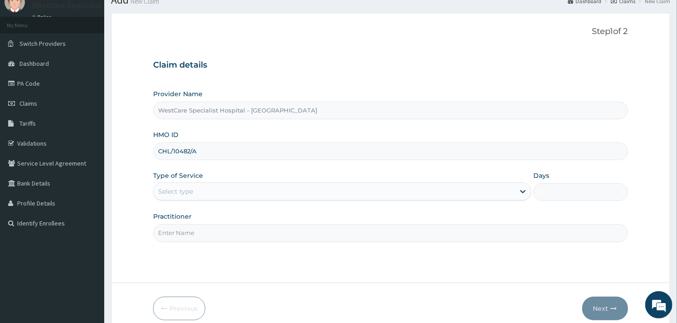
scroll to position [77, 0]
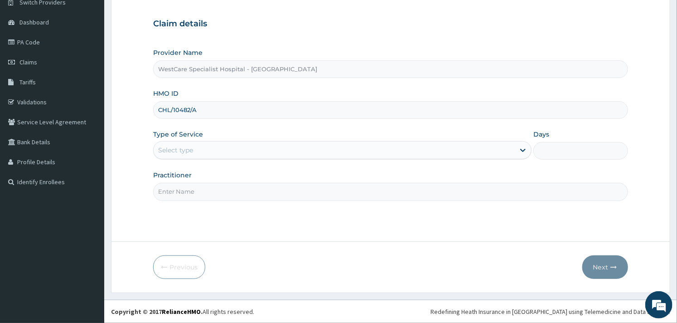
type input "CHL/10482/A"
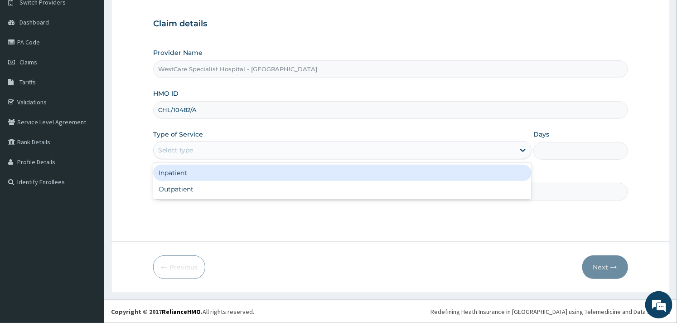
click at [281, 150] on div "Select type" at bounding box center [334, 150] width 361 height 15
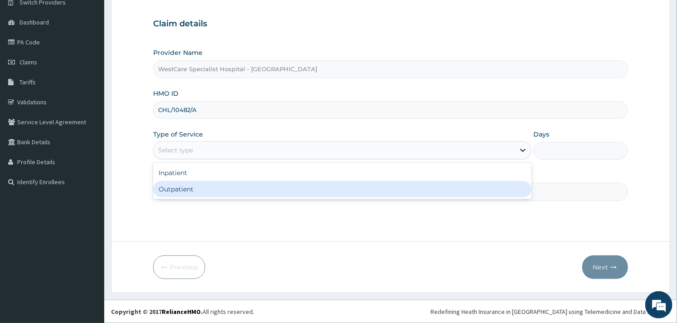
click at [238, 189] on div "Outpatient" at bounding box center [342, 189] width 378 height 16
type input "1"
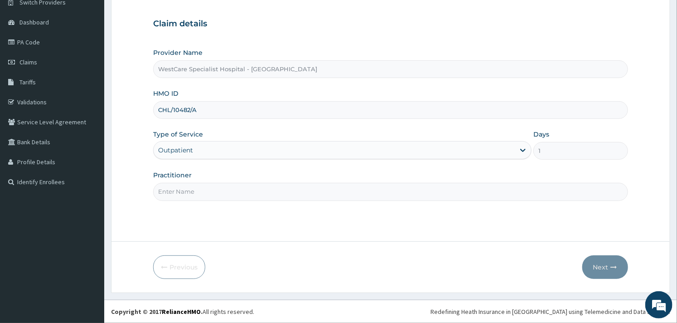
click at [339, 194] on input "Practitioner" at bounding box center [390, 192] width 475 height 18
type input "OBIDEYI"
click at [599, 257] on button "Next" at bounding box center [605, 267] width 46 height 24
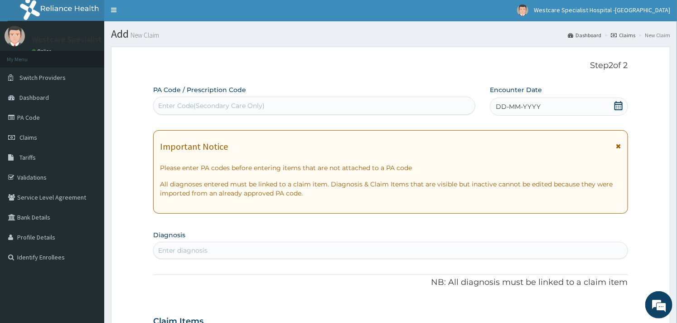
scroll to position [0, 0]
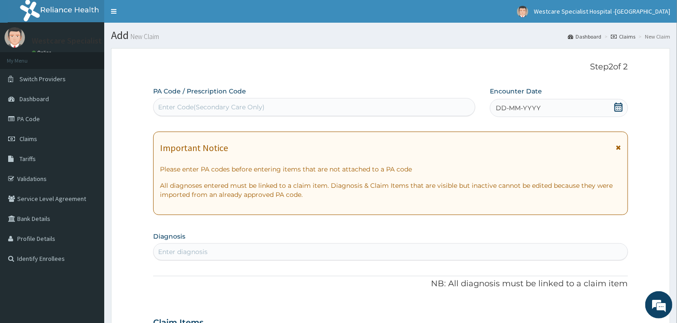
click at [159, 114] on div "Enter Code(Secondary Care Only)" at bounding box center [314, 107] width 321 height 15
paste input "PA/41A094"
type input "PA/41A094"
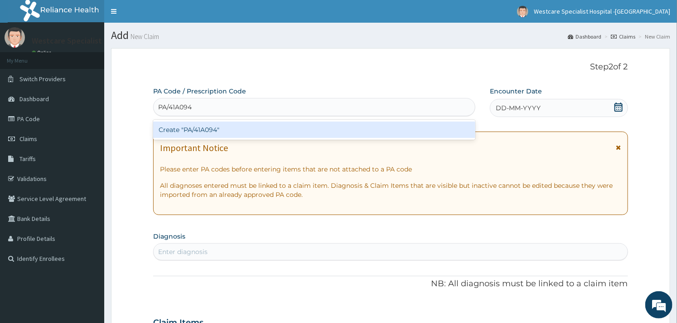
click at [185, 133] on div "Create "PA/41A094"" at bounding box center [314, 129] width 322 height 16
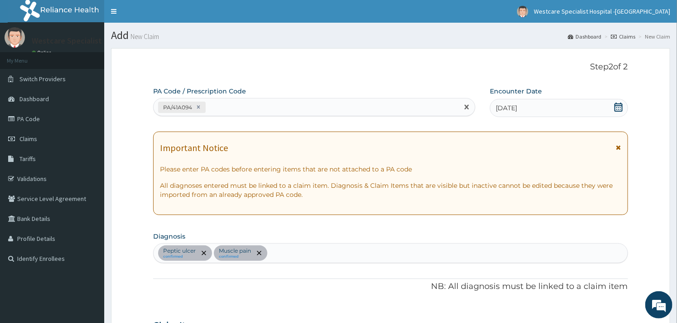
click at [220, 106] on div "PA/41A094" at bounding box center [306, 107] width 305 height 15
paste input "PA/4EA3A4"
type input "PA/4EA3A4"
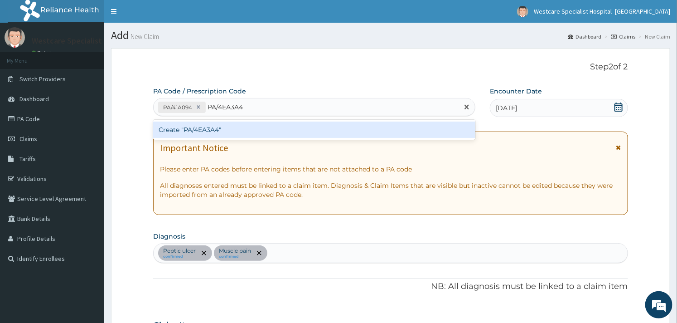
click at [210, 133] on div "Create "PA/4EA3A4"" at bounding box center [314, 129] width 322 height 16
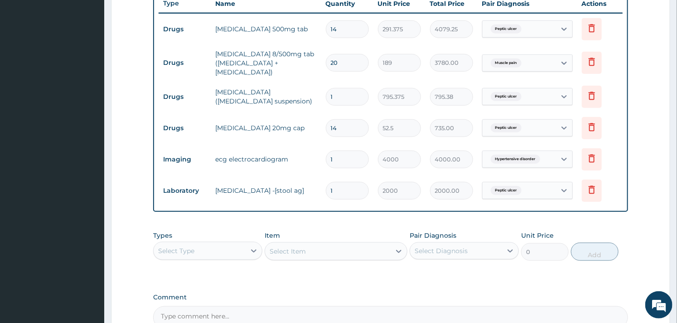
scroll to position [449, 0]
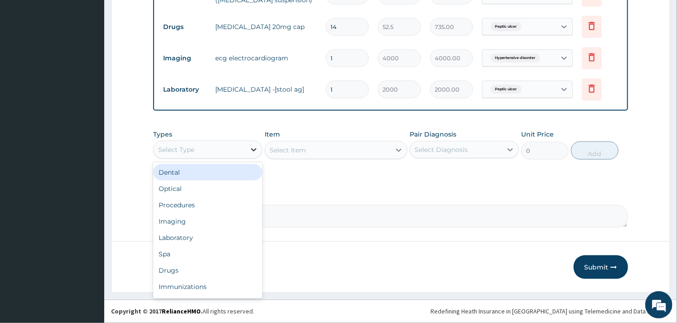
click at [250, 156] on div at bounding box center [254, 149] width 16 height 16
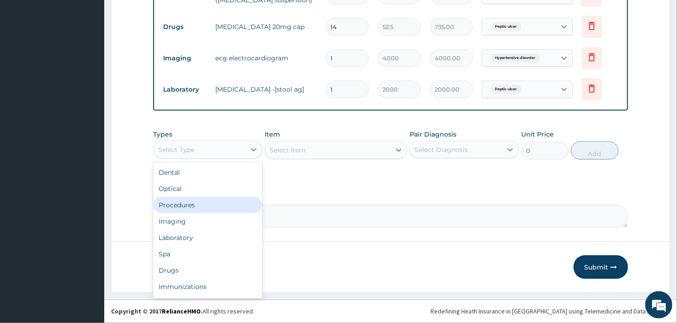
click at [213, 202] on div "Procedures" at bounding box center [207, 205] width 109 height 16
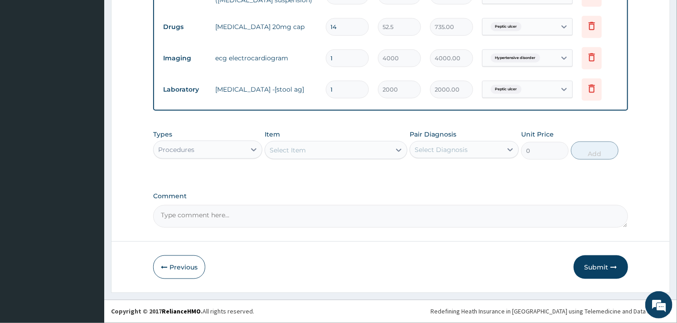
click at [310, 147] on div "Select Item" at bounding box center [327, 150] width 125 height 15
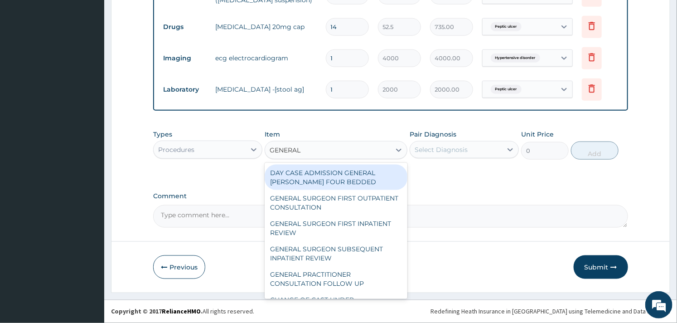
type input "GENERAL P"
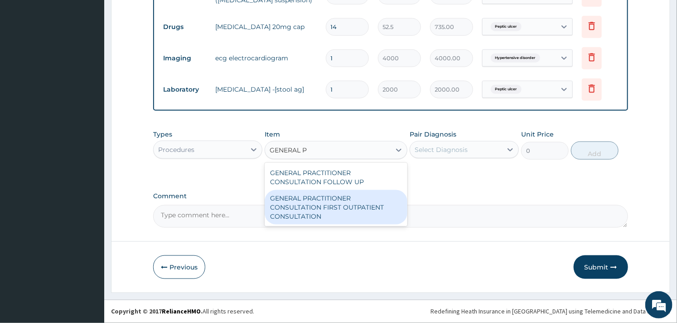
click at [325, 206] on div "GENERAL PRACTITIONER CONSULTATION FIRST OUTPATIENT CONSULTATION" at bounding box center [336, 207] width 142 height 34
type input "3000"
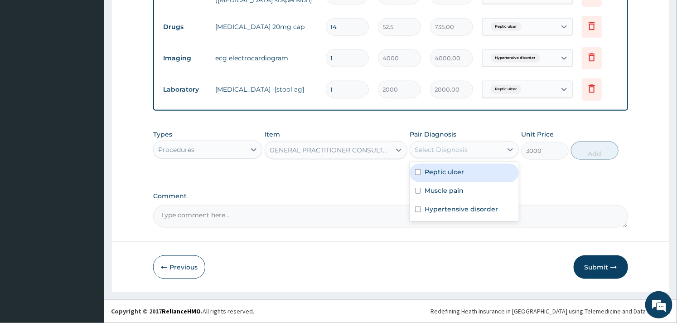
click at [465, 150] on div "Select Diagnosis" at bounding box center [441, 149] width 53 height 9
click at [434, 166] on div "Peptic ulcer" at bounding box center [464, 173] width 109 height 19
checkbox input "true"
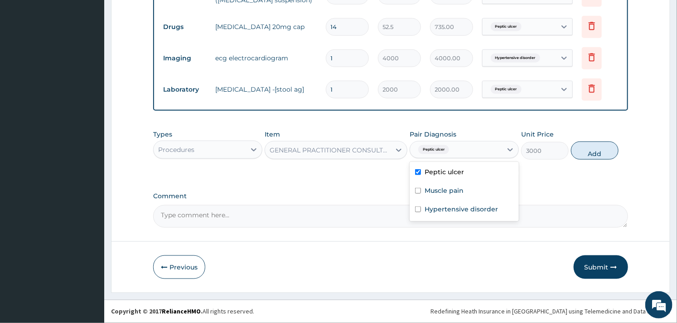
click at [430, 182] on div "Muscle pain" at bounding box center [464, 191] width 109 height 19
checkbox input "true"
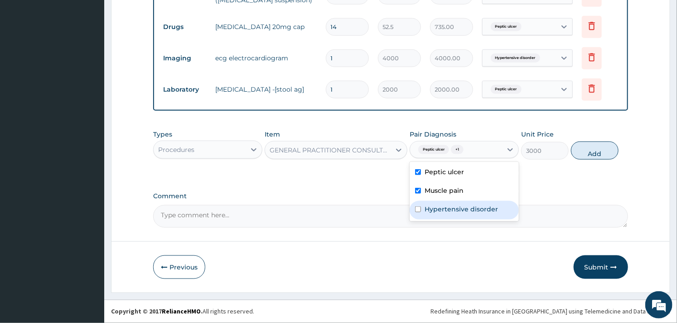
click at [422, 204] on div "Hypertensive disorder" at bounding box center [464, 210] width 109 height 19
checkbox input "true"
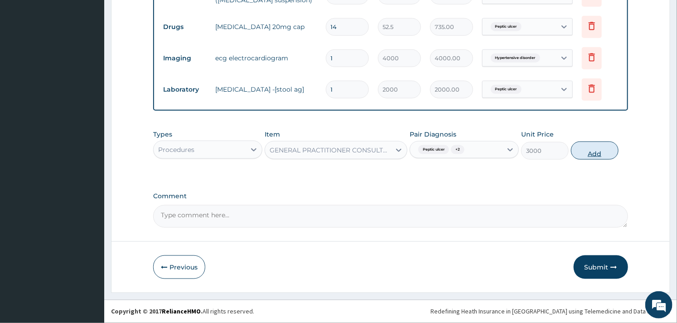
click at [583, 150] on button "Add" at bounding box center [595, 150] width 48 height 18
type input "0"
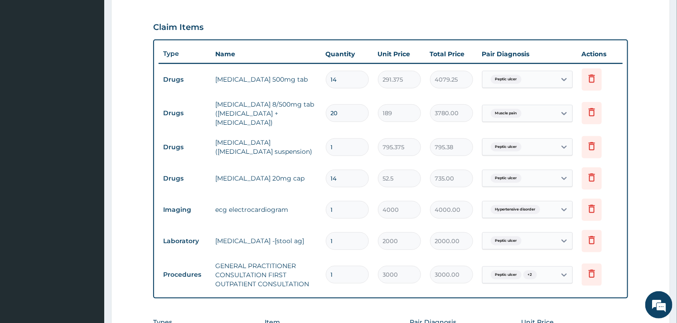
scroll to position [147, 0]
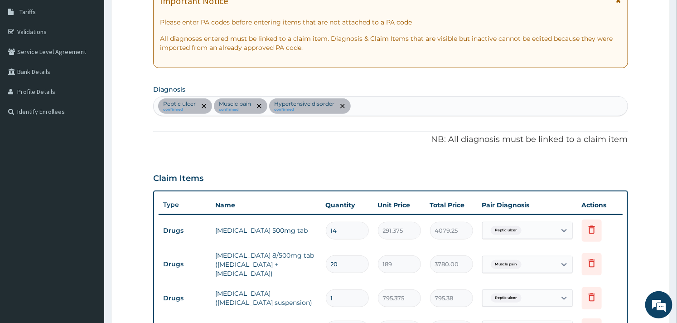
click at [366, 105] on div "Peptic ulcer confirmed Muscle pain confirmed Hypertensive disorder confirmed" at bounding box center [391, 106] width 474 height 19
type input "MALARIA"
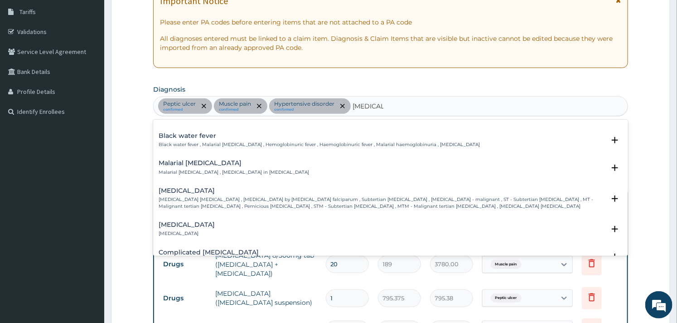
scroll to position [352, 0]
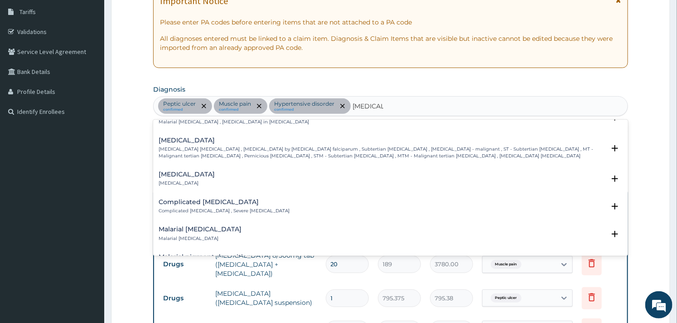
click at [194, 199] on h4 "Complicated malaria" at bounding box center [224, 202] width 131 height 7
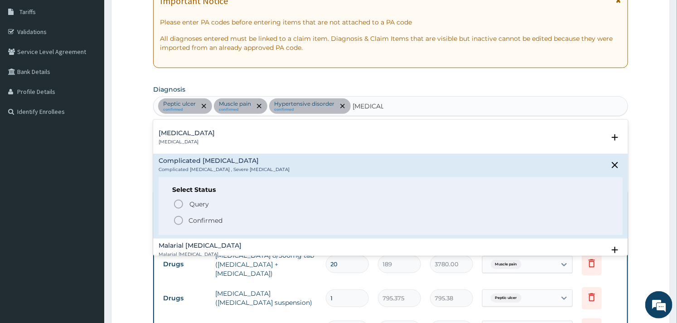
scroll to position [402, 0]
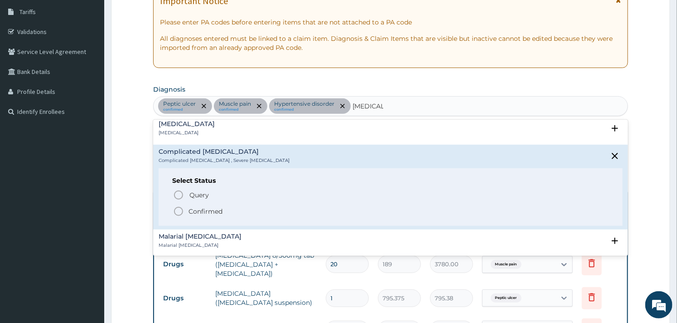
click at [183, 206] on icon "status option filled" at bounding box center [178, 211] width 11 height 11
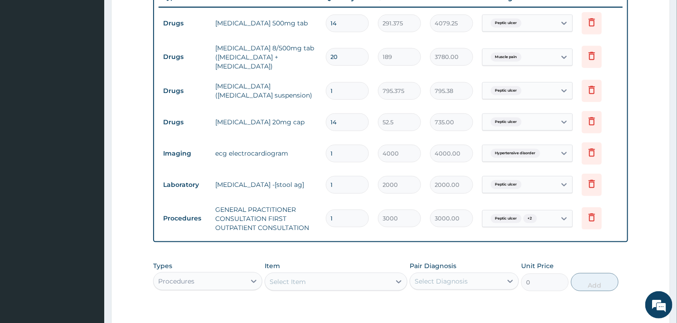
scroll to position [449, 0]
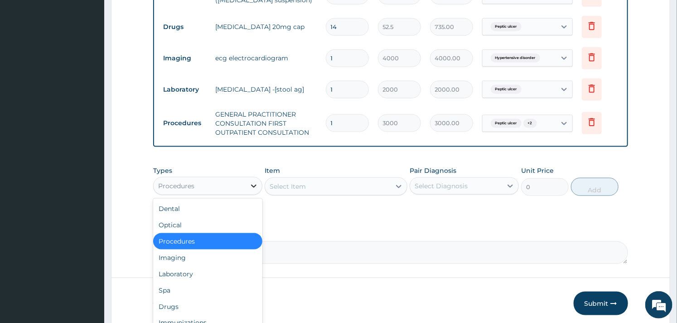
click at [255, 189] on icon at bounding box center [253, 185] width 9 height 9
click at [175, 271] on div "Laboratory" at bounding box center [207, 274] width 109 height 16
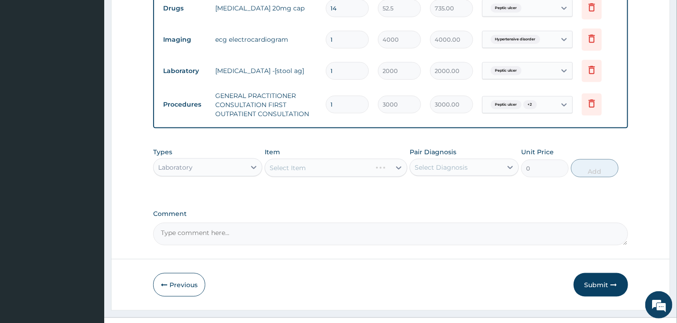
scroll to position [485, 0]
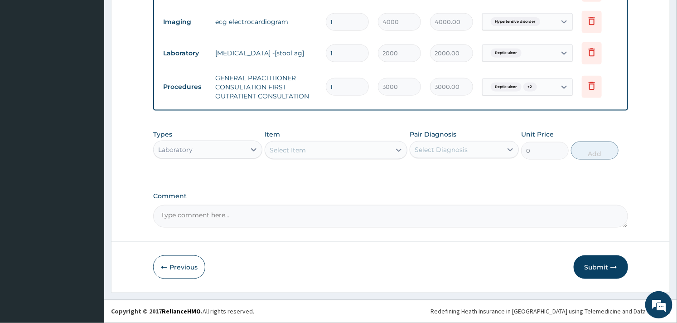
click at [318, 149] on div "Select Item" at bounding box center [327, 150] width 125 height 15
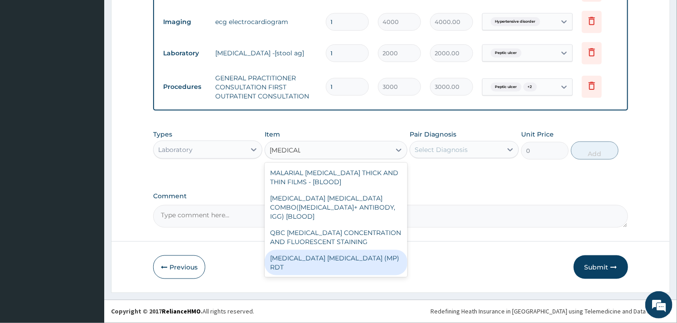
type input "MALARIA"
click at [354, 259] on div "Previous Submit" at bounding box center [390, 267] width 475 height 24
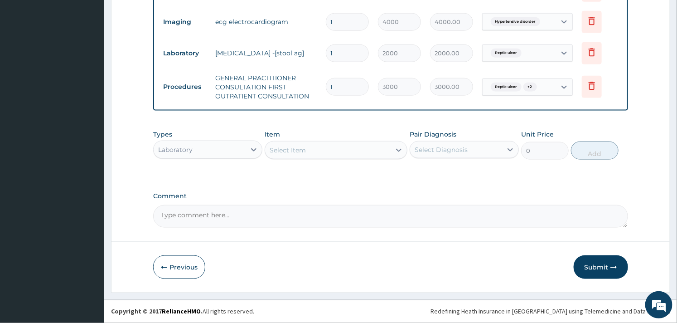
click at [375, 153] on div "Select Item" at bounding box center [327, 150] width 125 height 15
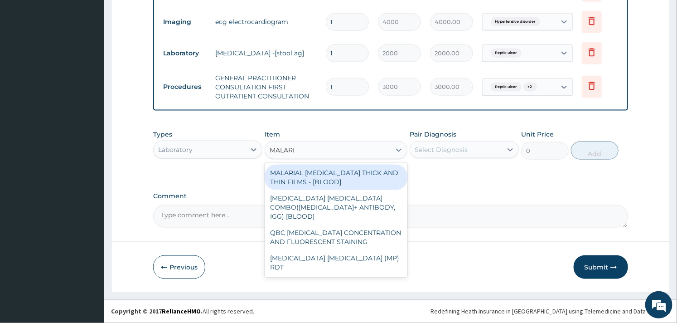
type input "MALARIA"
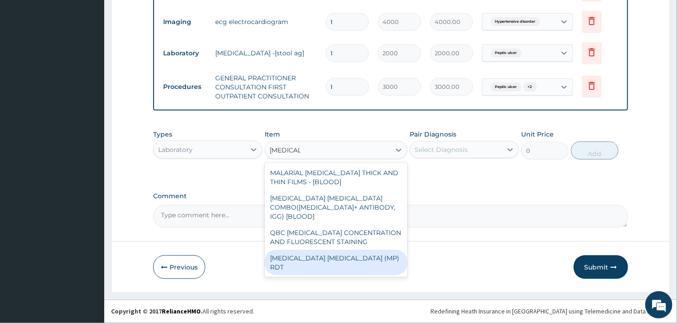
click at [317, 250] on div "MALARIA PARASITE (MP) RDT" at bounding box center [336, 262] width 142 height 25
type input "1500"
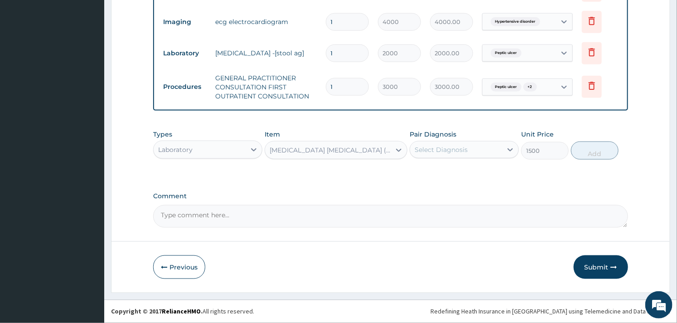
click at [456, 151] on div "Select Diagnosis" at bounding box center [441, 149] width 53 height 9
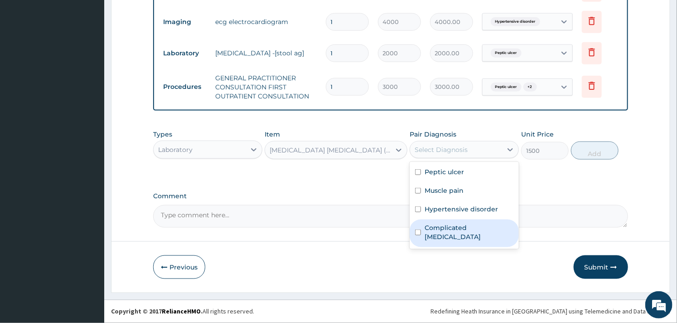
click at [426, 224] on label "Complicated malaria" at bounding box center [469, 232] width 89 height 18
checkbox input "true"
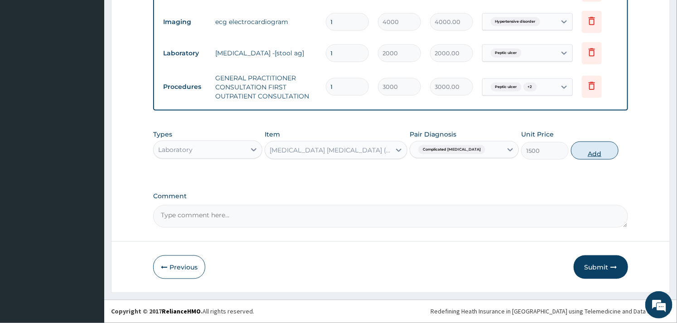
click at [578, 155] on button "Add" at bounding box center [595, 150] width 48 height 18
type input "0"
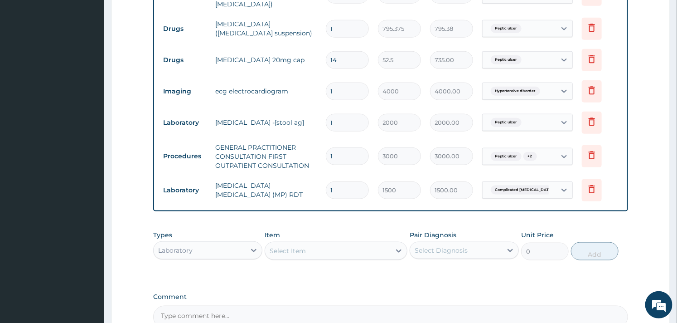
scroll to position [517, 0]
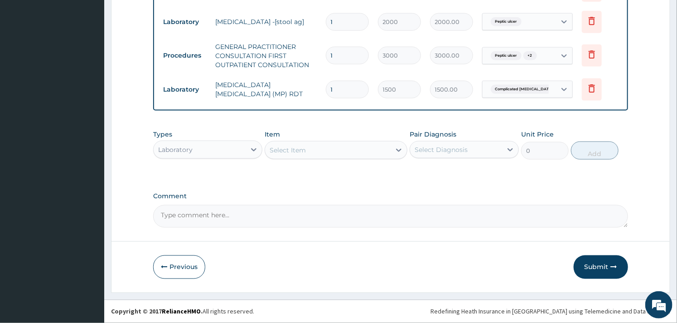
click at [245, 150] on div "Laboratory" at bounding box center [200, 149] width 92 height 15
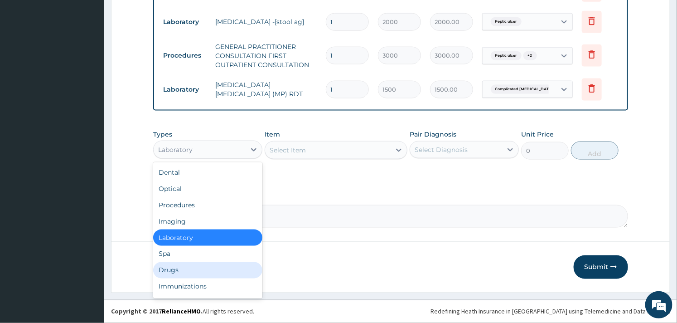
click at [193, 264] on div "Drugs" at bounding box center [207, 270] width 109 height 16
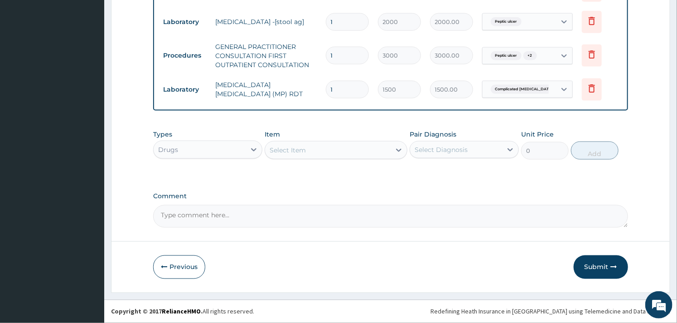
click at [327, 143] on div "Select Item" at bounding box center [327, 150] width 125 height 15
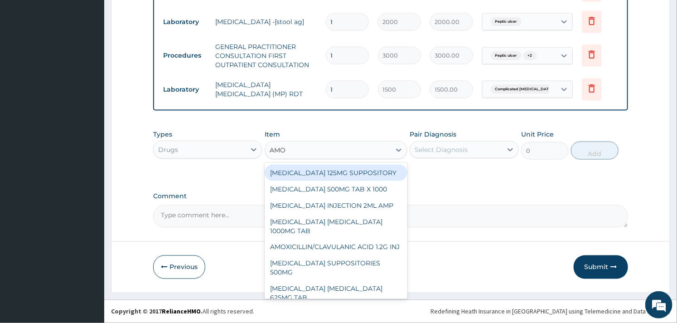
type input "AMOX"
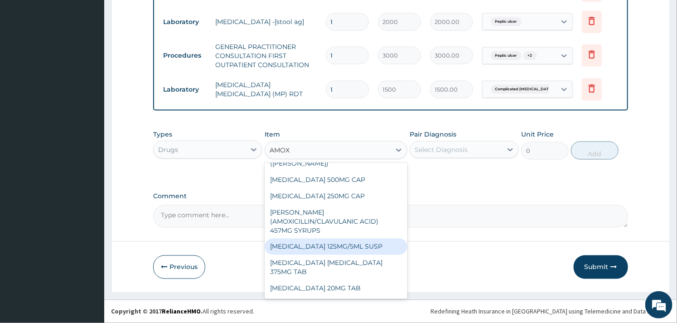
scroll to position [101, 0]
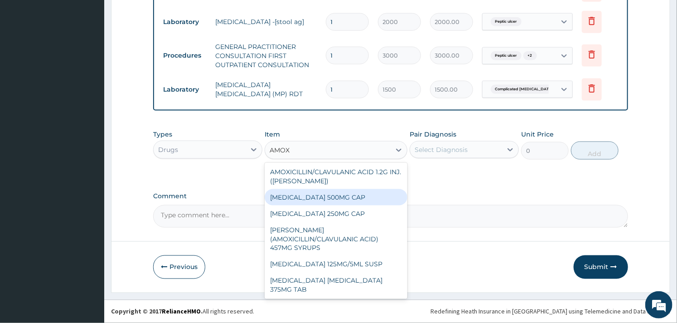
click at [329, 205] on div "AMOXICILLIN 500MG CAP" at bounding box center [336, 197] width 142 height 16
type input "35"
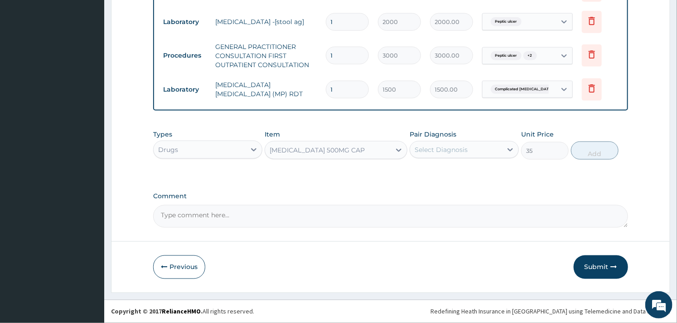
click at [436, 151] on div "Select Diagnosis" at bounding box center [441, 149] width 53 height 9
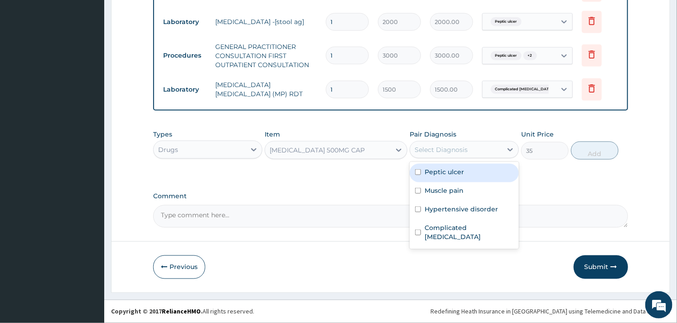
click at [427, 178] on div "Peptic ulcer" at bounding box center [464, 173] width 109 height 19
checkbox input "true"
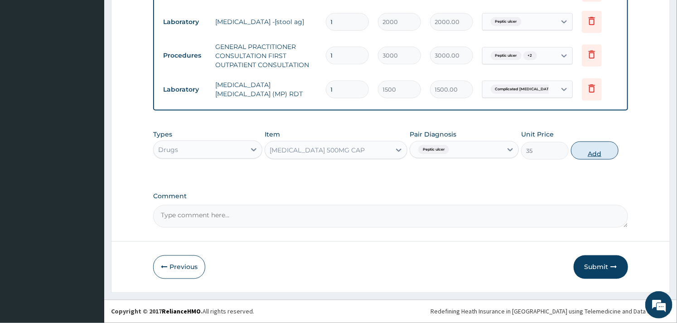
click at [604, 146] on button "Add" at bounding box center [595, 150] width 48 height 18
type input "0"
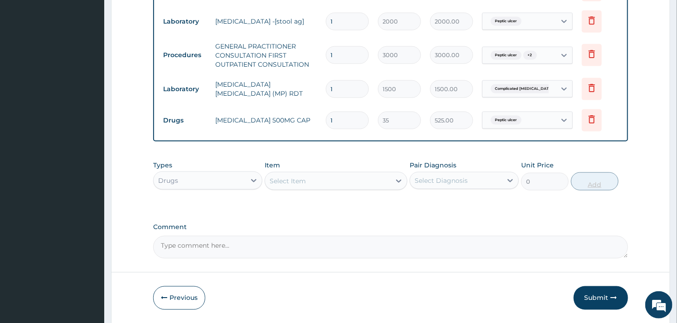
type input "15"
type input "525.00"
type input "15"
click at [368, 184] on div "Select Item" at bounding box center [327, 181] width 125 height 15
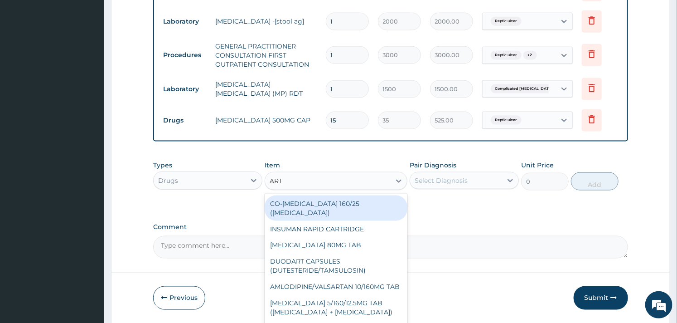
type input "ARTE"
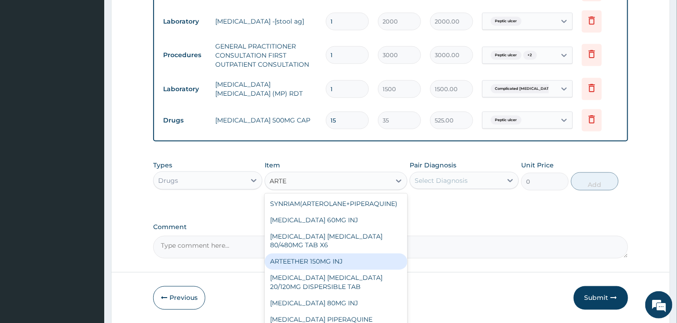
scroll to position [50, 0]
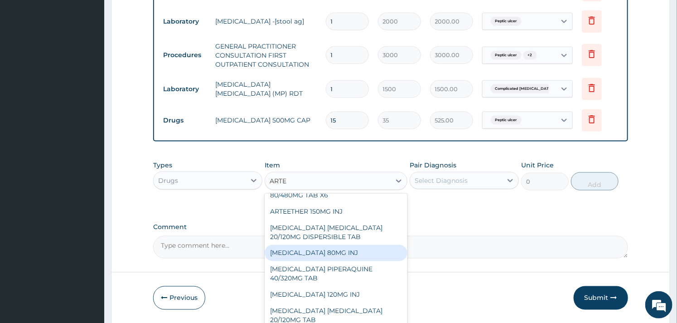
click at [331, 254] on div "ARTEMETHER 80MG INJ" at bounding box center [336, 253] width 142 height 16
type input "1400"
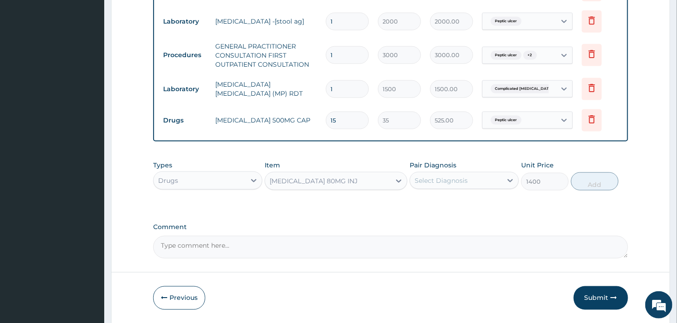
click at [459, 177] on div "Select Diagnosis" at bounding box center [441, 180] width 53 height 9
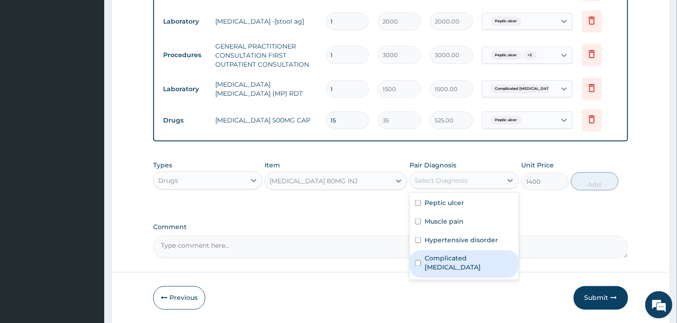
click at [418, 255] on div "Complicated malaria" at bounding box center [464, 264] width 109 height 28
checkbox input "true"
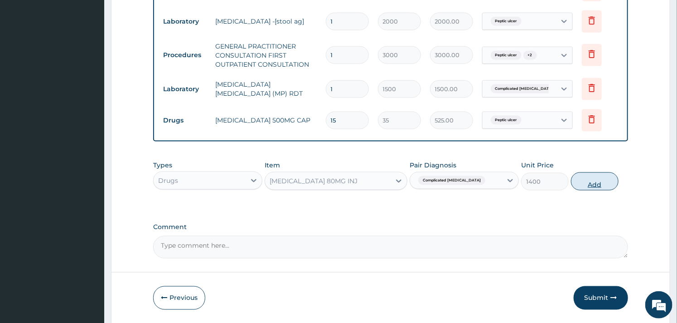
click at [587, 176] on button "Add" at bounding box center [595, 181] width 48 height 18
type input "0"
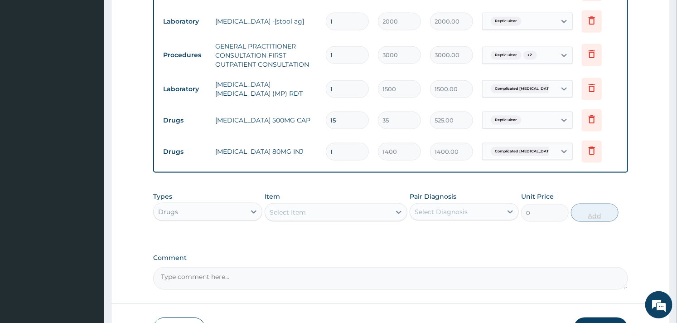
type input "0.00"
type input "6"
type input "8400.00"
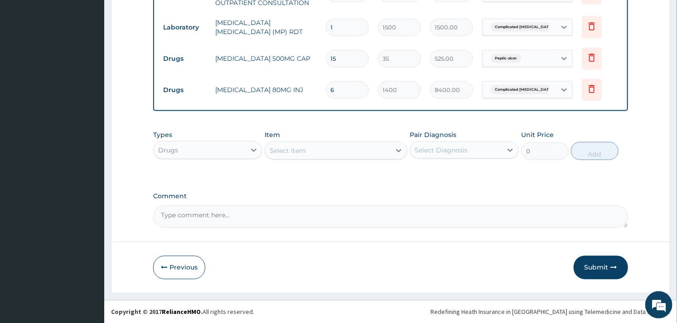
scroll to position [580, 0]
type input "6"
click at [586, 264] on button "Submit" at bounding box center [601, 267] width 54 height 24
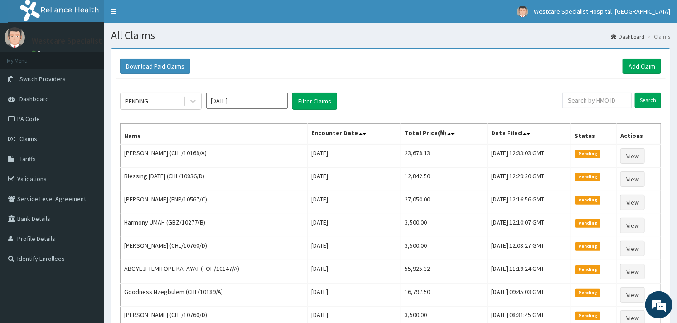
click at [586, 264] on td "Pending" at bounding box center [594, 271] width 46 height 23
click at [488, 156] on td "[DATE] 12:33:03 GMT" at bounding box center [529, 156] width 83 height 24
